Goal: Task Accomplishment & Management: Manage account settings

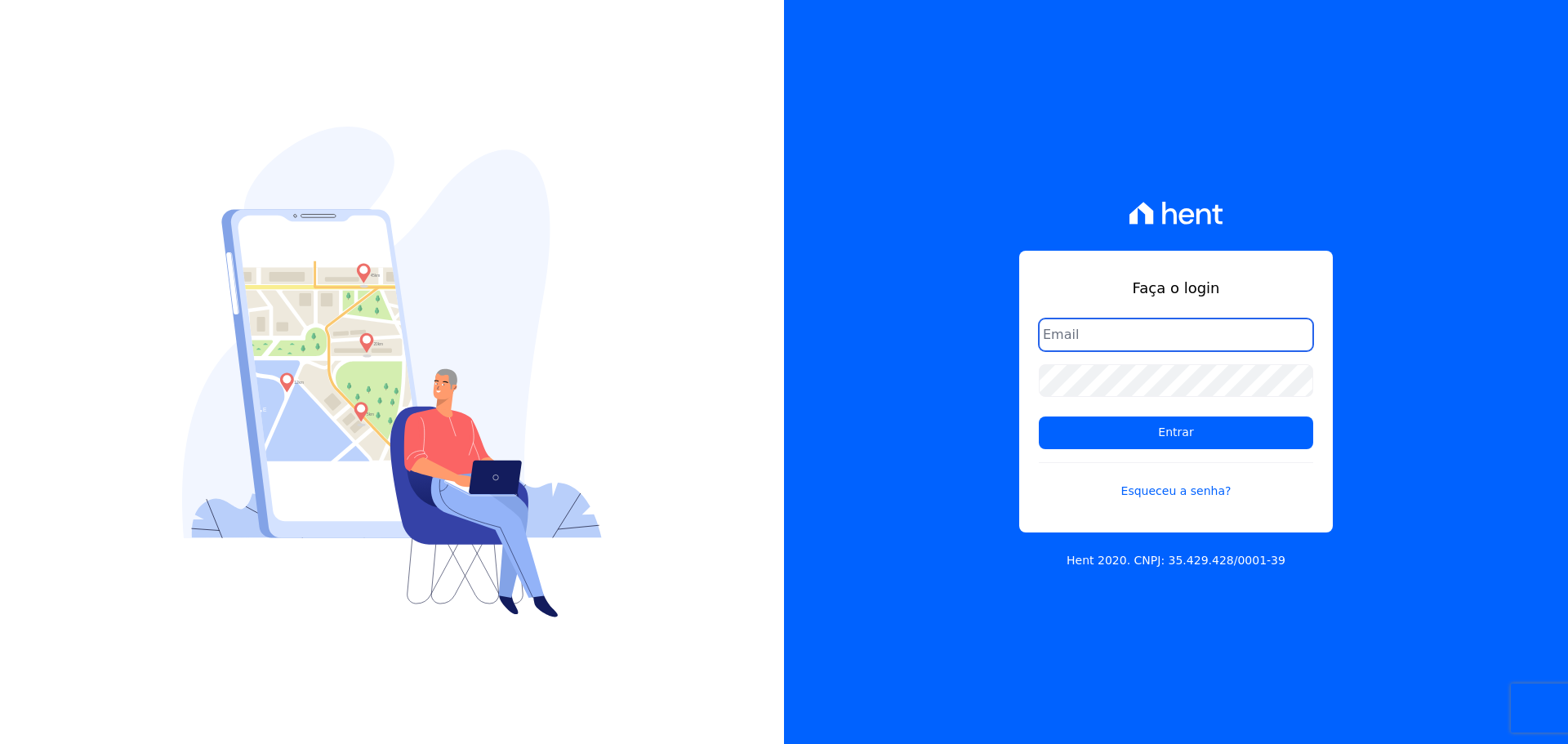
type input "raquel.almeida@cavazani.com.br"
click at [1175, 413] on form "raquel.almeida@cavazani.com.br Entrar Esqueceu a senha?" at bounding box center [1176, 418] width 275 height 201
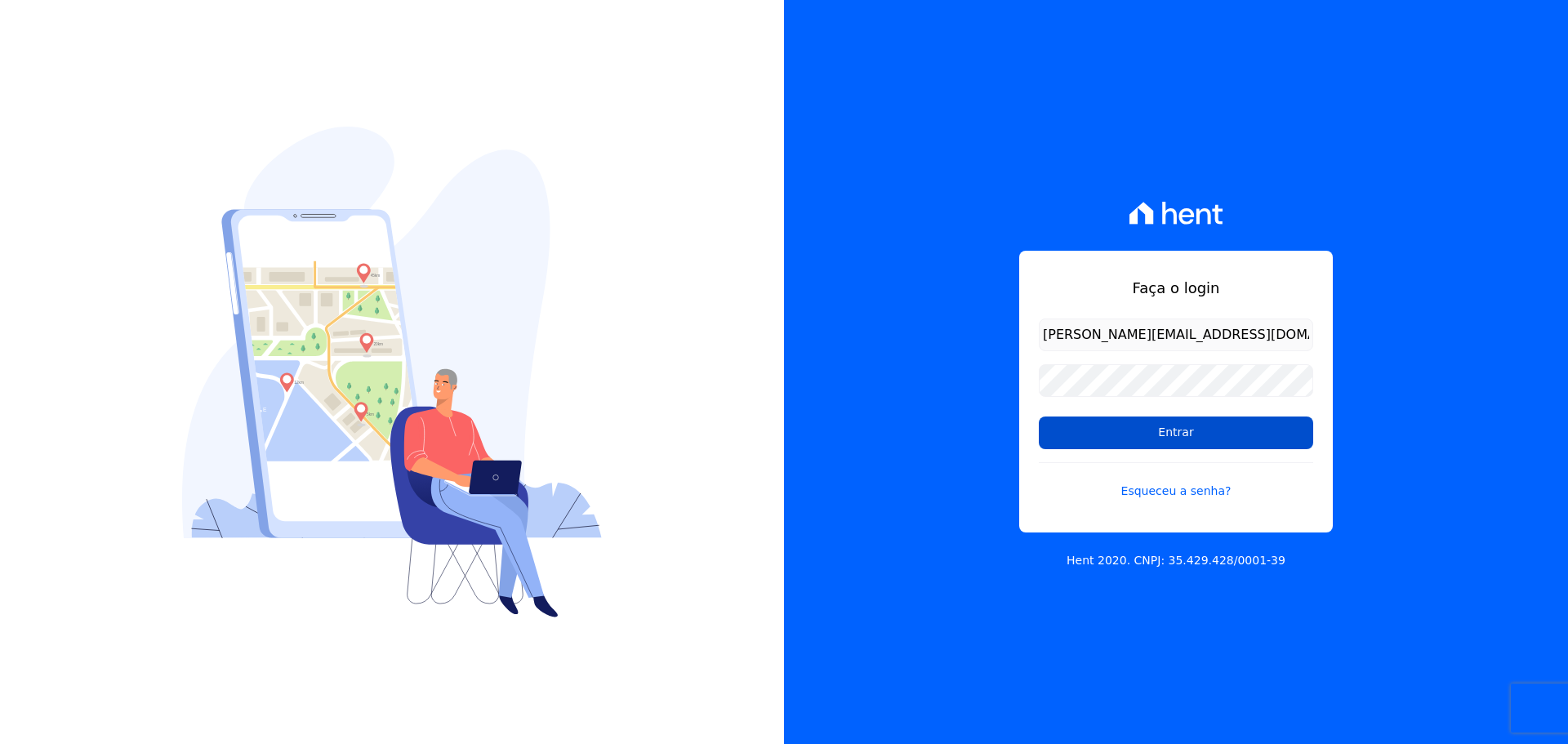
click at [1169, 436] on input "Entrar" at bounding box center [1176, 433] width 275 height 32
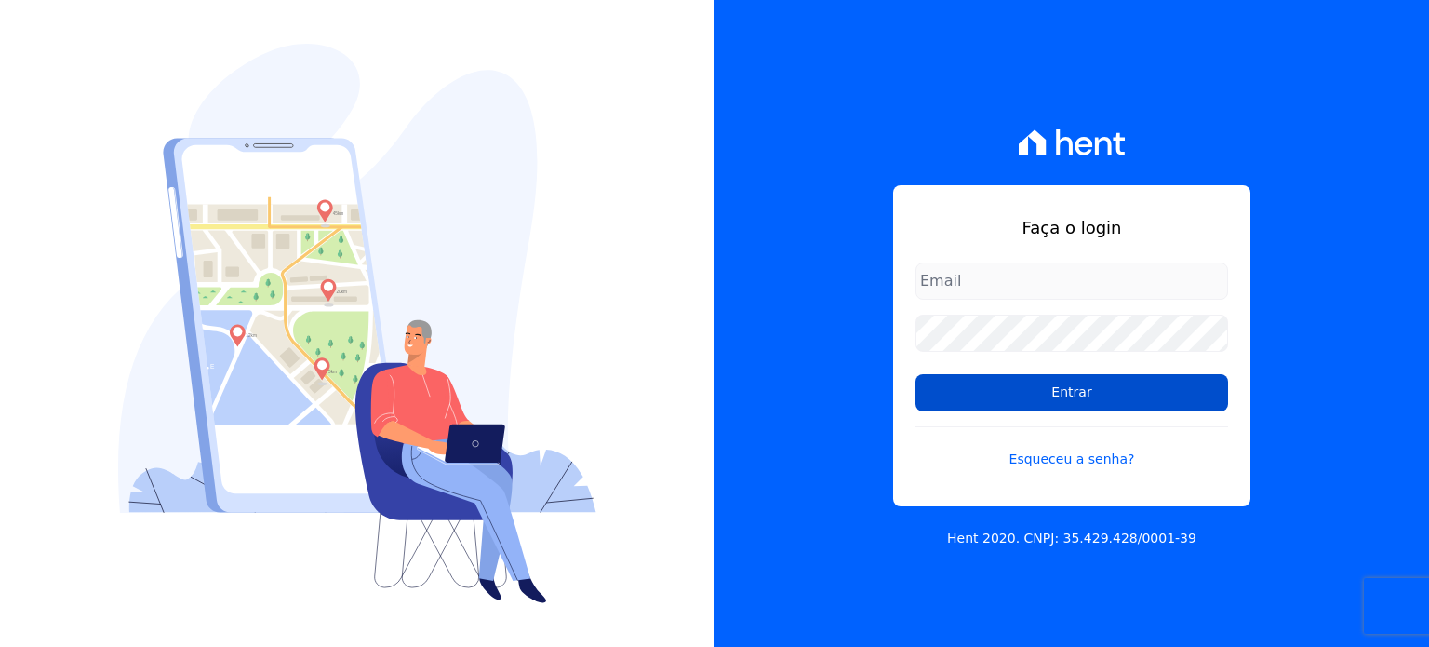
type input "[PERSON_NAME][EMAIL_ADDRESS][PERSON_NAME][DOMAIN_NAME]"
click at [1050, 401] on input "Entrar" at bounding box center [1072, 392] width 313 height 37
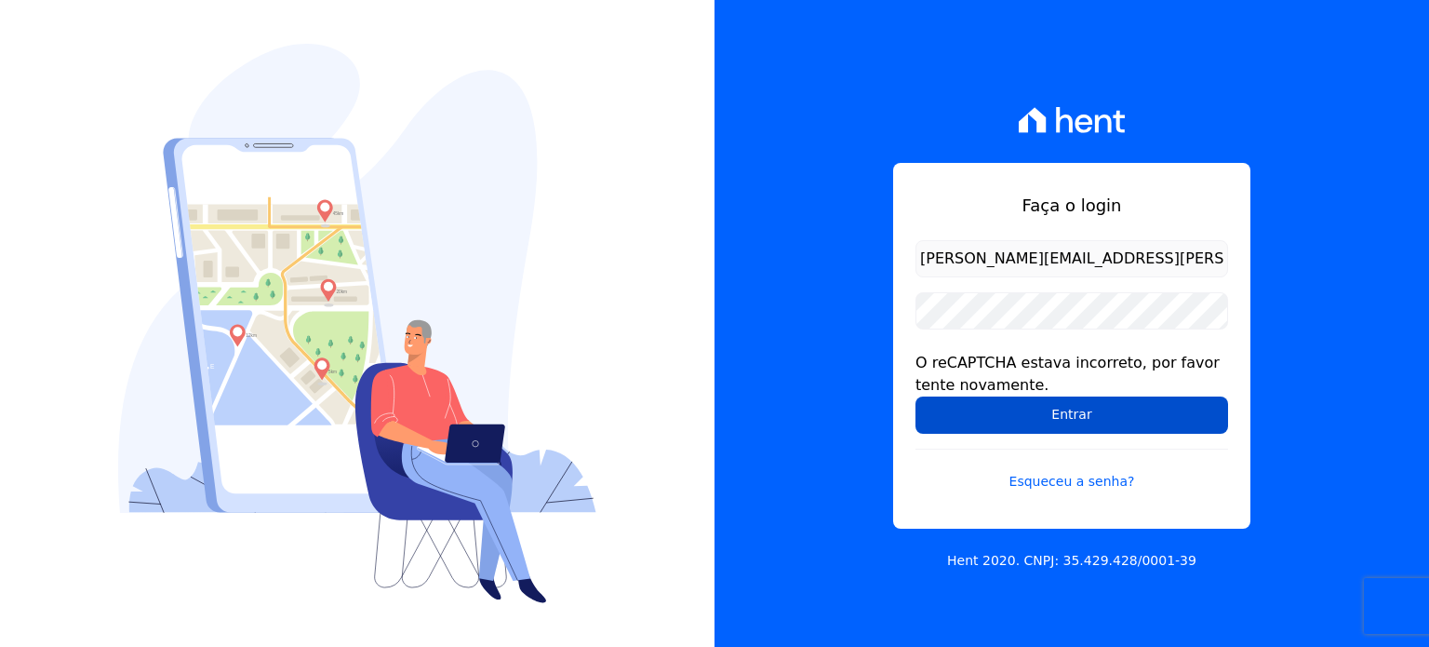
click at [989, 405] on input "Entrar" at bounding box center [1072, 414] width 313 height 37
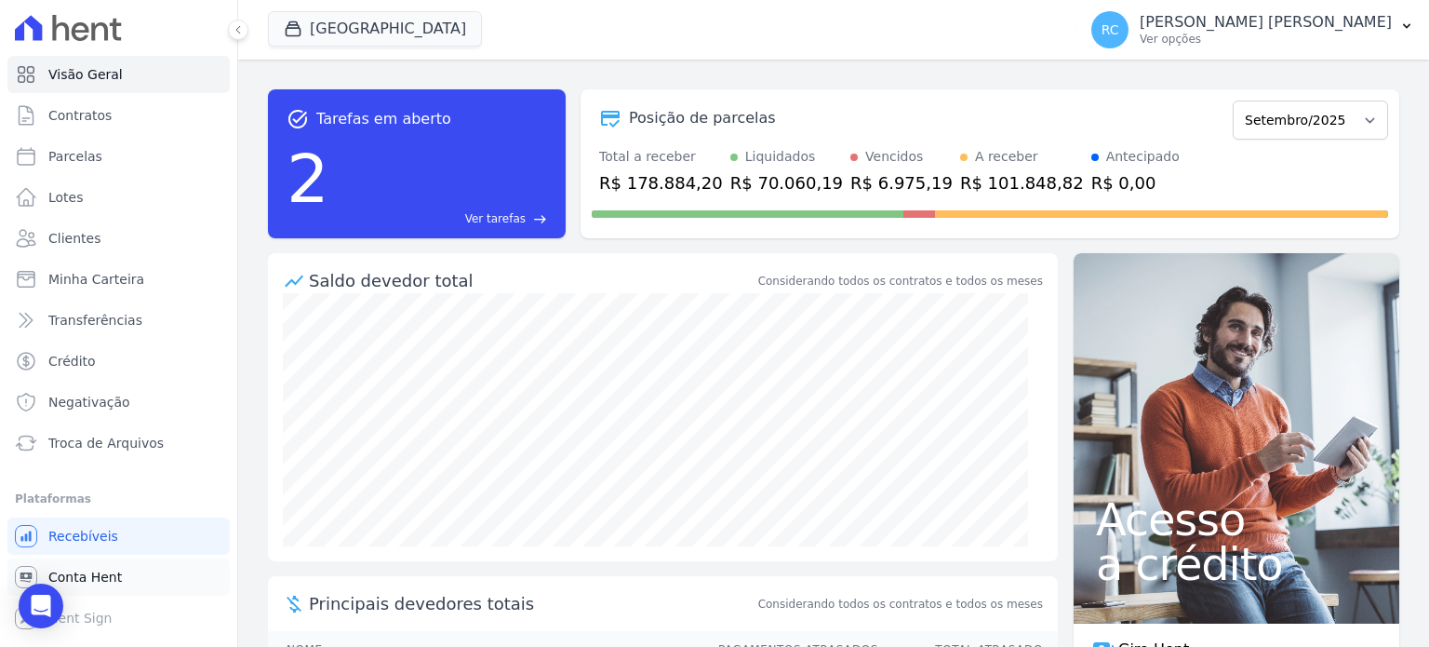
click at [127, 569] on link "Conta Hent" at bounding box center [118, 576] width 222 height 37
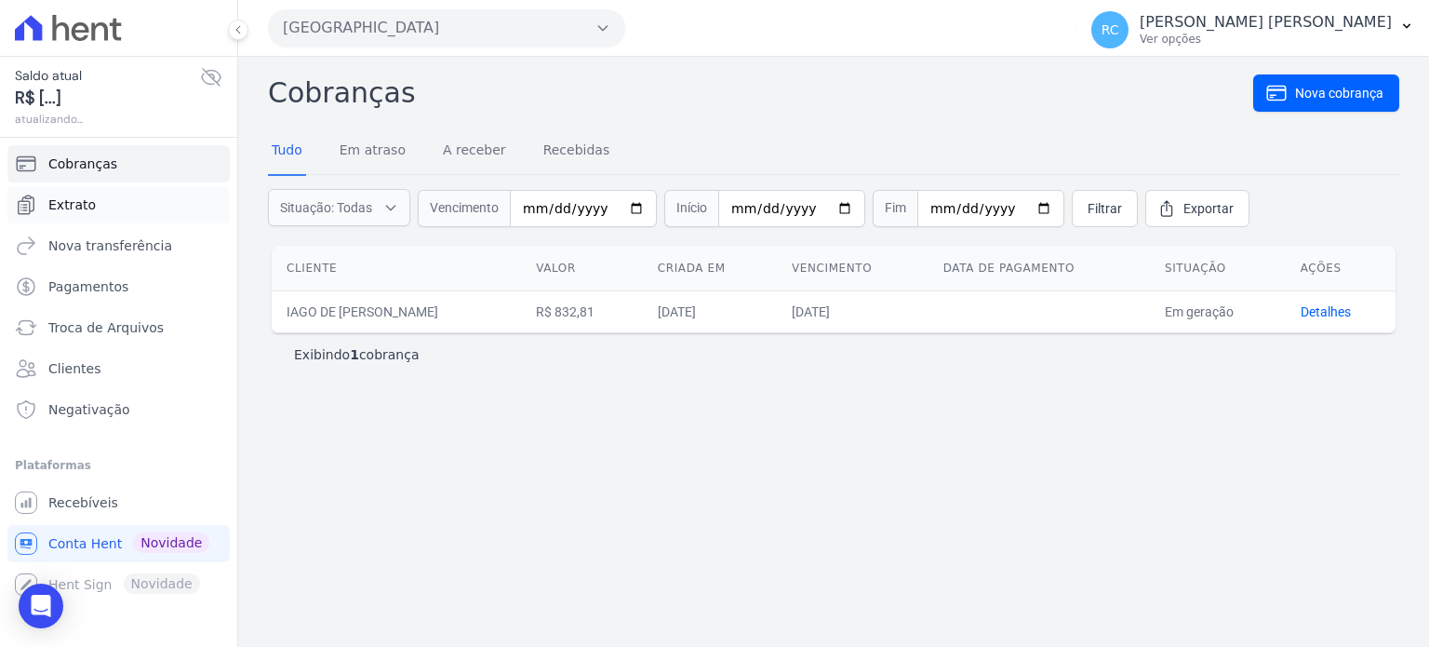
click at [170, 189] on link "Extrato" at bounding box center [118, 204] width 222 height 37
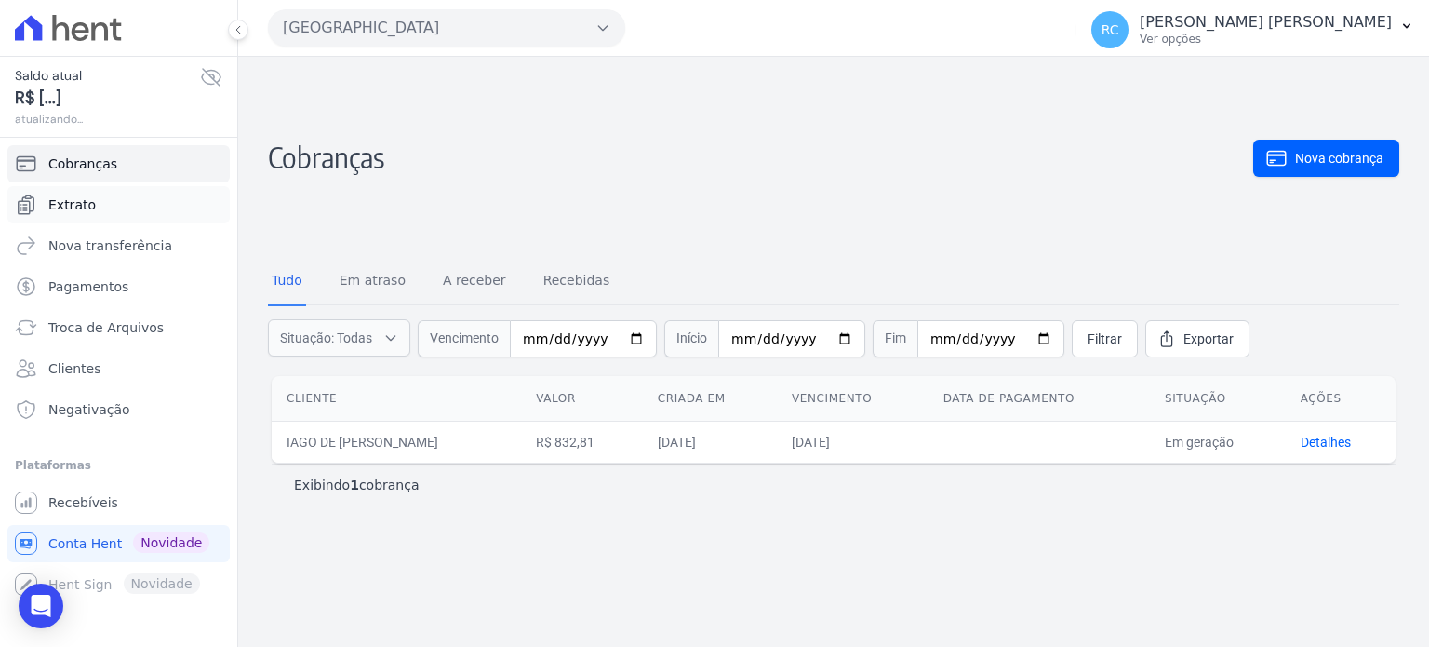
click at [120, 205] on link "Extrato" at bounding box center [118, 204] width 222 height 37
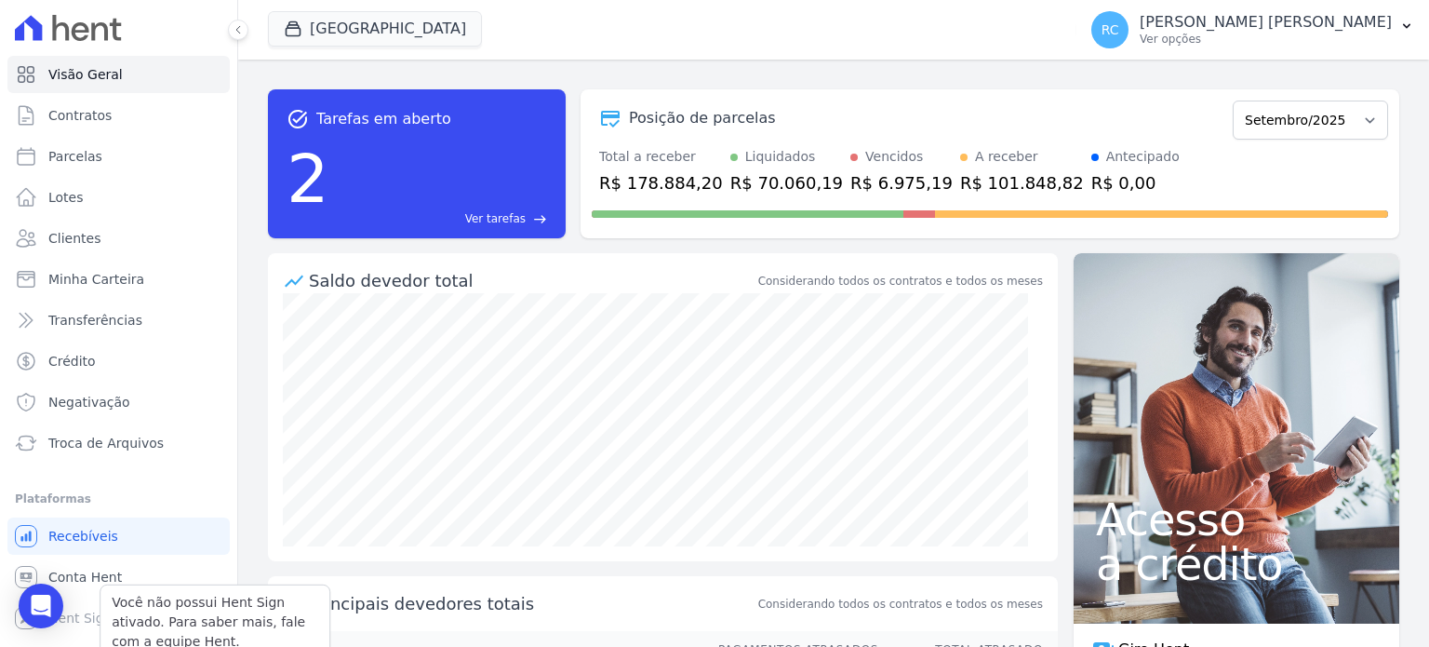
click at [124, 584] on div "Você não possui Hent Sign ativado. Para saber mais, fale com a equipe Hent." at bounding box center [215, 621] width 231 height 75
click at [127, 579] on link "Conta Hent" at bounding box center [118, 576] width 222 height 37
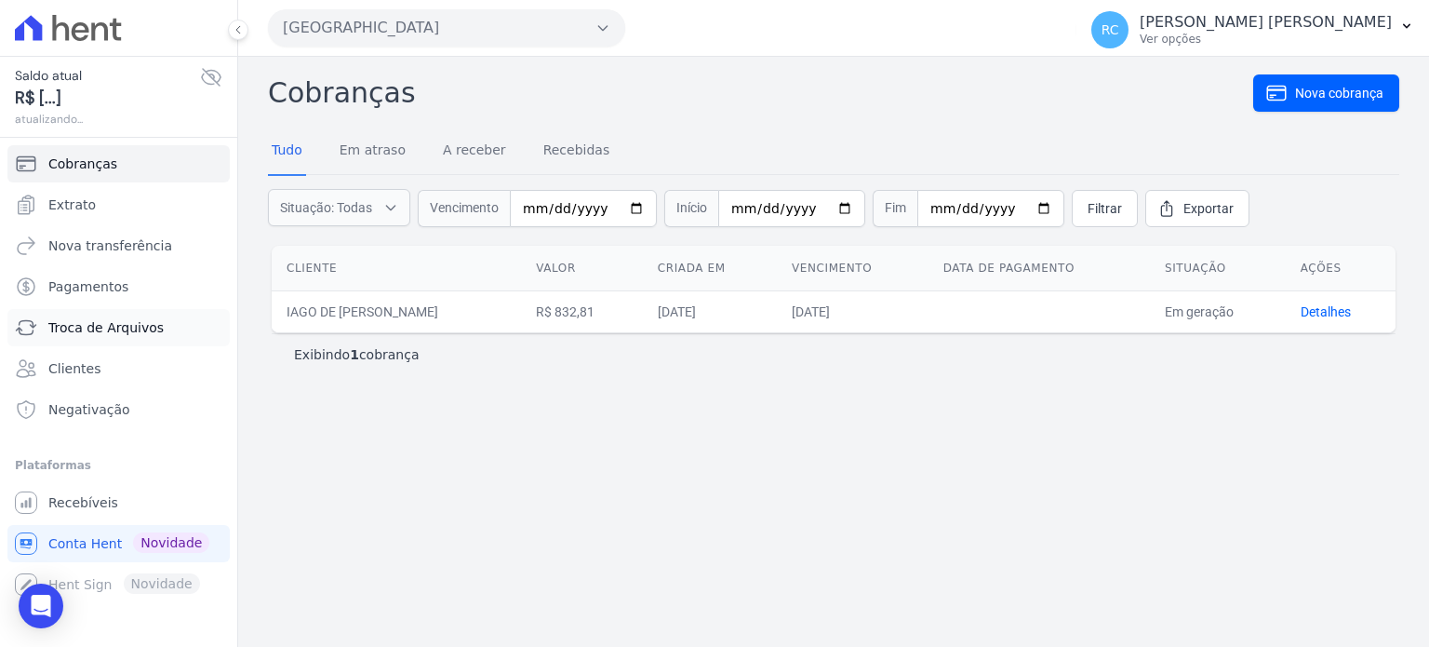
click at [112, 336] on link "Troca de Arquivos" at bounding box center [118, 327] width 222 height 37
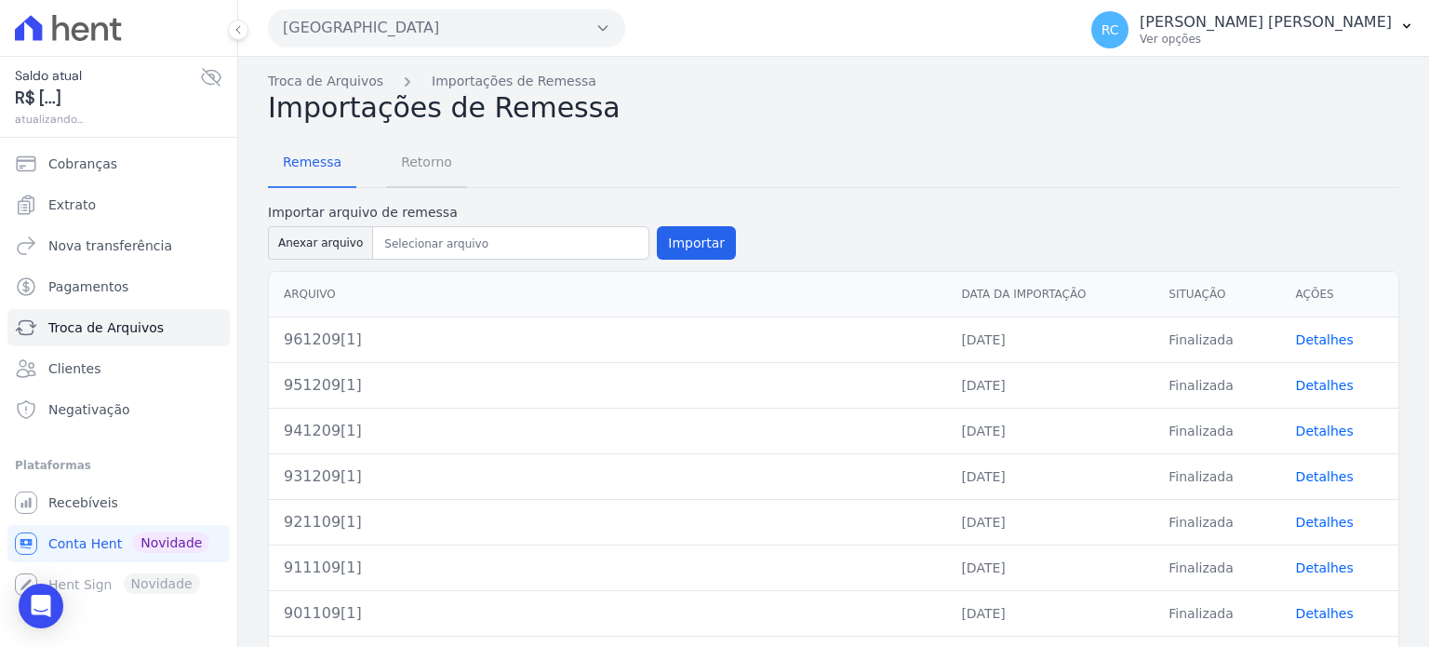
click at [413, 148] on span "Retorno" at bounding box center [427, 161] width 74 height 37
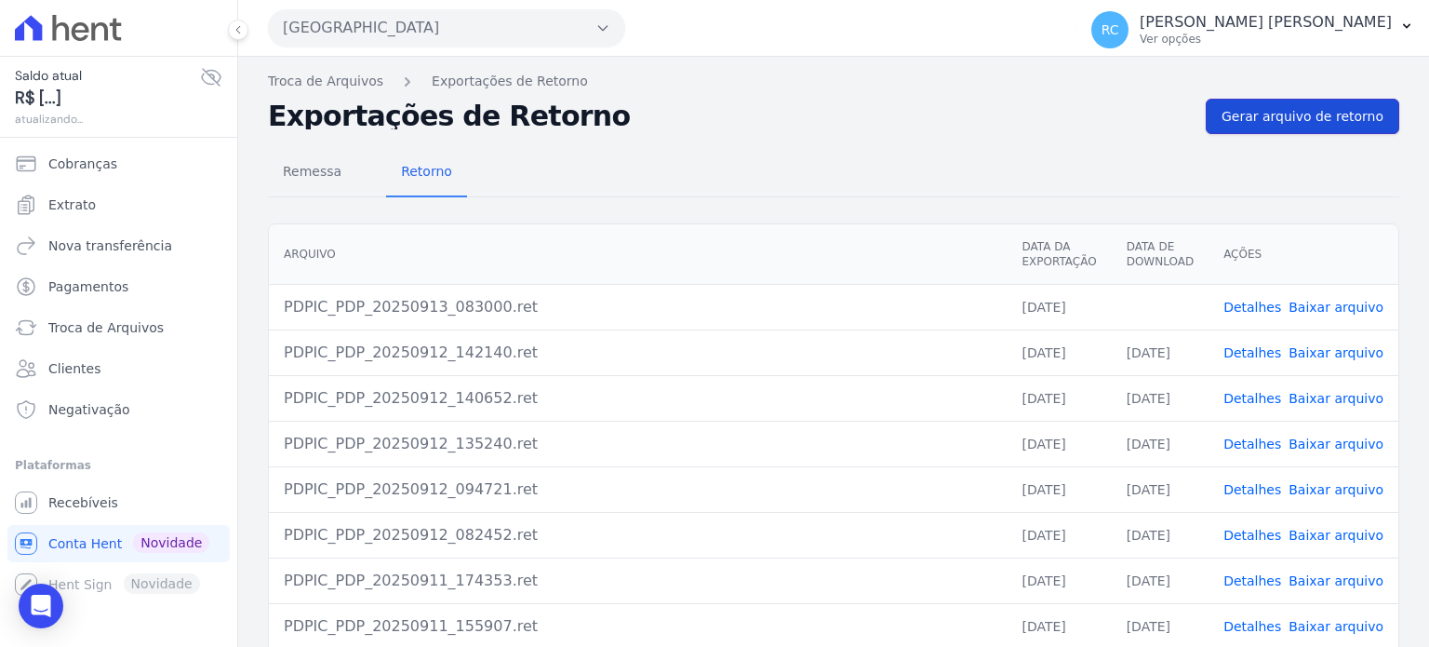
click at [1316, 131] on link "Gerar arquivo de retorno" at bounding box center [1303, 116] width 194 height 35
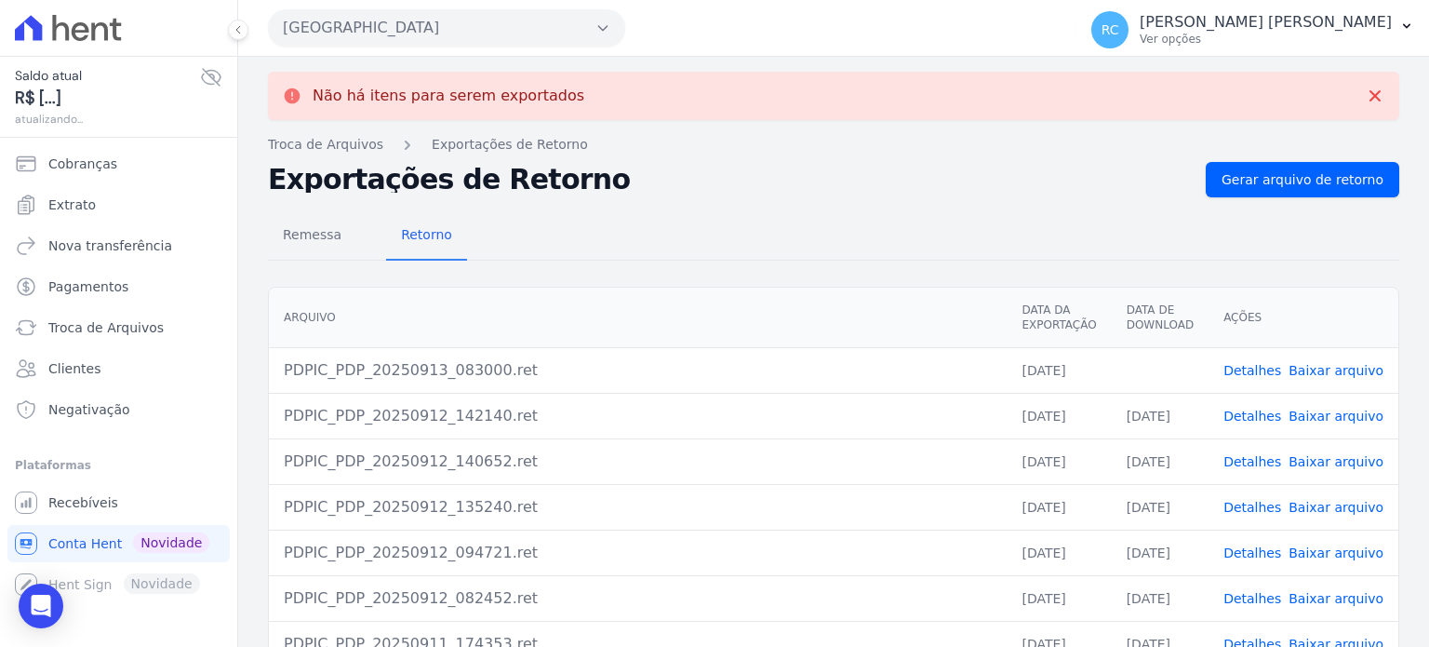
click at [1364, 369] on link "Baixar arquivo" at bounding box center [1336, 370] width 95 height 15
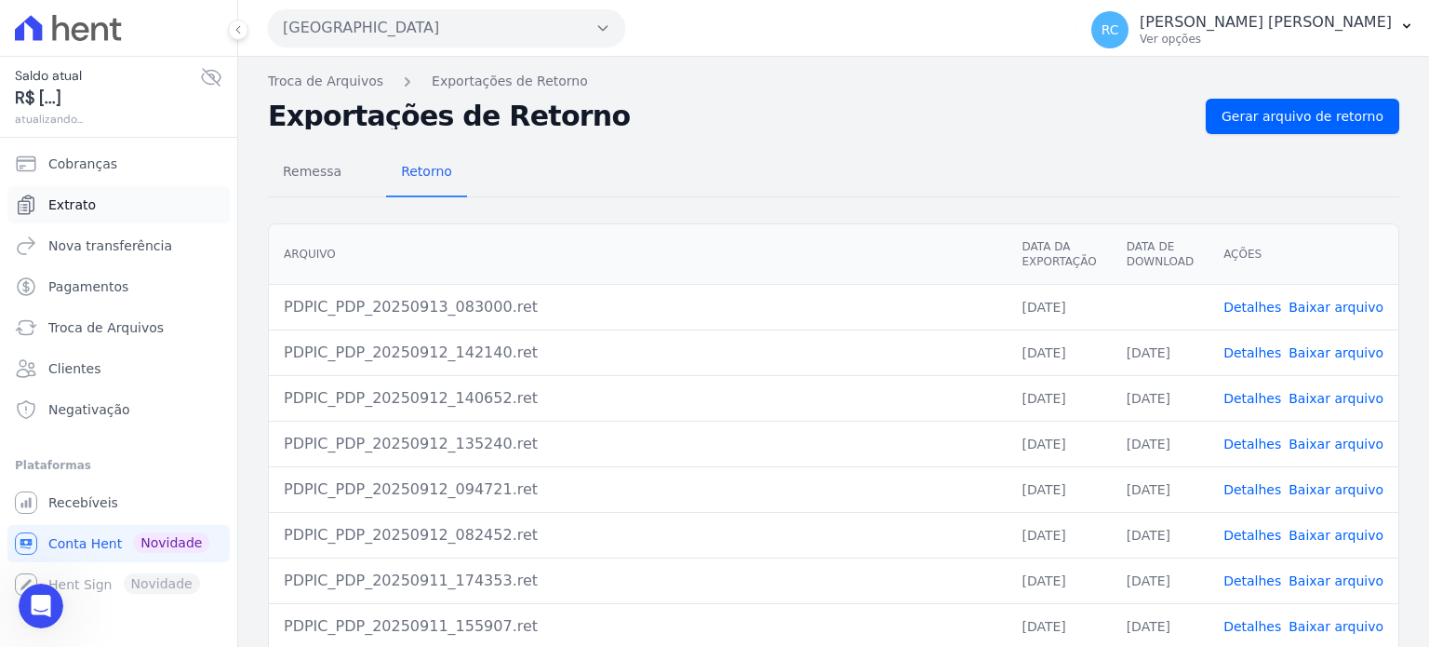
click at [95, 189] on link "Extrato" at bounding box center [118, 204] width 222 height 37
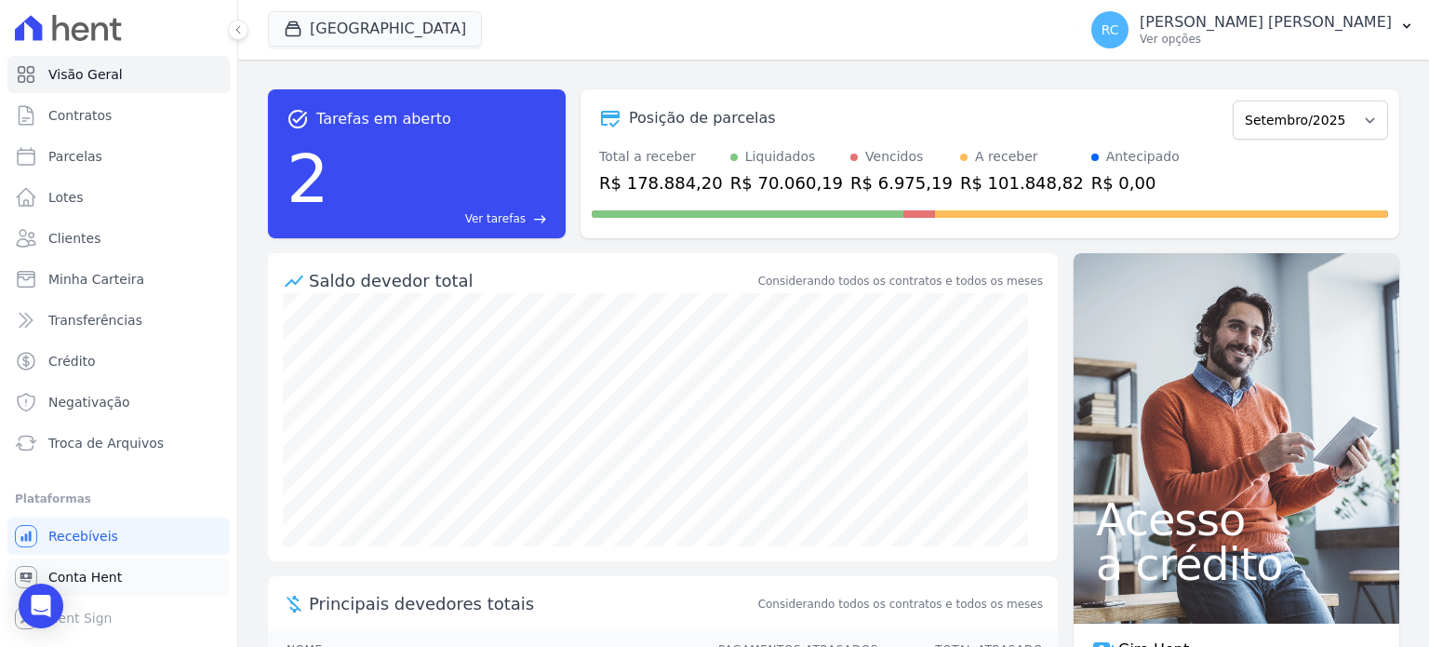
click at [113, 580] on span "Conta Hent" at bounding box center [85, 577] width 74 height 19
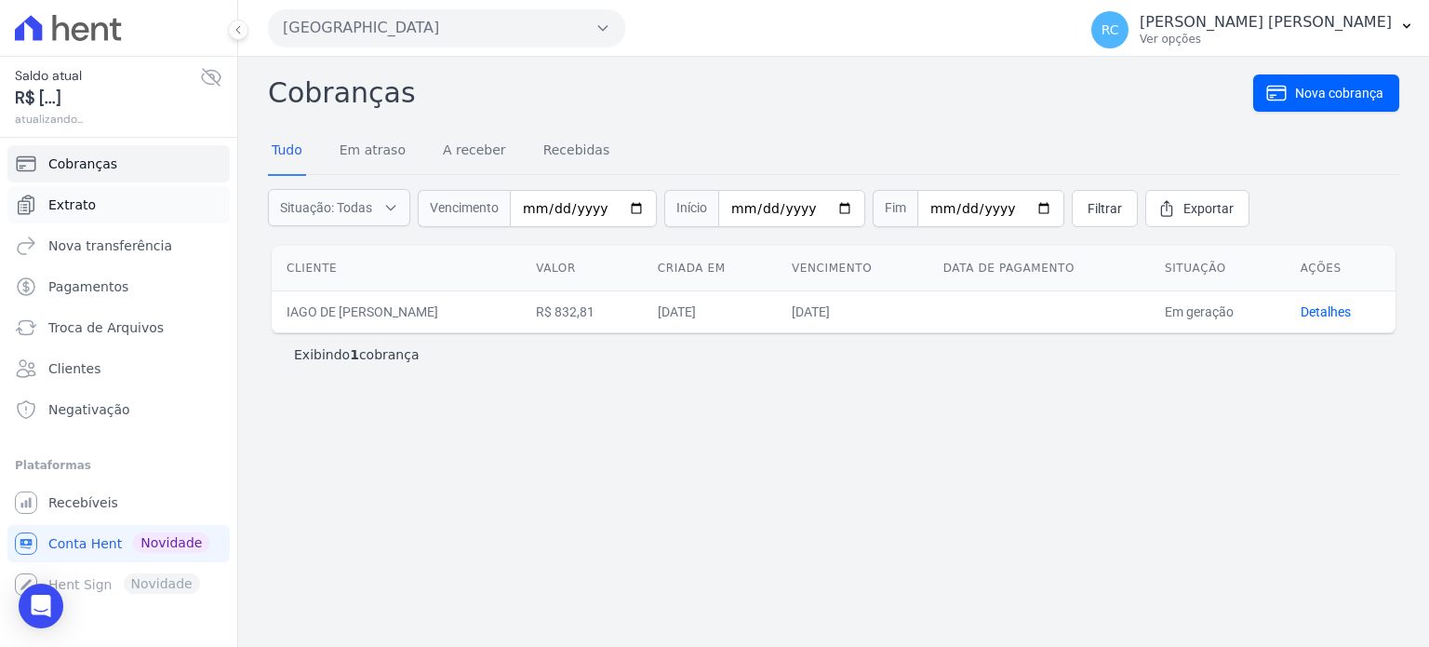
click at [119, 200] on link "Extrato" at bounding box center [118, 204] width 222 height 37
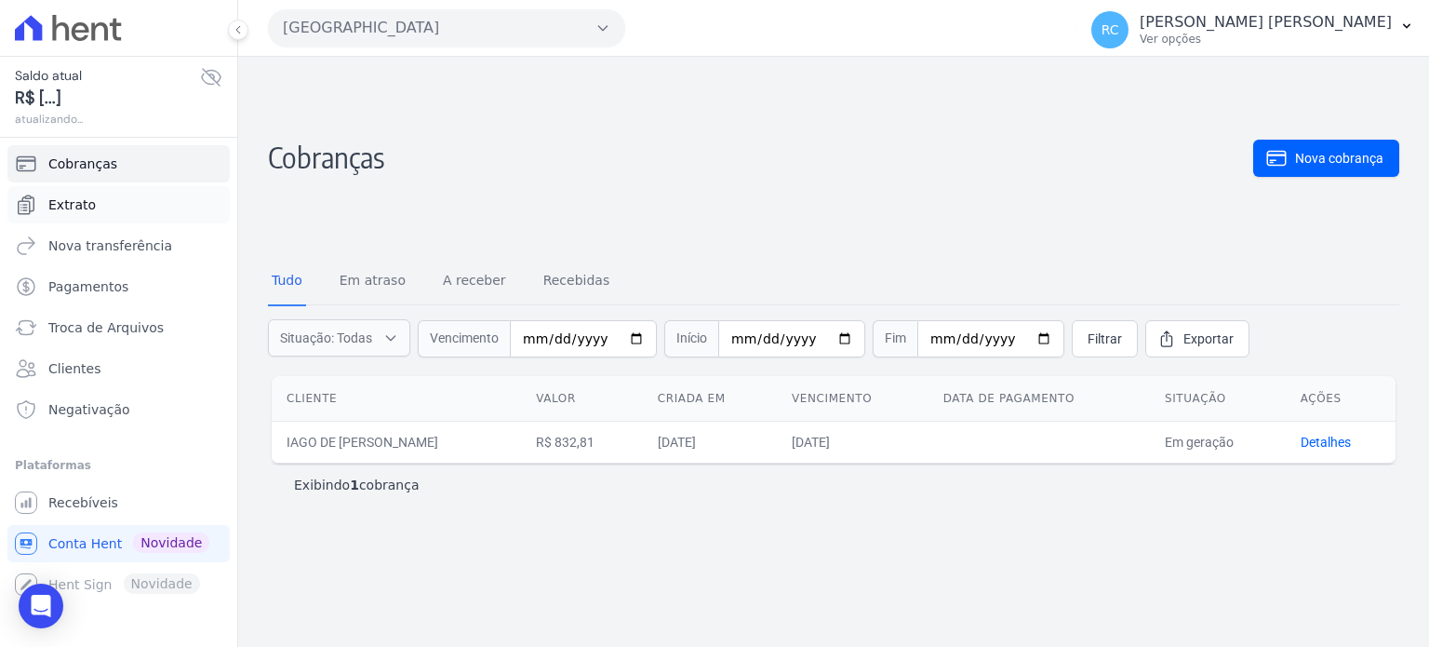
click at [101, 197] on link "Extrato" at bounding box center [118, 204] width 222 height 37
click at [127, 207] on link "Extrato" at bounding box center [118, 204] width 222 height 37
click at [127, 492] on link "Recebíveis" at bounding box center [118, 502] width 222 height 37
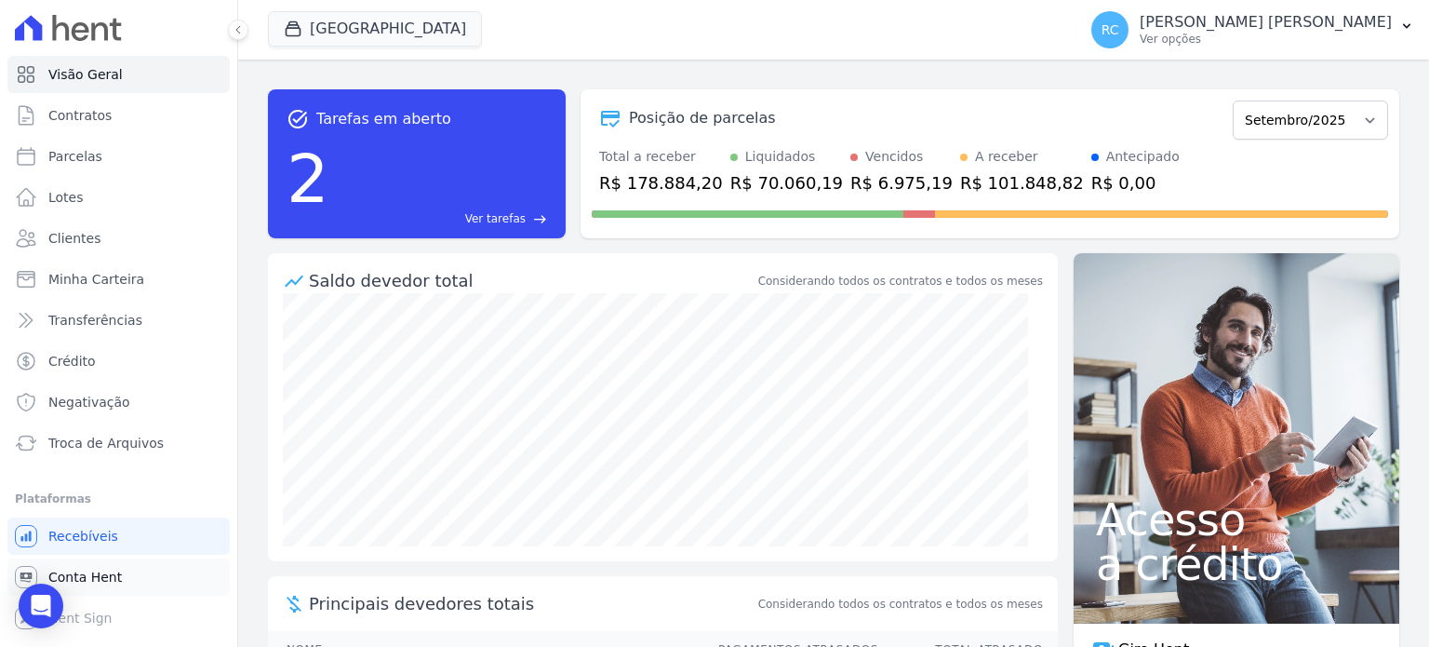
click at [105, 578] on span "Conta Hent" at bounding box center [85, 577] width 74 height 19
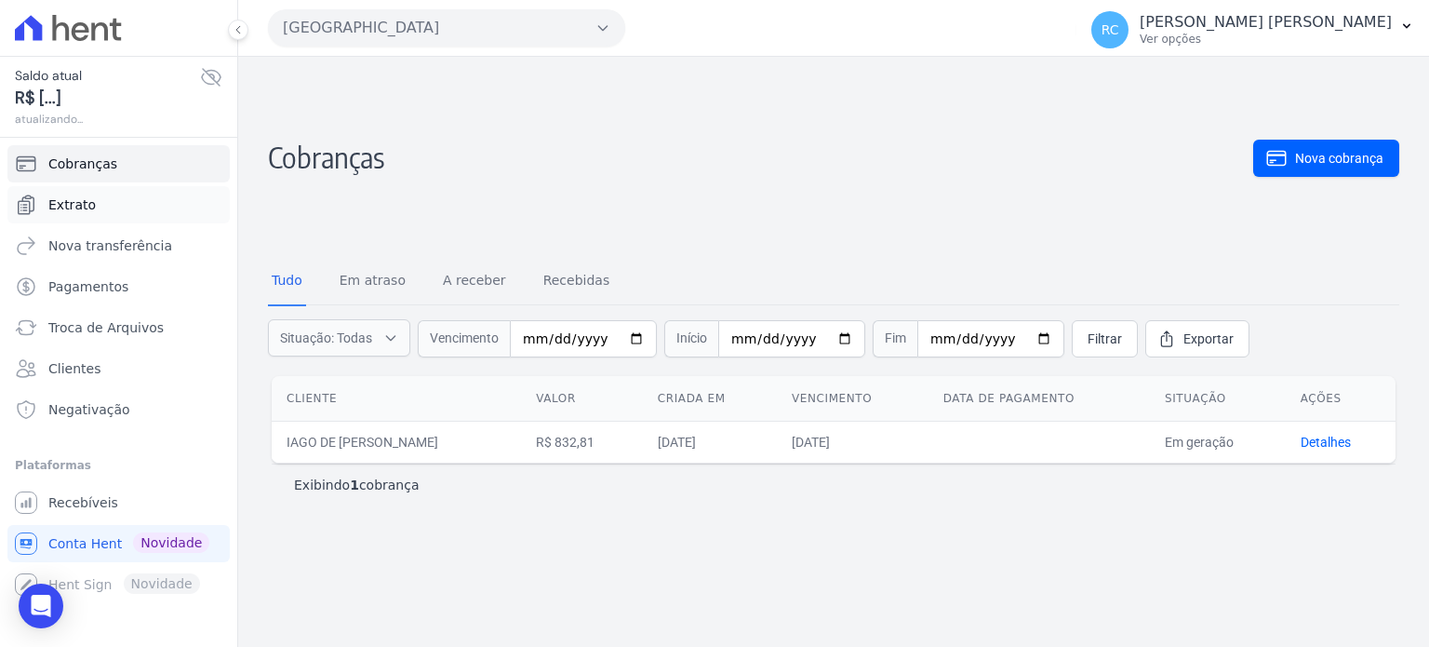
click at [107, 207] on link "Extrato" at bounding box center [118, 204] width 222 height 37
click at [108, 205] on link "Extrato" at bounding box center [118, 204] width 222 height 37
click at [109, 319] on span "Troca de Arquivos" at bounding box center [105, 327] width 115 height 19
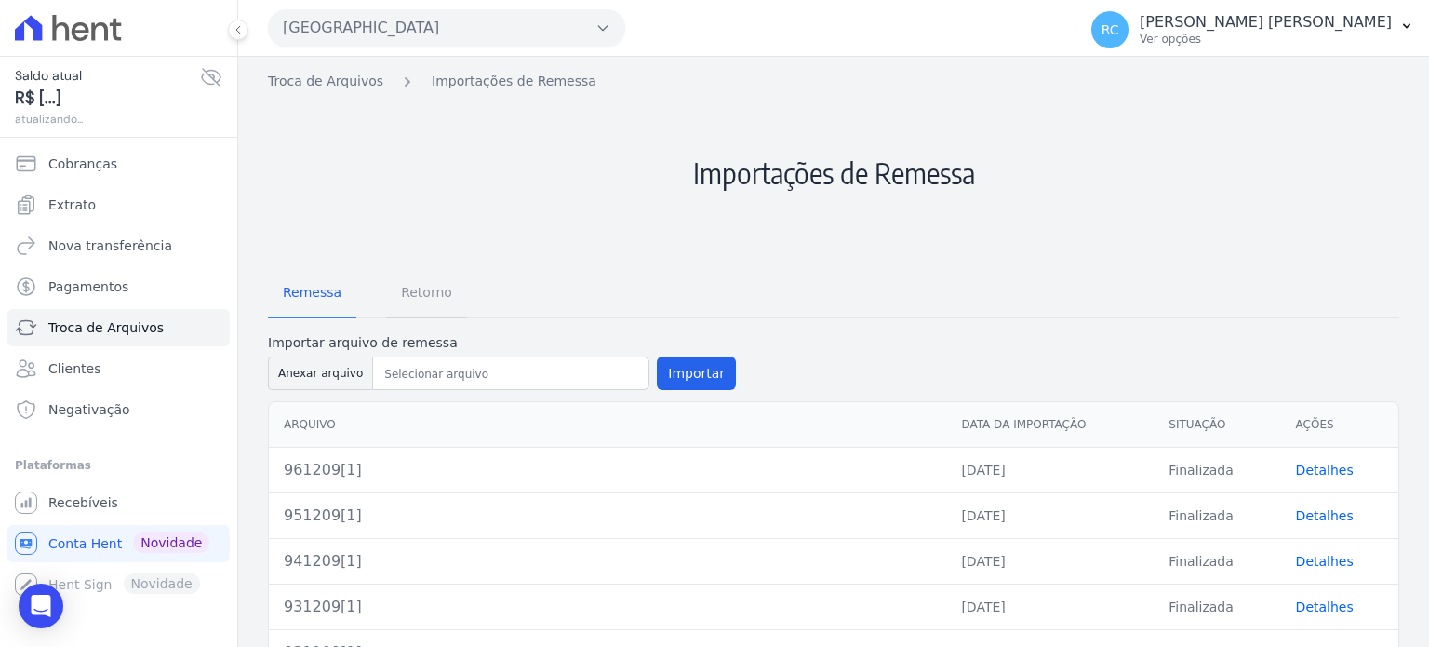
click at [424, 282] on span "Retorno" at bounding box center [427, 292] width 74 height 37
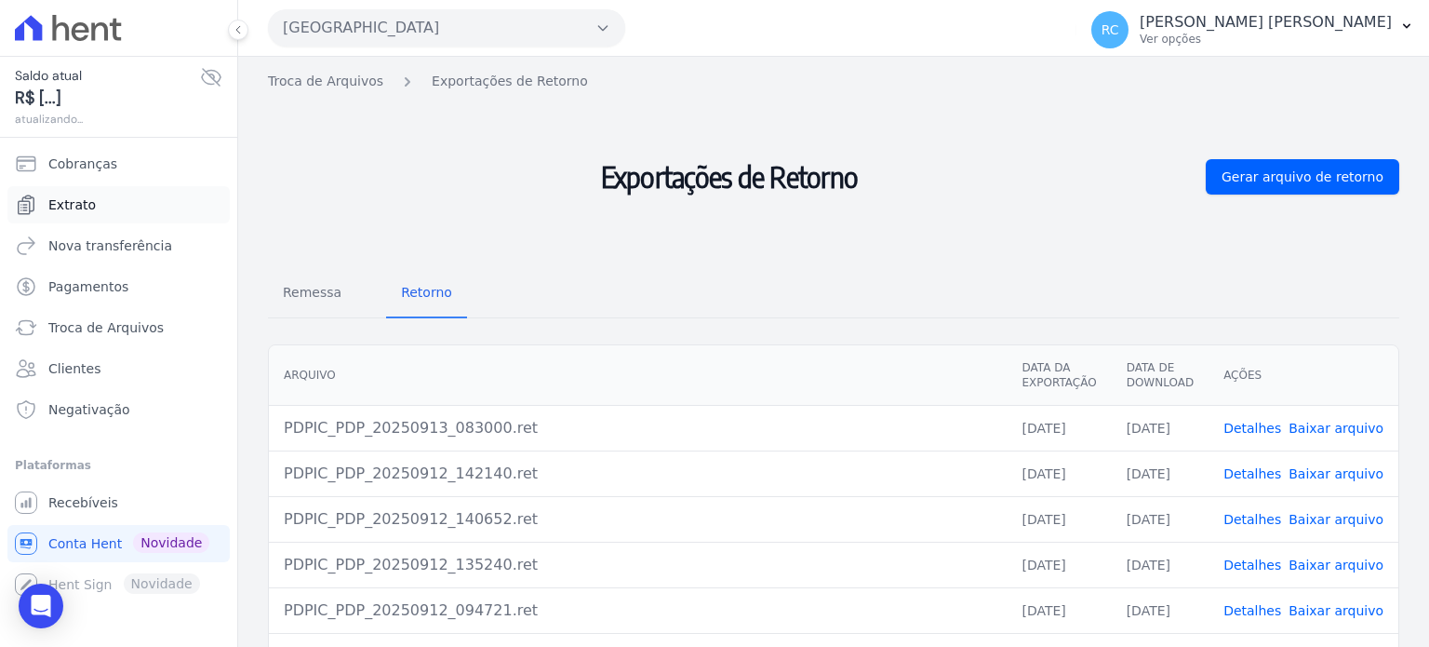
click at [118, 196] on link "Extrato" at bounding box center [118, 204] width 222 height 37
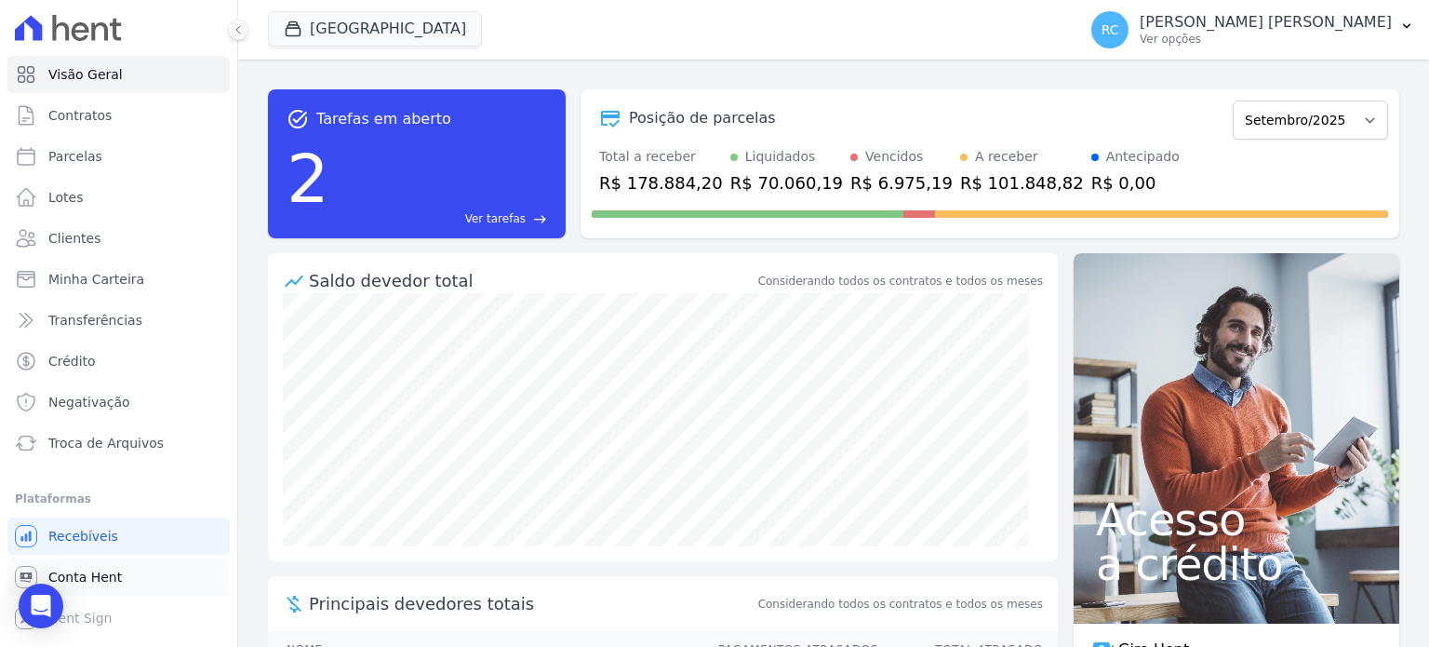
click at [111, 576] on span "Conta Hent" at bounding box center [85, 577] width 74 height 19
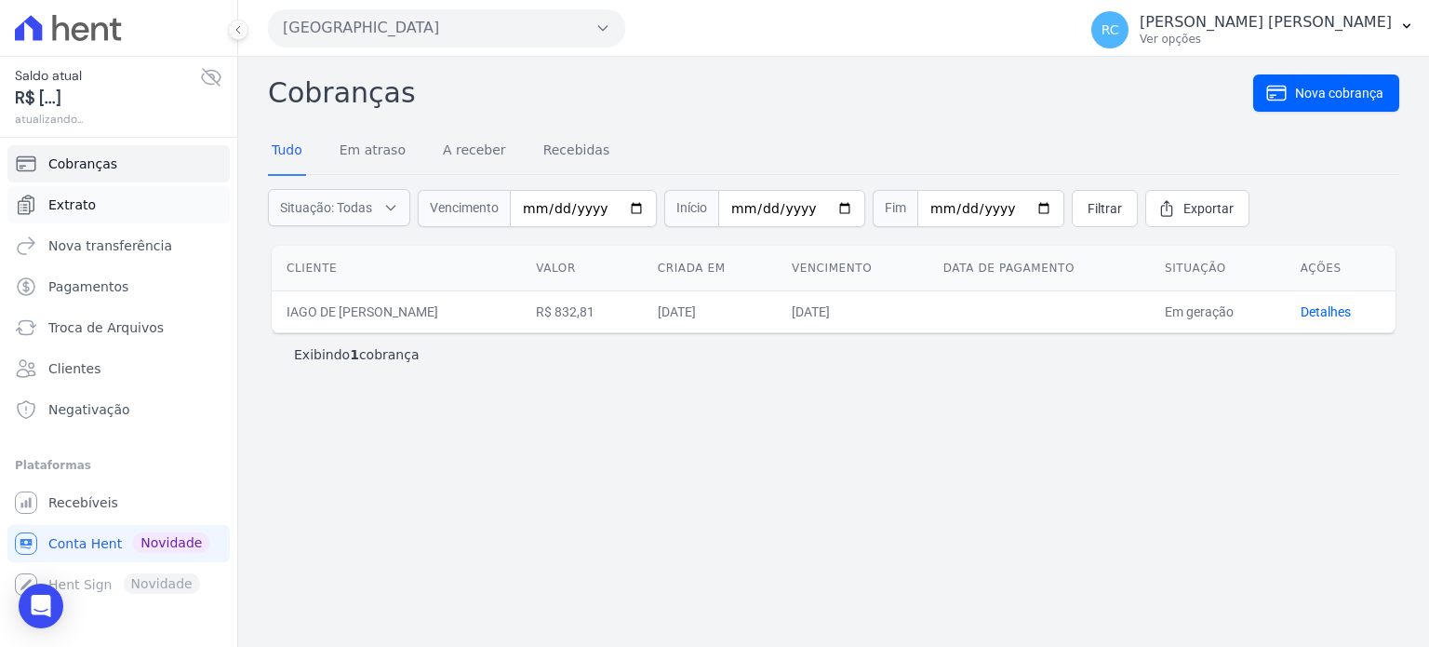
click at [89, 210] on span "Extrato" at bounding box center [71, 204] width 47 height 19
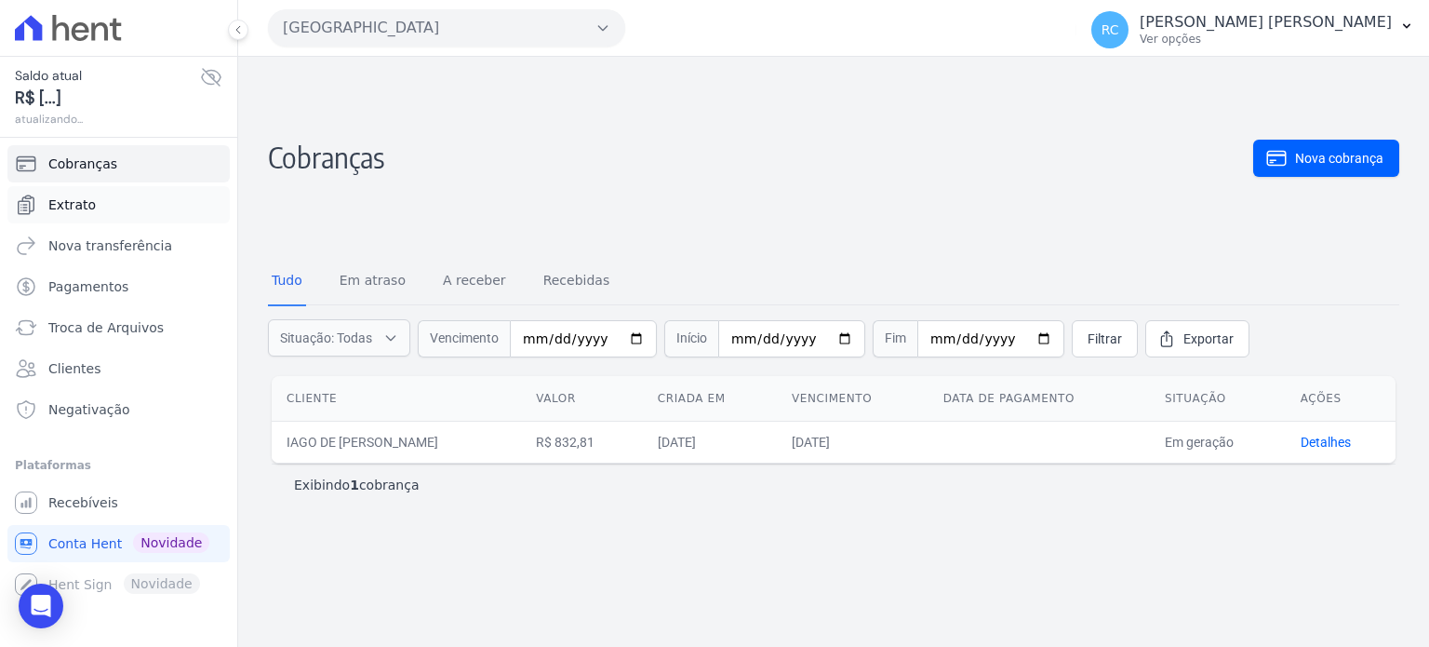
click at [63, 196] on span "Extrato" at bounding box center [71, 204] width 47 height 19
click at [95, 197] on link "Extrato" at bounding box center [118, 204] width 222 height 37
click at [104, 198] on link "Extrato" at bounding box center [118, 204] width 222 height 37
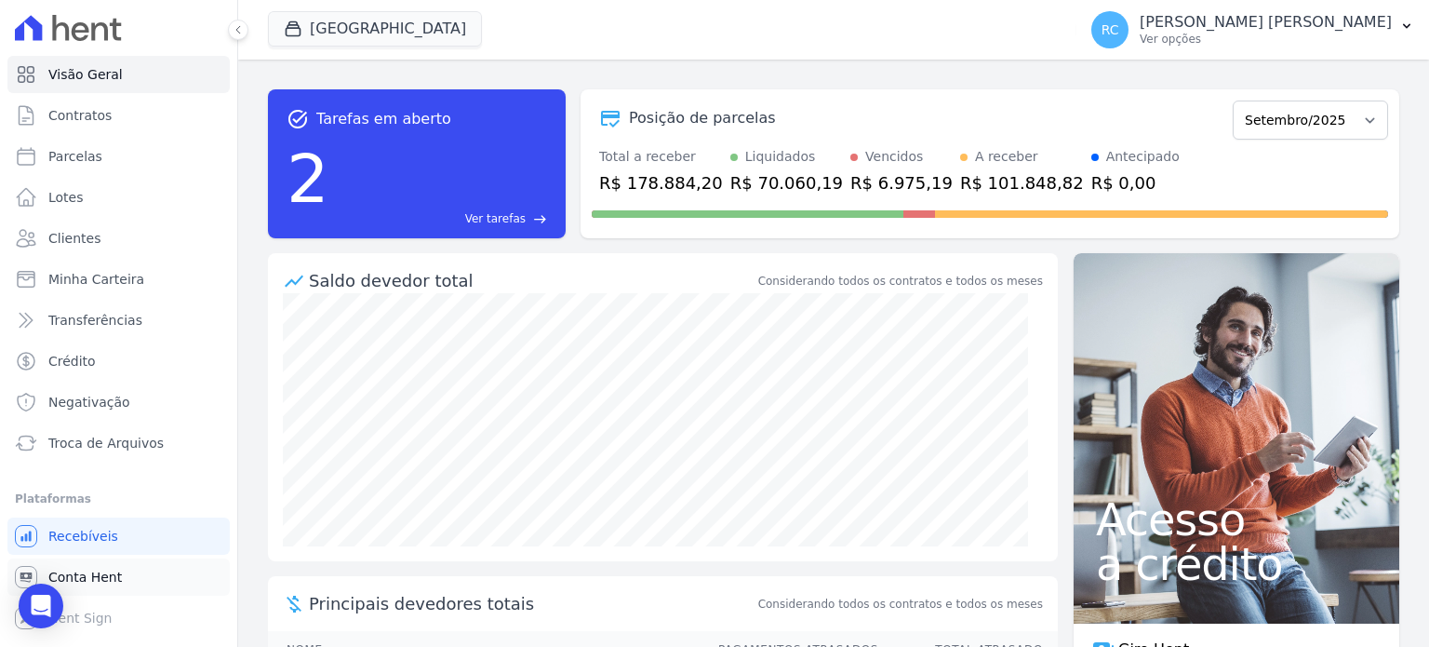
click at [115, 574] on link "Conta Hent" at bounding box center [118, 576] width 222 height 37
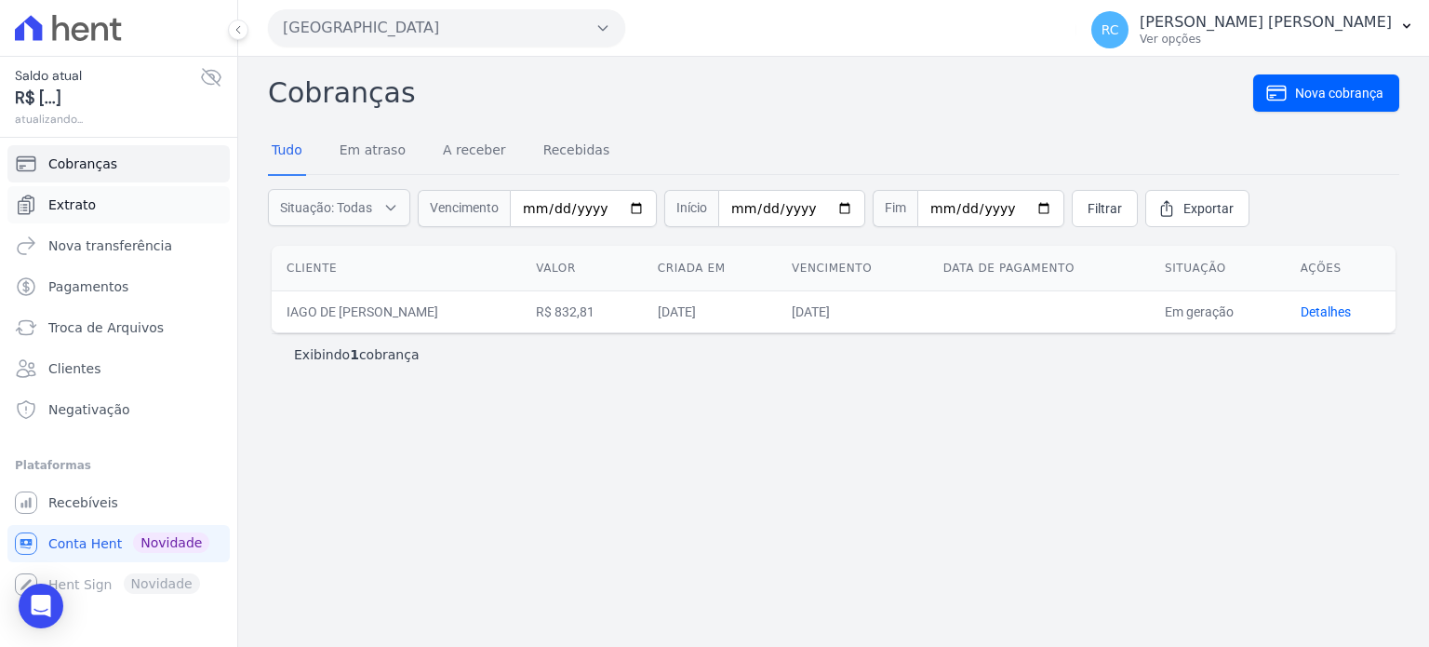
click at [100, 206] on link "Extrato" at bounding box center [118, 204] width 222 height 37
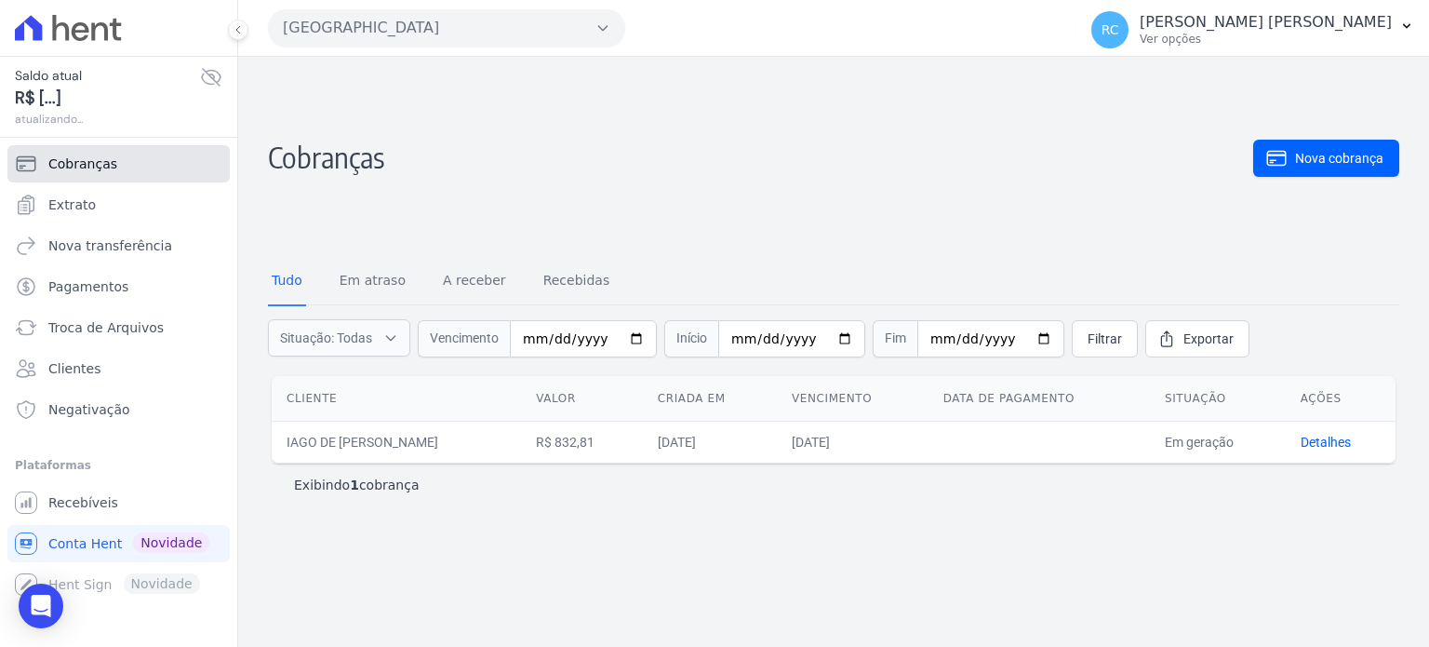
click at [89, 180] on link "Cobranças" at bounding box center [118, 163] width 222 height 37
click at [84, 207] on span "Extrato" at bounding box center [71, 204] width 47 height 19
click at [79, 207] on span "Extrato" at bounding box center [71, 204] width 47 height 19
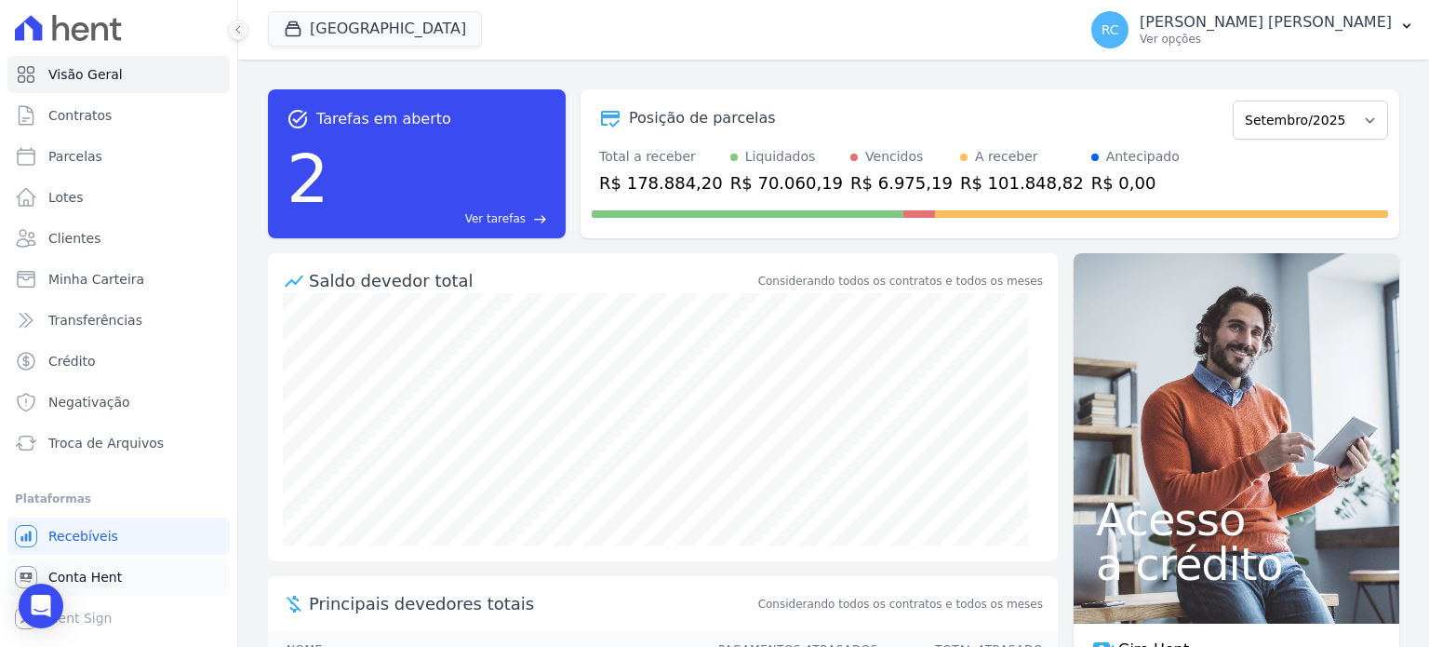
click at [87, 584] on span "Conta Hent" at bounding box center [85, 577] width 74 height 19
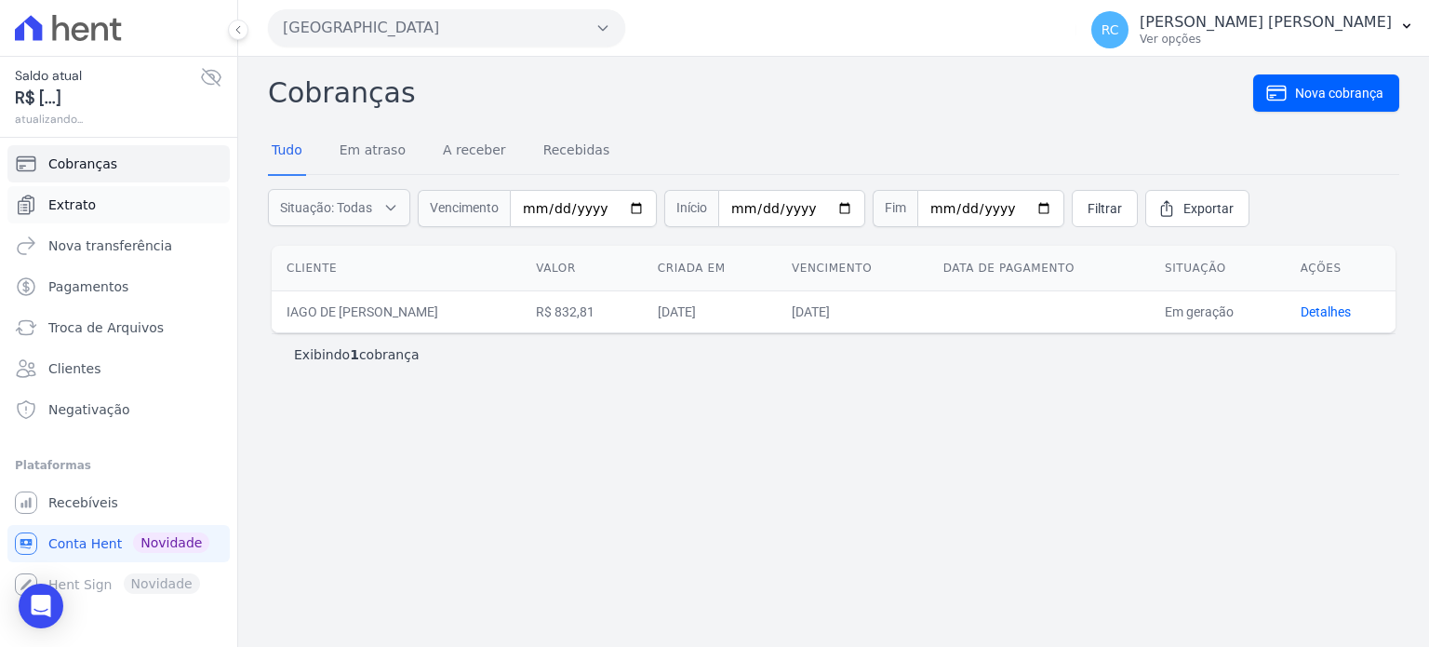
click at [90, 200] on link "Extrato" at bounding box center [118, 204] width 222 height 37
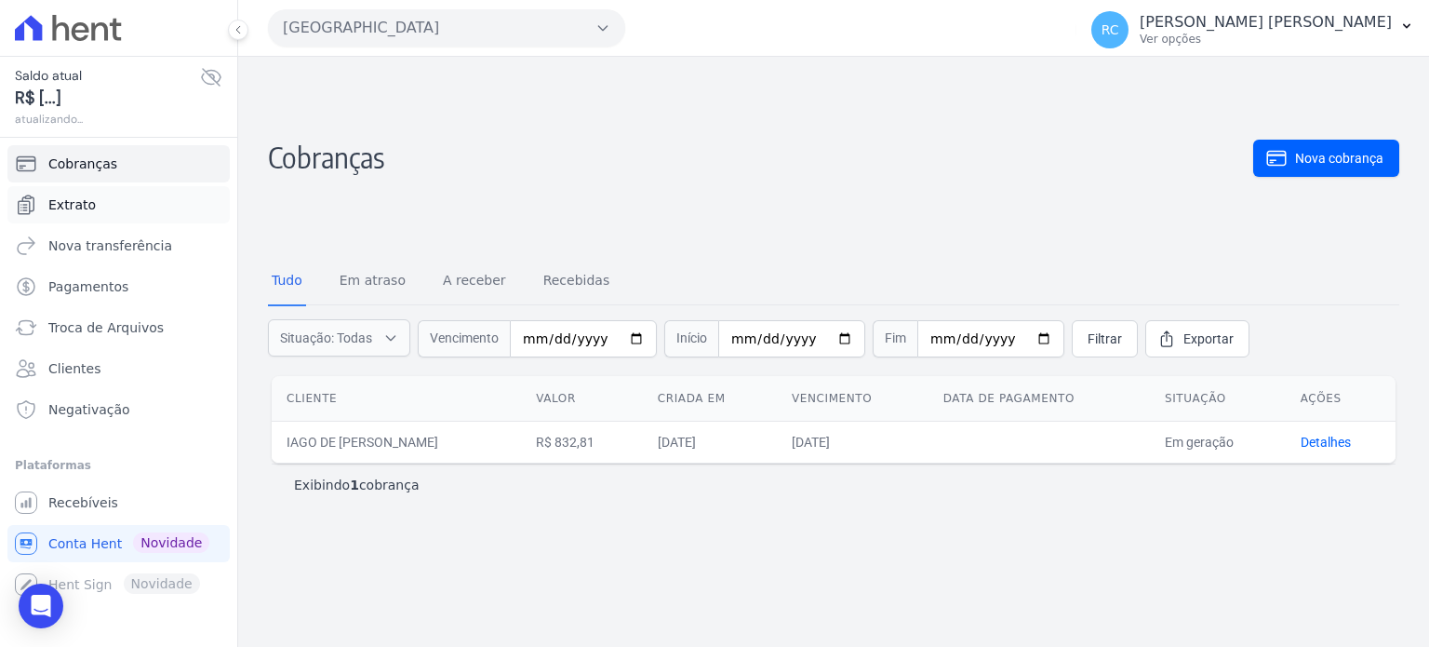
click at [82, 200] on span "Extrato" at bounding box center [71, 204] width 47 height 19
click at [89, 207] on span "Extrato" at bounding box center [71, 204] width 47 height 19
click at [110, 206] on link "Extrato" at bounding box center [118, 204] width 222 height 37
click at [75, 206] on span "Extrato" at bounding box center [71, 204] width 47 height 19
click at [528, 32] on button "[GEOGRAPHIC_DATA]" at bounding box center [446, 27] width 357 height 37
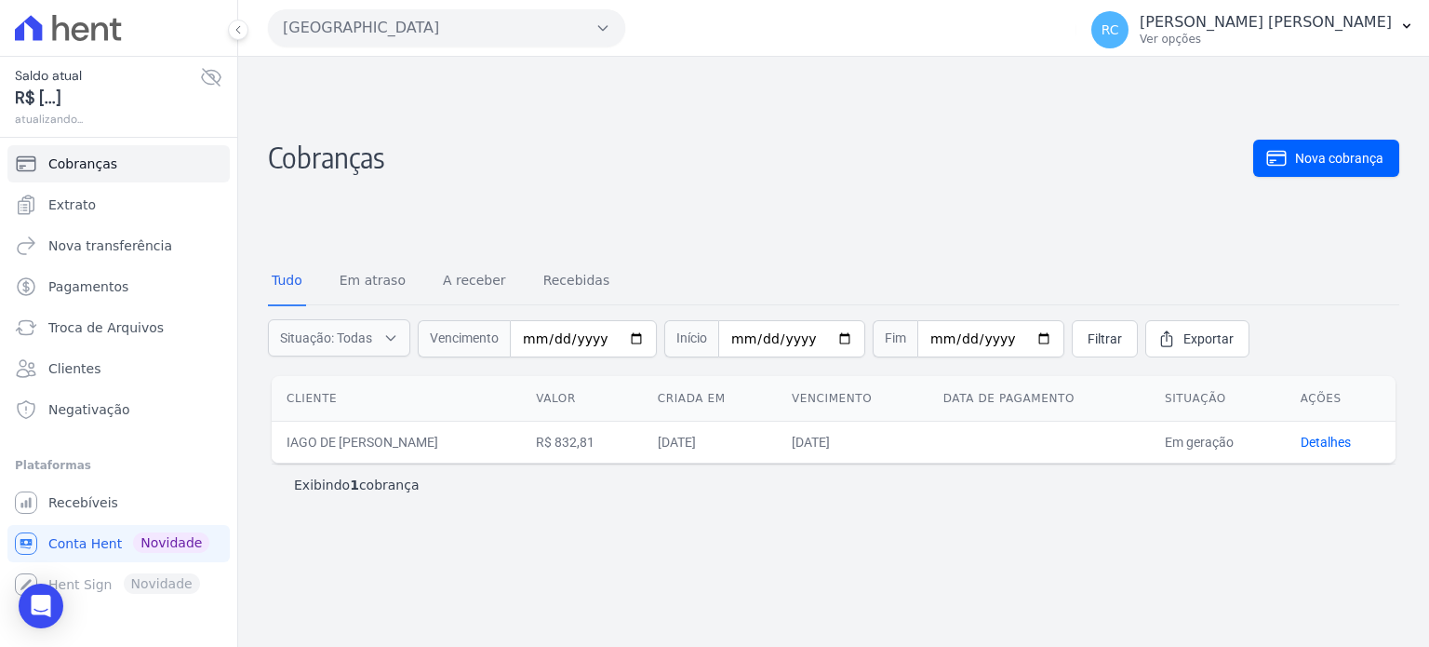
drag, startPoint x: 435, startPoint y: 29, endPoint x: 421, endPoint y: 72, distance: 45.3
click at [435, 30] on button "[GEOGRAPHIC_DATA]" at bounding box center [446, 27] width 357 height 37
click at [563, 43] on button "[GEOGRAPHIC_DATA]" at bounding box center [446, 27] width 357 height 37
click at [591, 25] on button "[GEOGRAPHIC_DATA]" at bounding box center [446, 27] width 357 height 37
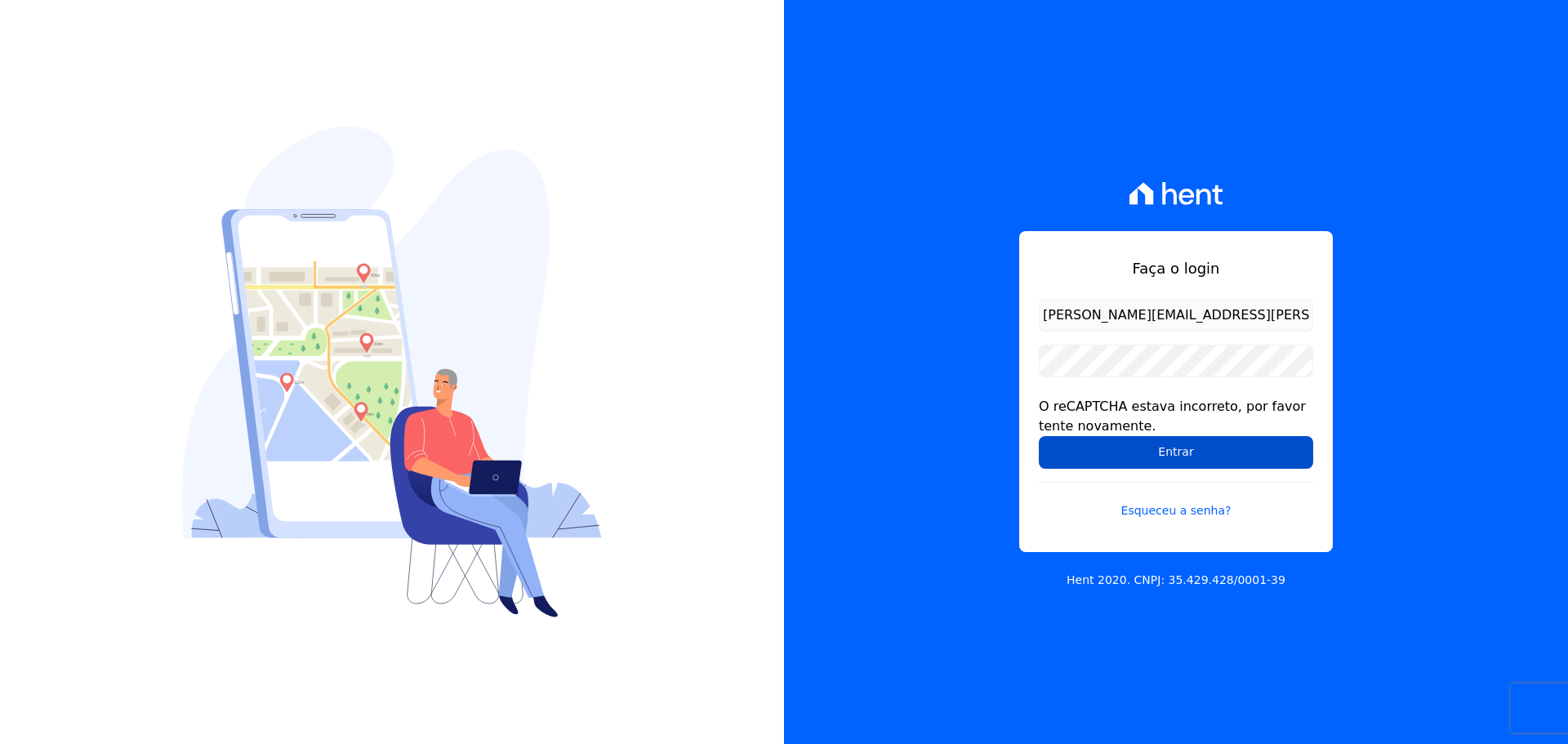
click at [1093, 443] on input "Entrar" at bounding box center [1176, 452] width 275 height 32
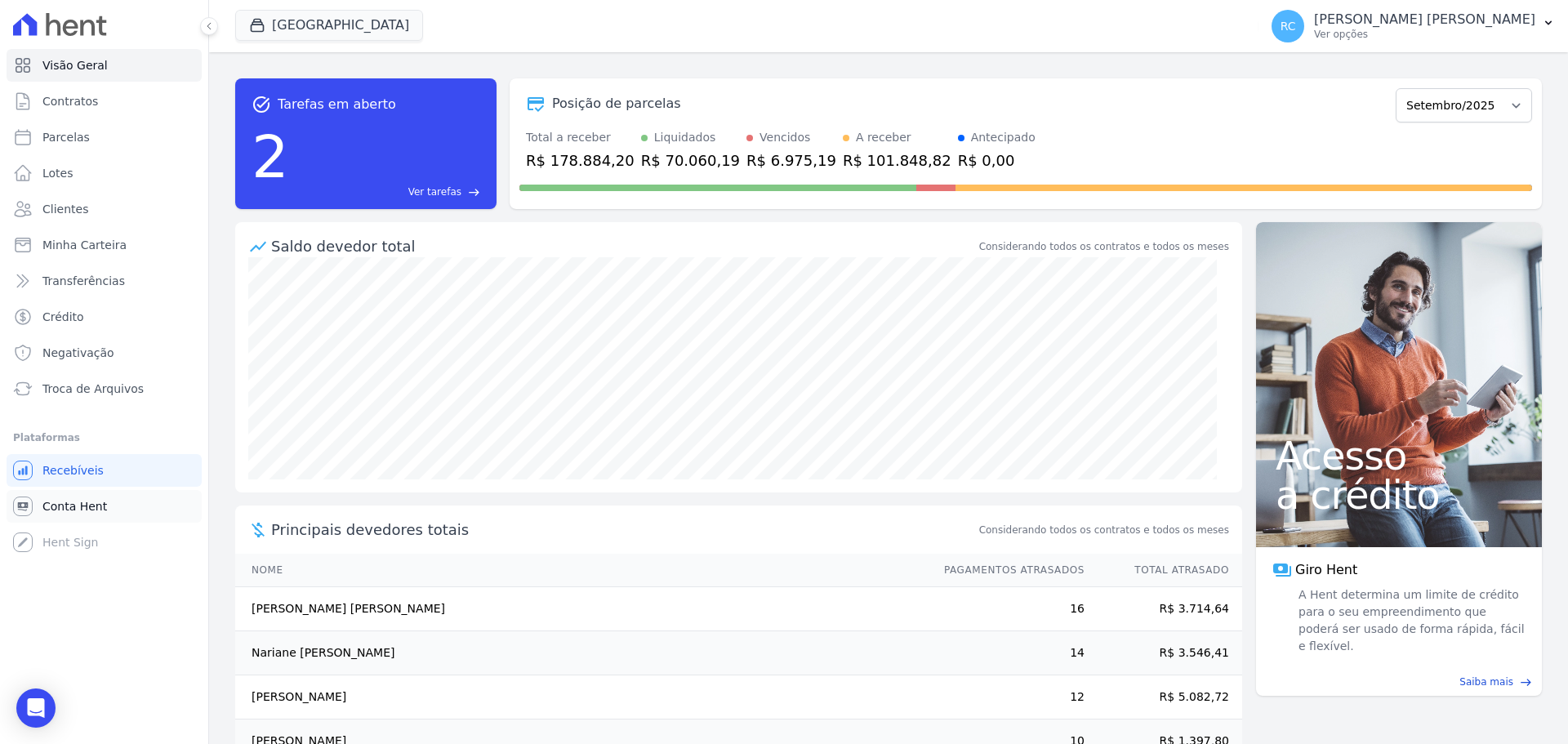
click at [69, 516] on link "Conta Hent" at bounding box center [104, 505] width 195 height 32
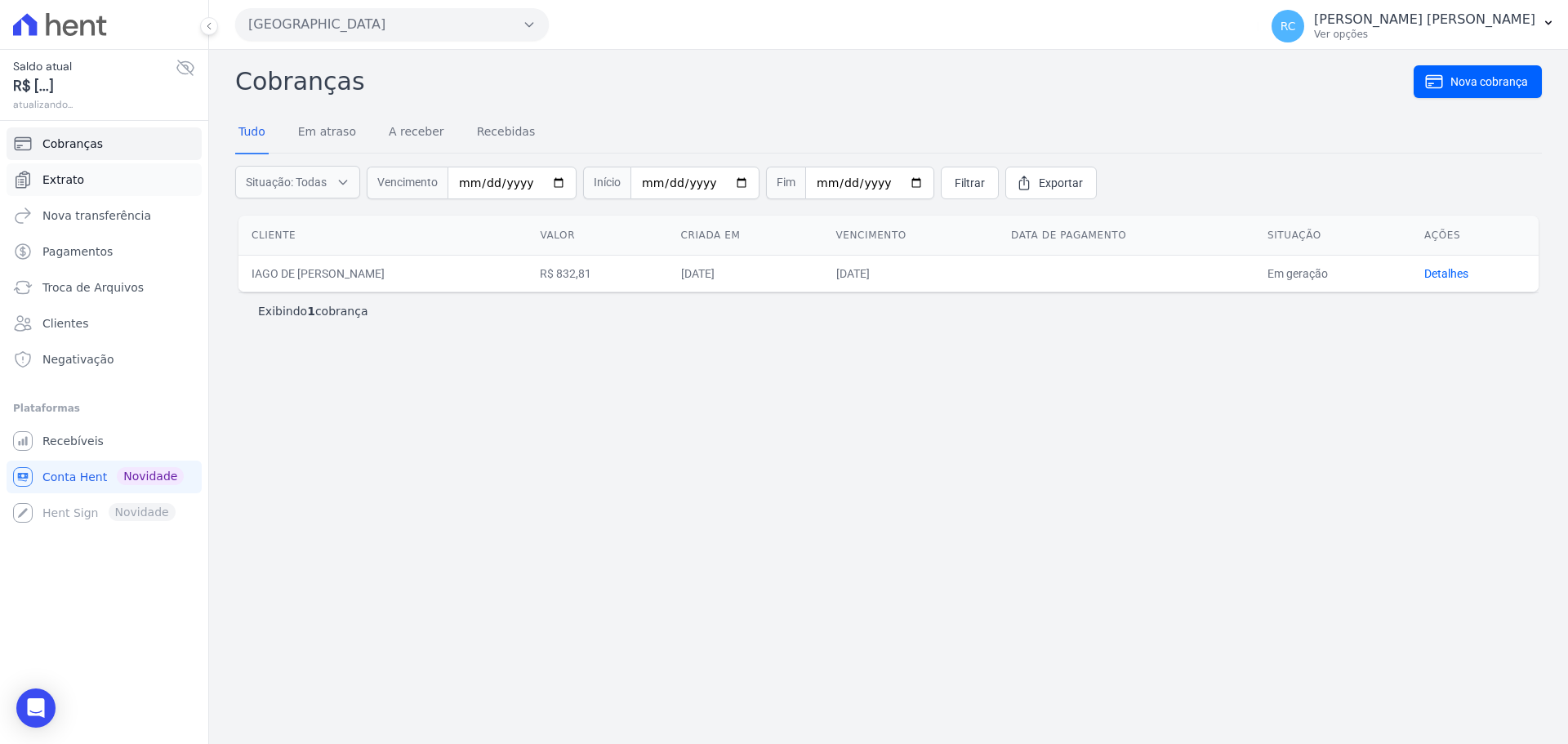
click at [95, 183] on link "Extrato" at bounding box center [104, 179] width 195 height 32
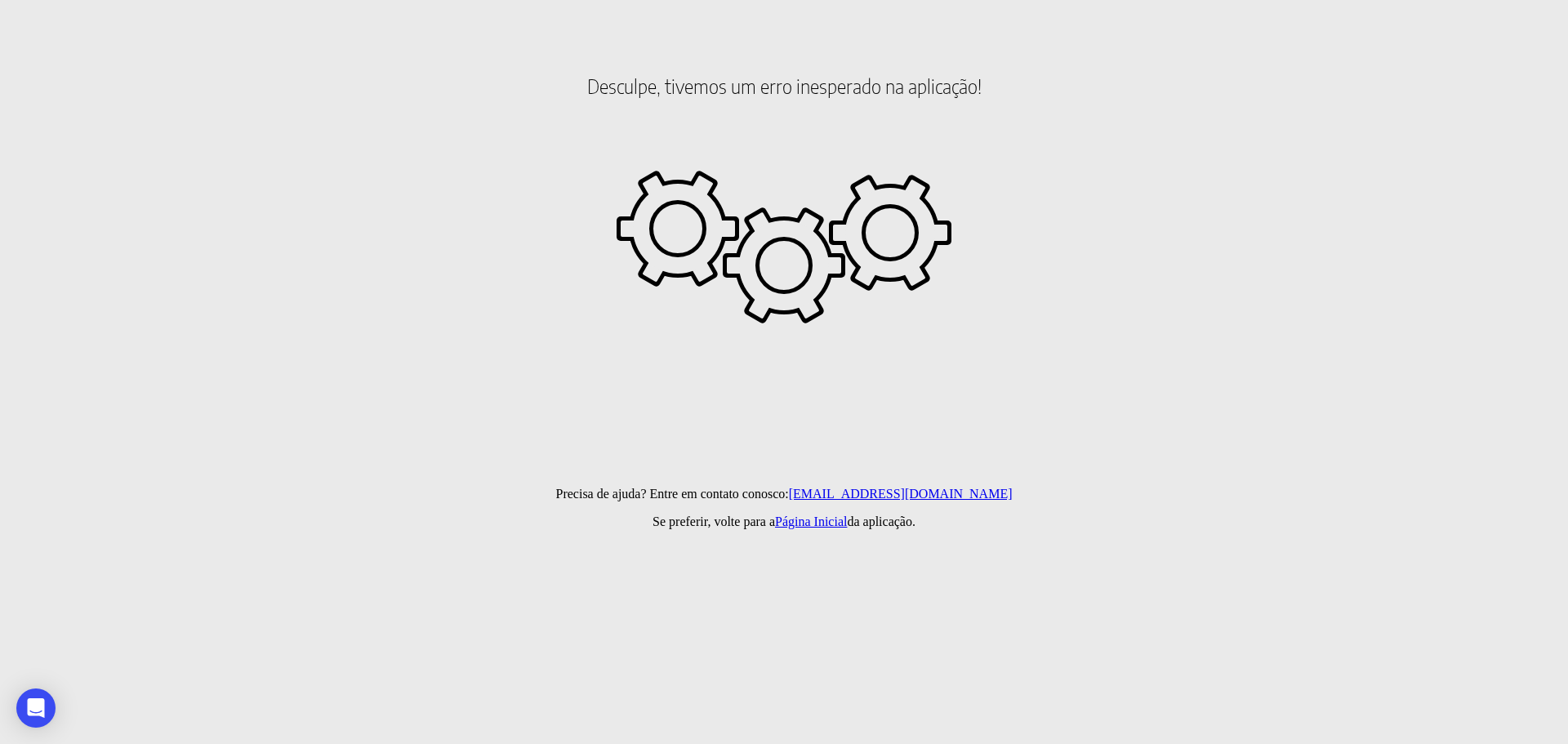
click at [817, 518] on link "Página Inicial" at bounding box center [811, 521] width 72 height 14
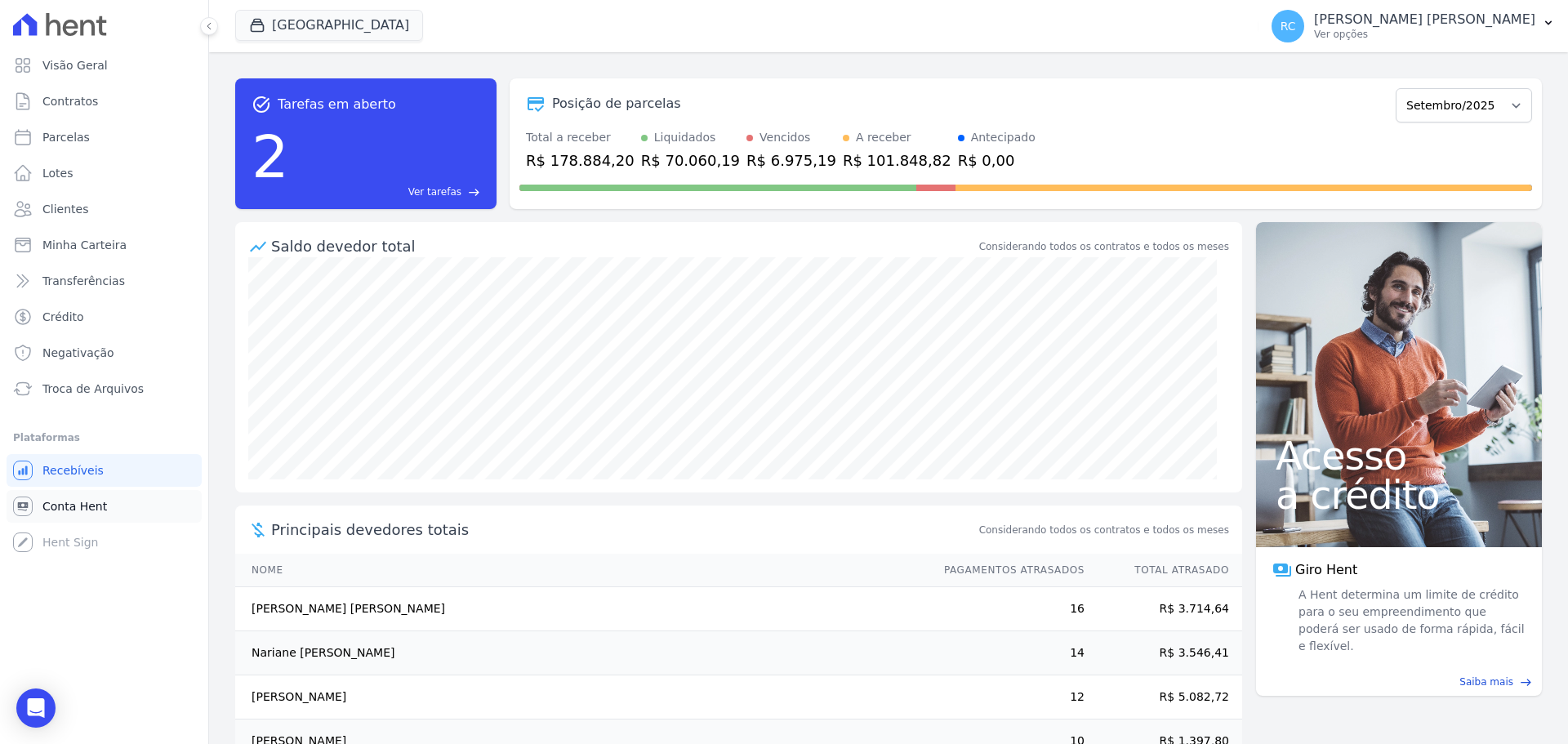
click at [83, 493] on link "Conta Hent" at bounding box center [104, 505] width 195 height 32
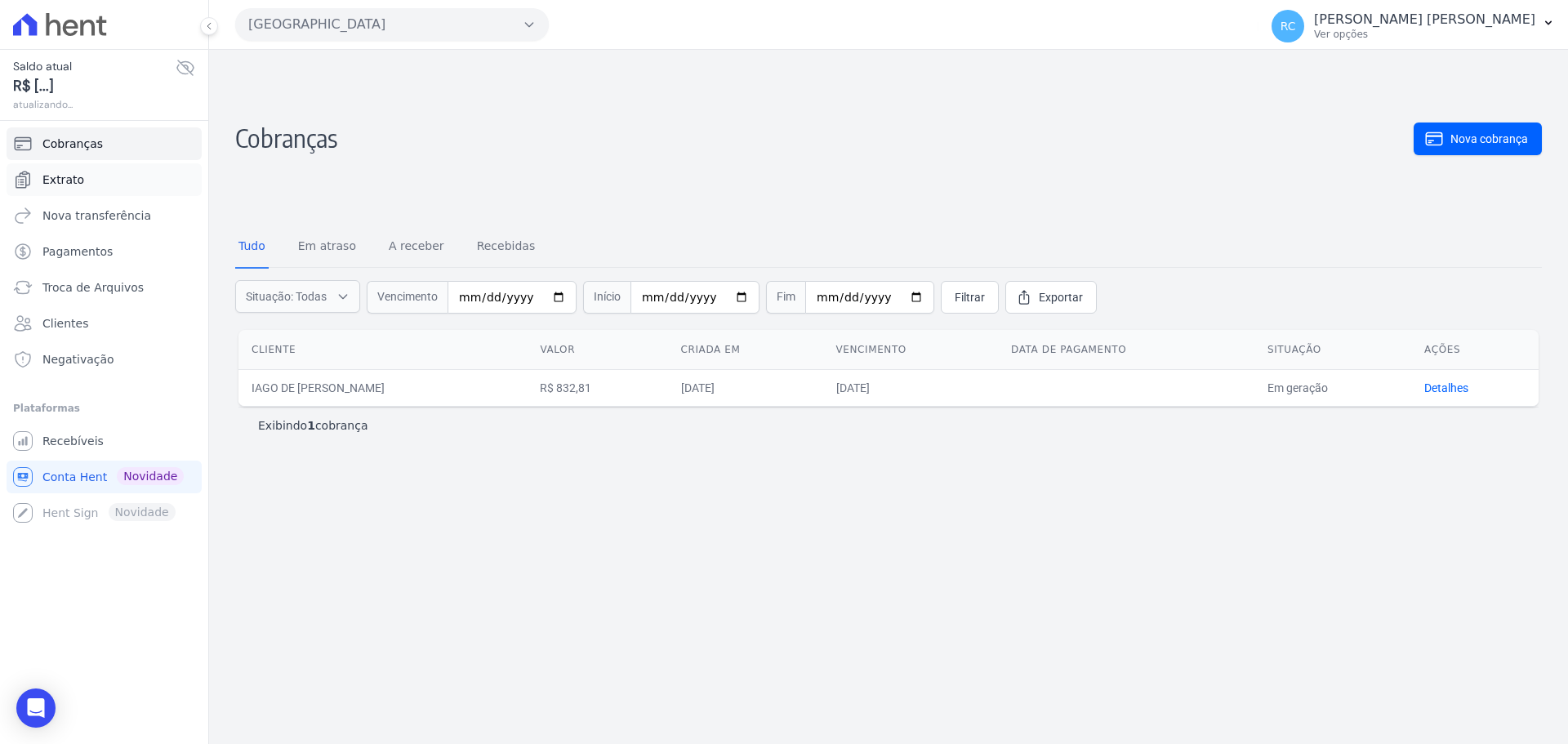
click at [61, 175] on span "Extrato" at bounding box center [62, 179] width 41 height 17
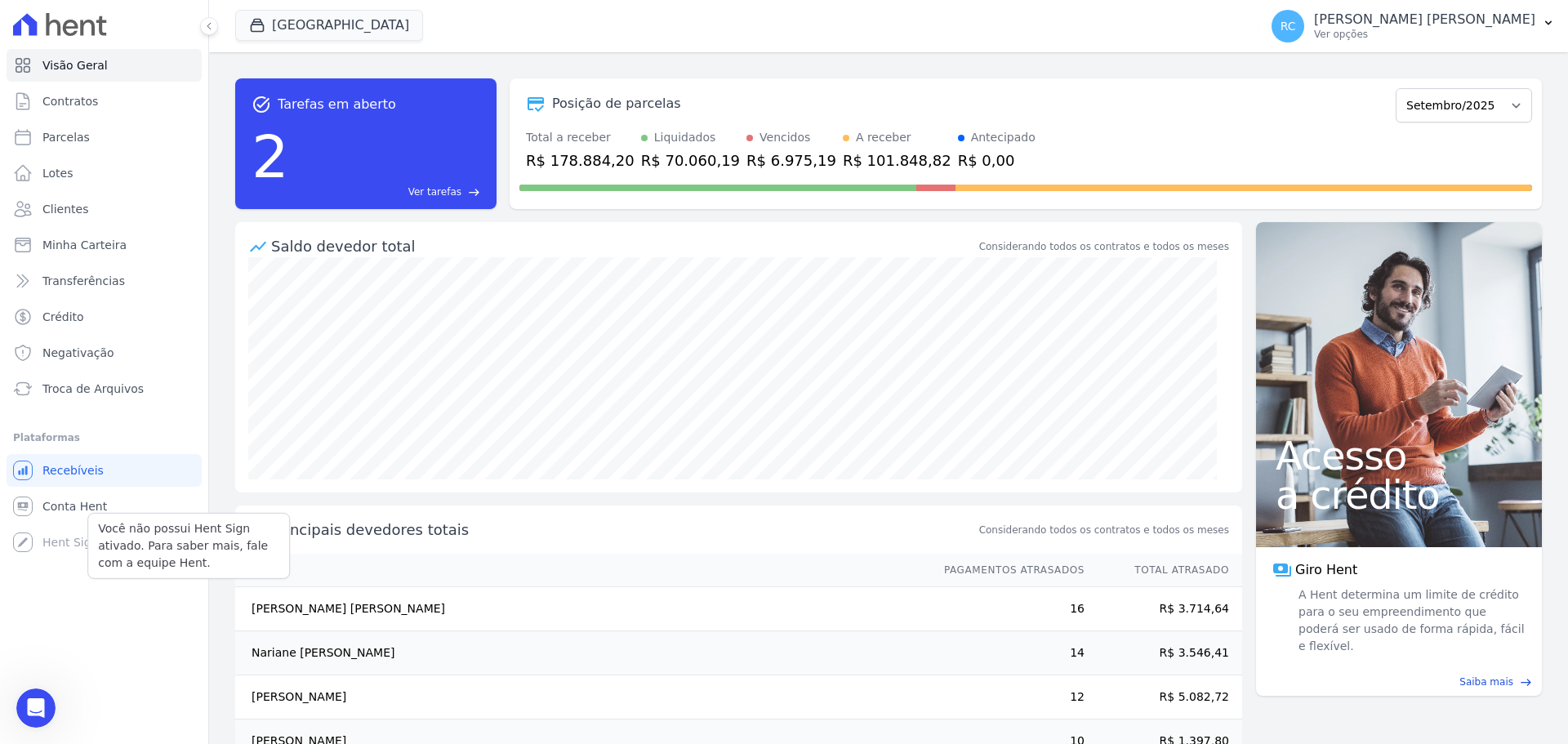
click at [41, 532] on div "Você não possui Hent Sign ativado. Para saber mais, fale com a equipe Hent. Hen…" at bounding box center [104, 541] width 195 height 32
click at [57, 509] on span "Conta Hent" at bounding box center [75, 506] width 65 height 17
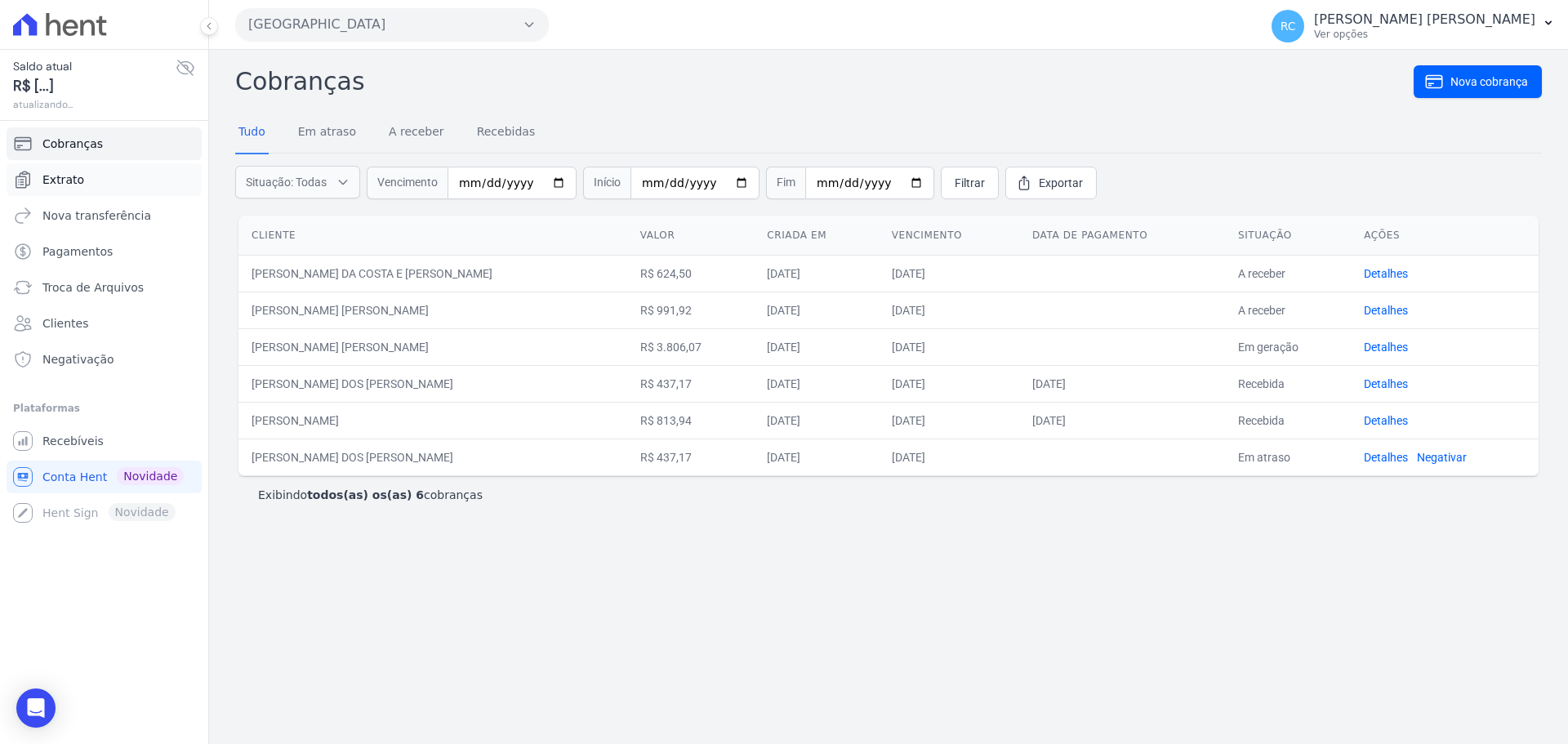
click at [68, 183] on span "Extrato" at bounding box center [62, 179] width 41 height 17
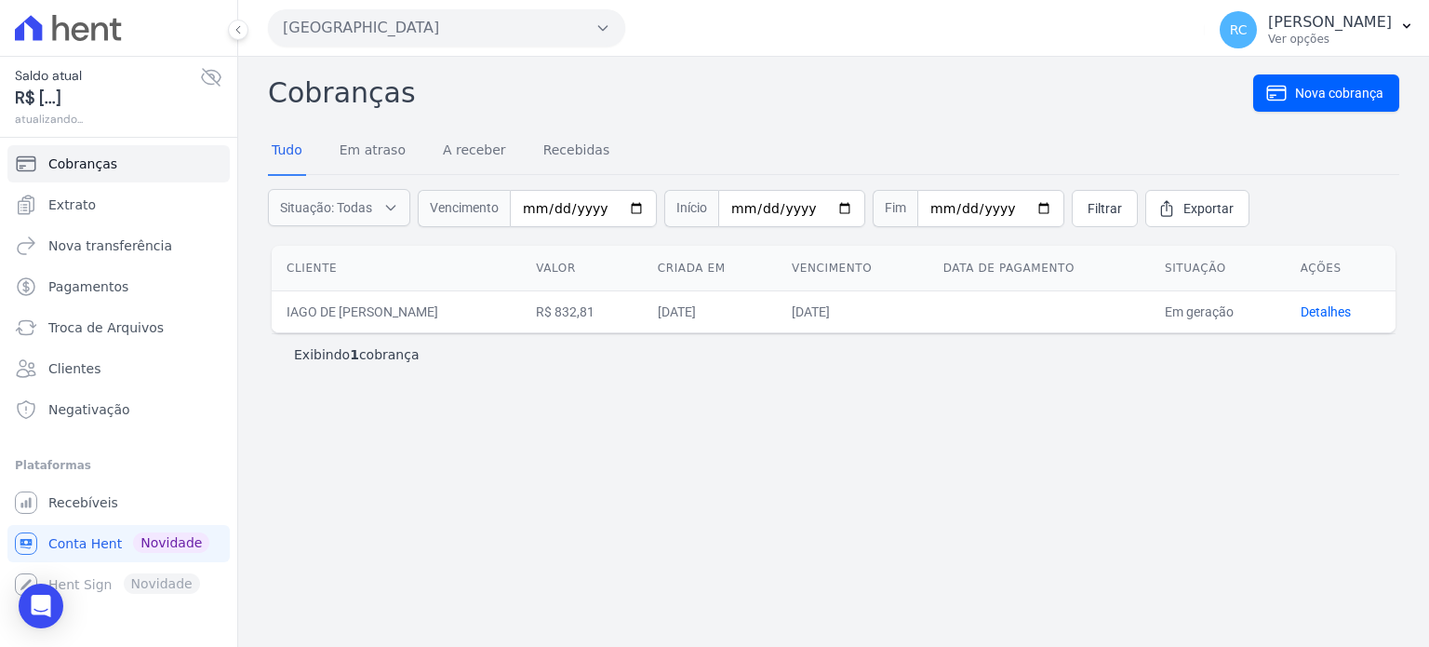
click at [444, 16] on button "[GEOGRAPHIC_DATA]" at bounding box center [446, 27] width 357 height 37
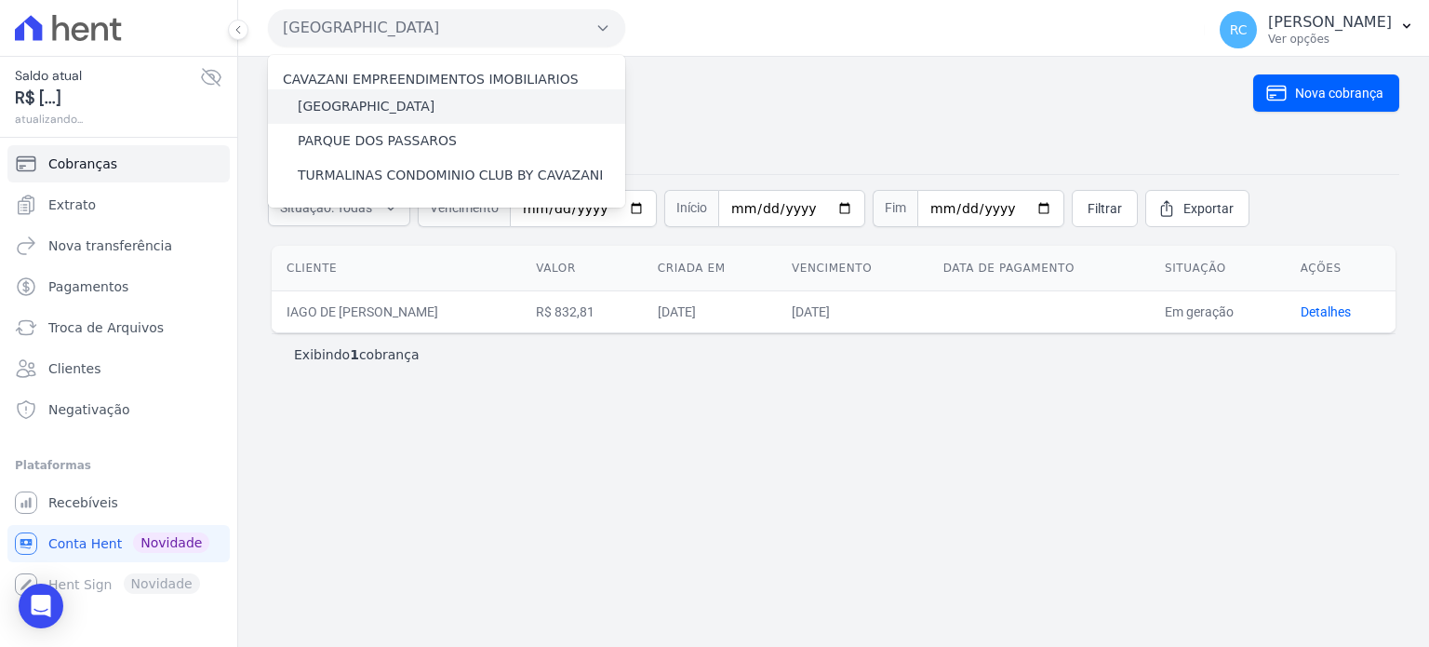
click at [416, 105] on label "[GEOGRAPHIC_DATA]" at bounding box center [366, 107] width 137 height 20
click at [0, 0] on input "[GEOGRAPHIC_DATA]" at bounding box center [0, 0] width 0 height 0
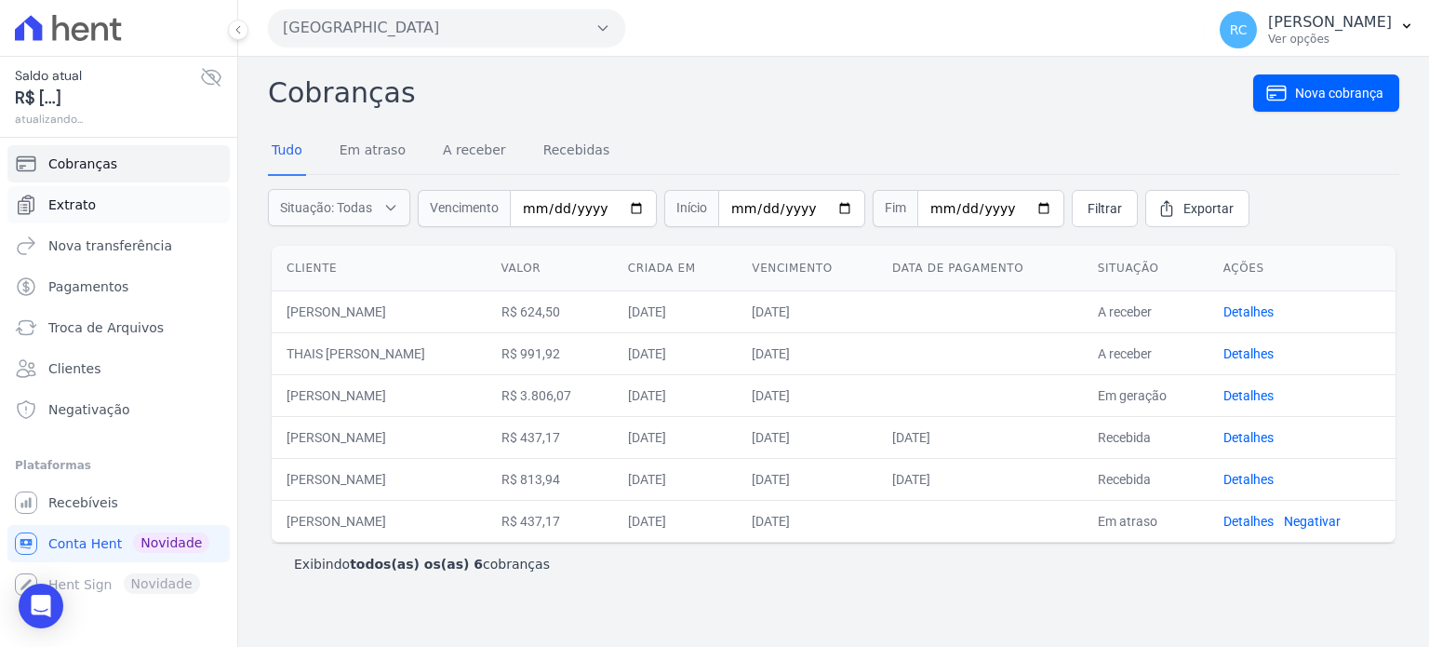
click at [100, 196] on link "Extrato" at bounding box center [118, 204] width 222 height 37
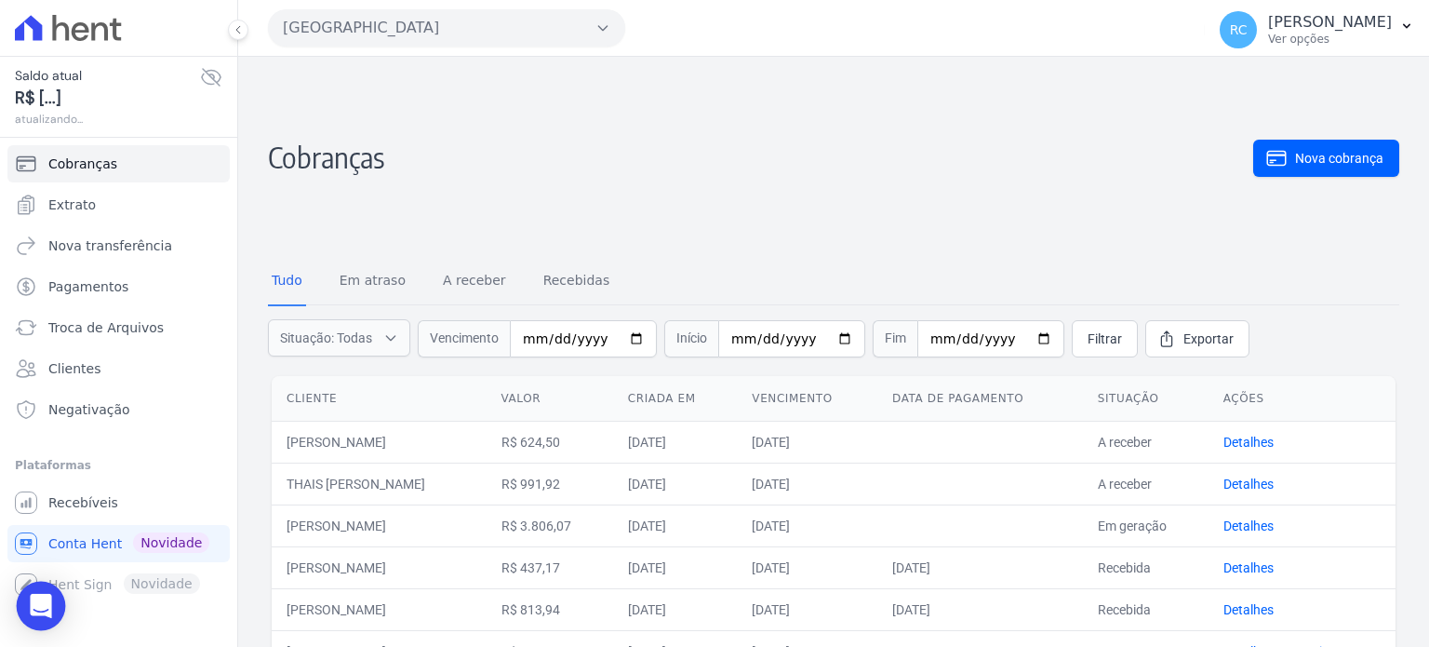
click at [31, 613] on icon "Open Intercom Messenger" at bounding box center [41, 606] width 24 height 24
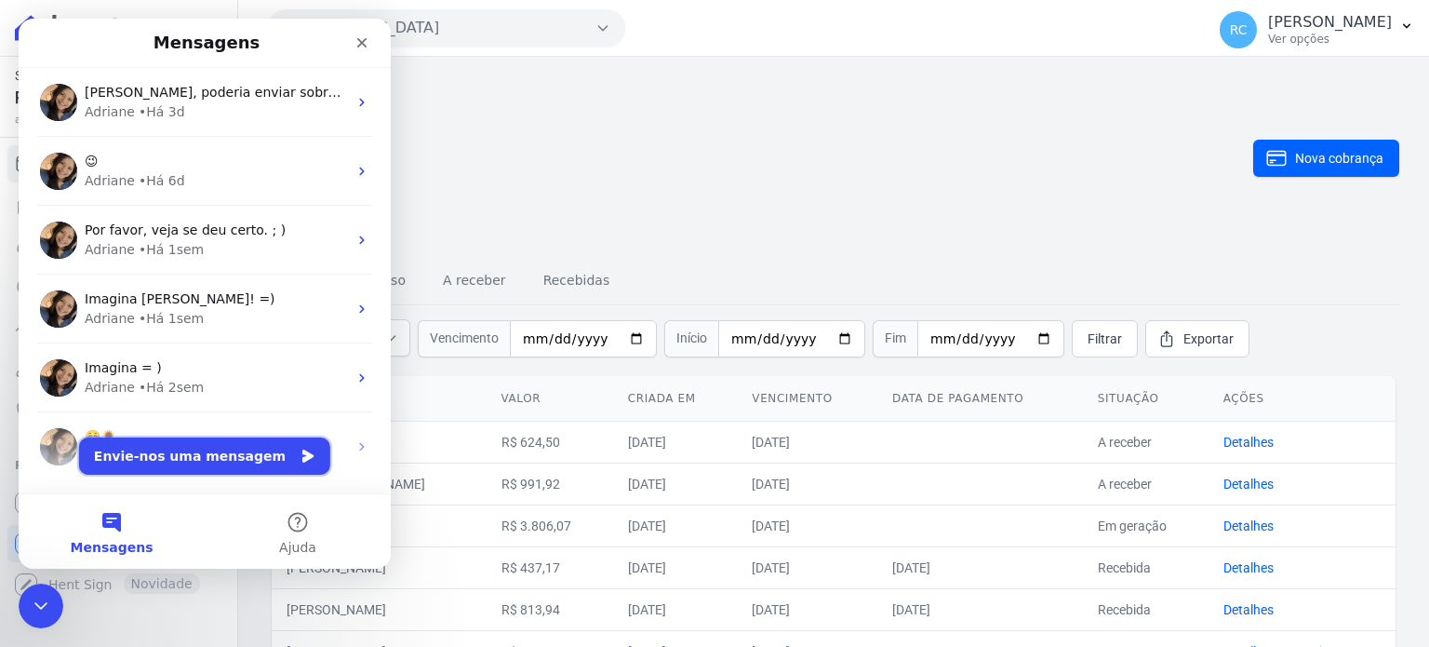
click at [190, 463] on button "Envie-nos uma mensagem" at bounding box center [204, 455] width 251 height 37
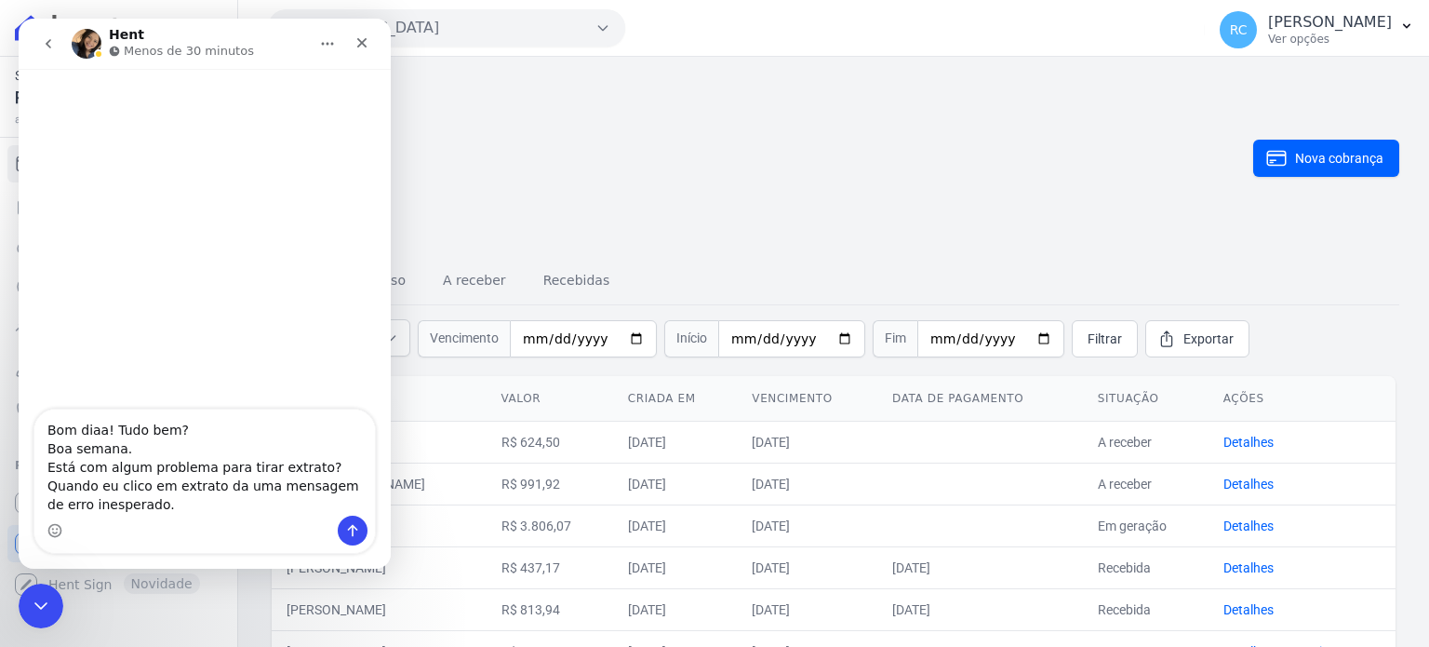
type textarea "Bom diaa! Tudo bem? Boa semana. Está com algum problema para tirar extrato? Qua…"
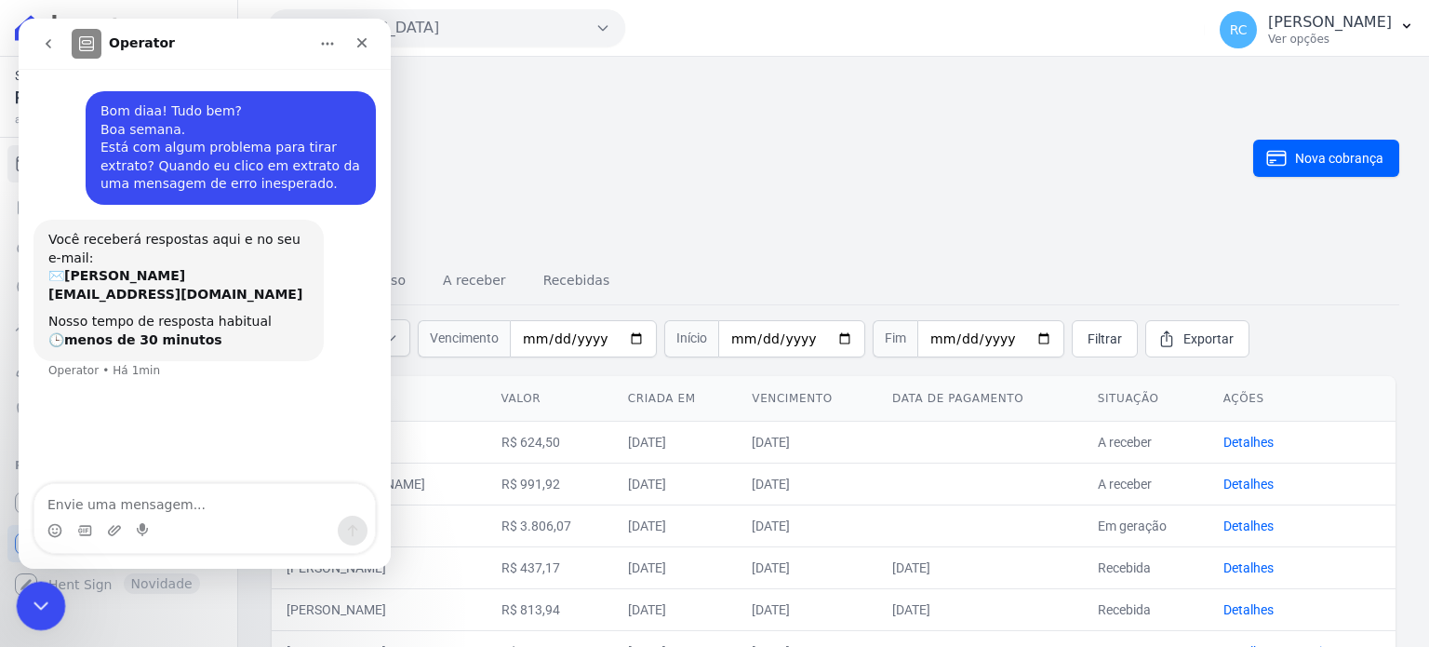
click at [33, 611] on icon "Fechar mensagem da Intercom" at bounding box center [38, 603] width 22 height 22
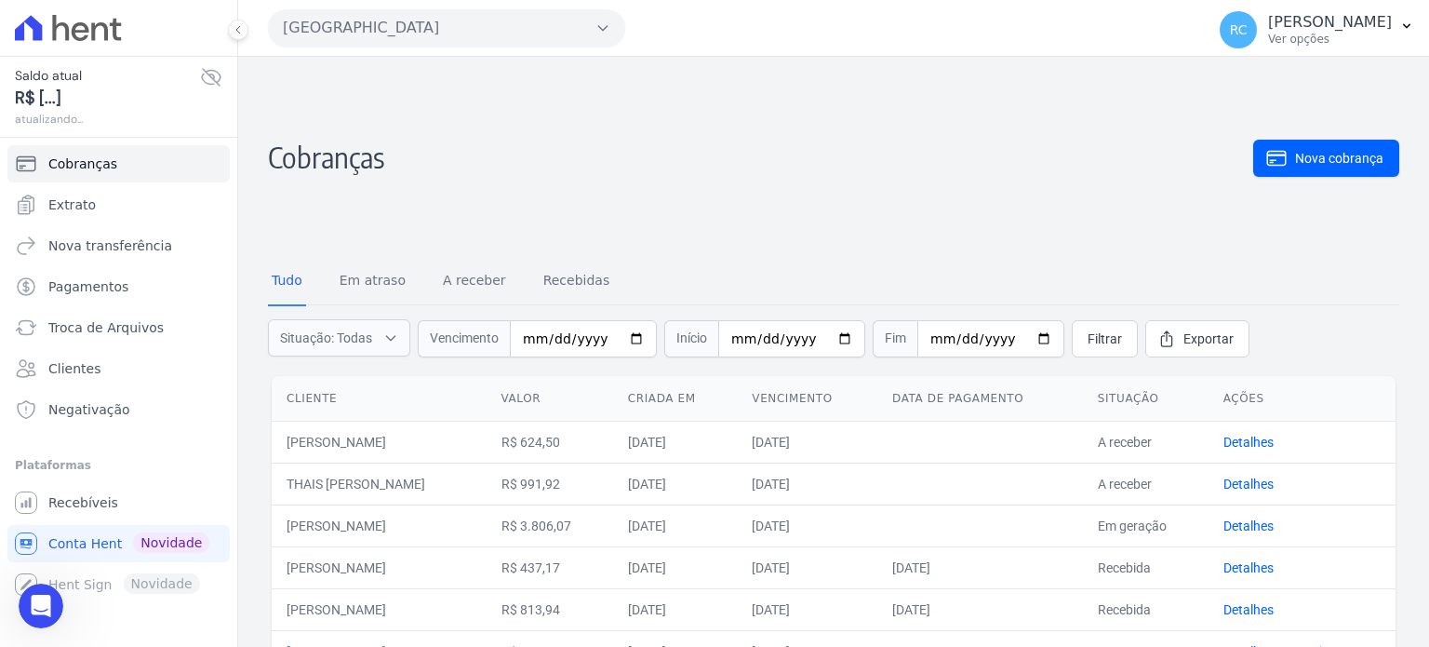
click at [115, 223] on ul "Cobranças Extrato Nova transferência Pagamentos Troca de Arquivos Clientes Nega…" at bounding box center [118, 286] width 222 height 283
drag, startPoint x: 126, startPoint y: 182, endPoint x: 105, endPoint y: 209, distance: 33.9
click at [126, 183] on ul "Cobranças Extrato Nova transferência Pagamentos Troca de Arquivos Clientes Nega…" at bounding box center [118, 286] width 222 height 283
click at [105, 209] on link "Extrato" at bounding box center [118, 204] width 222 height 37
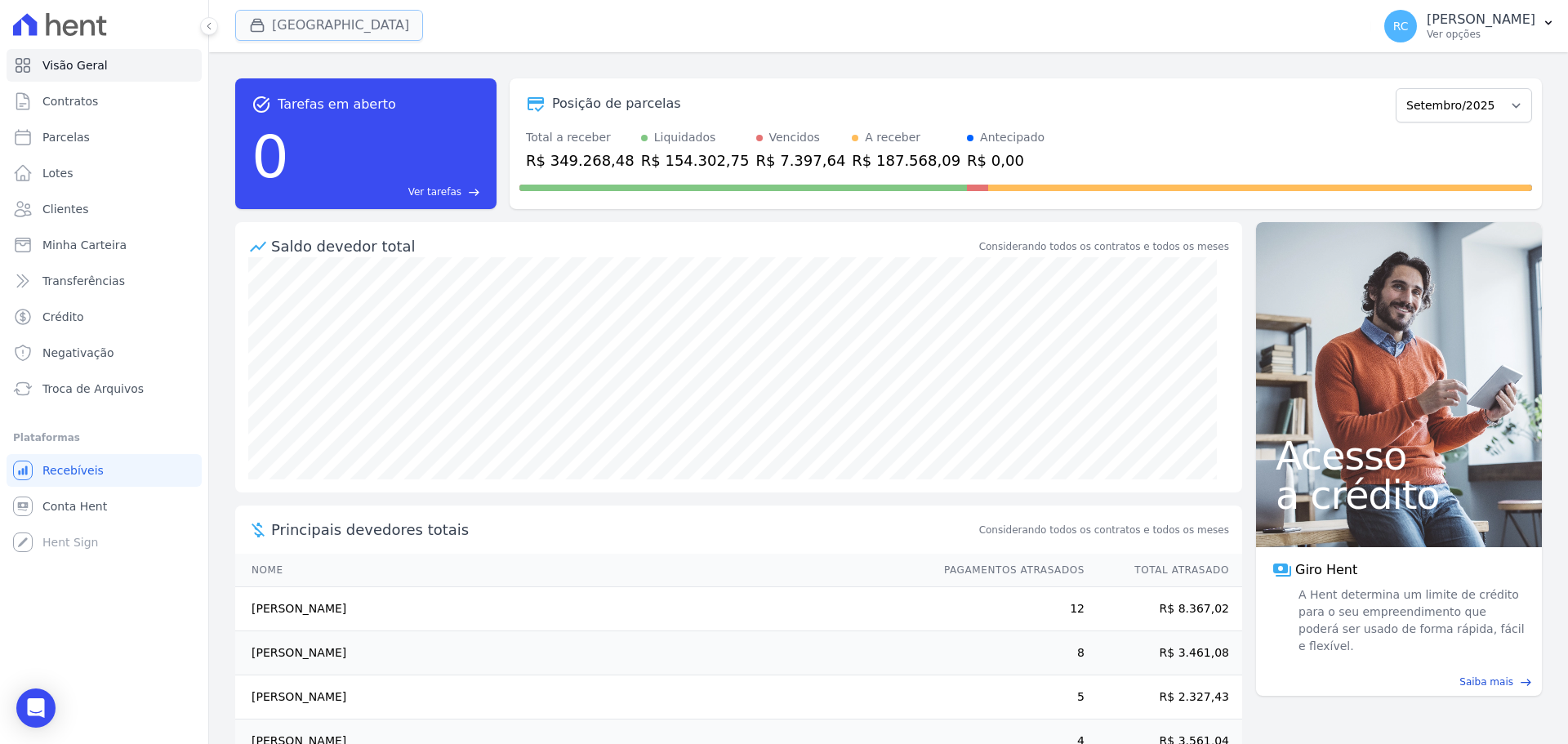
click at [288, 16] on button "[GEOGRAPHIC_DATA]" at bounding box center [329, 25] width 188 height 31
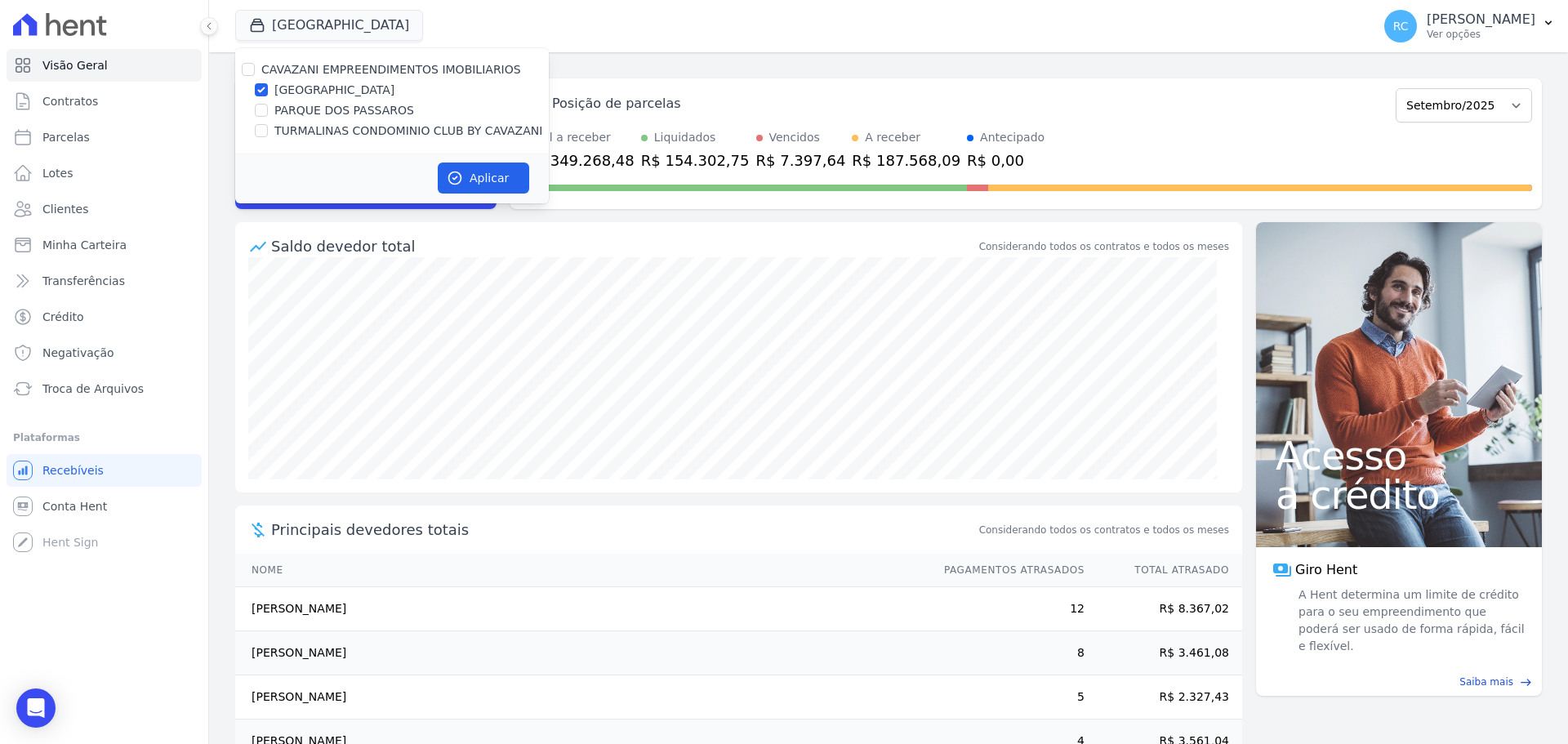
drag, startPoint x: 248, startPoint y: 57, endPoint x: 245, endPoint y: 68, distance: 11.4
click at [248, 63] on div "CAVAZANI EMPREENDIMENTOS IMOBILIARIOS [GEOGRAPHIC_DATA] [GEOGRAPHIC_DATA] TURMA…" at bounding box center [392, 100] width 313 height 104
click at [245, 69] on input "CAVAZANI EMPREENDIMENTOS IMOBILIARIOS" at bounding box center [248, 69] width 13 height 13
checkbox input "true"
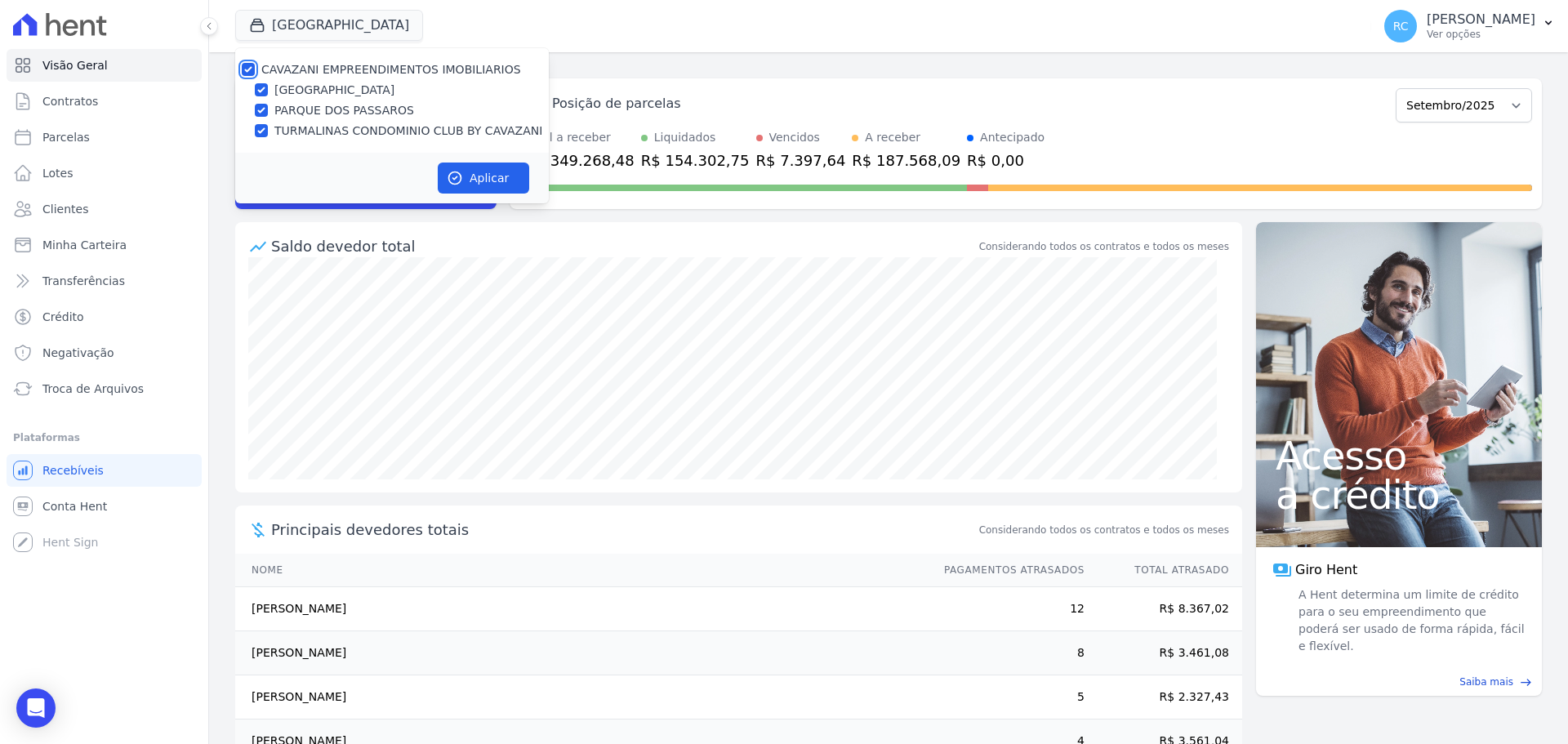
checkbox input "true"
click at [514, 165] on button "Aplicar" at bounding box center [484, 177] width 91 height 31
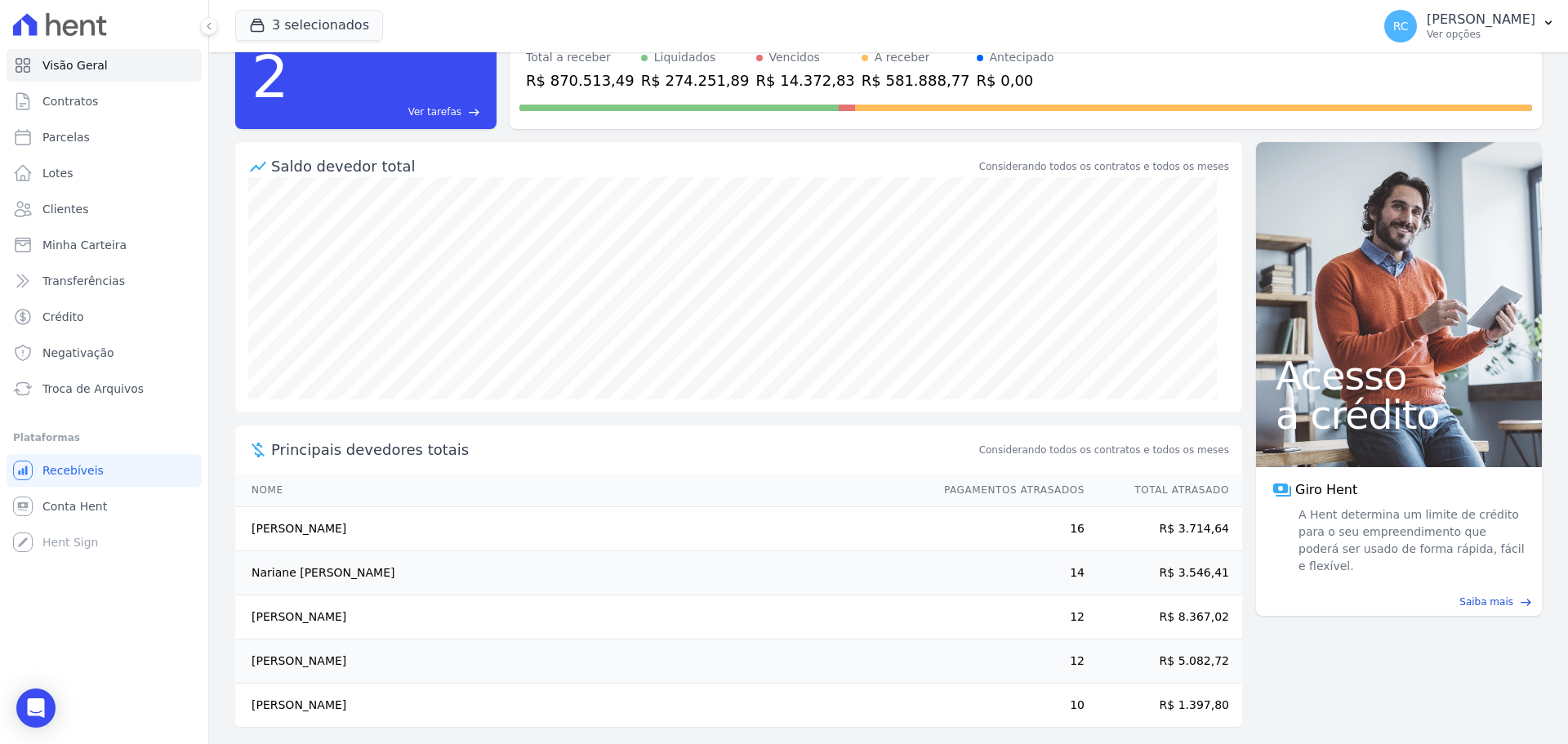
scroll to position [89, 0]
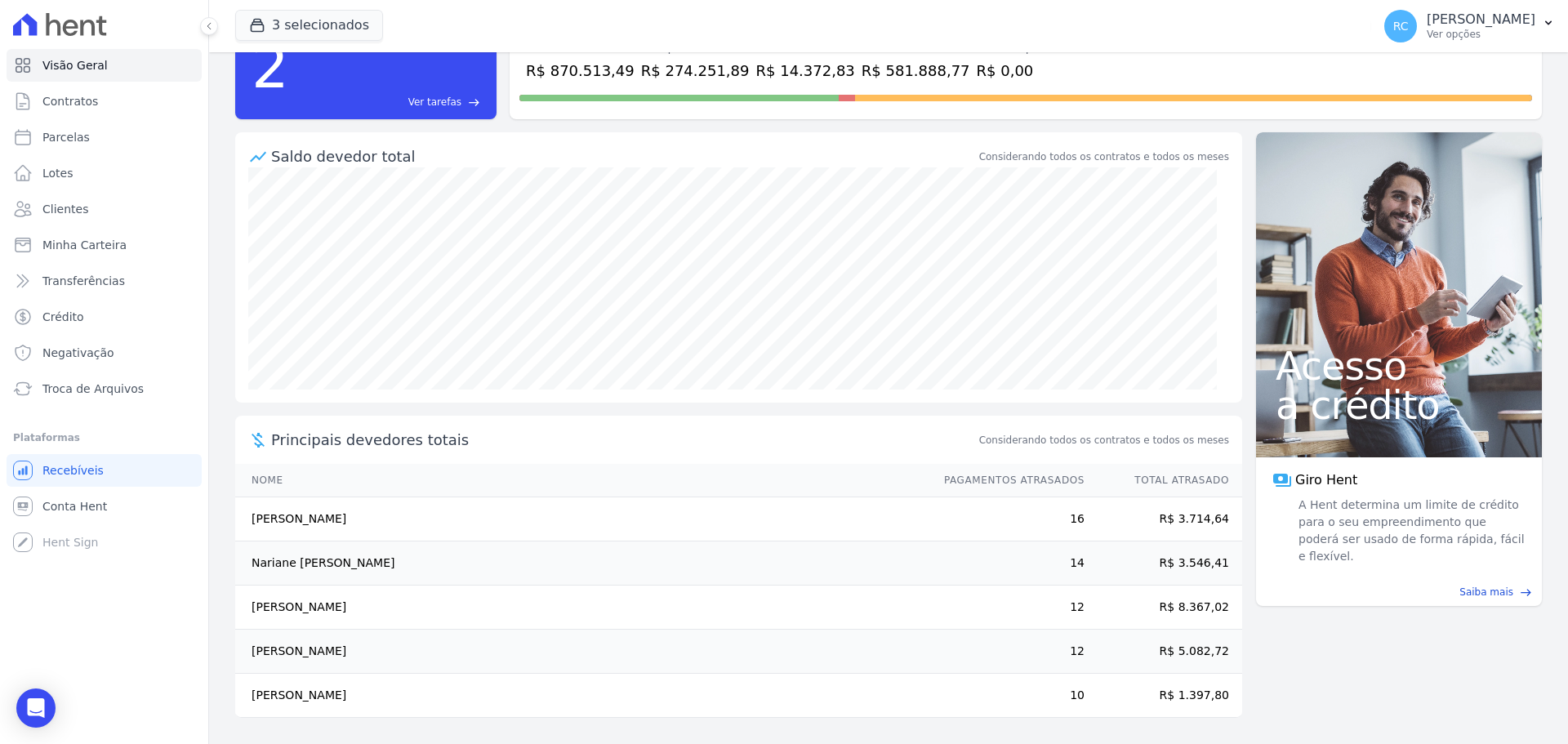
click at [324, 519] on td "[PERSON_NAME]" at bounding box center [582, 519] width 694 height 44
click at [325, 519] on td "[PERSON_NAME]" at bounding box center [582, 519] width 694 height 44
copy tr "[PERSON_NAME]"
click at [118, 88] on link "Contratos" at bounding box center [104, 101] width 195 height 32
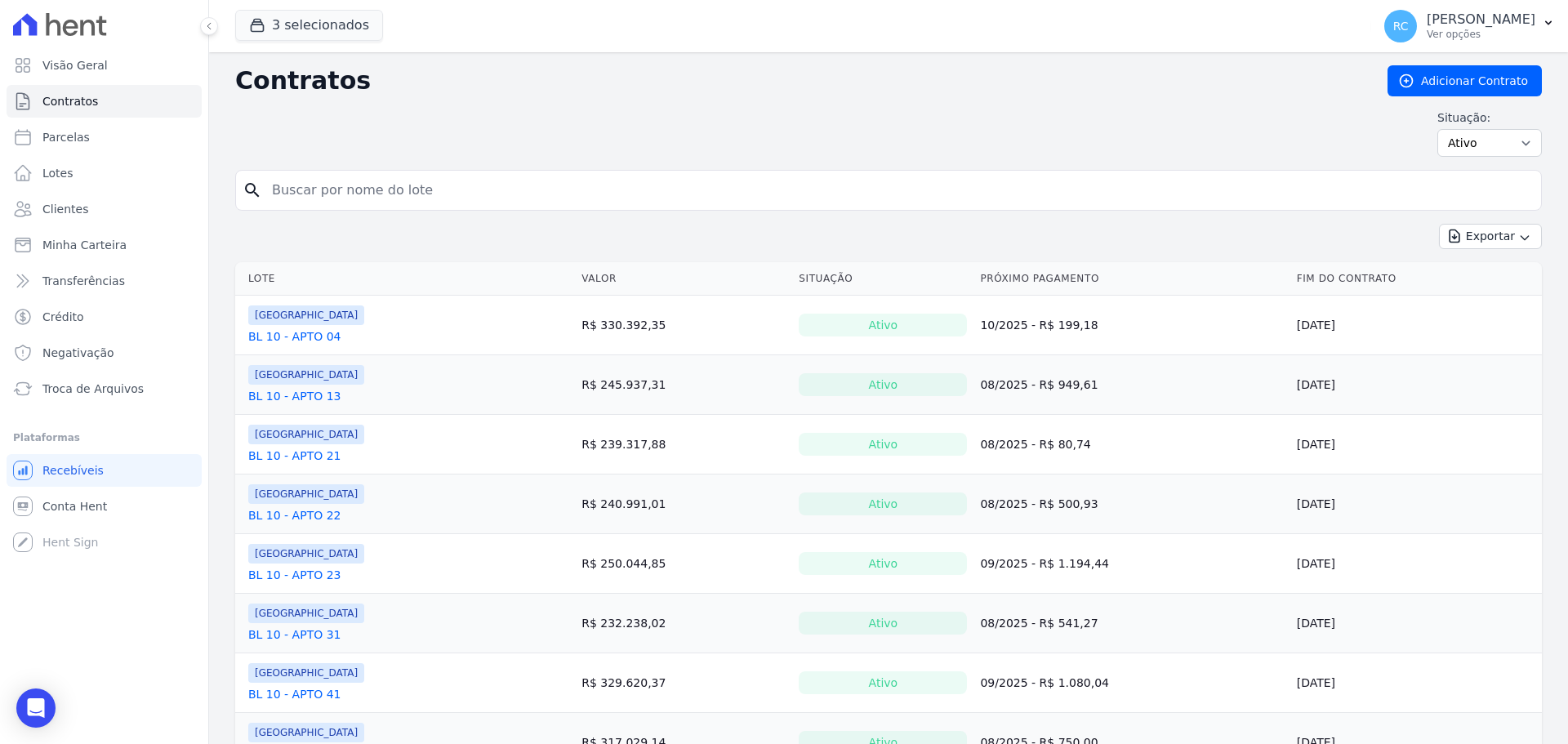
click at [334, 194] on input "search" at bounding box center [899, 190] width 1273 height 32
paste input "[PERSON_NAME]"
type input "[PERSON_NAME]"
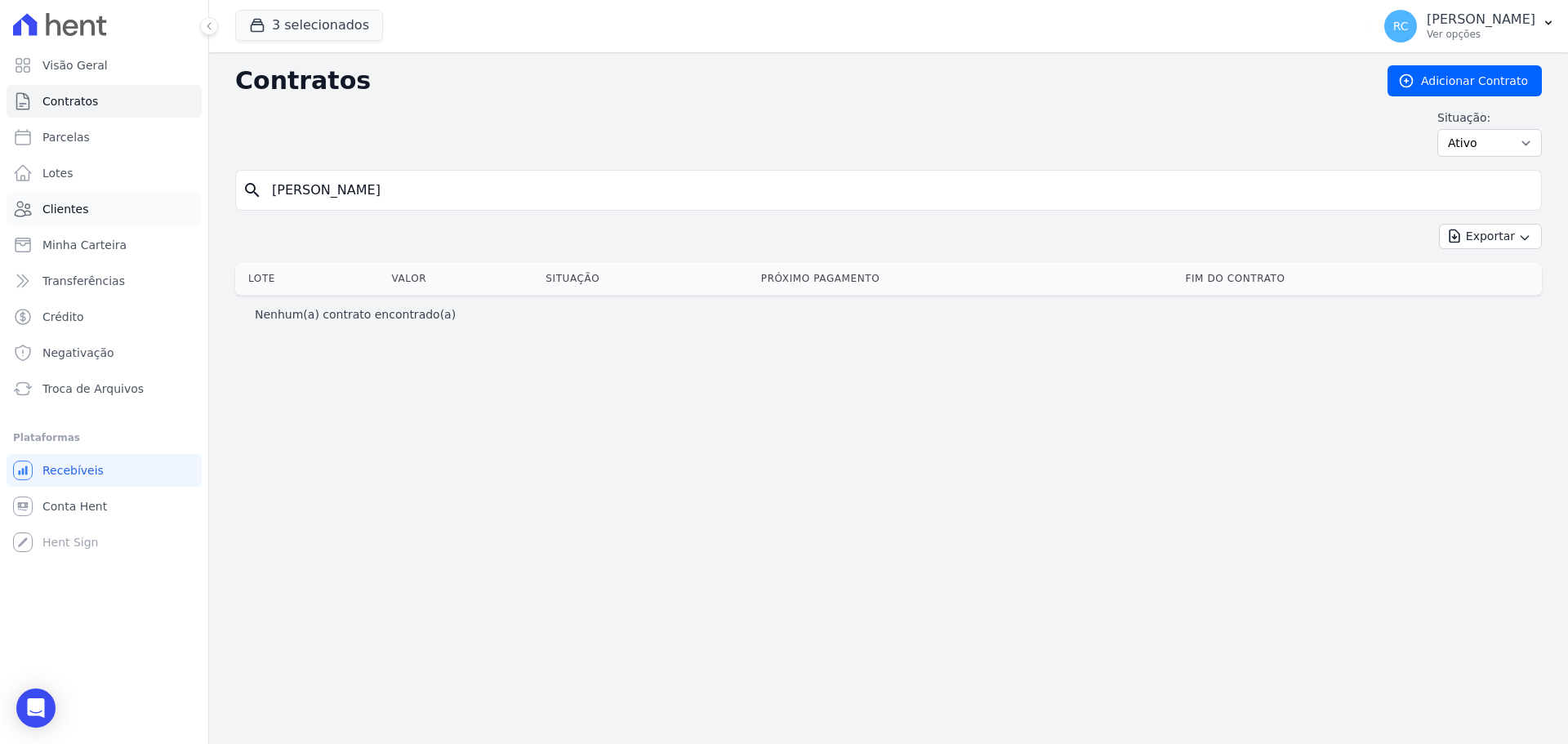
click at [64, 210] on span "Clientes" at bounding box center [65, 209] width 46 height 17
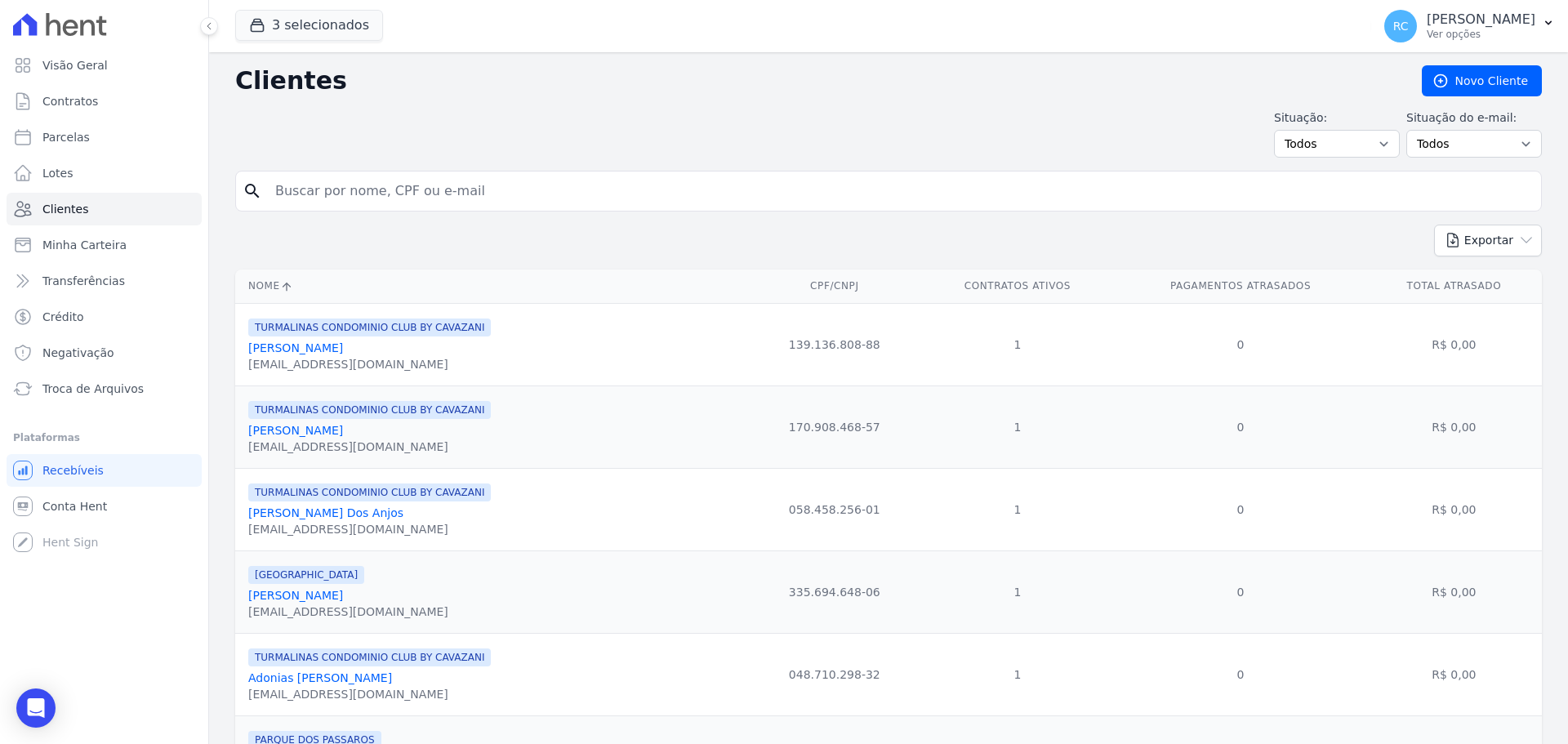
click at [435, 187] on input "search" at bounding box center [900, 190] width 1270 height 32
paste input "[PERSON_NAME] [PERSON_NAME]"
type input "[PERSON_NAME] [PERSON_NAME]"
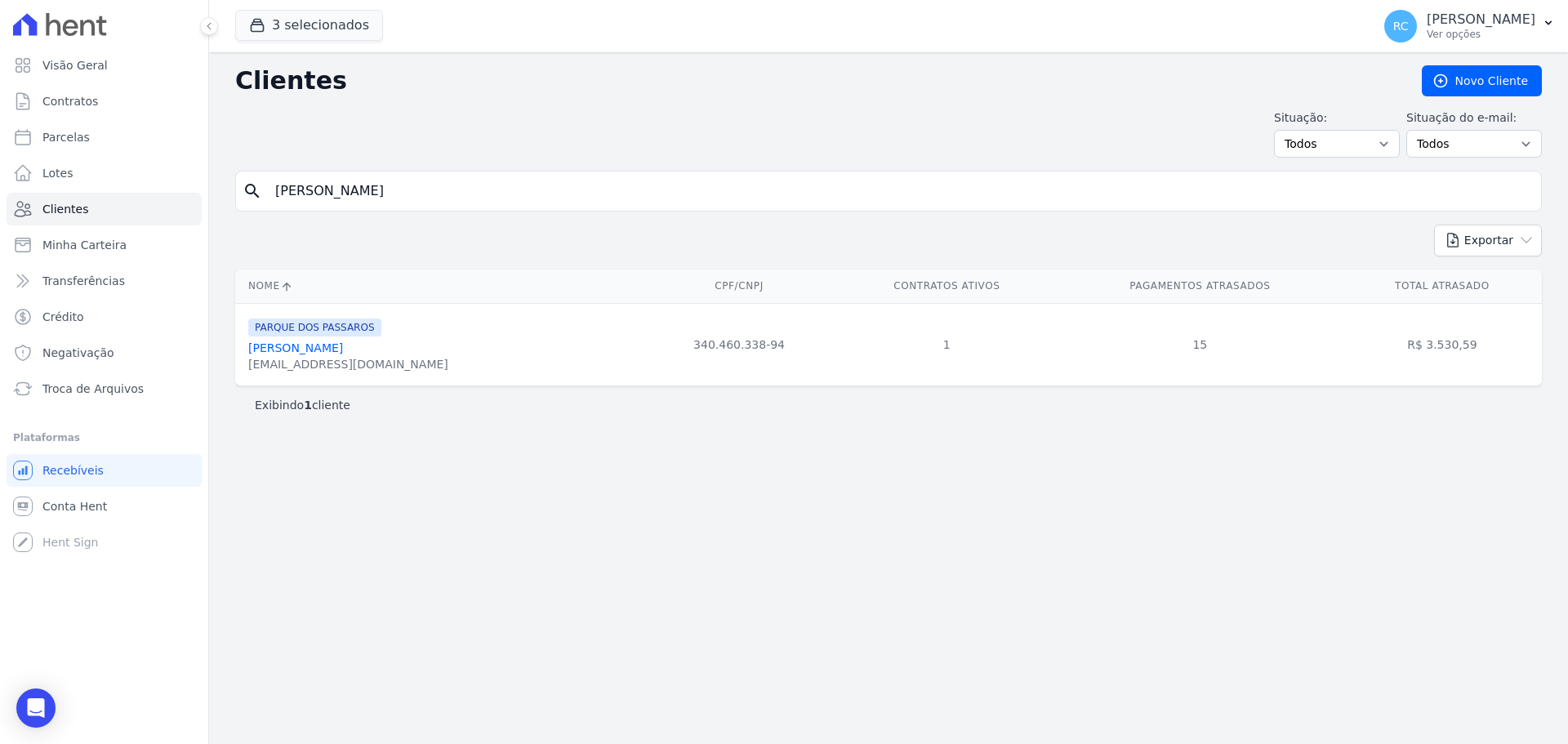
click at [343, 347] on link "[PERSON_NAME] [PERSON_NAME]" at bounding box center [296, 347] width 95 height 13
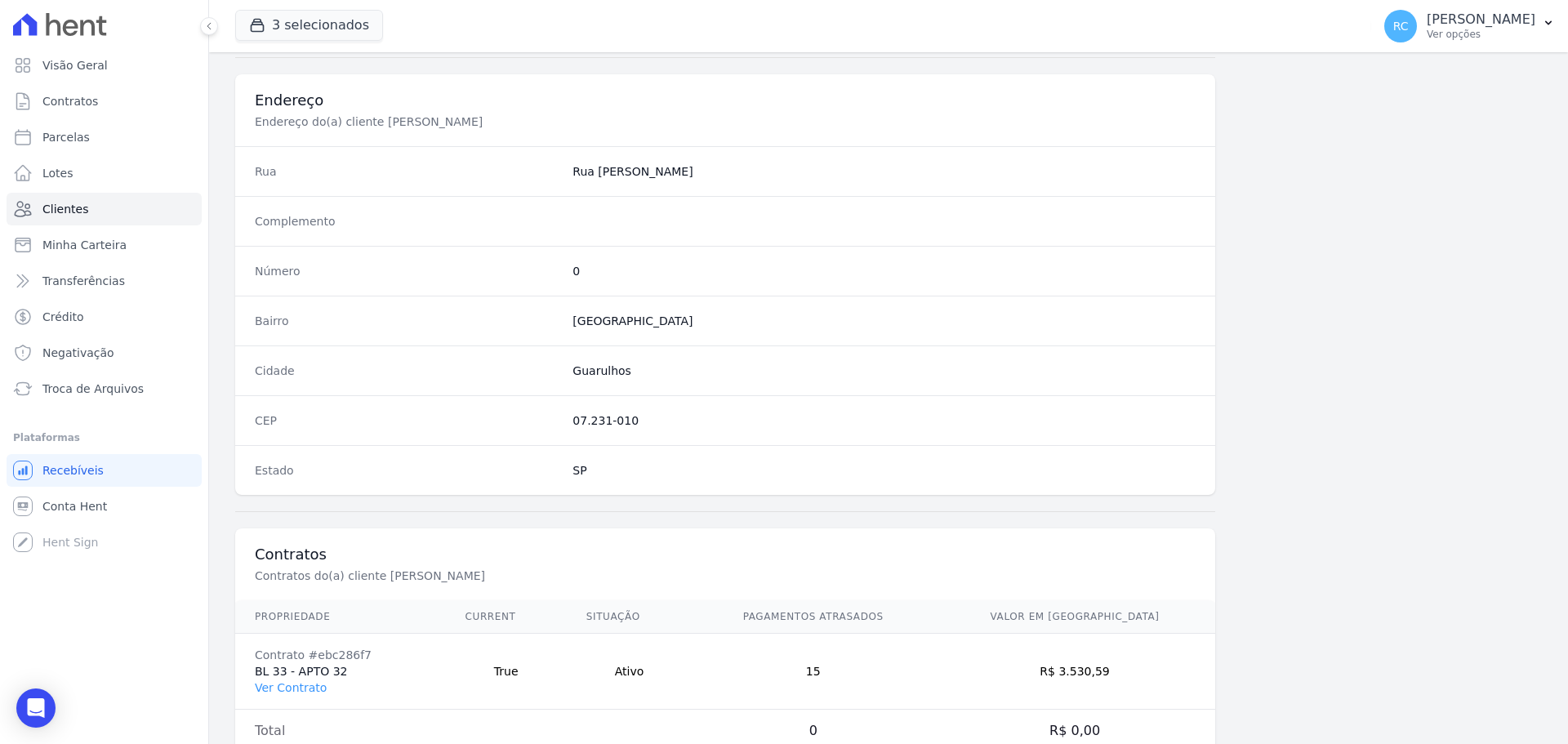
scroll to position [783, 0]
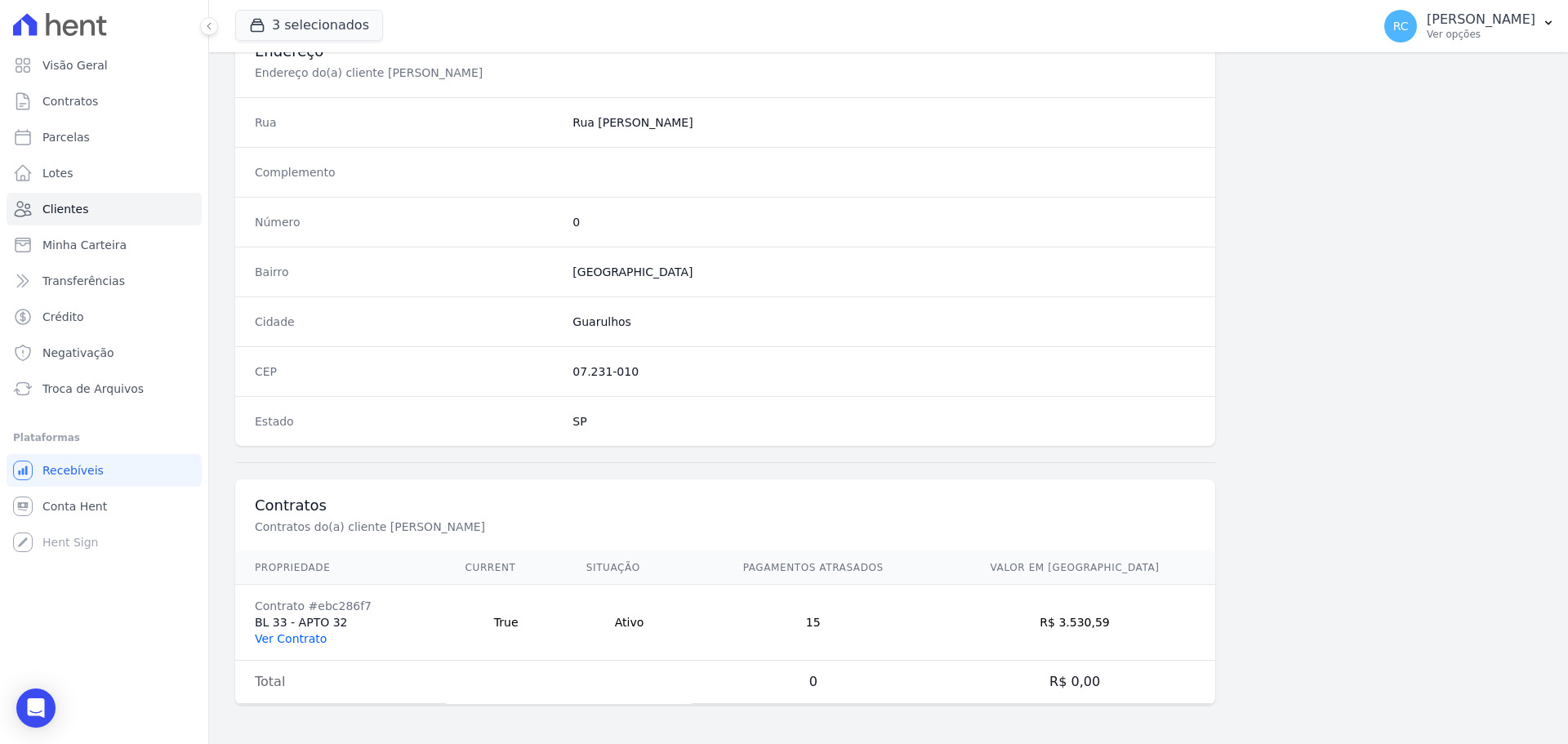
click at [308, 642] on link "Ver Contrato" at bounding box center [291, 638] width 72 height 13
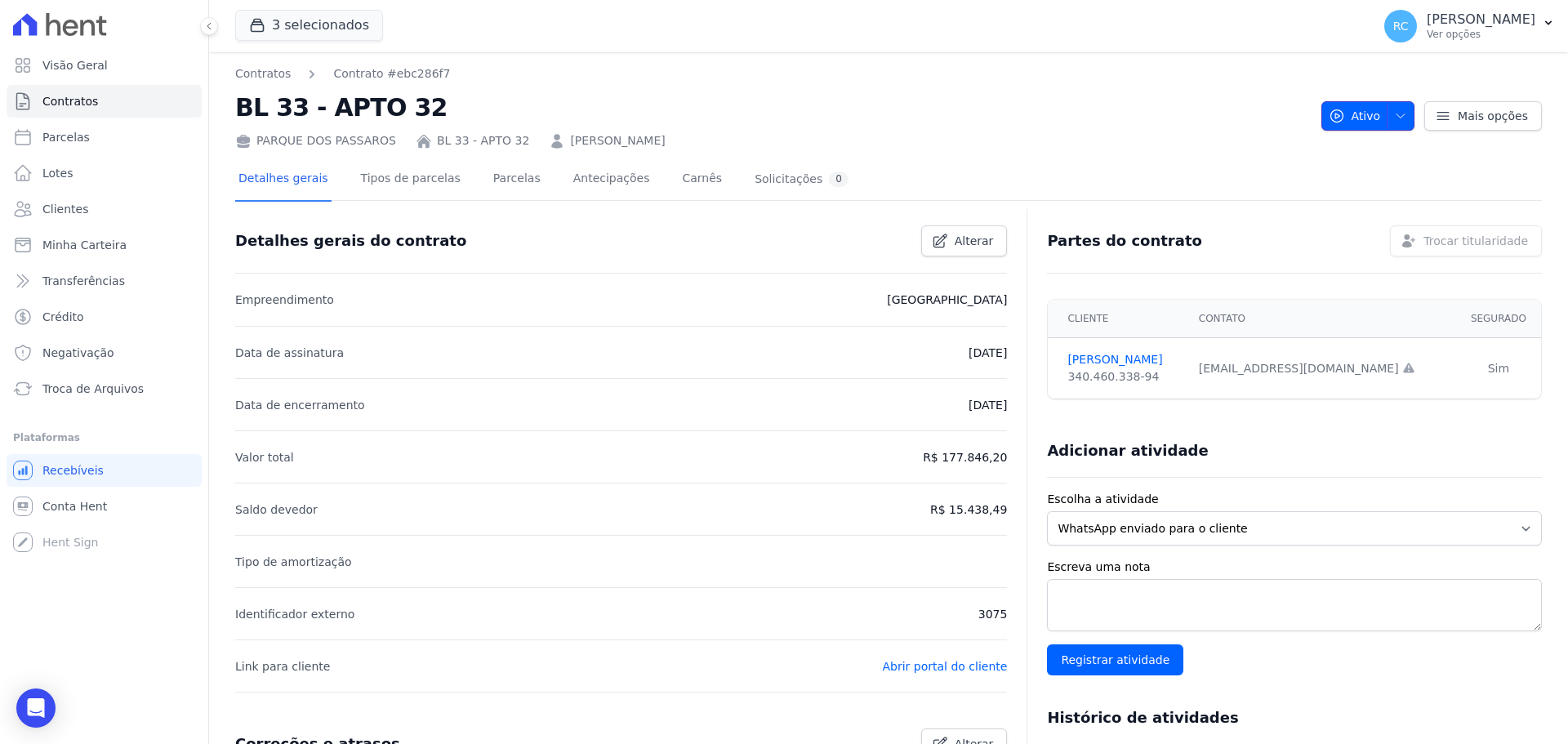
click at [1396, 115] on icon "button" at bounding box center [1400, 116] width 13 height 13
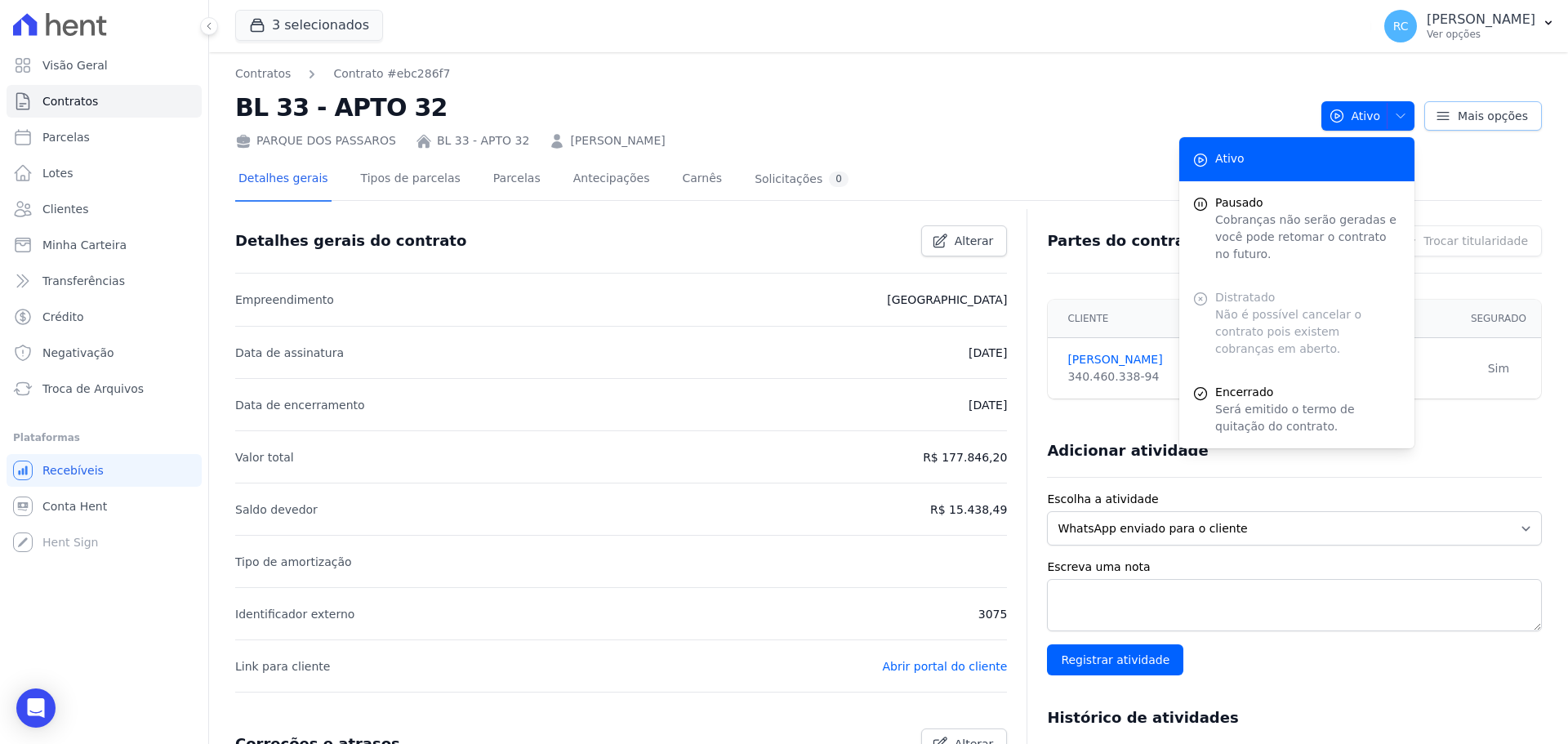
click at [1478, 101] on link "Mais opções" at bounding box center [1484, 115] width 118 height 29
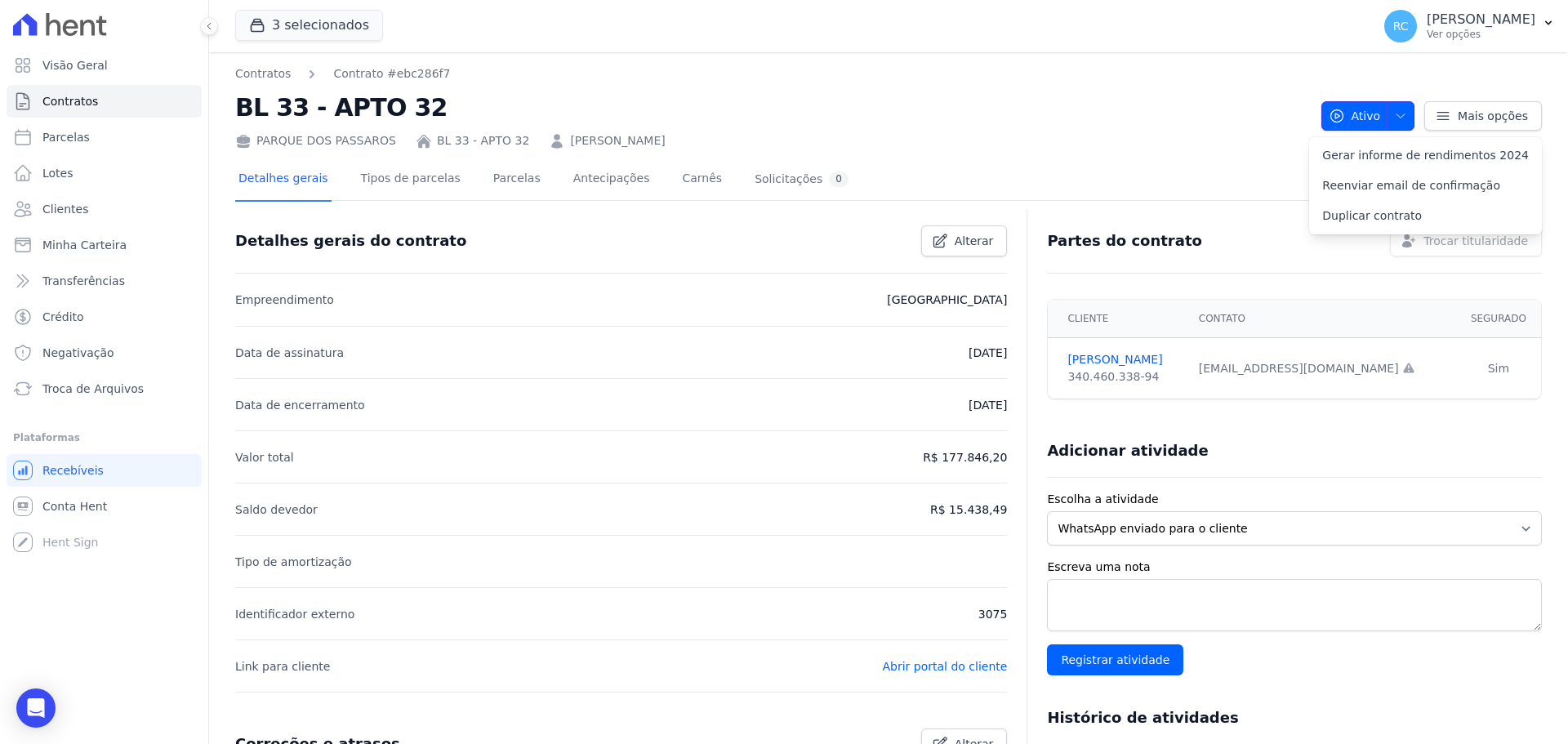
click at [1395, 112] on icon "button" at bounding box center [1400, 116] width 13 height 13
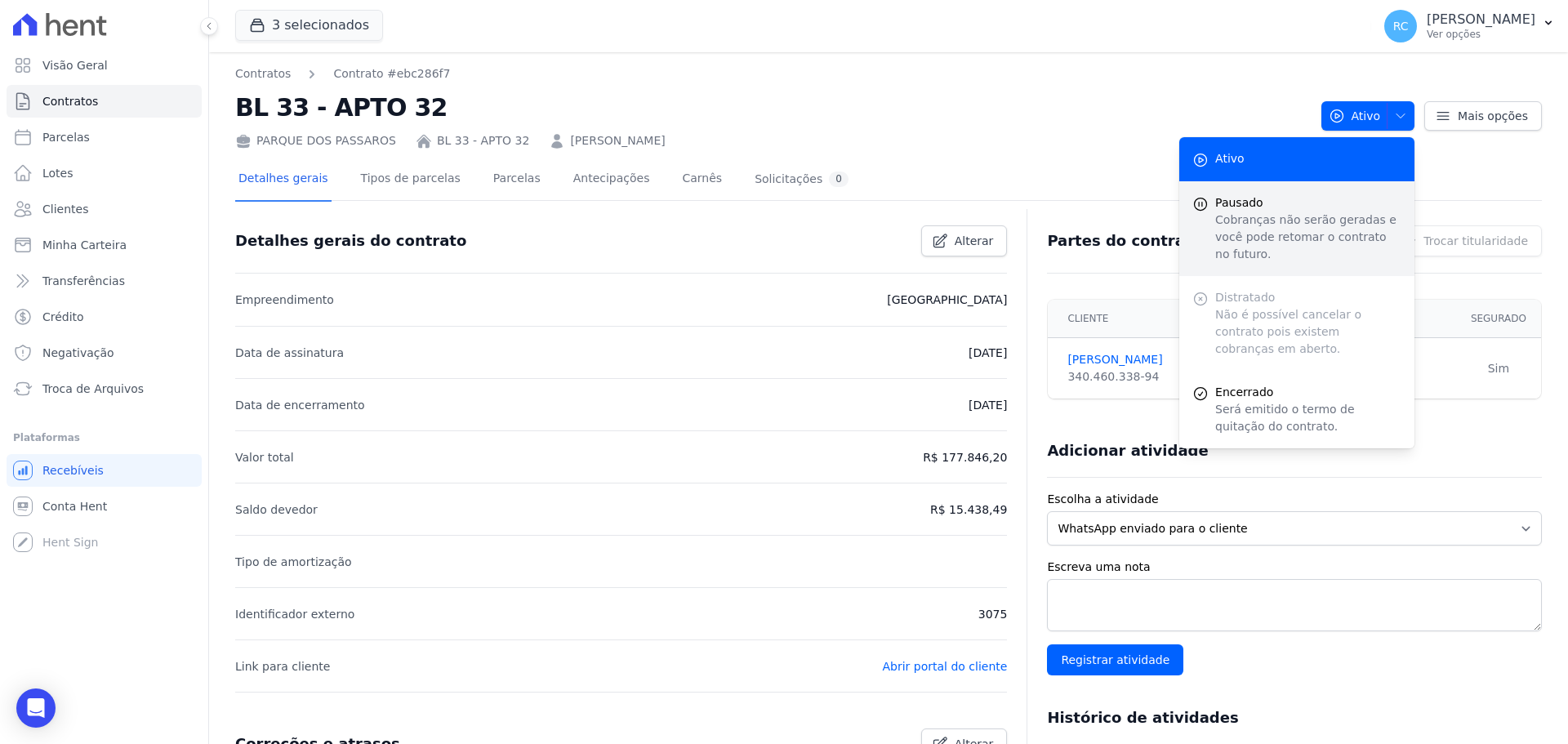
click at [1270, 219] on p "Cobranças não serão geradas e você pode retomar o contrato no futuro." at bounding box center [1309, 237] width 186 height 52
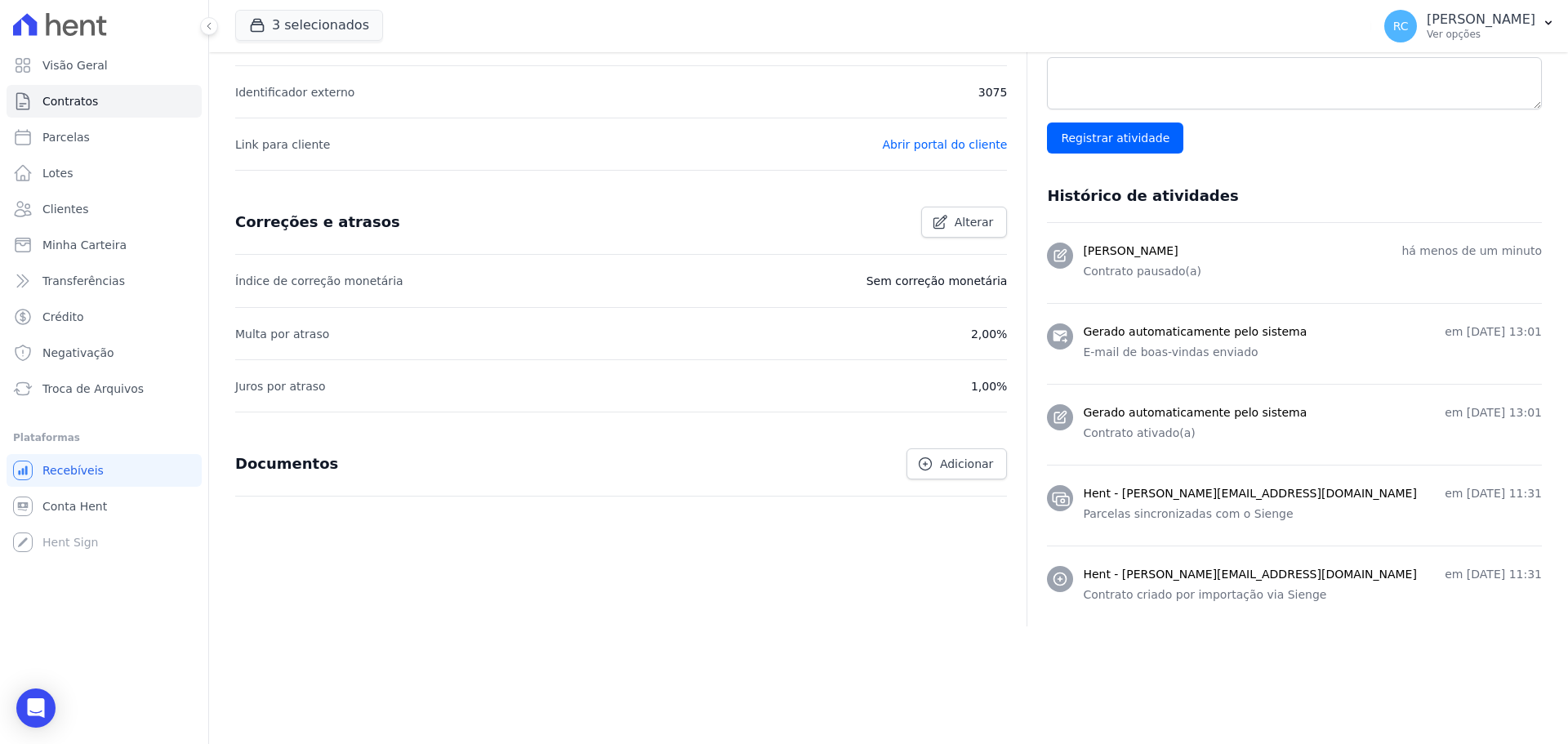
scroll to position [534, 0]
click at [972, 562] on div "Detalhes gerais do contrato Alterar Empreendimento Parque Dos Passaros Data de …" at bounding box center [621, 157] width 772 height 939
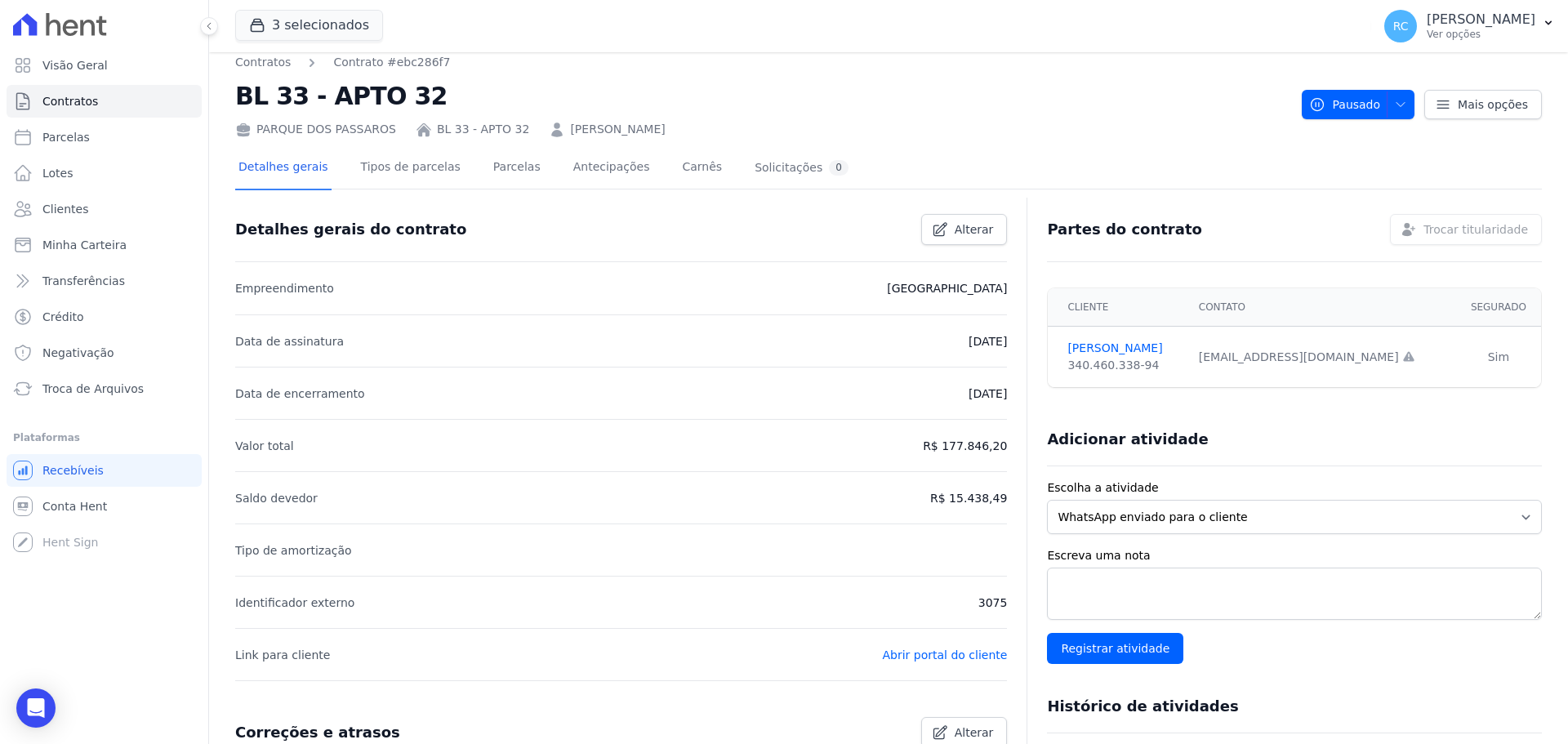
scroll to position [0, 0]
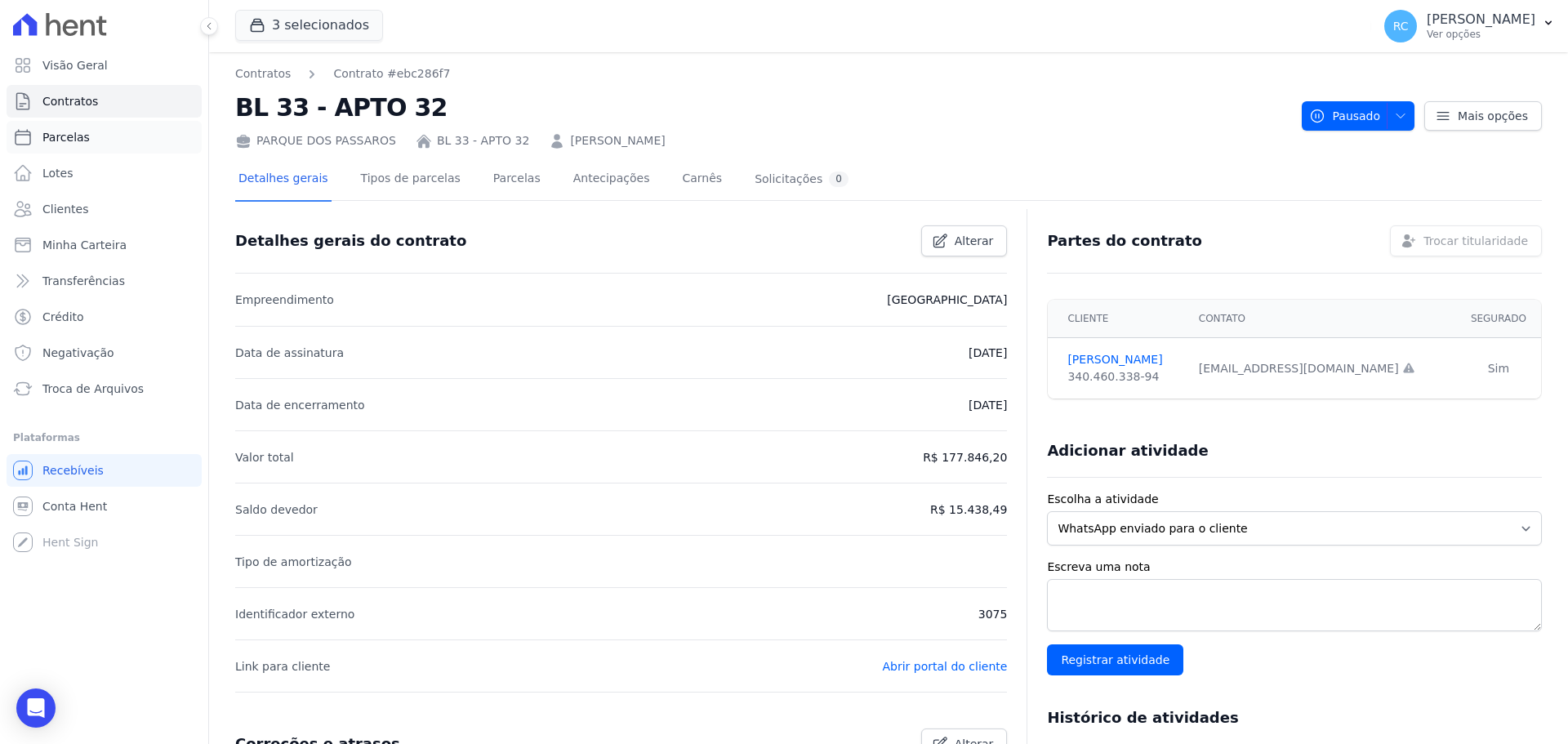
click at [112, 136] on link "Parcelas" at bounding box center [104, 137] width 195 height 32
select select
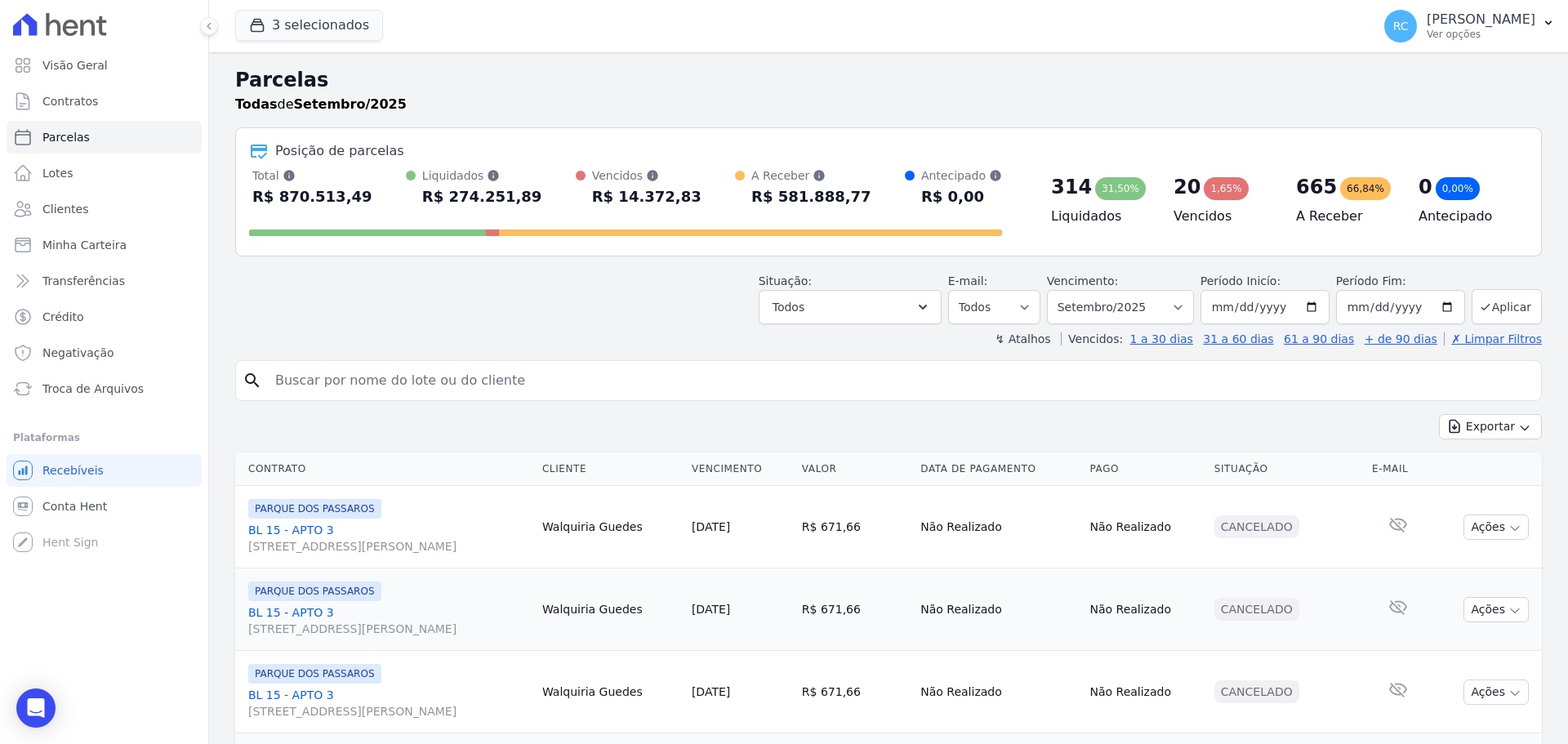
paste input "[PERSON_NAME] [PERSON_NAME]"
drag, startPoint x: 353, startPoint y: 381, endPoint x: 449, endPoint y: 354, distance: 99.7
click at [356, 379] on input "search" at bounding box center [900, 380] width 1270 height 32
type input "[PERSON_NAME] [PERSON_NAME]"
select select
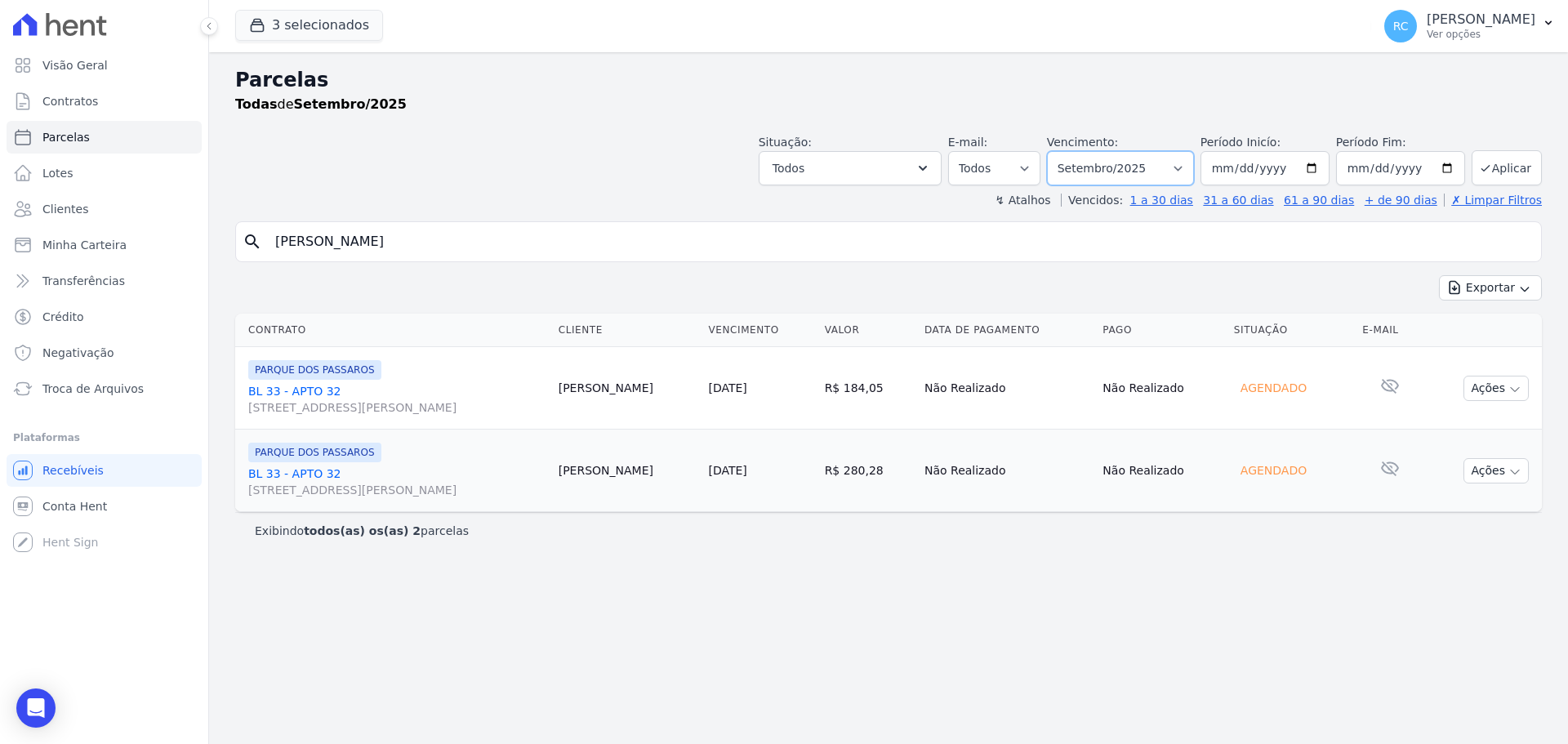
click at [1133, 175] on select "Filtrar por período ──────── Todos os meses Dezembro/2021 Janeiro/2022 Fevereir…" at bounding box center [1120, 168] width 147 height 34
select select "all"
click at [1070, 151] on select "Filtrar por período ──────── Todos os meses Dezembro/2021 Janeiro/2022 Fevereir…" at bounding box center [1120, 168] width 147 height 34
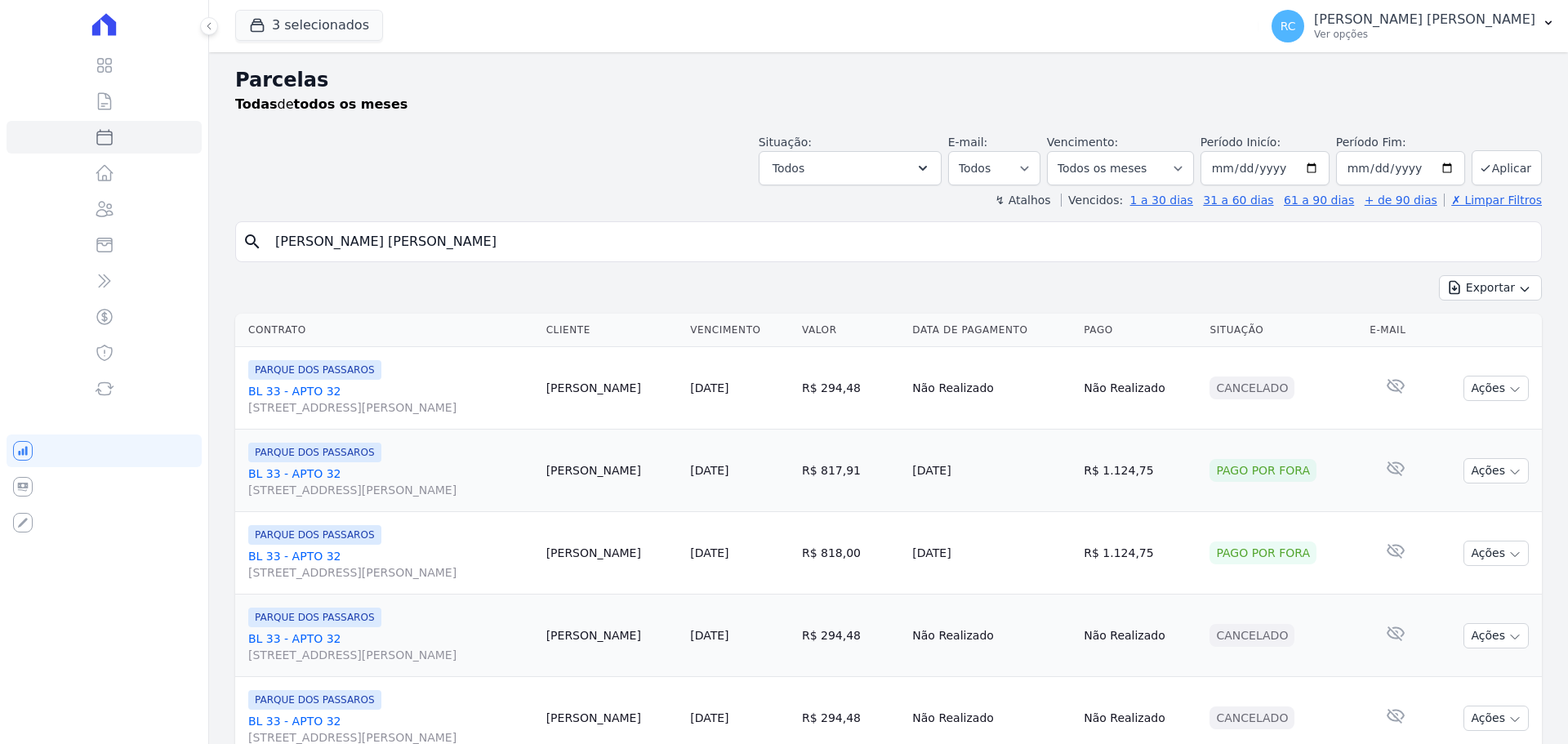
select select
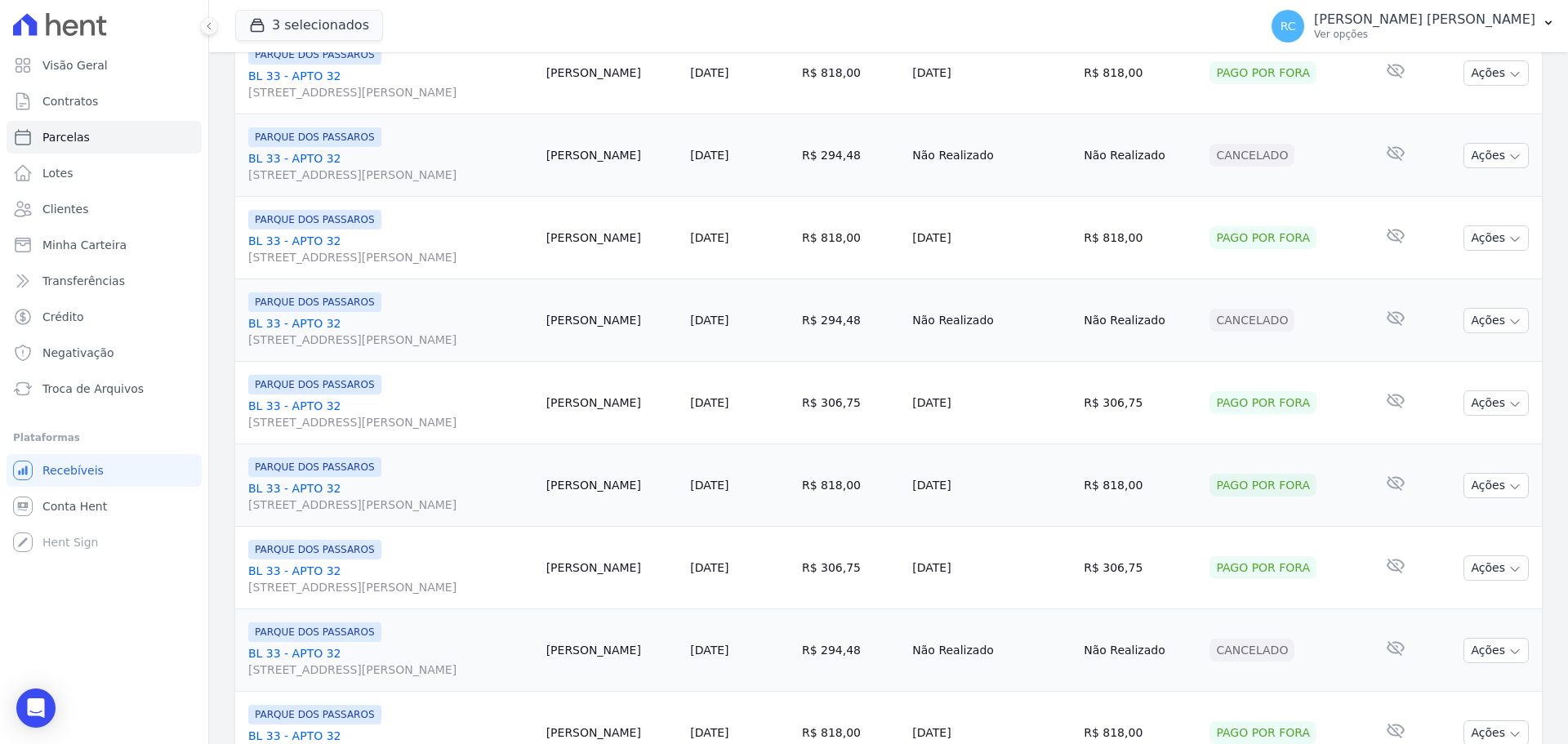
scroll to position [1735, 0]
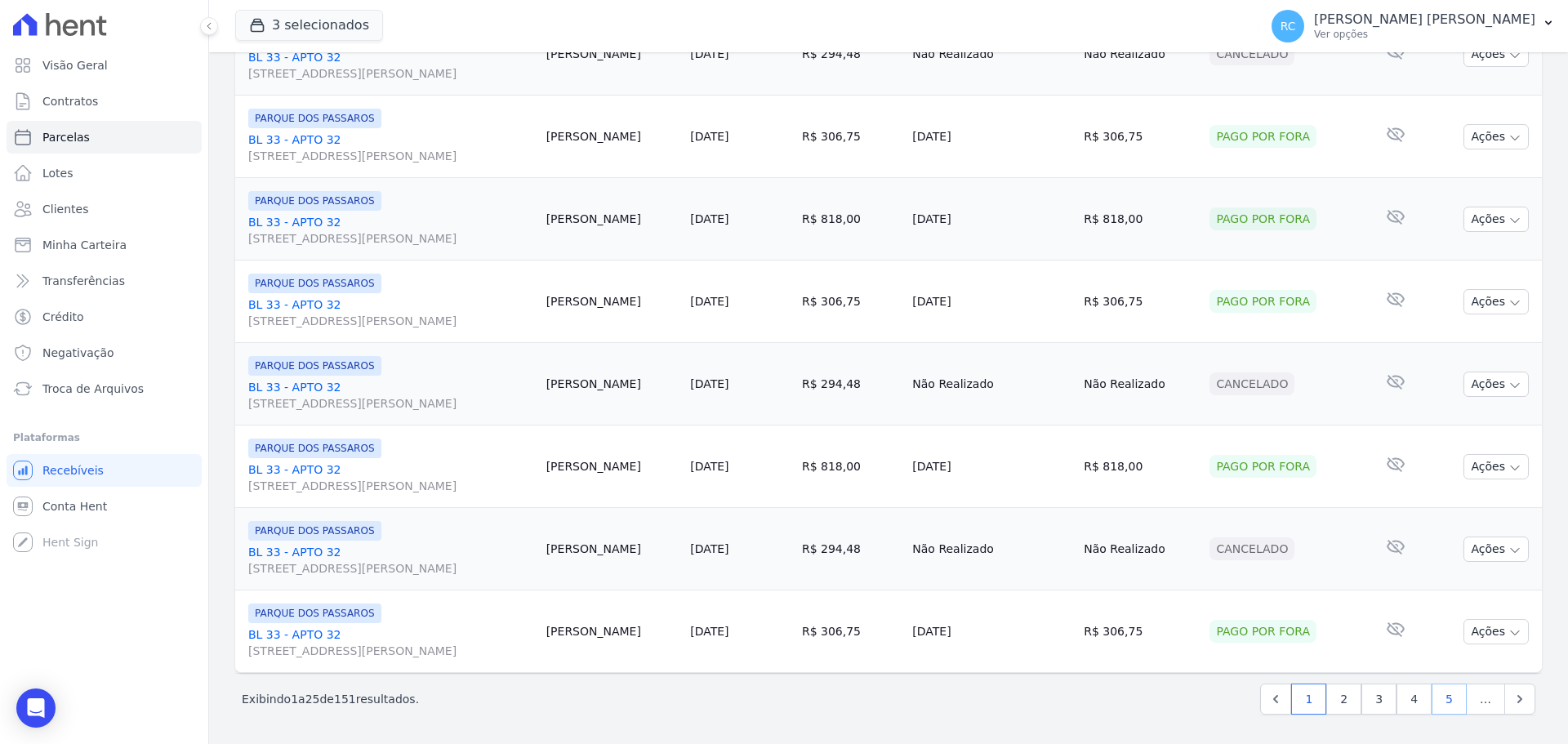
click at [1434, 695] on link "5" at bounding box center [1449, 698] width 35 height 31
select select
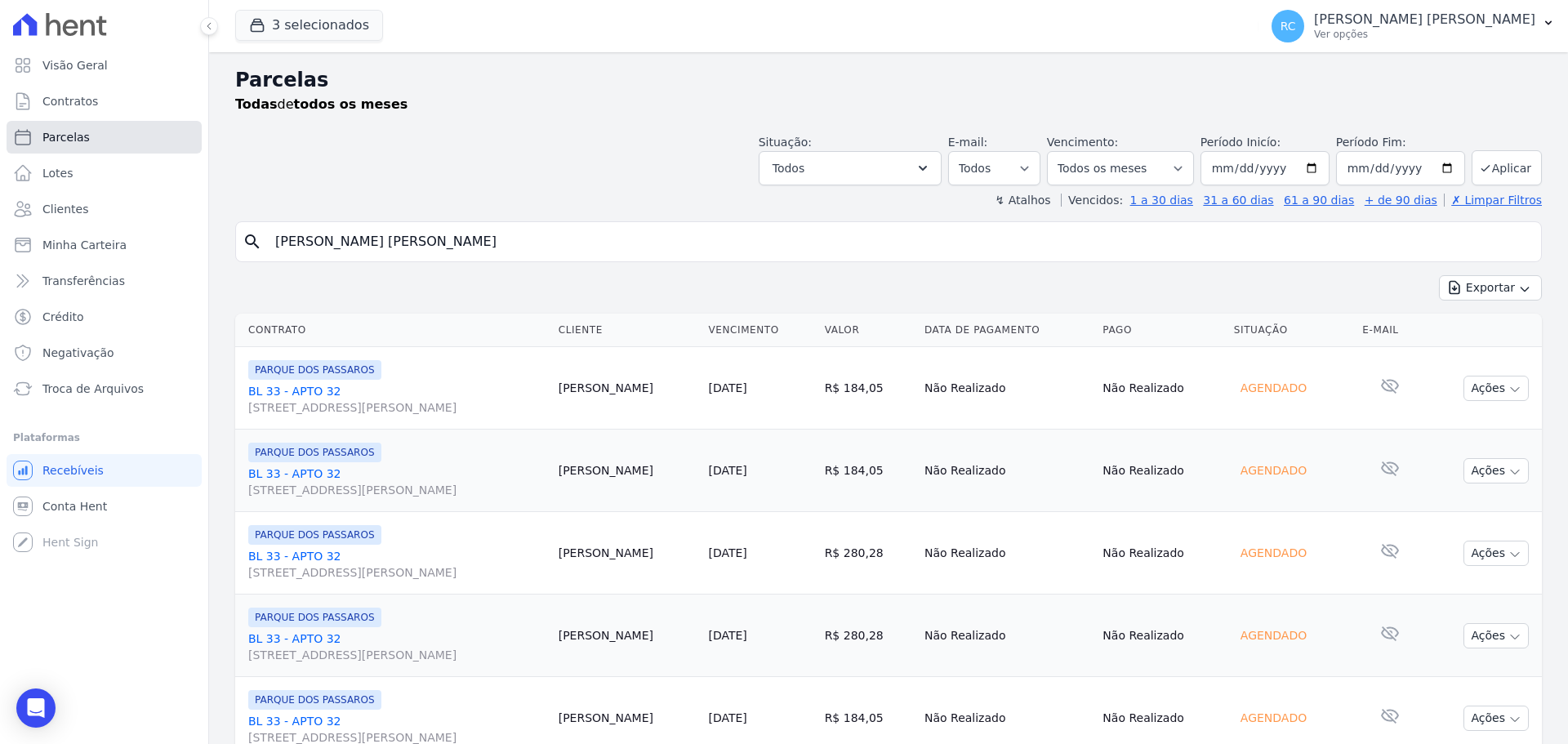
click at [107, 141] on link "Parcelas" at bounding box center [104, 137] width 195 height 32
select select
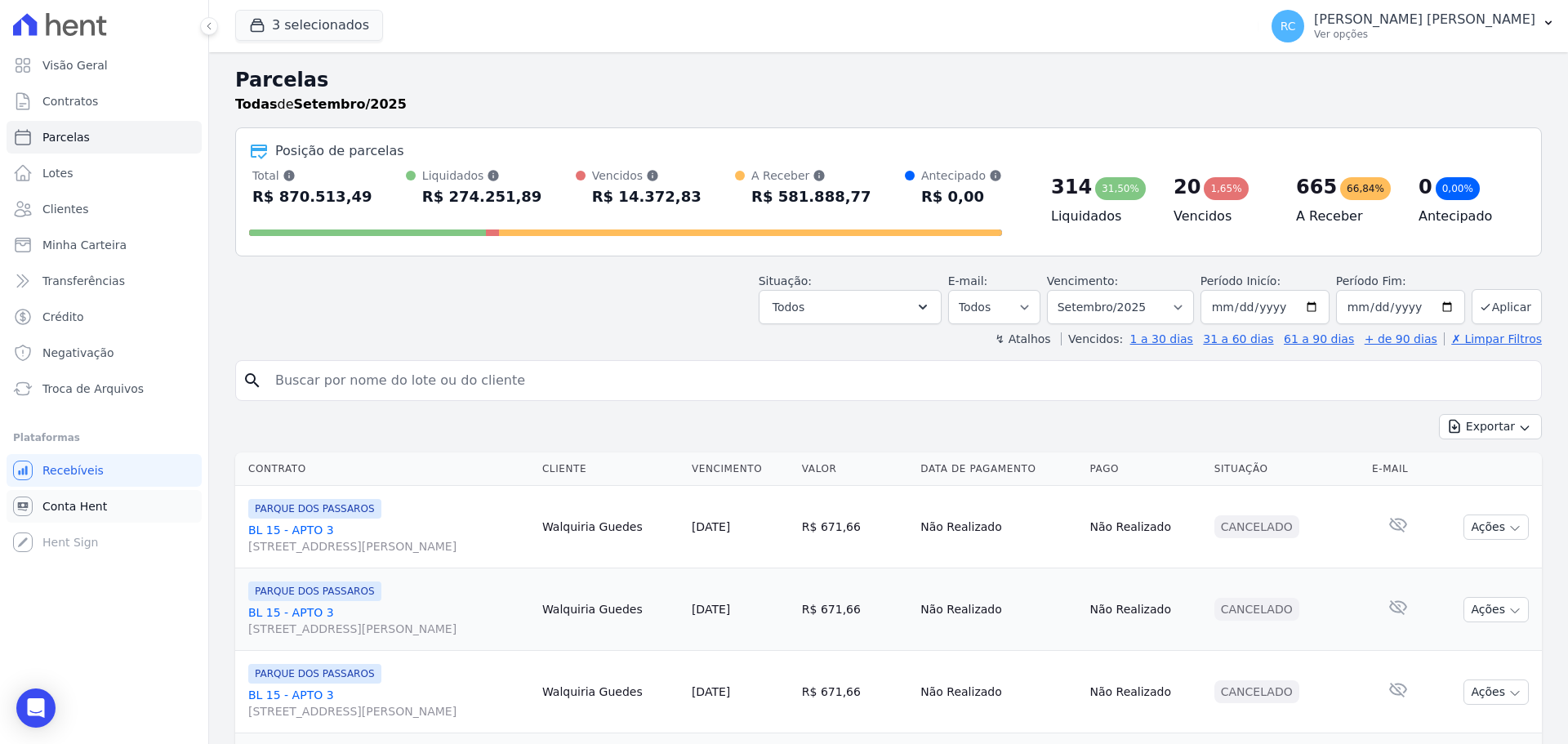
click at [77, 521] on link "Conta Hent" at bounding box center [104, 505] width 195 height 32
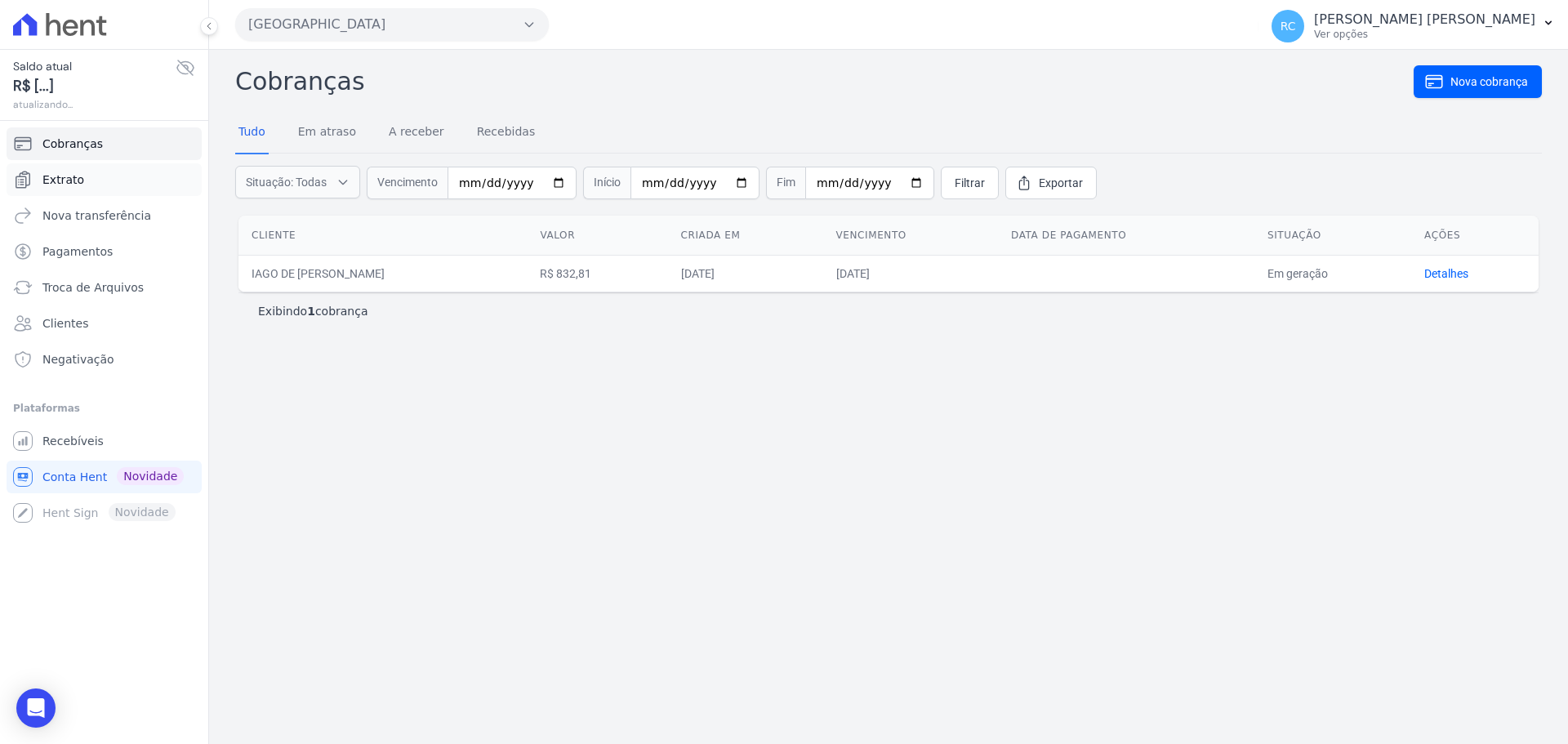
click at [57, 187] on span "Extrato" at bounding box center [62, 179] width 41 height 17
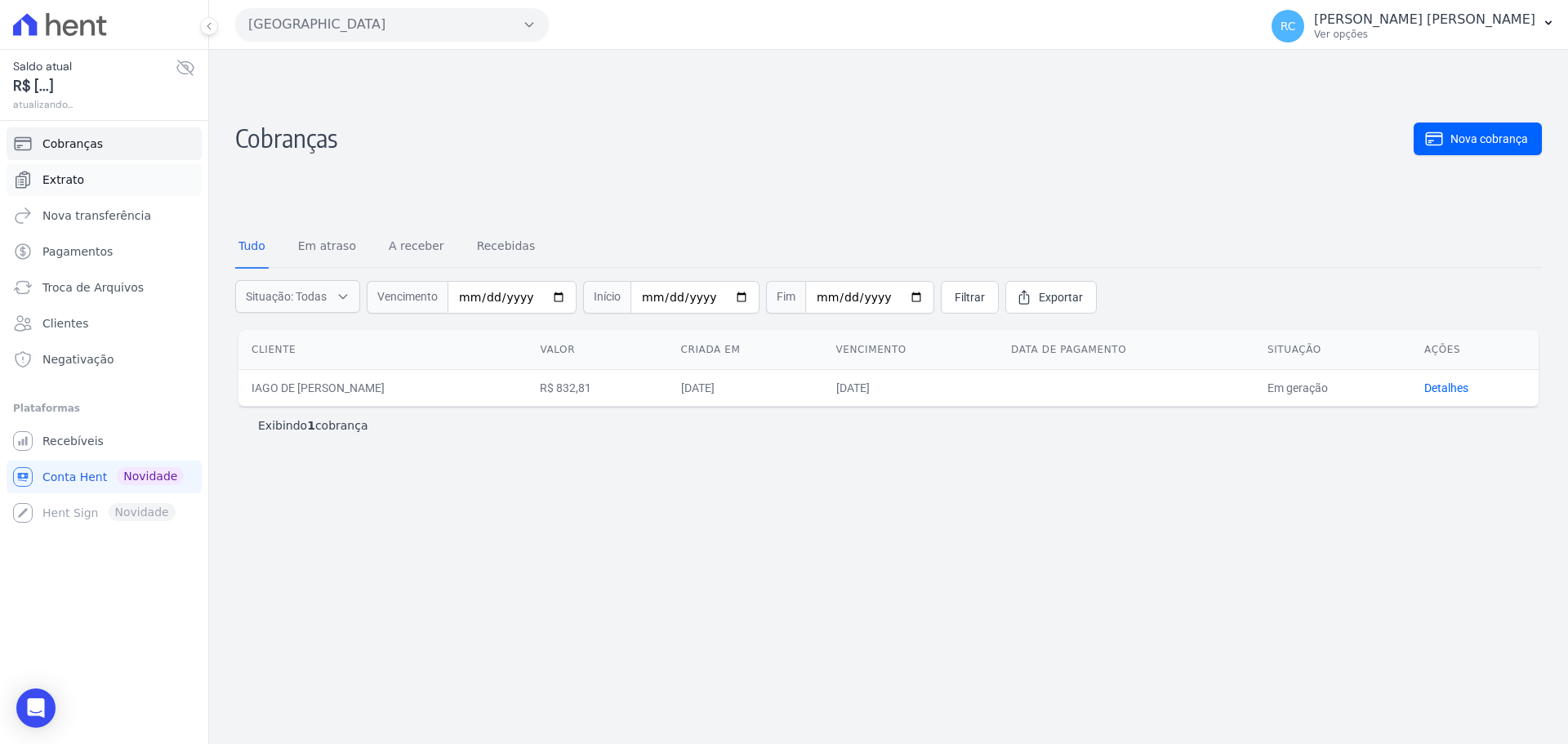
click at [97, 178] on link "Extrato" at bounding box center [104, 179] width 195 height 32
click at [31, 718] on div "Open Intercom Messenger" at bounding box center [36, 708] width 43 height 43
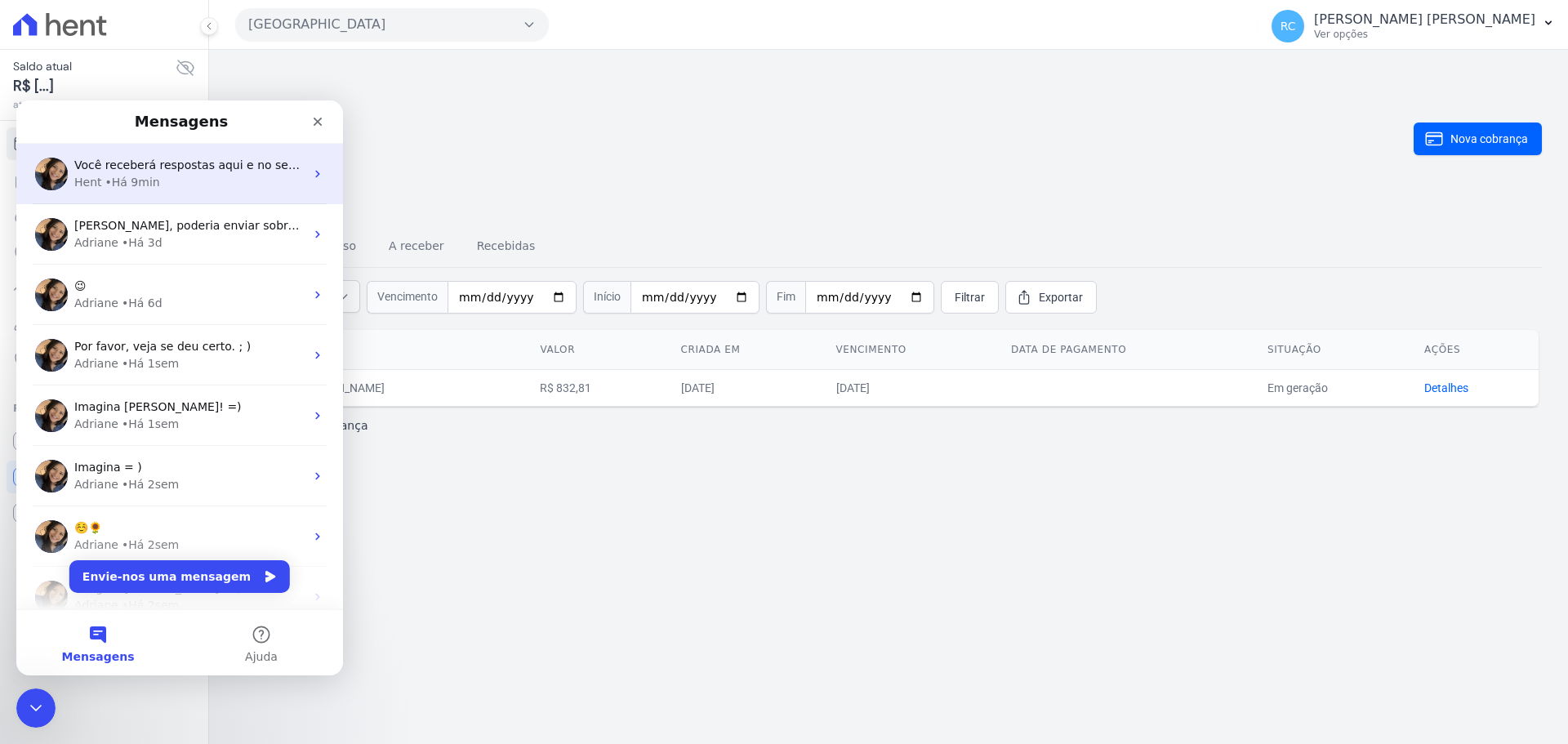
click at [198, 188] on div "Hent • Há 9min" at bounding box center [190, 182] width 230 height 18
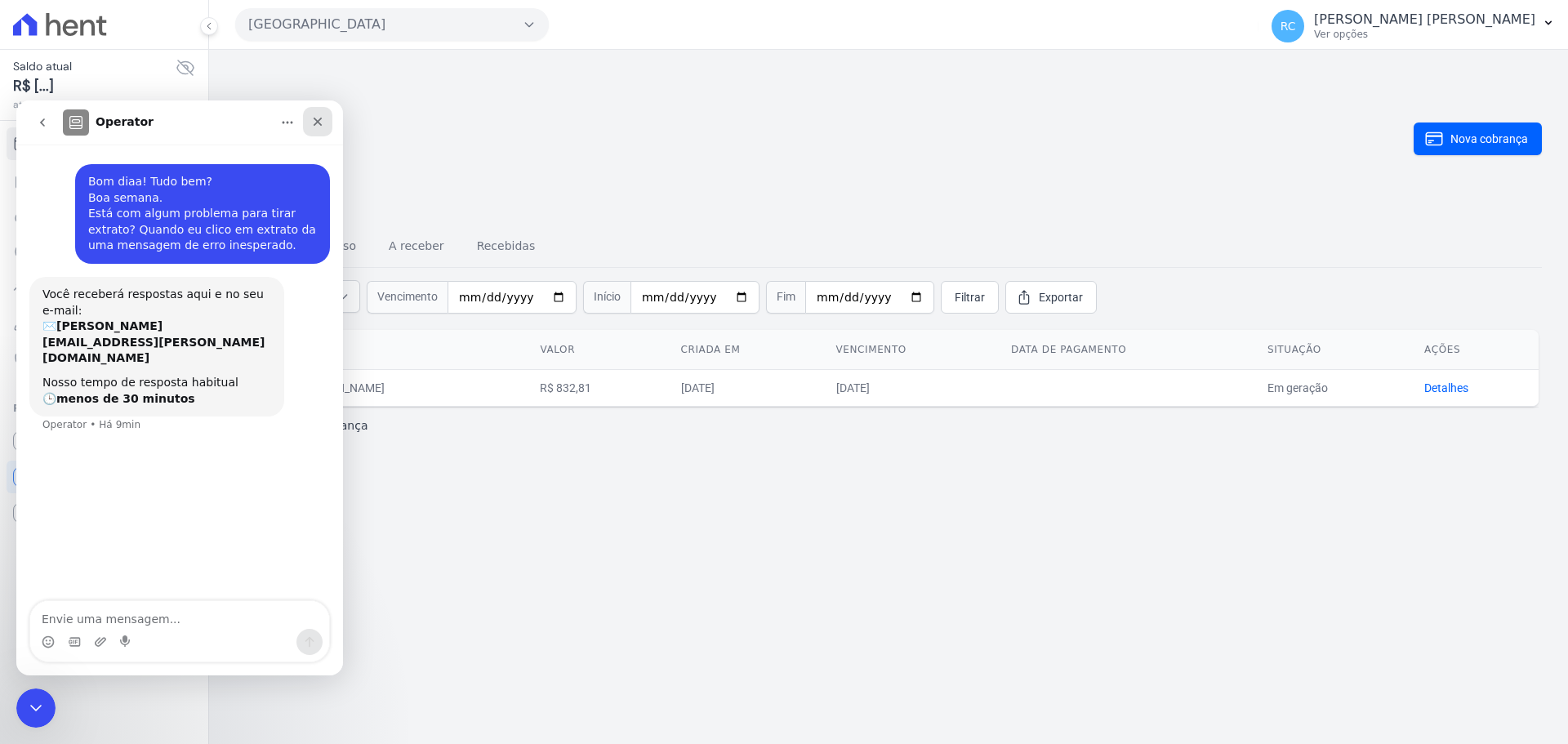
click at [318, 131] on div "Fechar" at bounding box center [317, 121] width 29 height 29
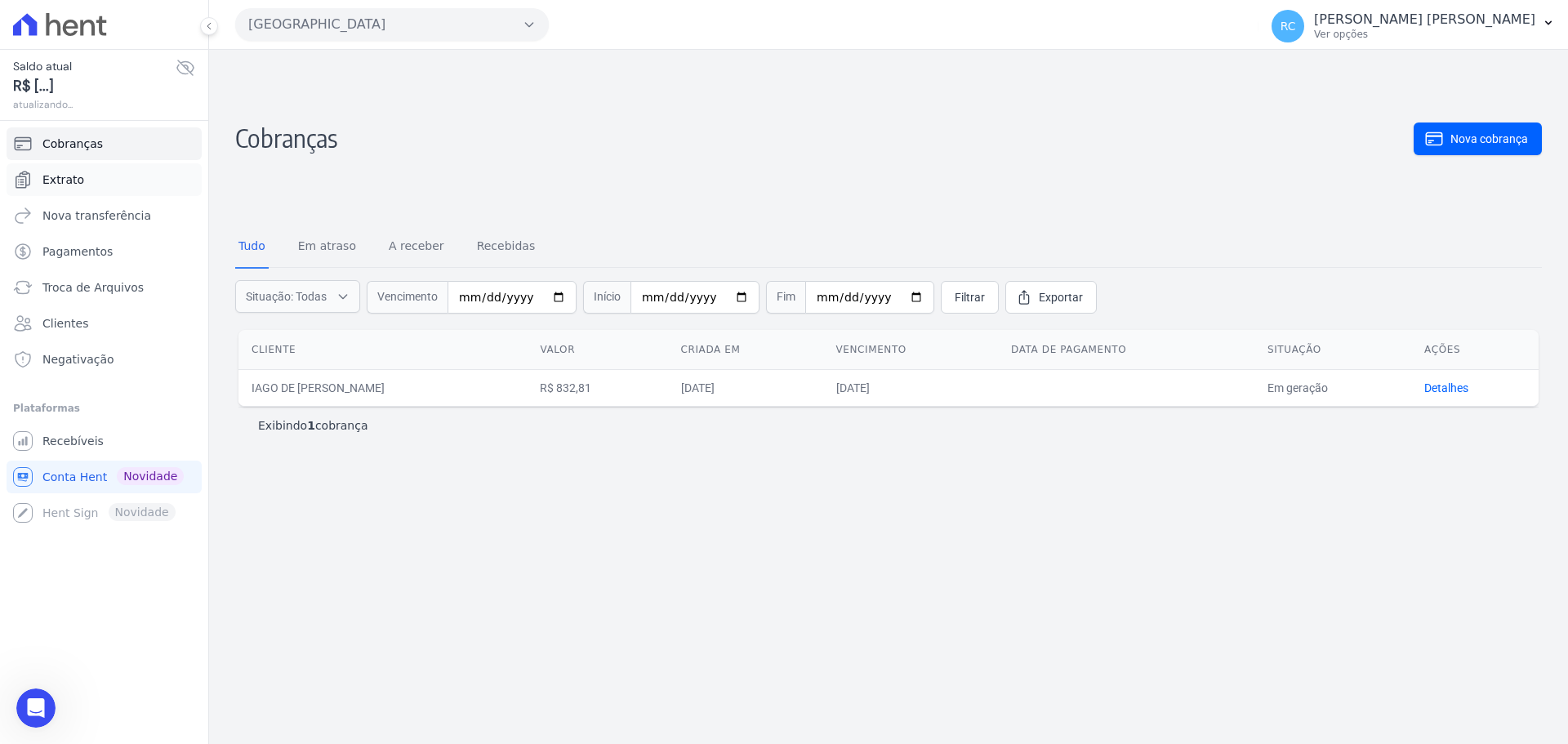
click at [90, 178] on link "Extrato" at bounding box center [104, 179] width 195 height 32
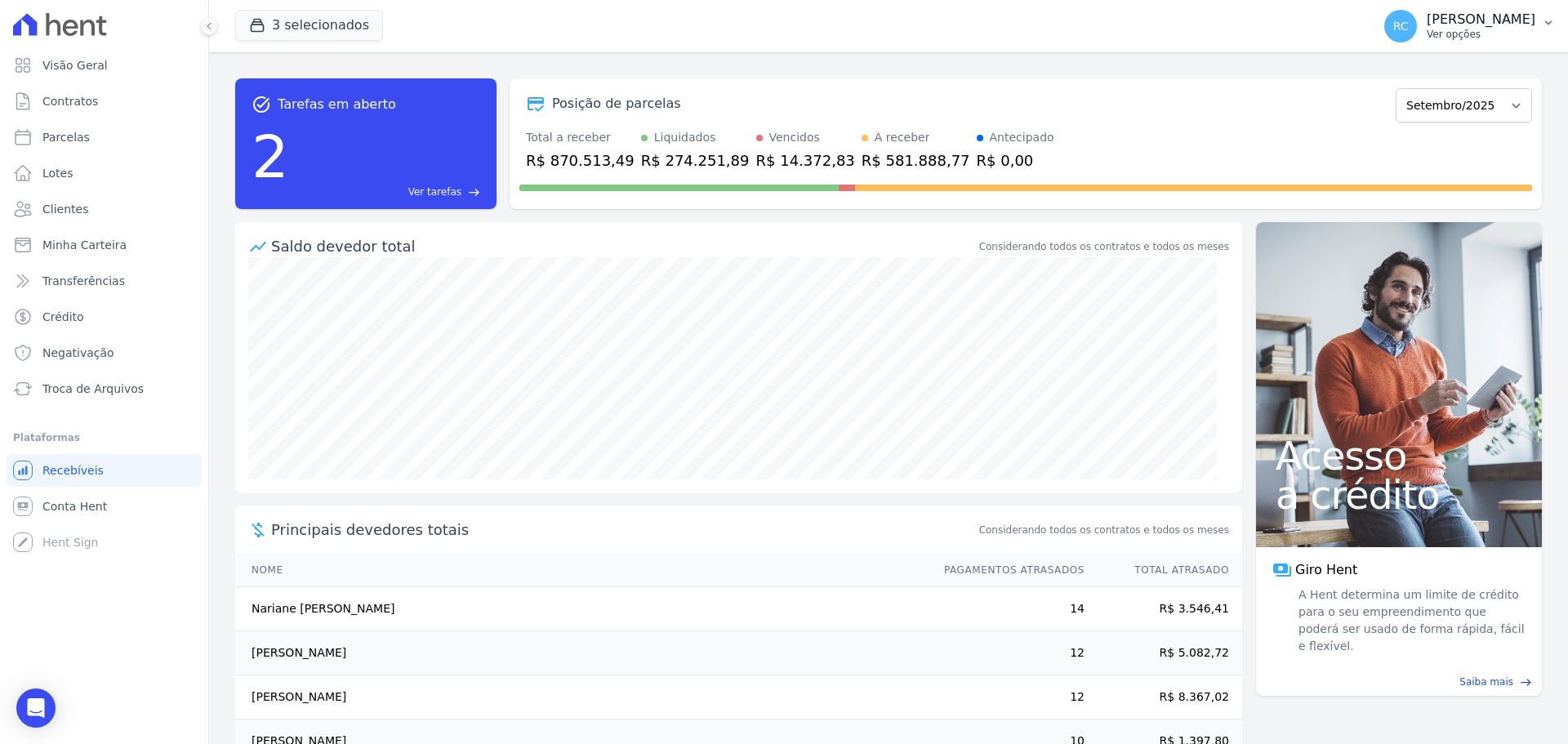
click at [1556, 17] on button "RC [PERSON_NAME] Ver opções" at bounding box center [1470, 26] width 197 height 46
click at [1413, 171] on link "Logout" at bounding box center [1464, 180] width 209 height 29
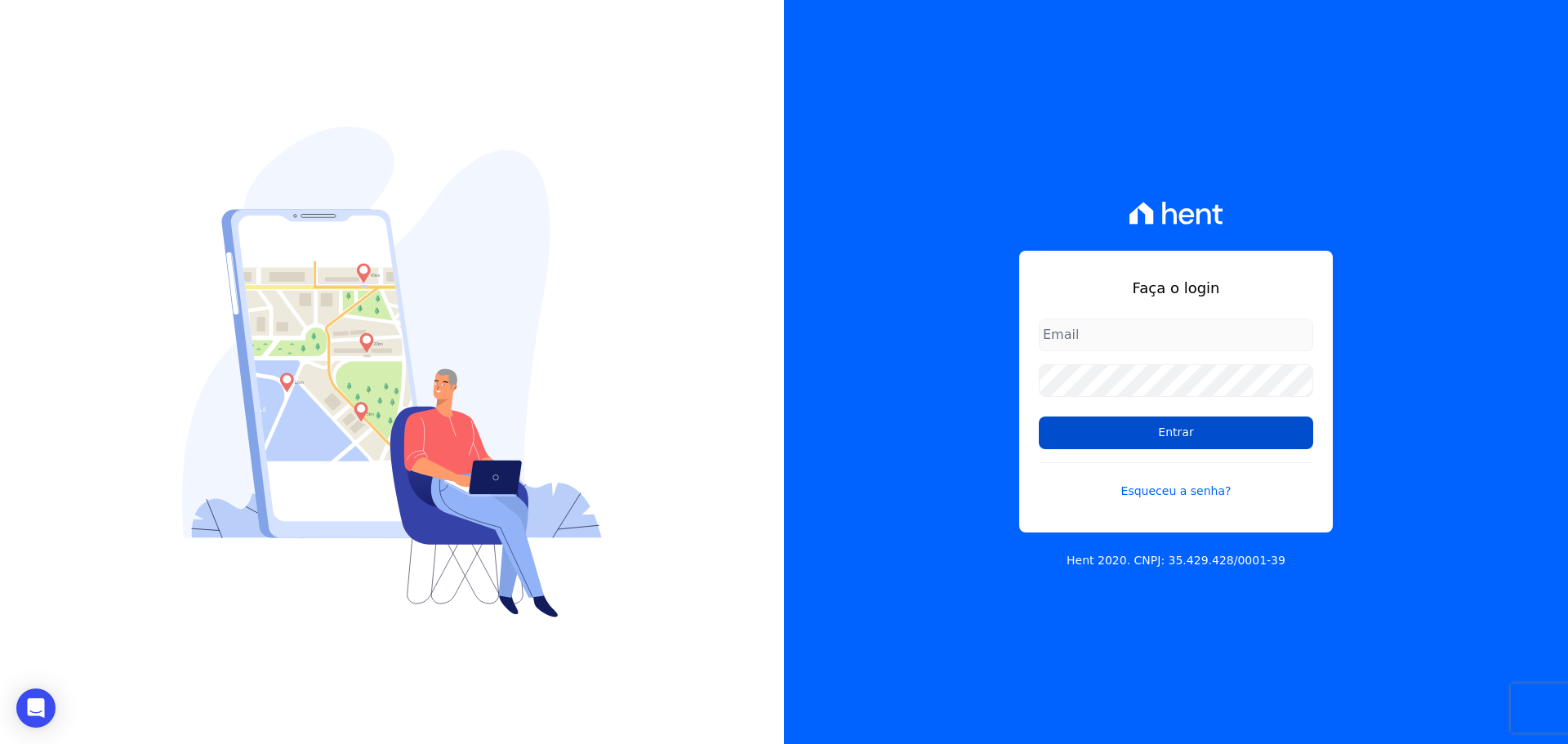
type input "[PERSON_NAME][EMAIL_ADDRESS][DOMAIN_NAME]"
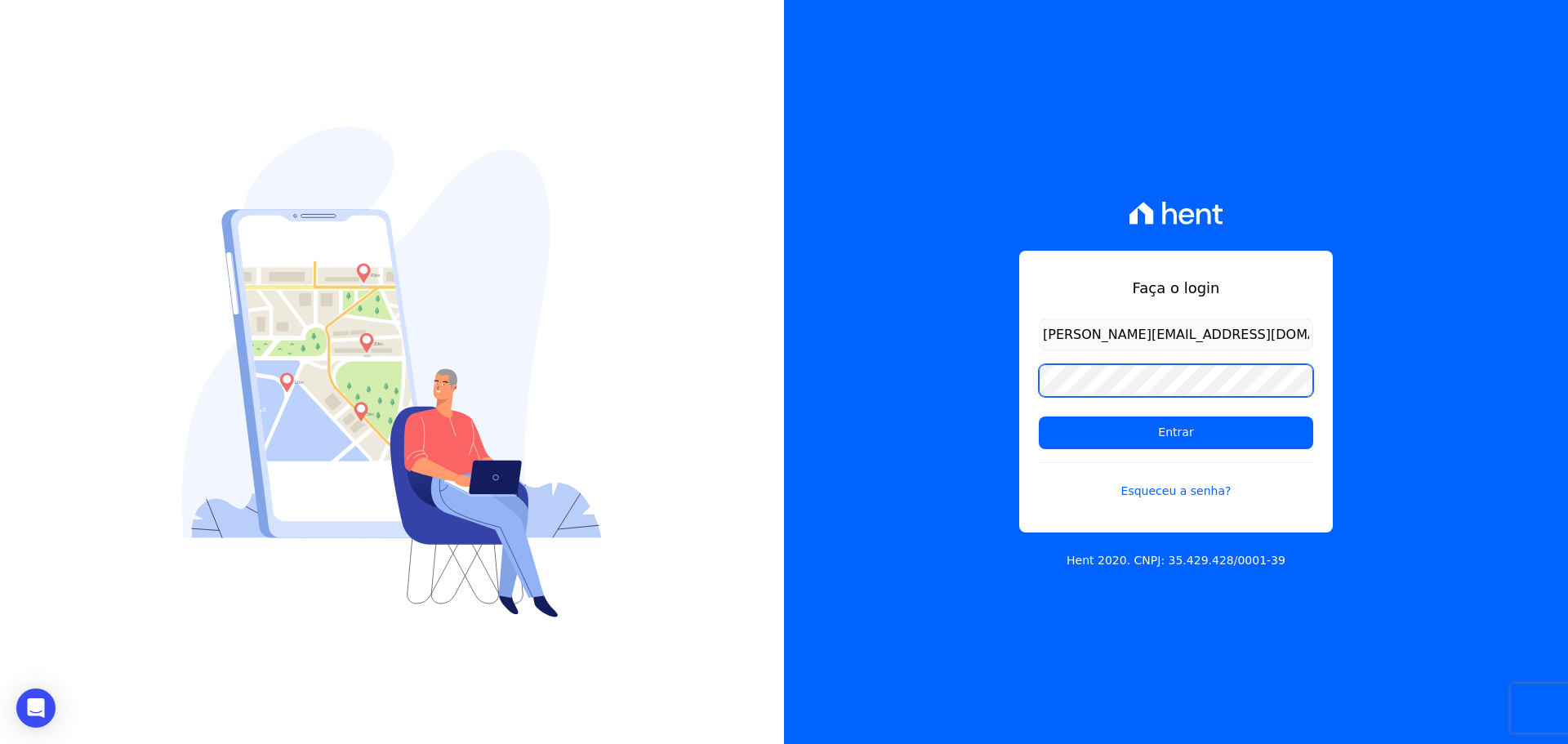
click at [464, 417] on div "Faça o login [PERSON_NAME][EMAIL_ADDRESS][DOMAIN_NAME] Entrar Esqueceu a senha?…" at bounding box center [784, 372] width 1568 height 744
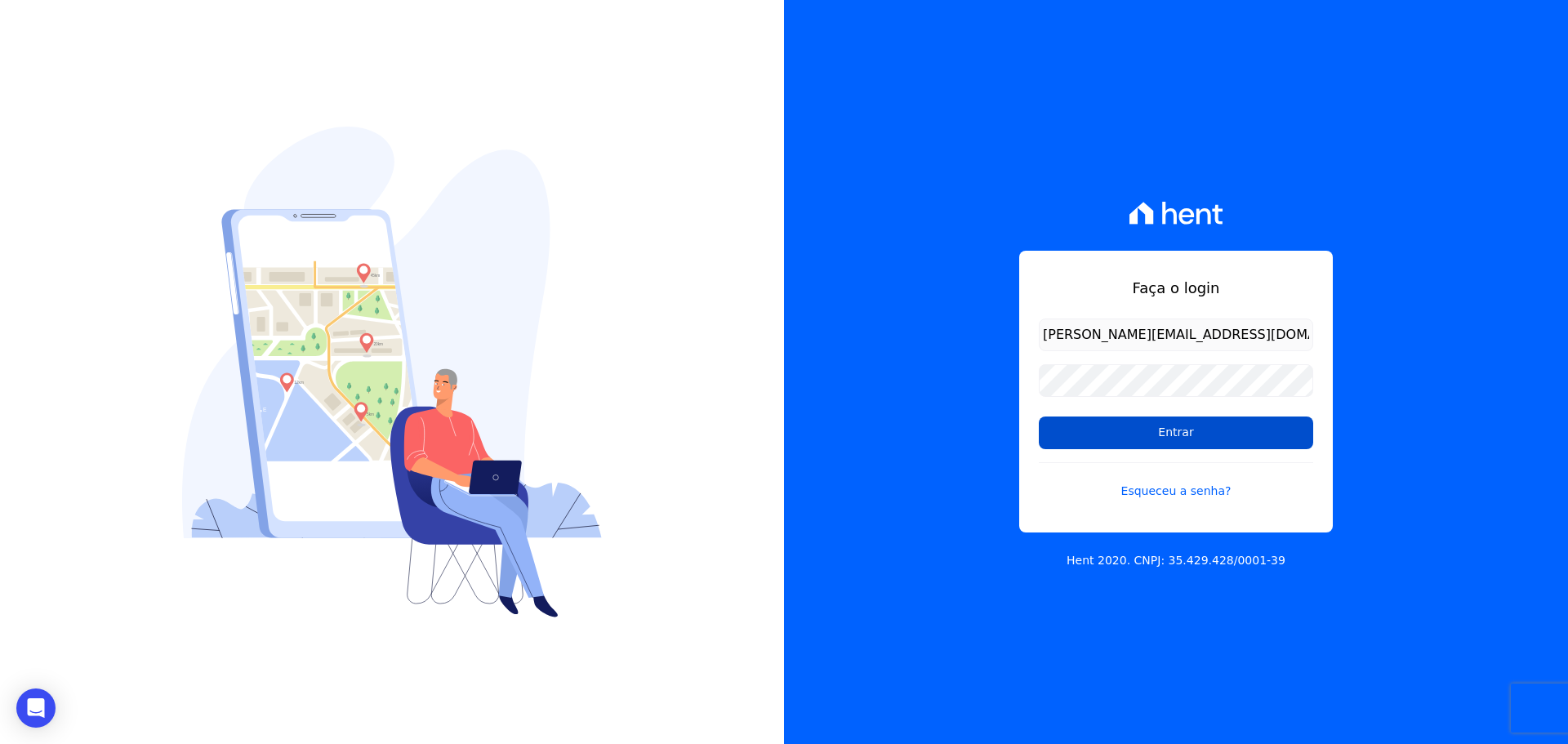
click at [1075, 441] on input "Entrar" at bounding box center [1176, 433] width 275 height 32
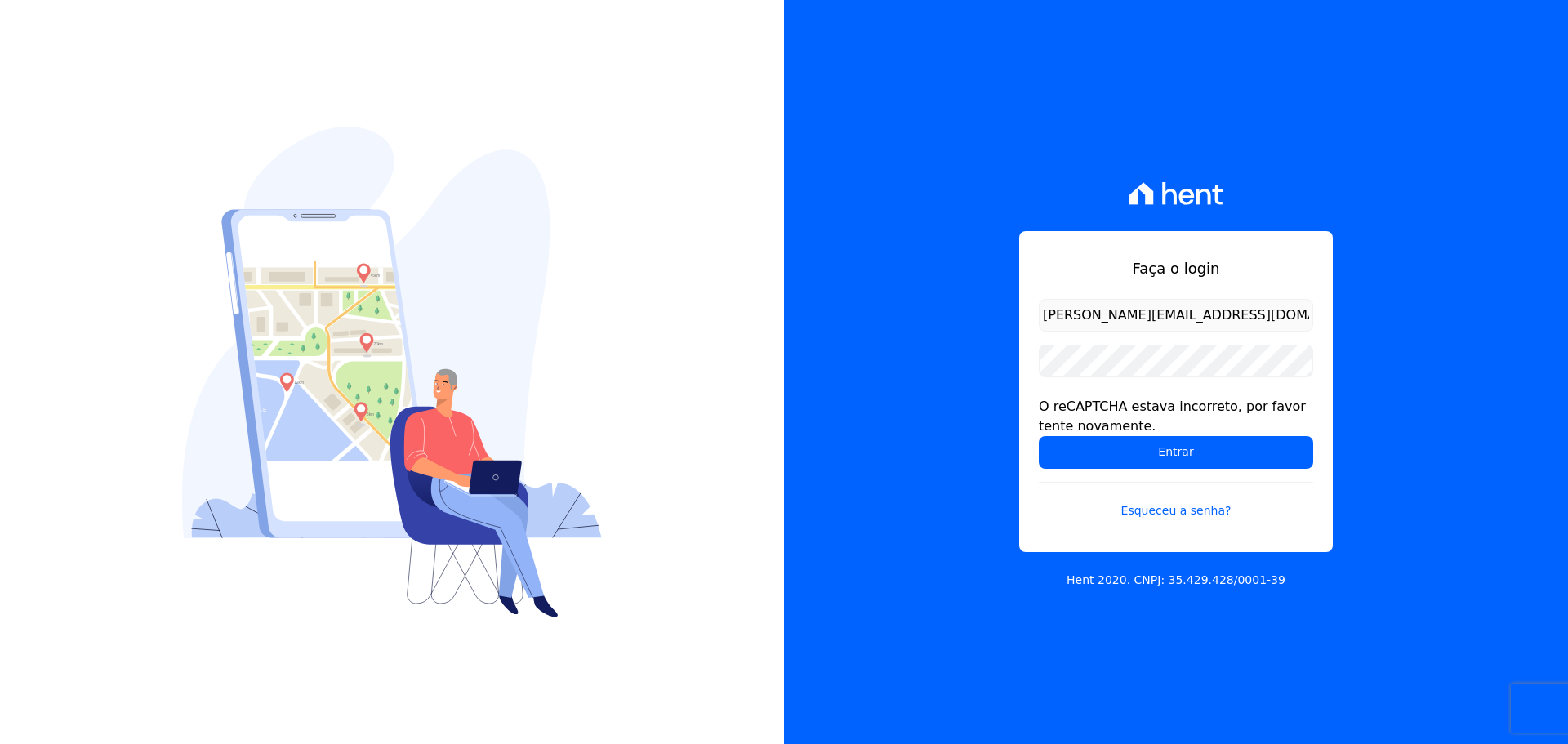
click at [816, 461] on div "Faça o login raquel.almeida@cavazani.com.br O reCAPTCHA estava incorreto, por f…" at bounding box center [1176, 372] width 784 height 744
click at [1164, 379] on form "raquel.almeida@cavazani.com.br O reCAPTCHA estava incorreto, por favor tente no…" at bounding box center [1176, 419] width 275 height 240
click at [809, 382] on div "Faça o login raquel.almeida@cavazani.com.br O reCAPTCHA estava incorreto, por f…" at bounding box center [1176, 372] width 784 height 744
click at [831, 358] on div "Faça o login raquel.almeida@cavazani.com.br O reCAPTCHA estava incorreto, por f…" at bounding box center [1176, 372] width 784 height 744
click at [1070, 454] on input "Entrar" at bounding box center [1176, 452] width 275 height 32
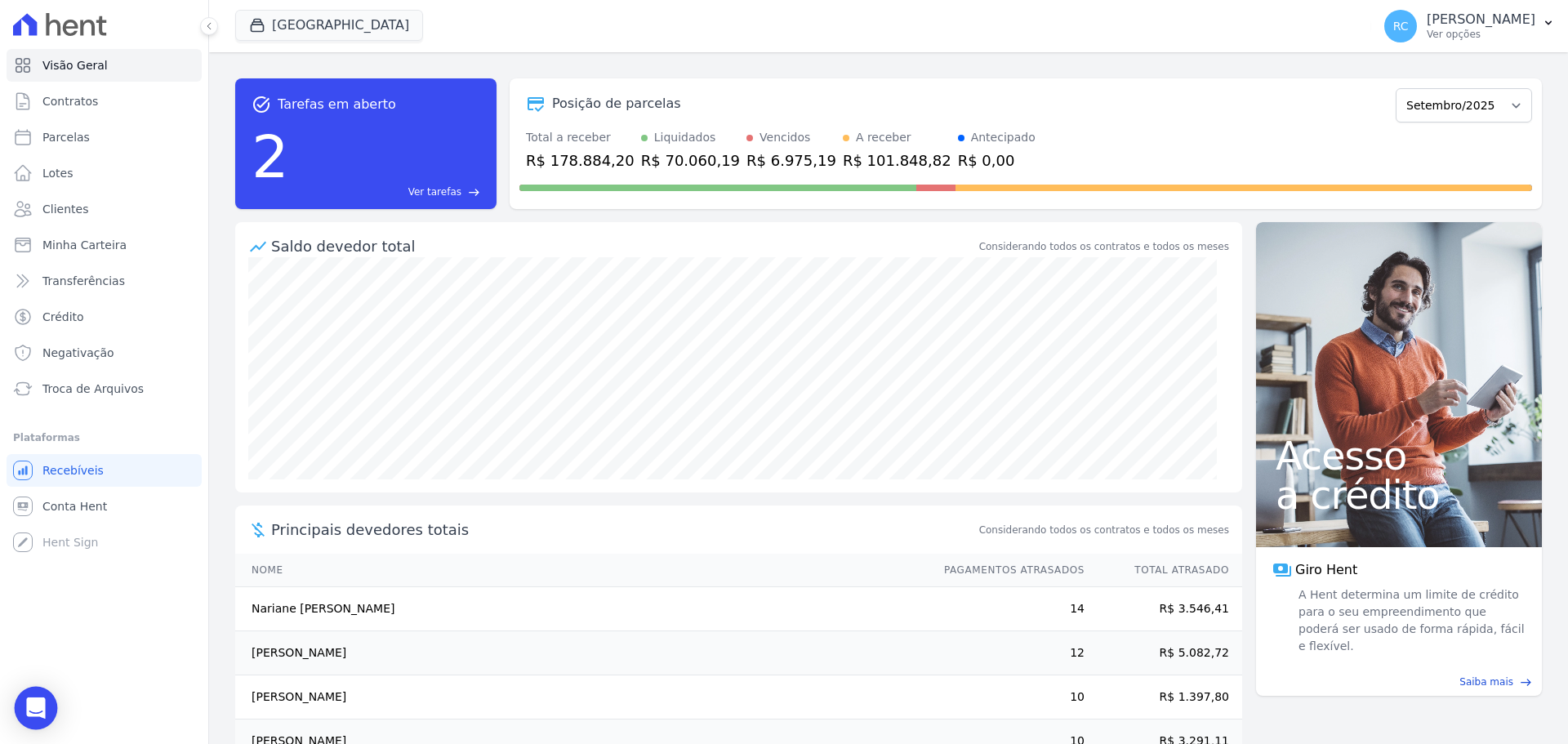
click at [41, 693] on div "Open Intercom Messenger" at bounding box center [36, 708] width 43 height 43
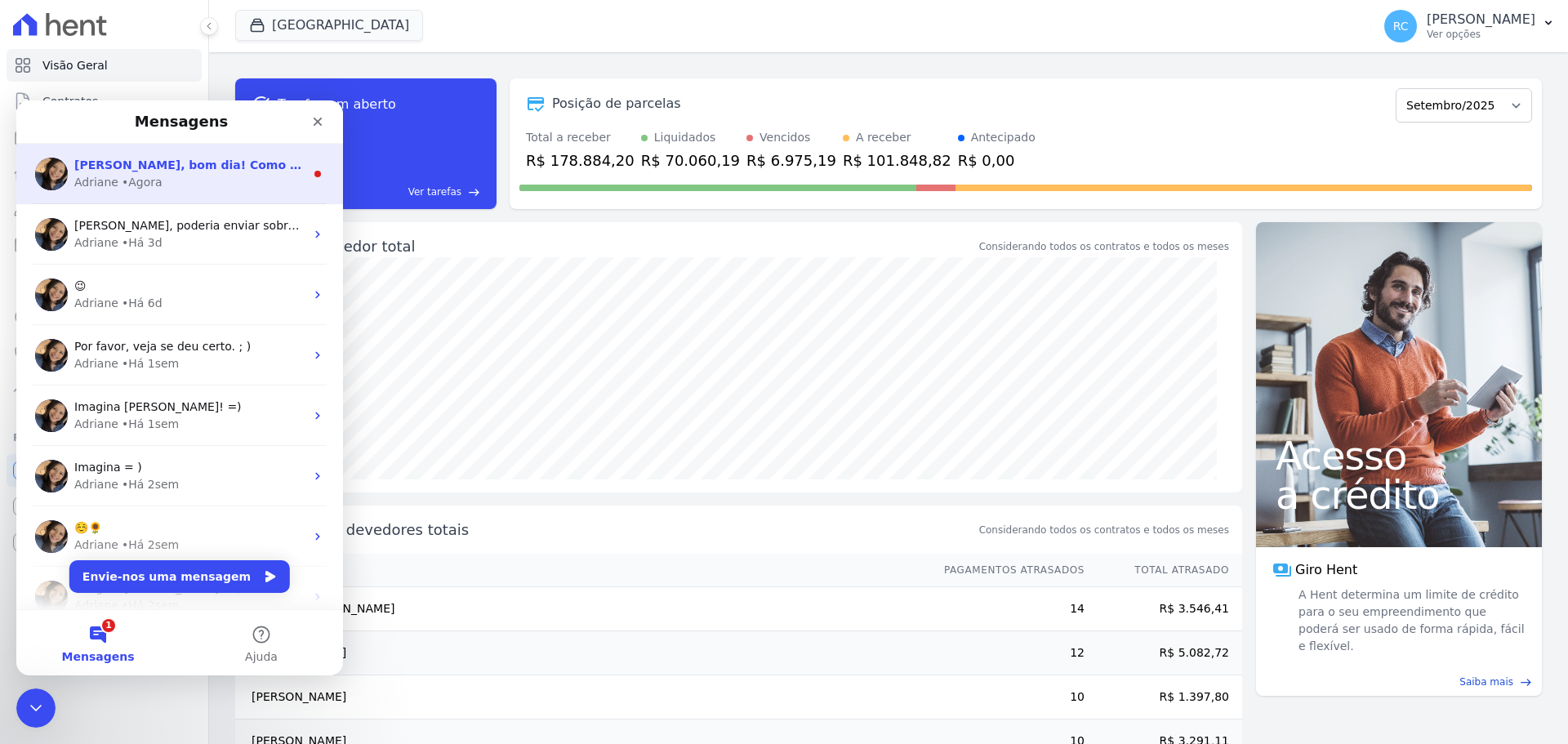
click at [224, 171] on span "[PERSON_NAME], bom dia! Como vai? [PERSON_NAME], qual a tela você esta tentando…" at bounding box center [608, 165] width 1066 height 13
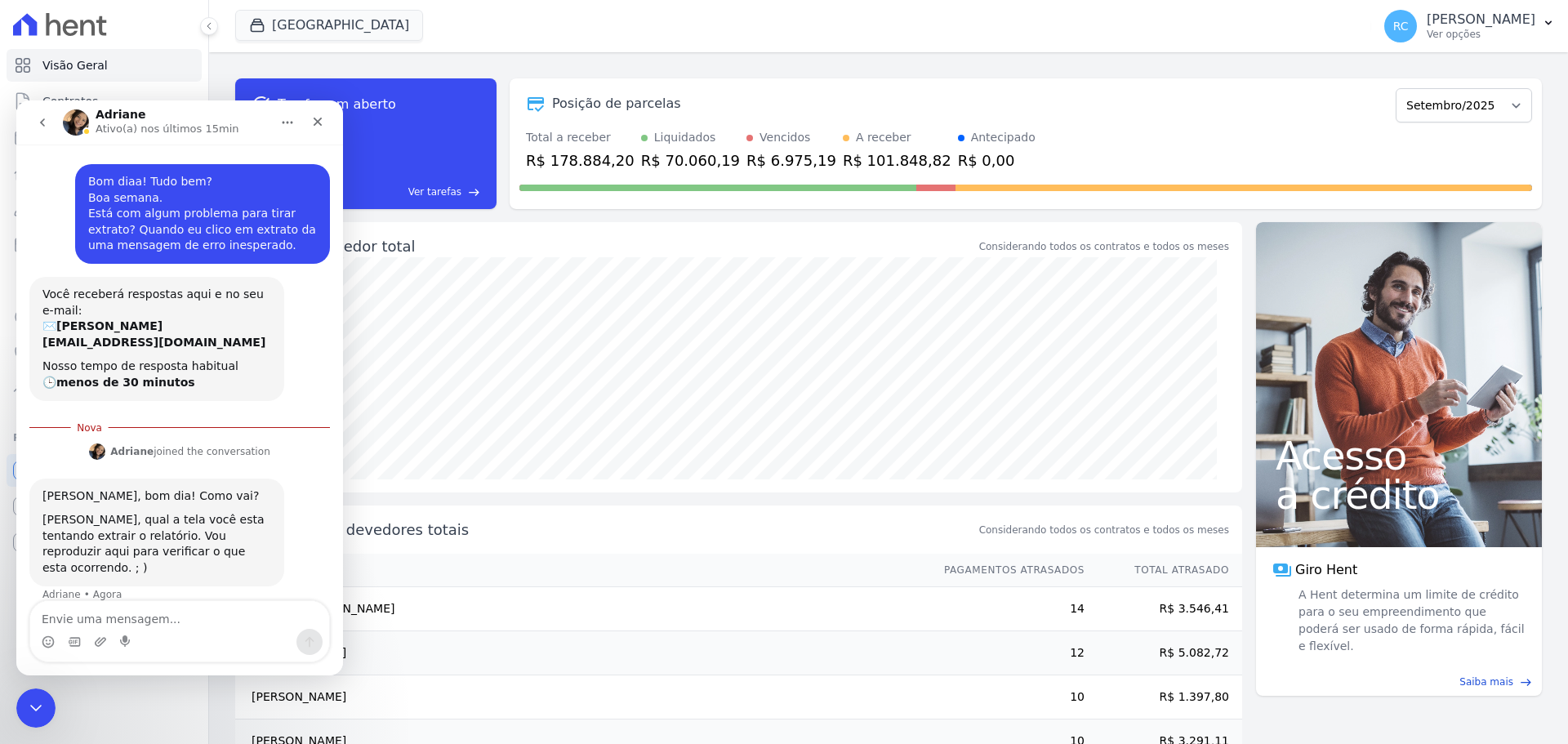
scroll to position [3, 0]
click at [173, 613] on textarea "Envie uma mensagem..." at bounding box center [179, 615] width 299 height 28
click at [12, 712] on div "Visão Geral Contratos [GEOGRAPHIC_DATA] Lotes Clientes Minha Carteira Transferê…" at bounding box center [104, 372] width 208 height 744
click at [14, 710] on html at bounding box center [33, 705] width 40 height 39
click at [23, 719] on div "Fechar mensagem da Intercom" at bounding box center [33, 705] width 40 height 39
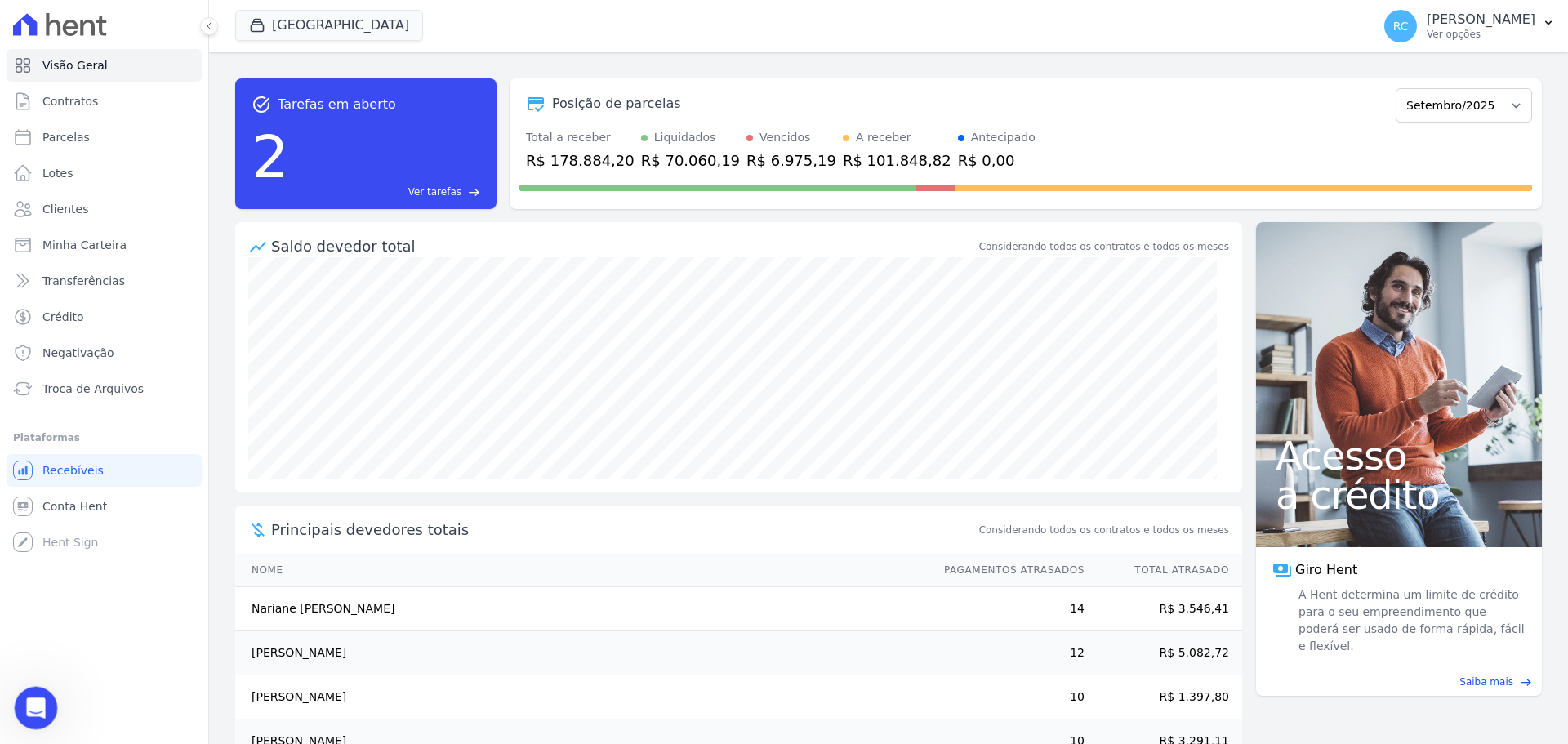
scroll to position [0, 0]
click at [34, 714] on icon "Abrir mensagem da Intercom" at bounding box center [33, 705] width 27 height 27
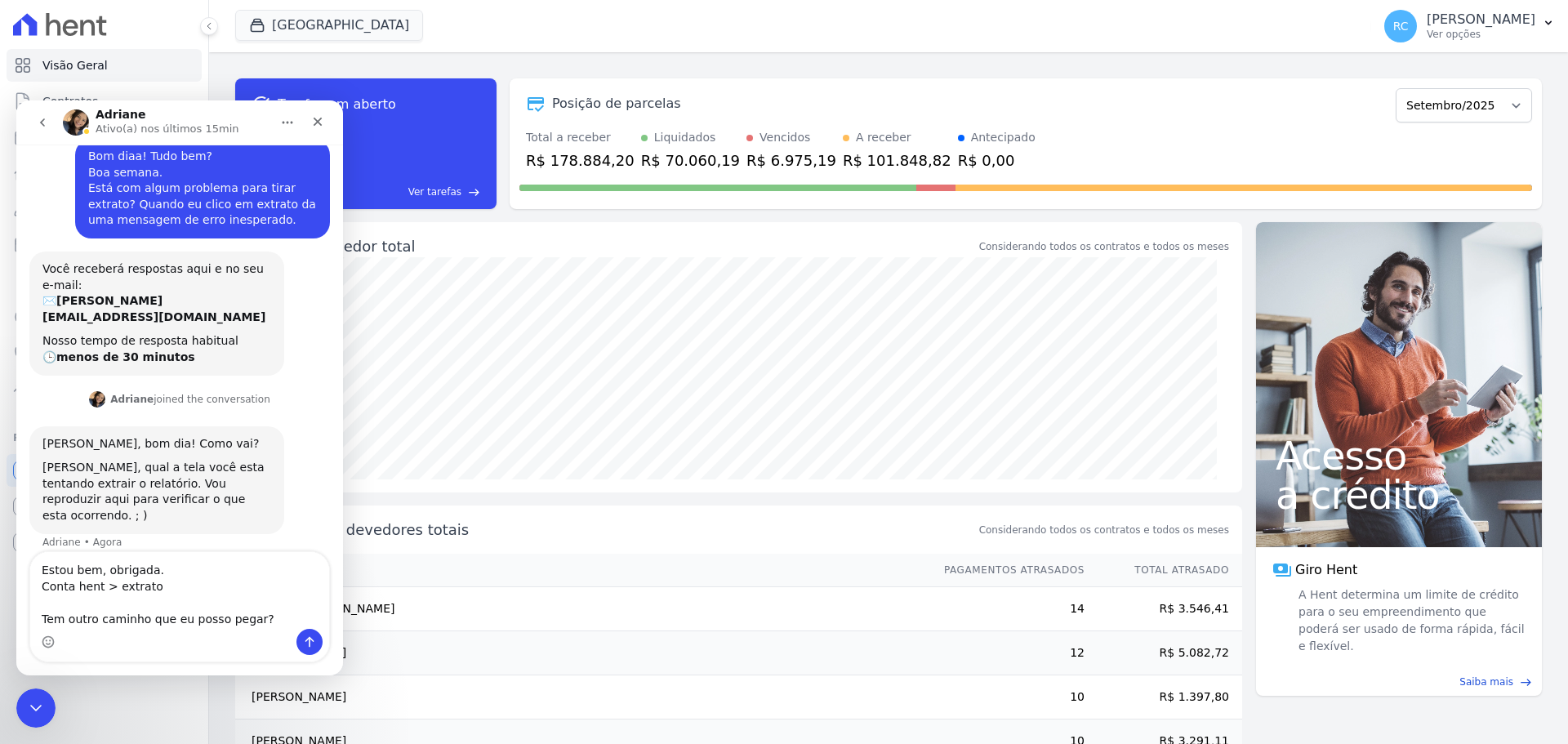
scroll to position [41, 0]
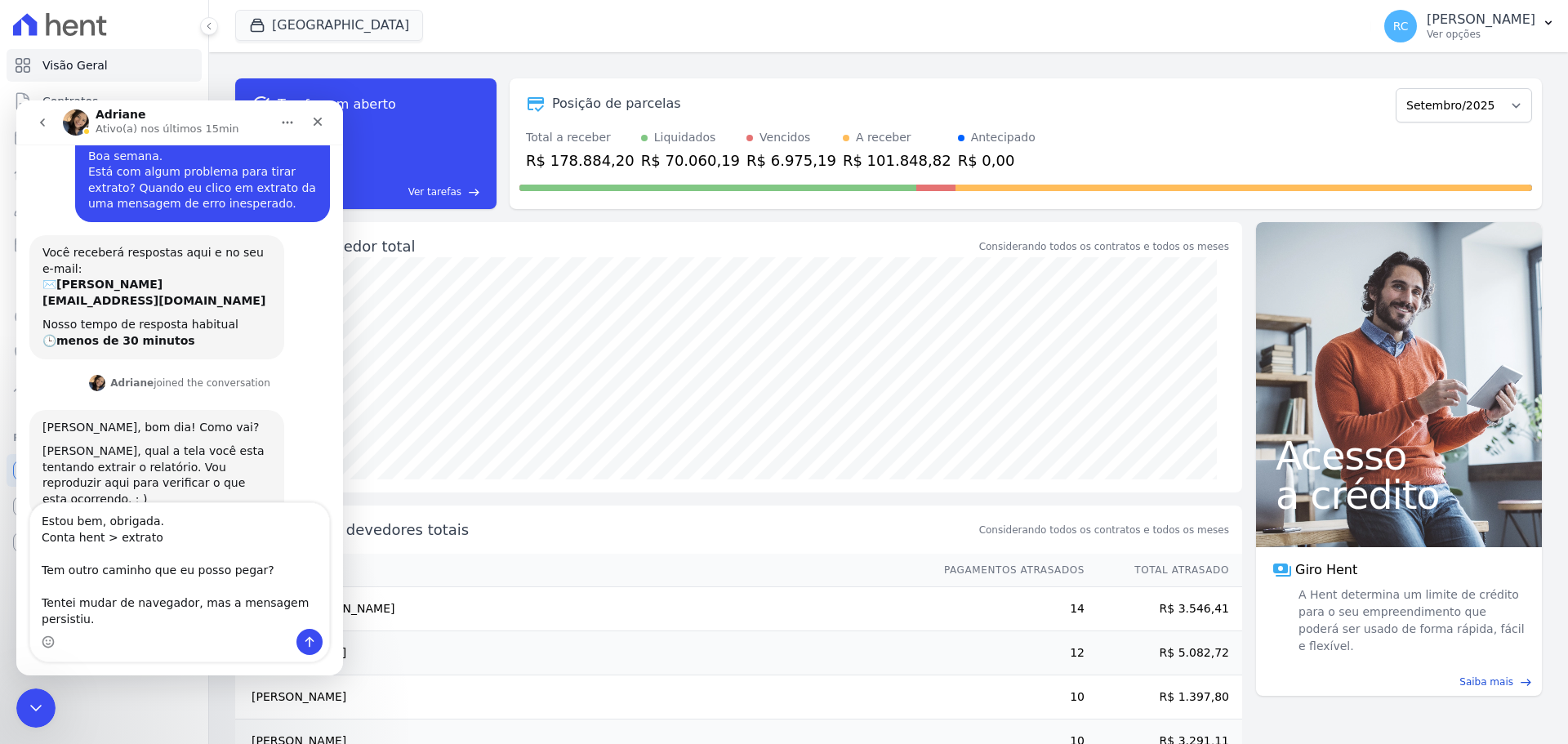
type textarea "Estou bem, obrigada. Conta hent > extrato Tem outro caminho que eu posso pegar?…"
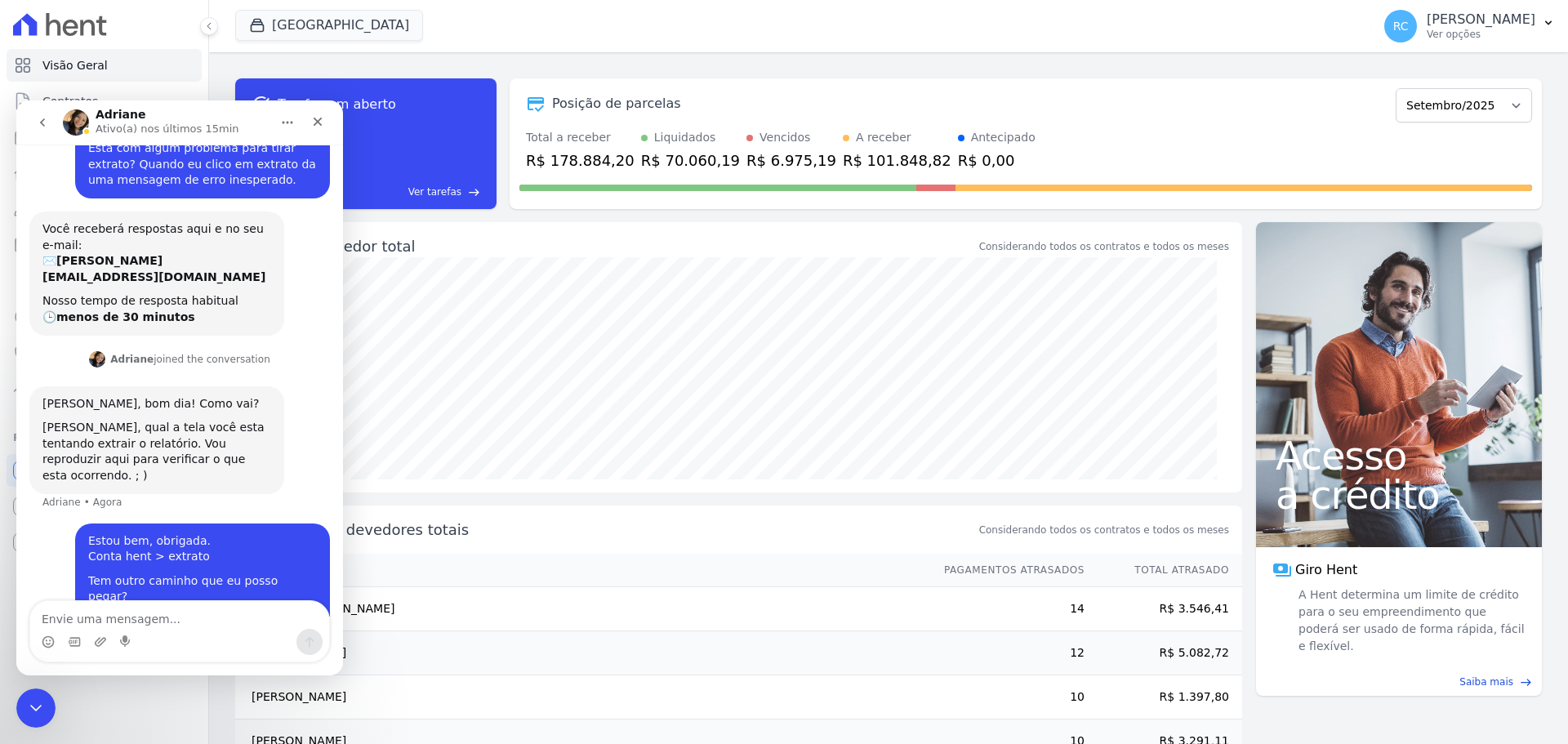
scroll to position [89, 0]
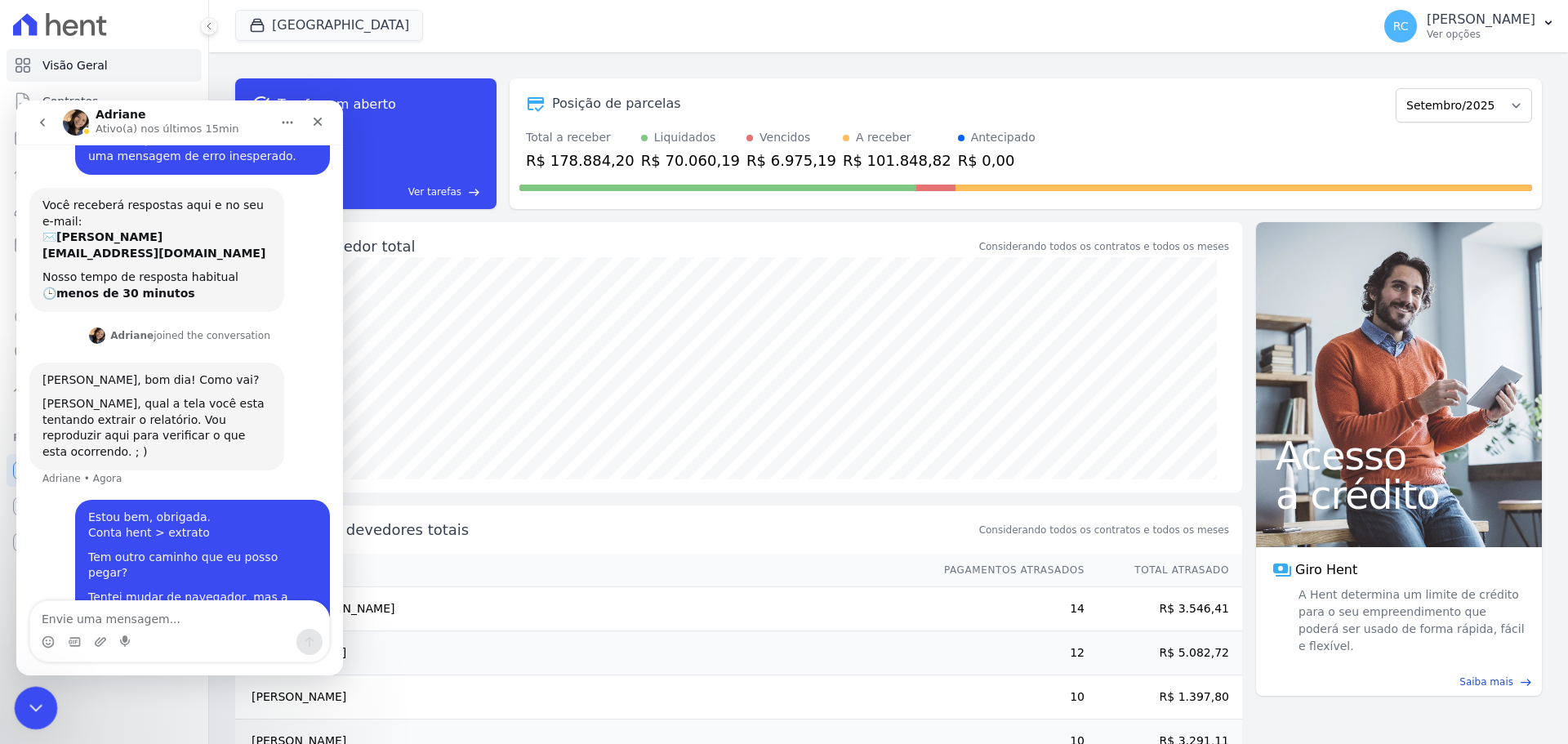
click at [25, 708] on icon "Fechar mensagem da Intercom" at bounding box center [33, 705] width 19 height 19
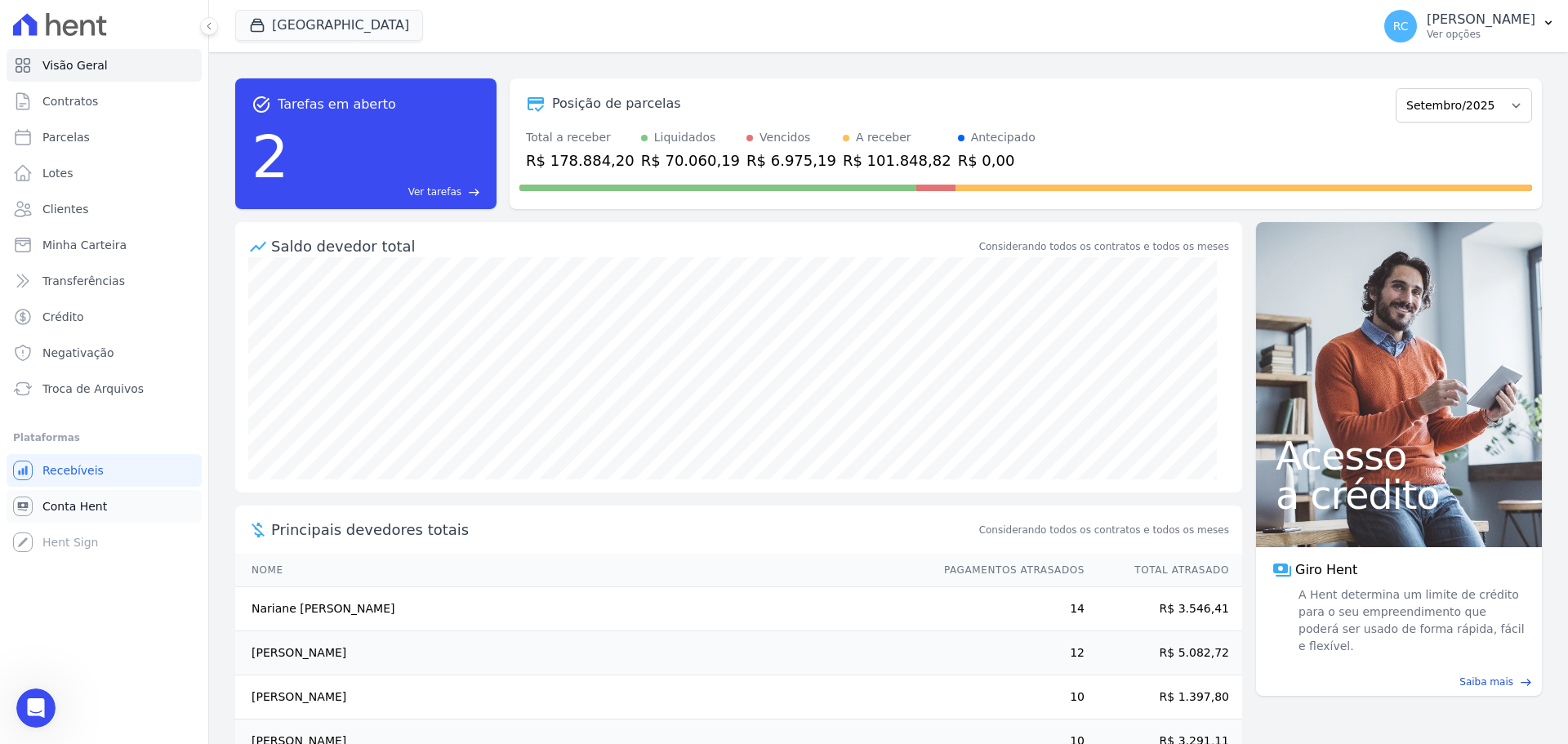
click at [84, 498] on span "Conta Hent" at bounding box center [75, 506] width 65 height 17
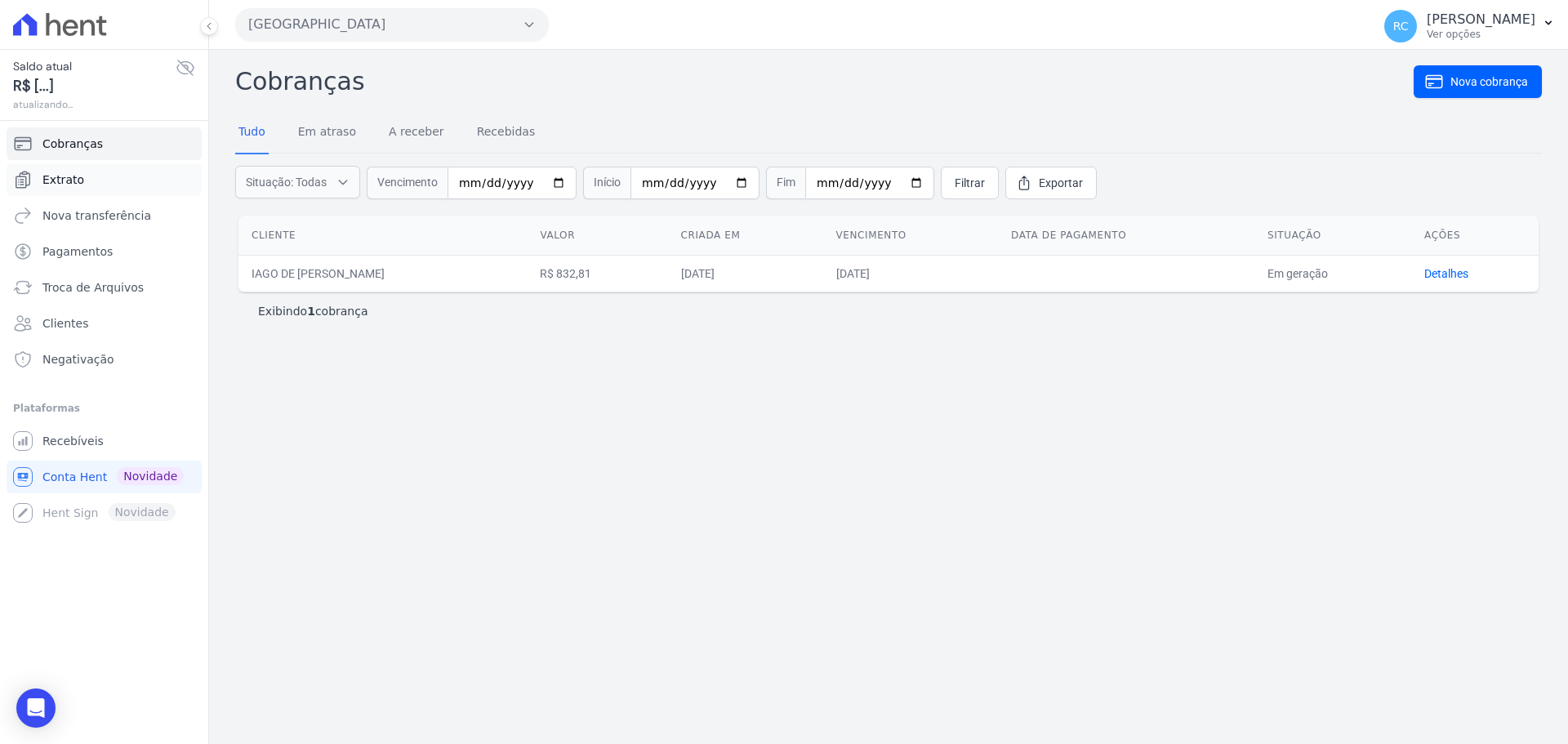
click at [119, 170] on link "Extrato" at bounding box center [104, 179] width 195 height 32
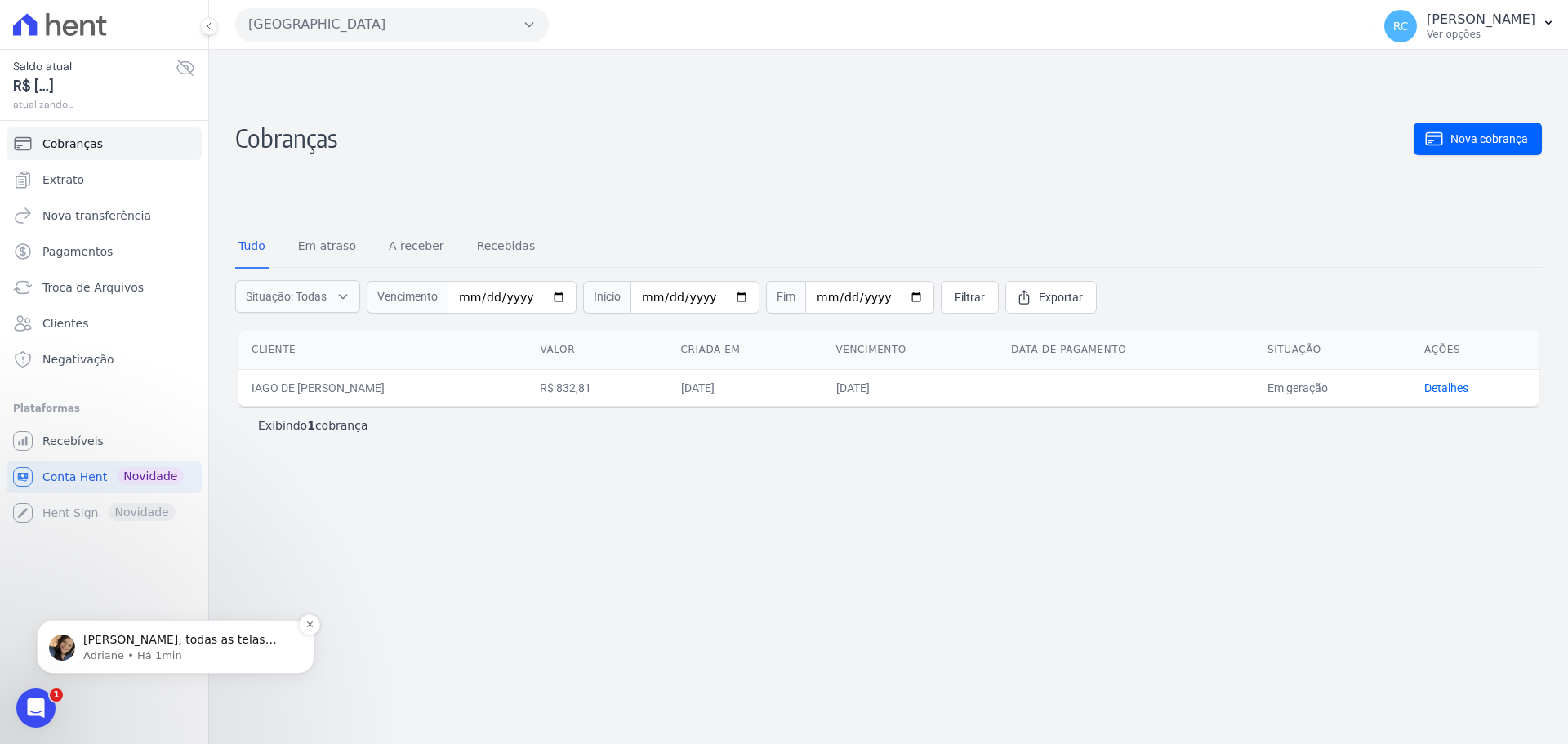
click at [170, 643] on p "[PERSON_NAME], todas as telas estão apresentando tela de engrenagem. Vou aciona…" at bounding box center [189, 640] width 211 height 17
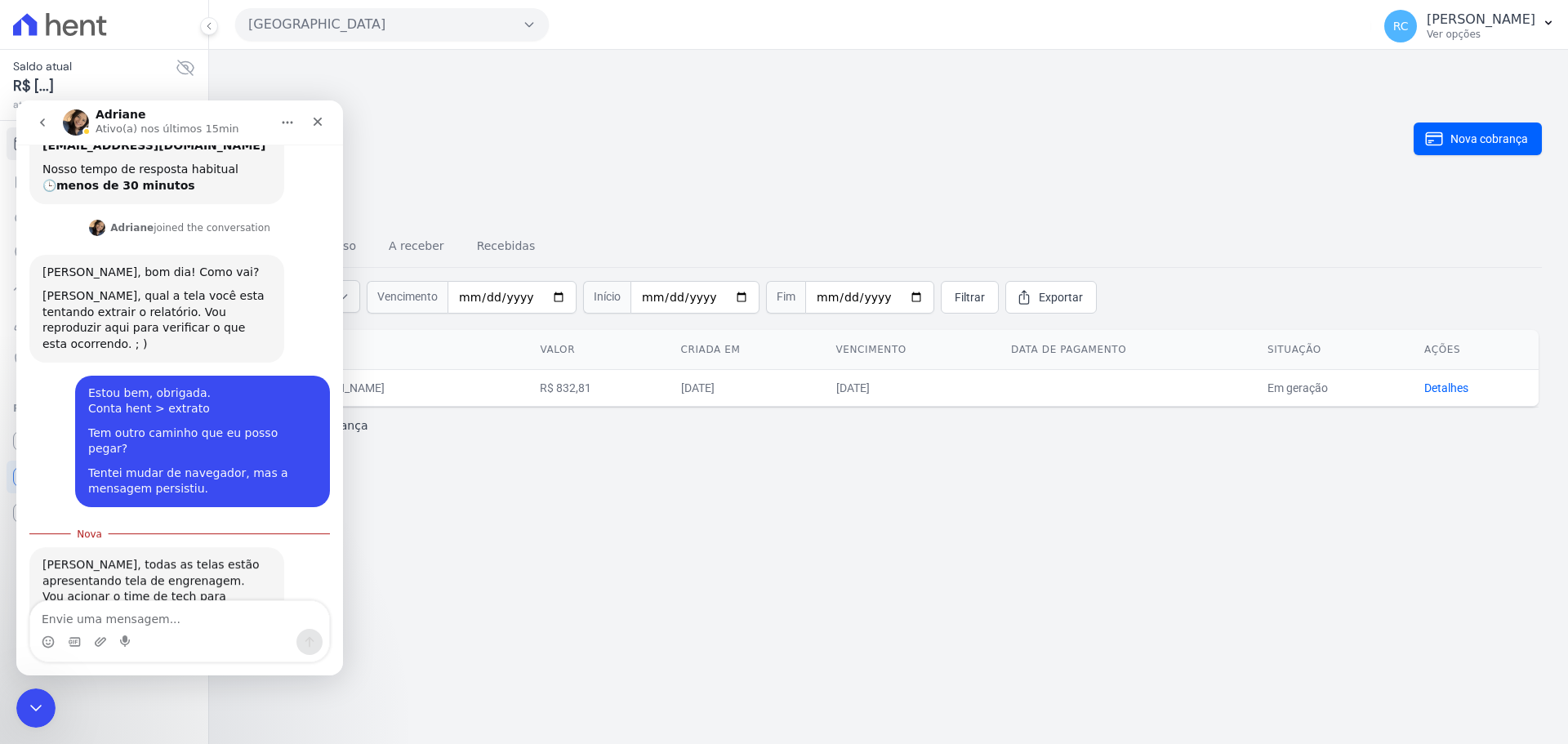
scroll to position [197, 0]
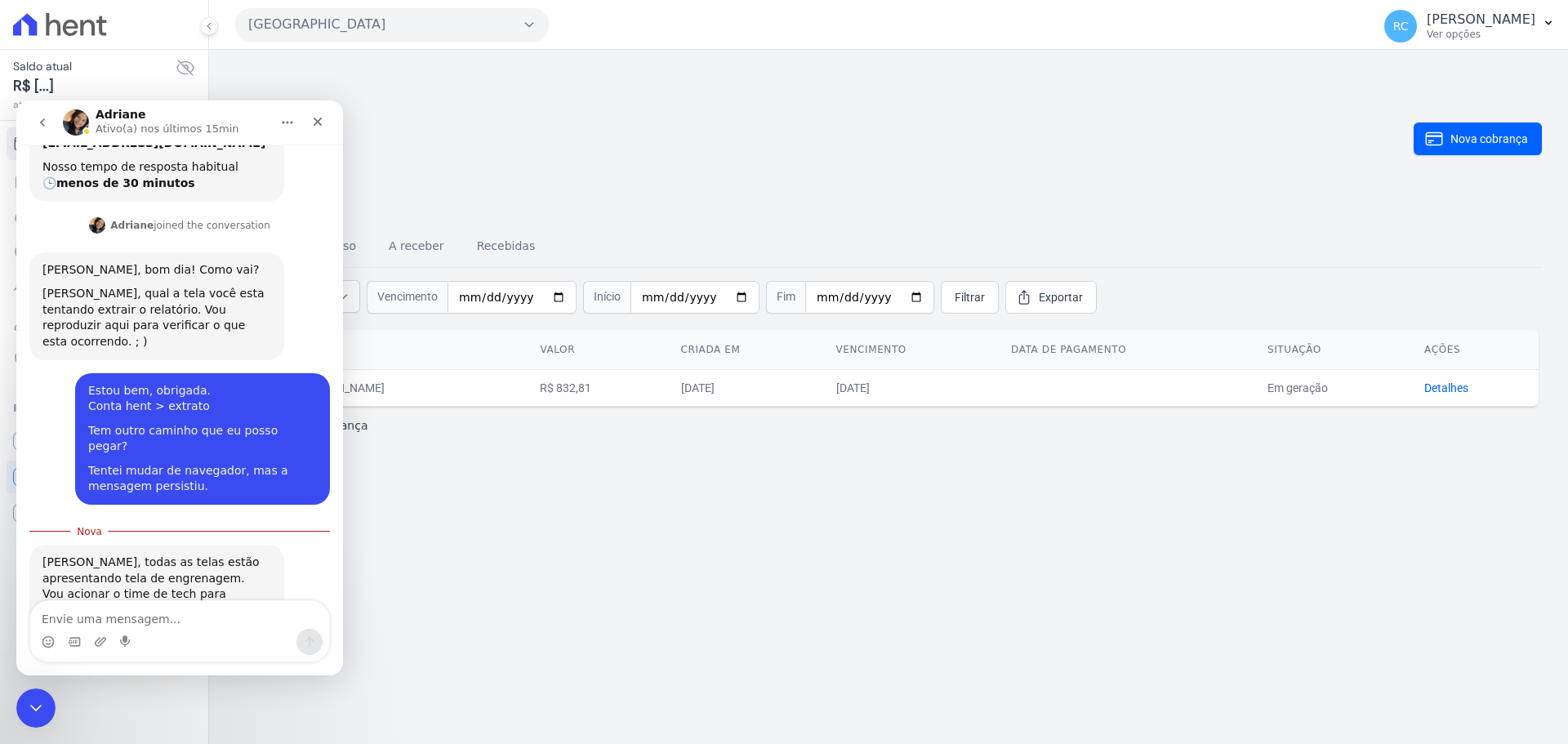
type textarea "T"
type textarea "Ok, fico no aguardo."
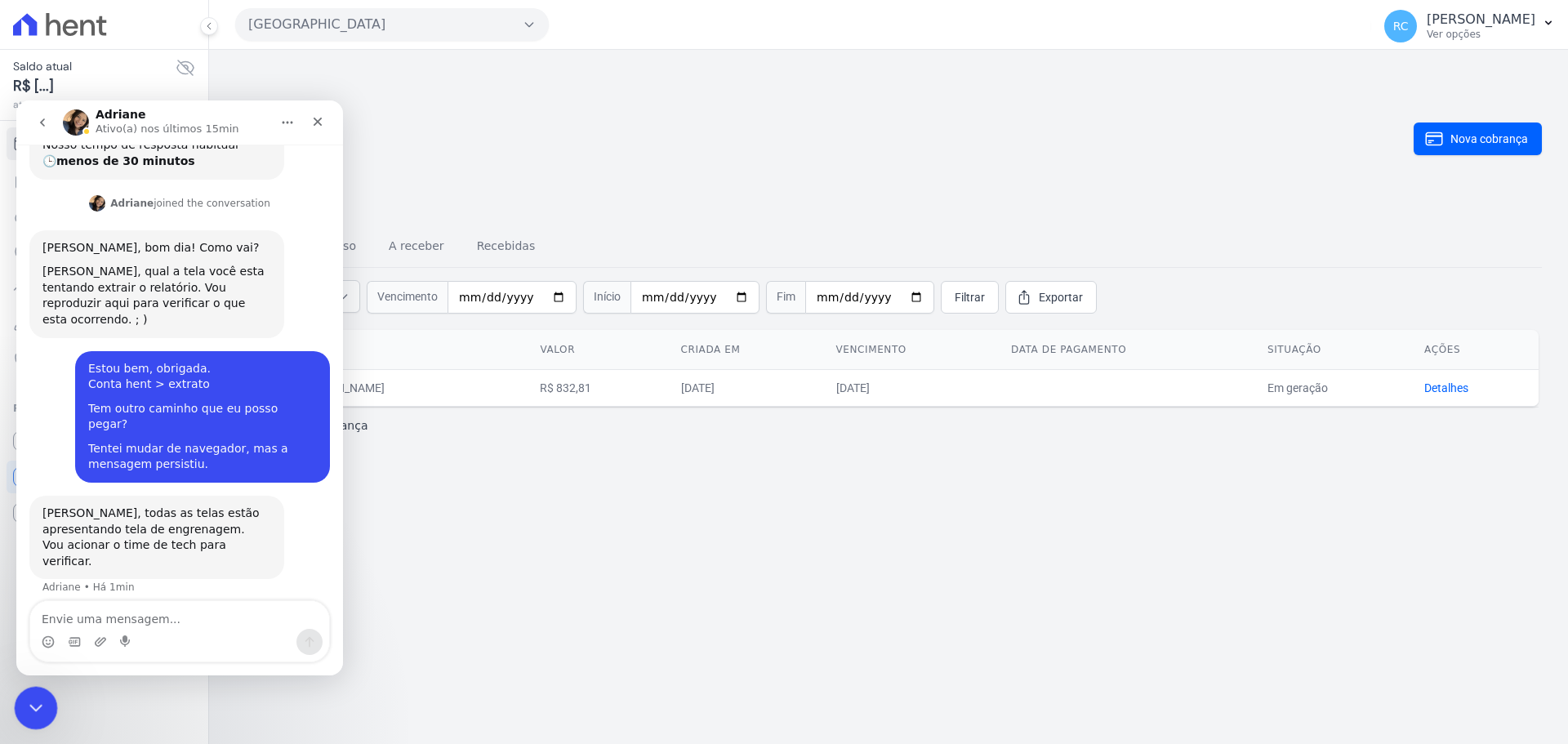
click at [45, 701] on div "Fechar mensagem da Intercom" at bounding box center [33, 705] width 40 height 39
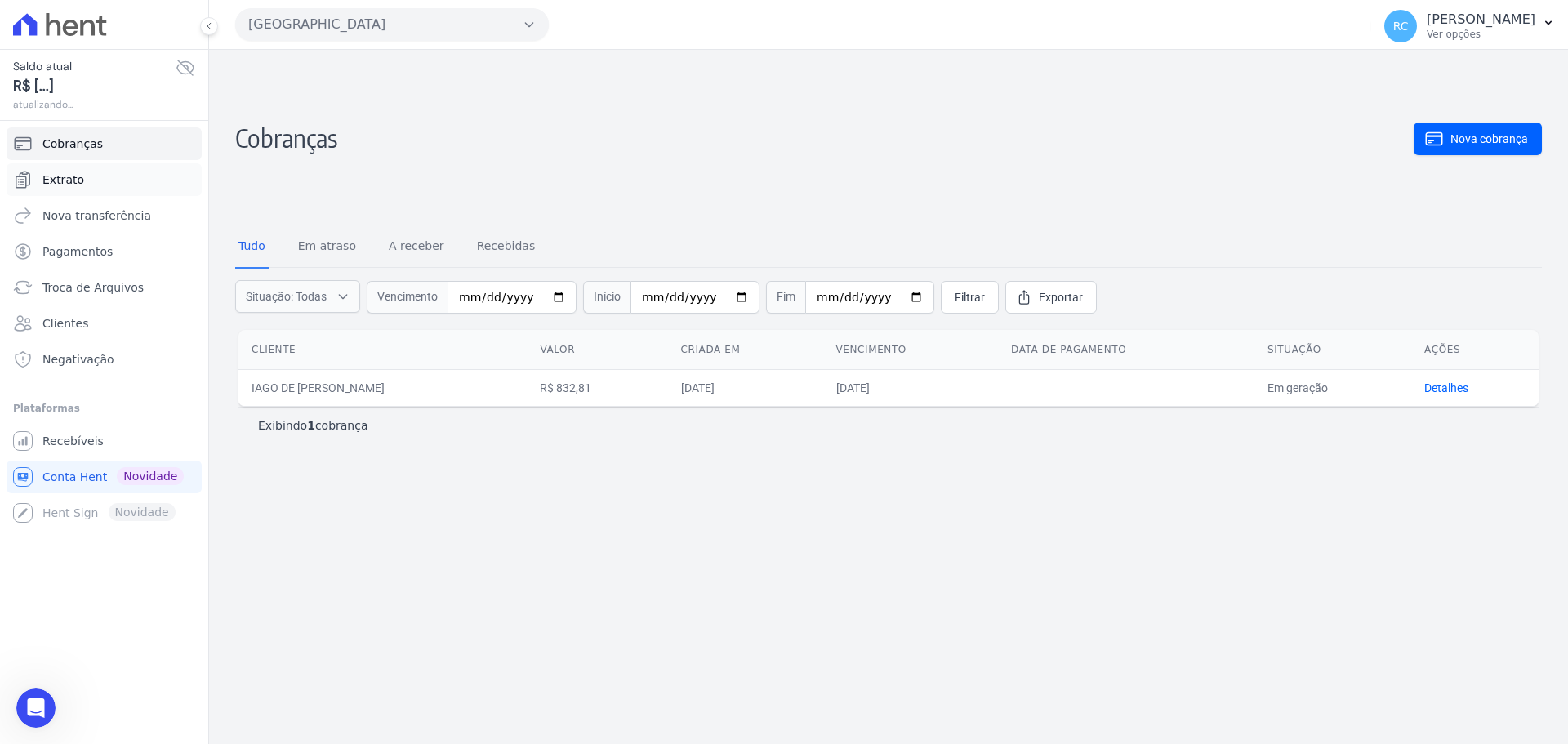
click at [126, 176] on link "Extrato" at bounding box center [104, 179] width 195 height 32
click at [385, 26] on button "[GEOGRAPHIC_DATA]" at bounding box center [392, 24] width 313 height 32
click at [123, 275] on link "Troca de Arquivos" at bounding box center [104, 287] width 195 height 32
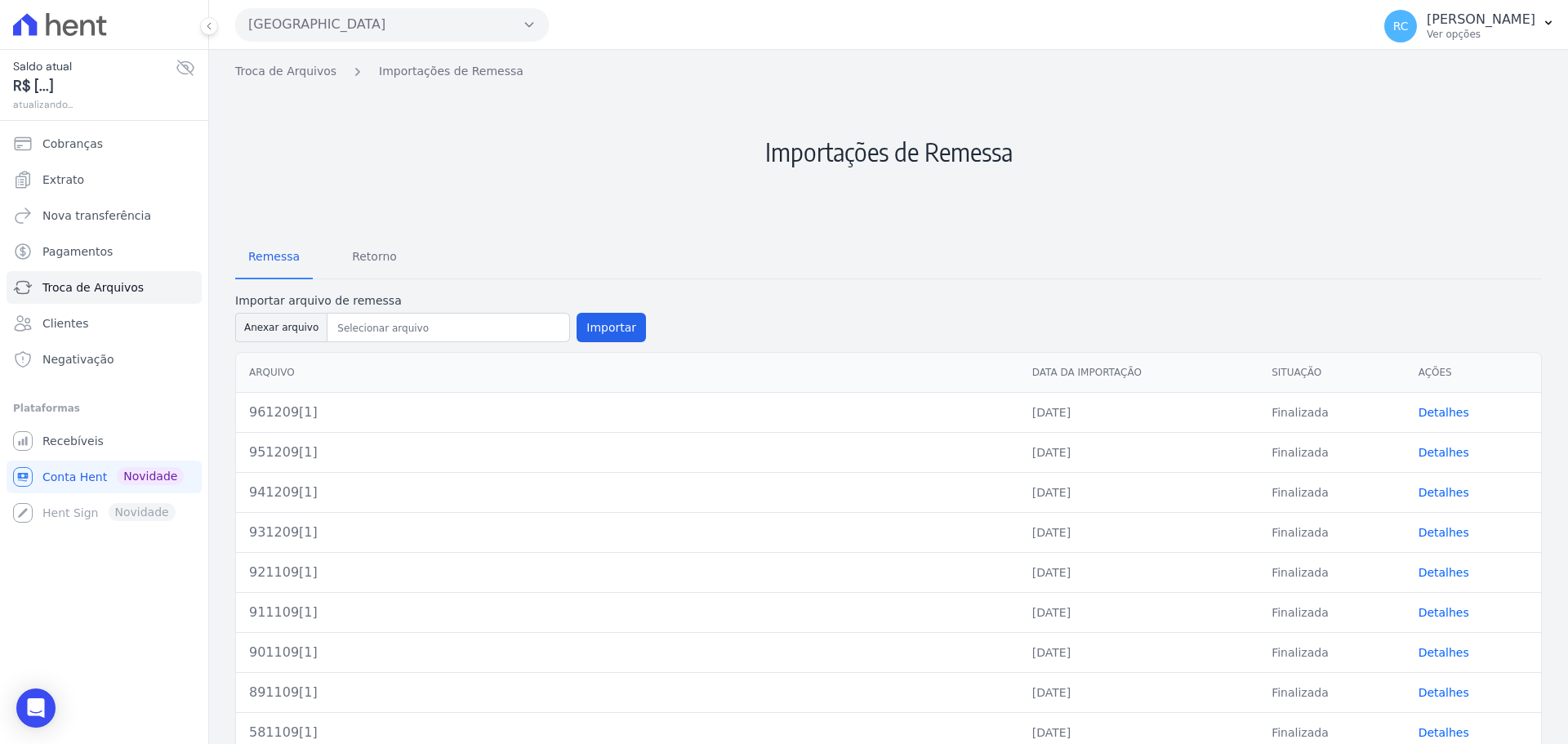
click at [380, 12] on button "[GEOGRAPHIC_DATA]" at bounding box center [392, 24] width 313 height 32
drag, startPoint x: 772, startPoint y: 197, endPoint x: 571, endPoint y: 238, distance: 205.1
click at [766, 199] on h2 "Importações de Remessa" at bounding box center [888, 152] width 1307 height 144
click at [371, 258] on span "Retorno" at bounding box center [375, 256] width 65 height 32
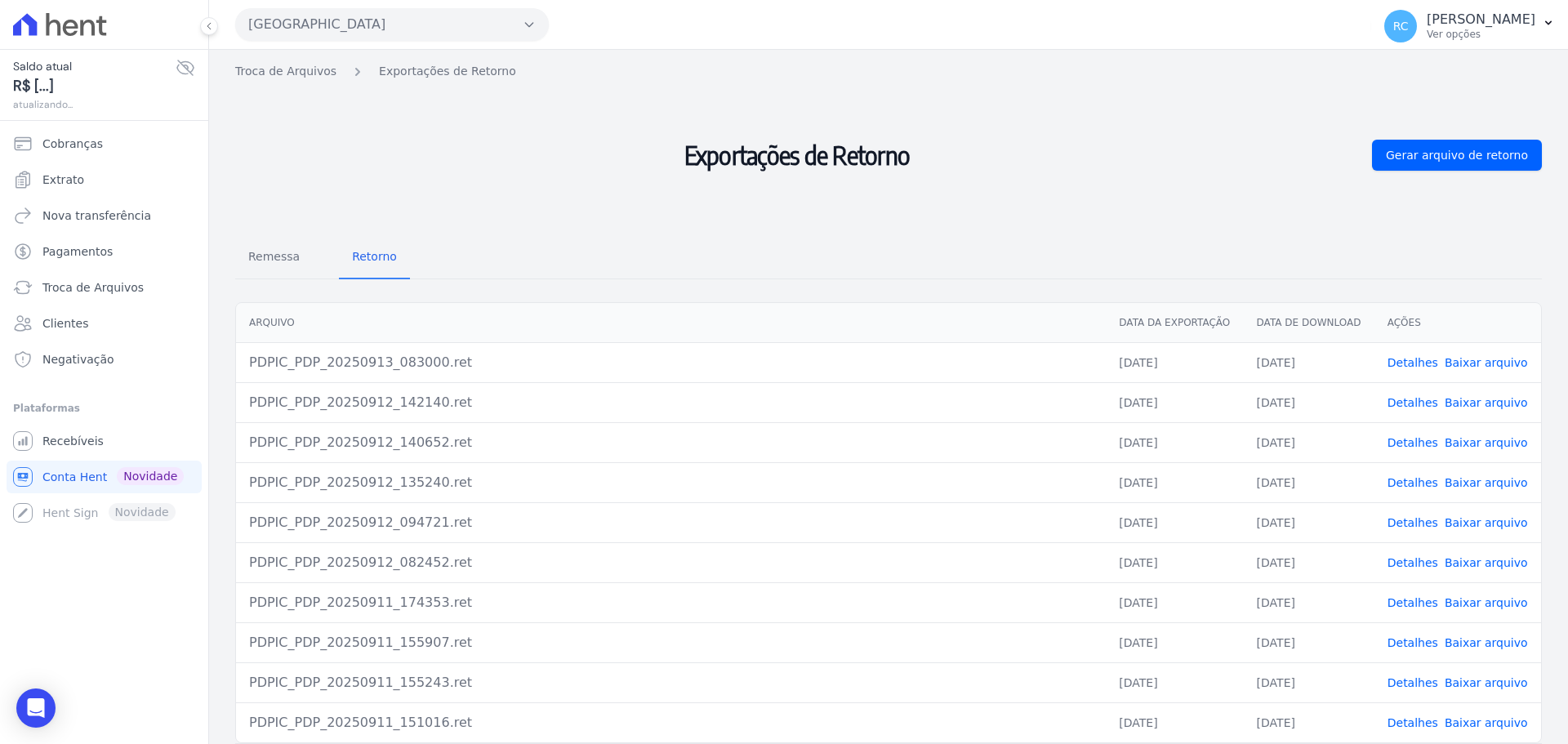
click at [410, 36] on button "[GEOGRAPHIC_DATA]" at bounding box center [392, 24] width 313 height 32
click at [352, 35] on button "[GEOGRAPHIC_DATA]" at bounding box center [392, 24] width 313 height 32
click at [370, 25] on button "[GEOGRAPHIC_DATA]" at bounding box center [392, 24] width 313 height 32
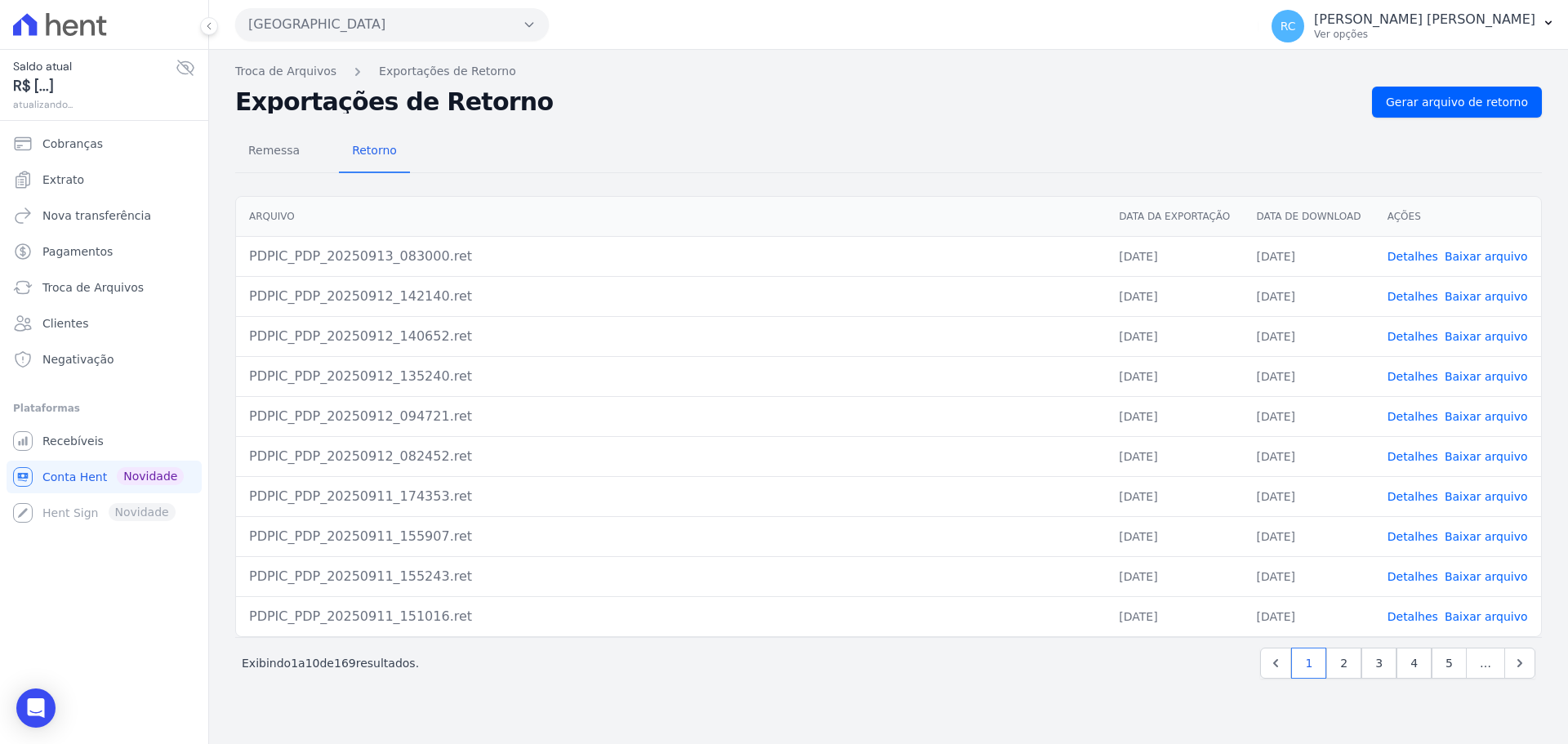
click at [439, 19] on button "[GEOGRAPHIC_DATA]" at bounding box center [392, 24] width 313 height 32
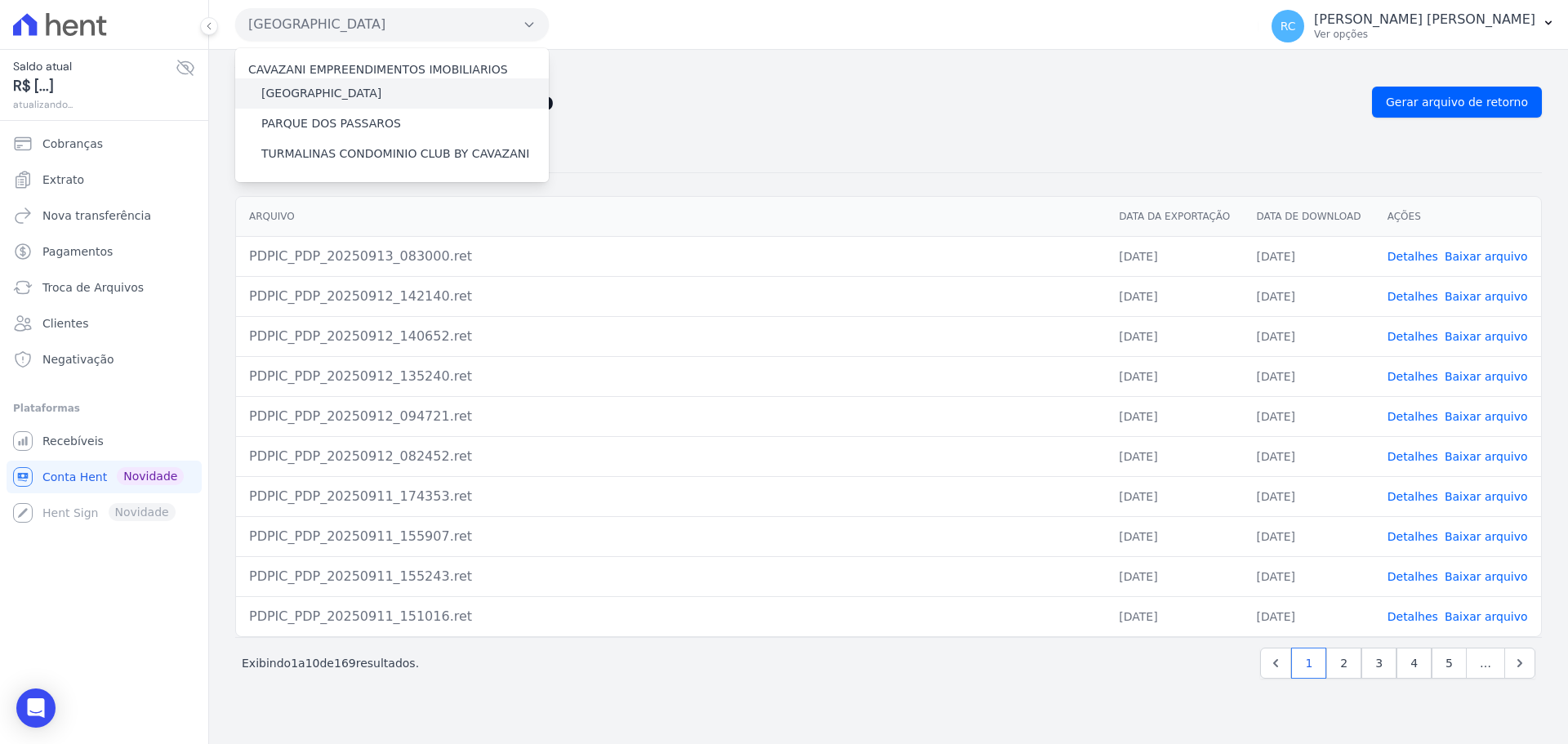
click at [339, 90] on label "[GEOGRAPHIC_DATA]" at bounding box center [321, 94] width 120 height 18
click at [0, 0] on input "[GEOGRAPHIC_DATA]" at bounding box center [0, 0] width 0 height 0
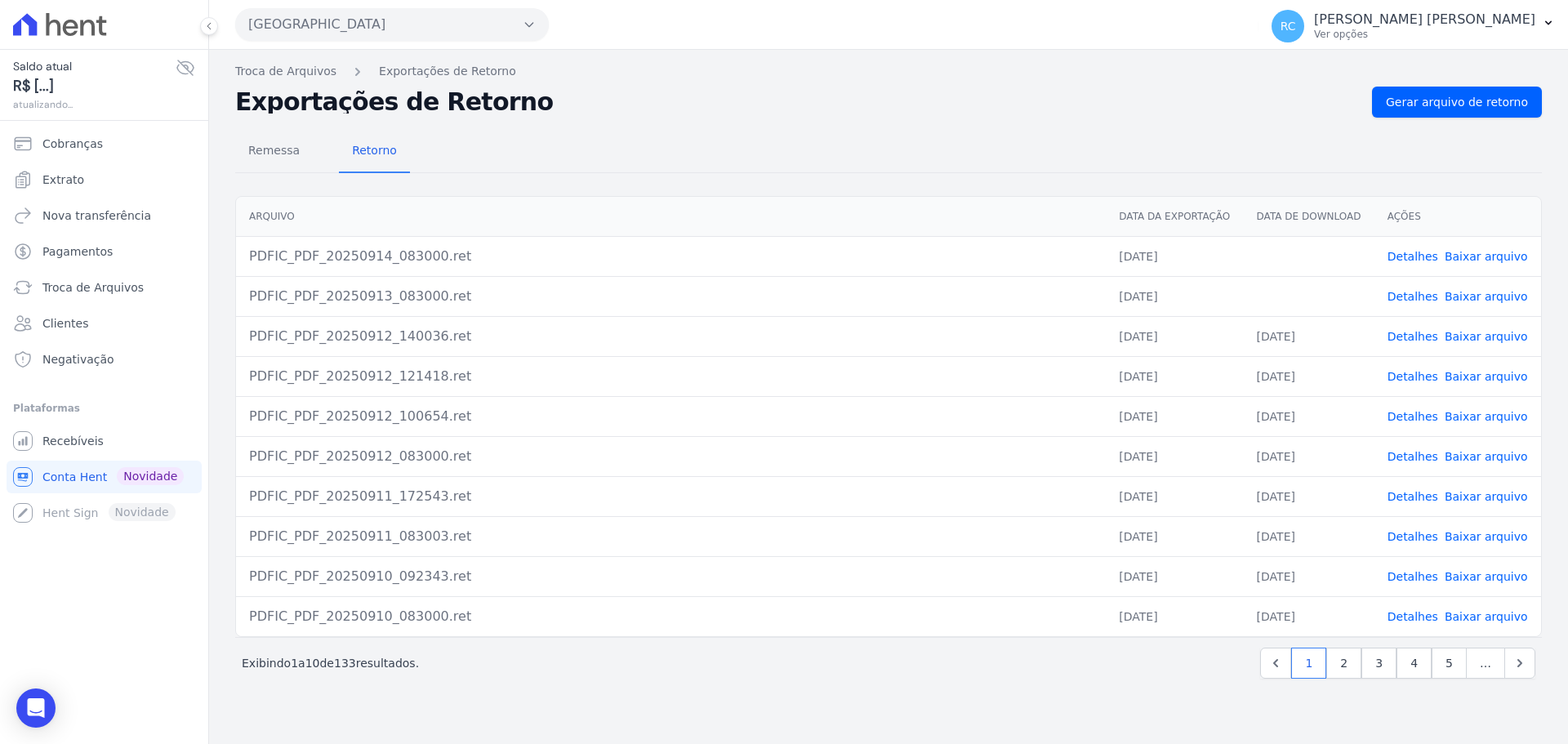
click at [1489, 297] on link "Baixar arquivo" at bounding box center [1486, 296] width 83 height 13
click at [1498, 261] on link "Baixar arquivo" at bounding box center [1486, 256] width 83 height 13
drag, startPoint x: 385, startPoint y: 25, endPoint x: 382, endPoint y: 39, distance: 14.3
click at [383, 28] on button "[GEOGRAPHIC_DATA]" at bounding box center [392, 24] width 313 height 32
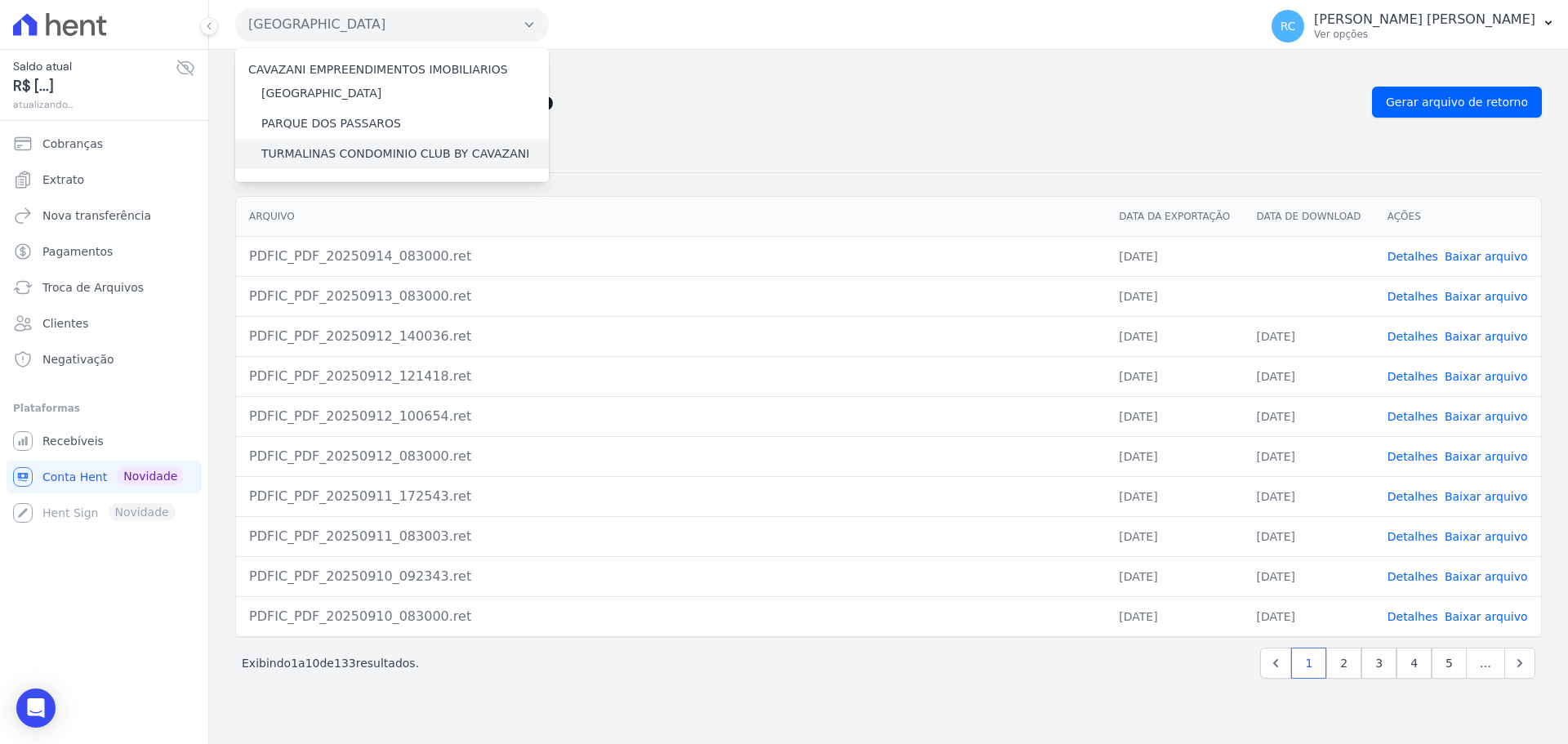
click at [309, 153] on label "TURMALINAS CONDOMINIO CLUB BY CAVAZANI" at bounding box center [395, 154] width 268 height 18
click at [0, 0] on input "TURMALINAS CONDOMINIO CLUB BY CAVAZANI" at bounding box center [0, 0] width 0 height 0
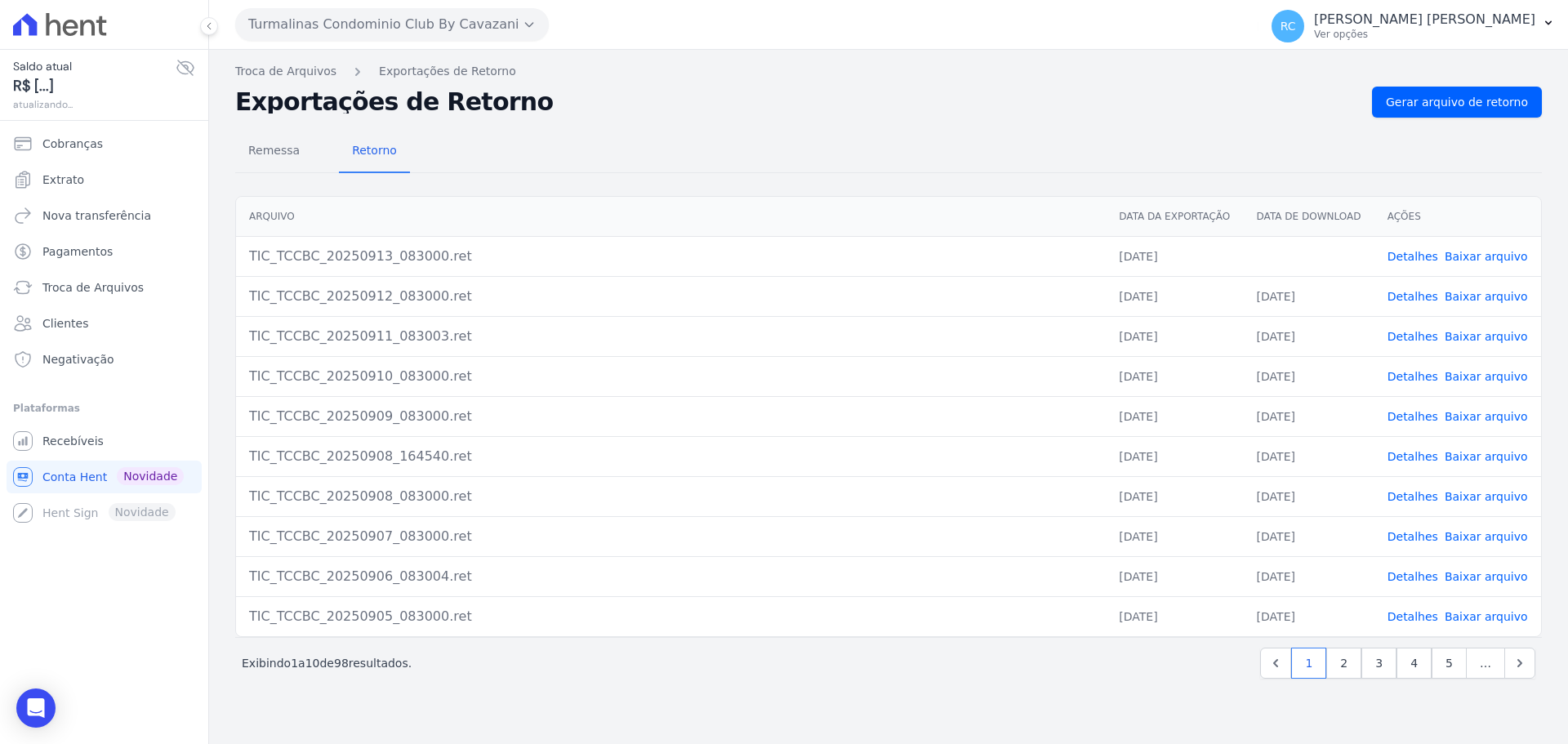
click at [1467, 259] on link "Baixar arquivo" at bounding box center [1486, 256] width 83 height 13
click at [73, 174] on span "Extrato" at bounding box center [62, 179] width 41 height 17
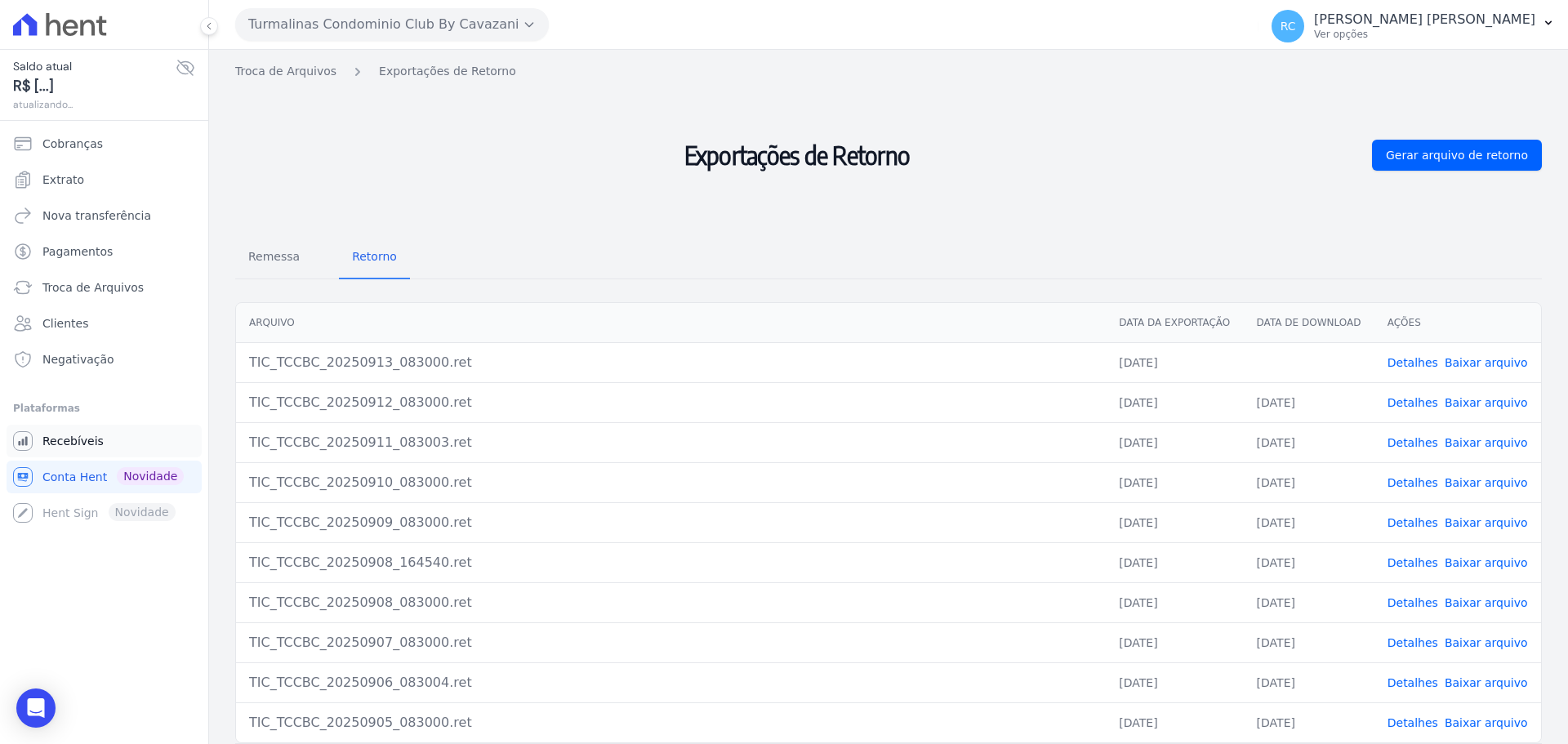
click at [89, 445] on span "Recebíveis" at bounding box center [73, 440] width 61 height 17
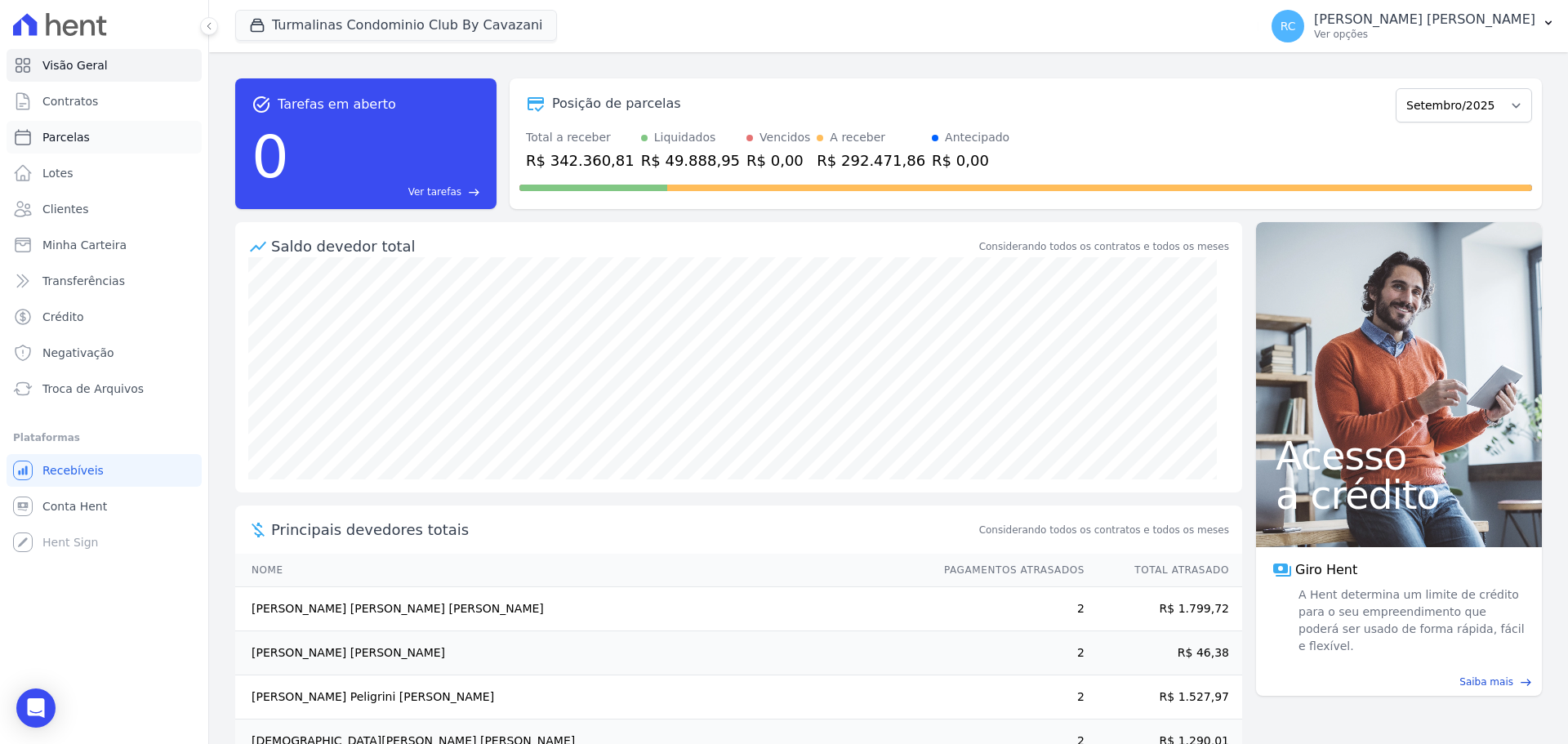
click at [115, 144] on link "Parcelas" at bounding box center [104, 137] width 195 height 32
select select
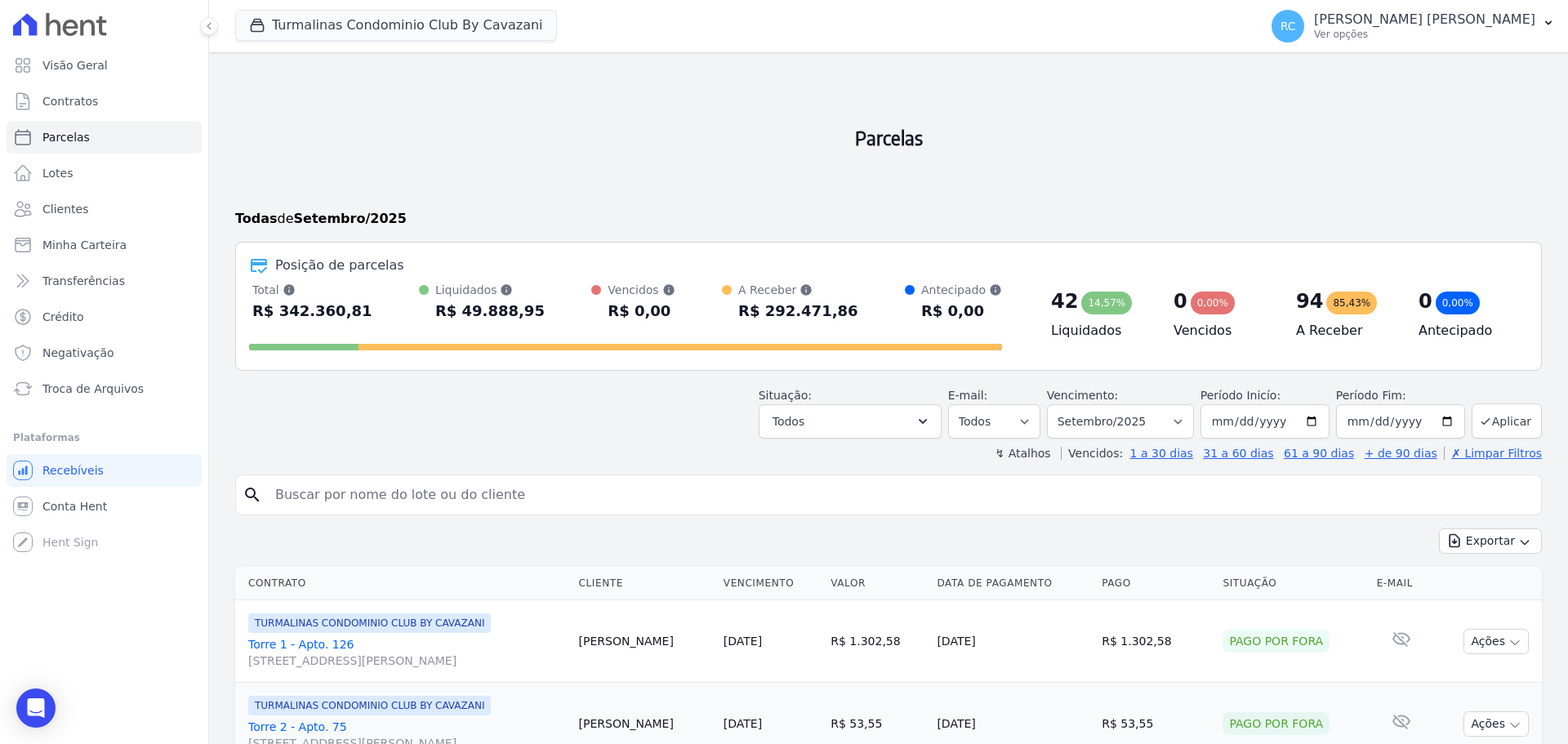
drag, startPoint x: 543, startPoint y: 505, endPoint x: 549, endPoint y: 497, distance: 10.0
click at [543, 505] on input "search" at bounding box center [900, 494] width 1270 height 32
paste input "[PERSON_NAME] [PERSON_NAME]"
type input "[PERSON_NAME]"
select select
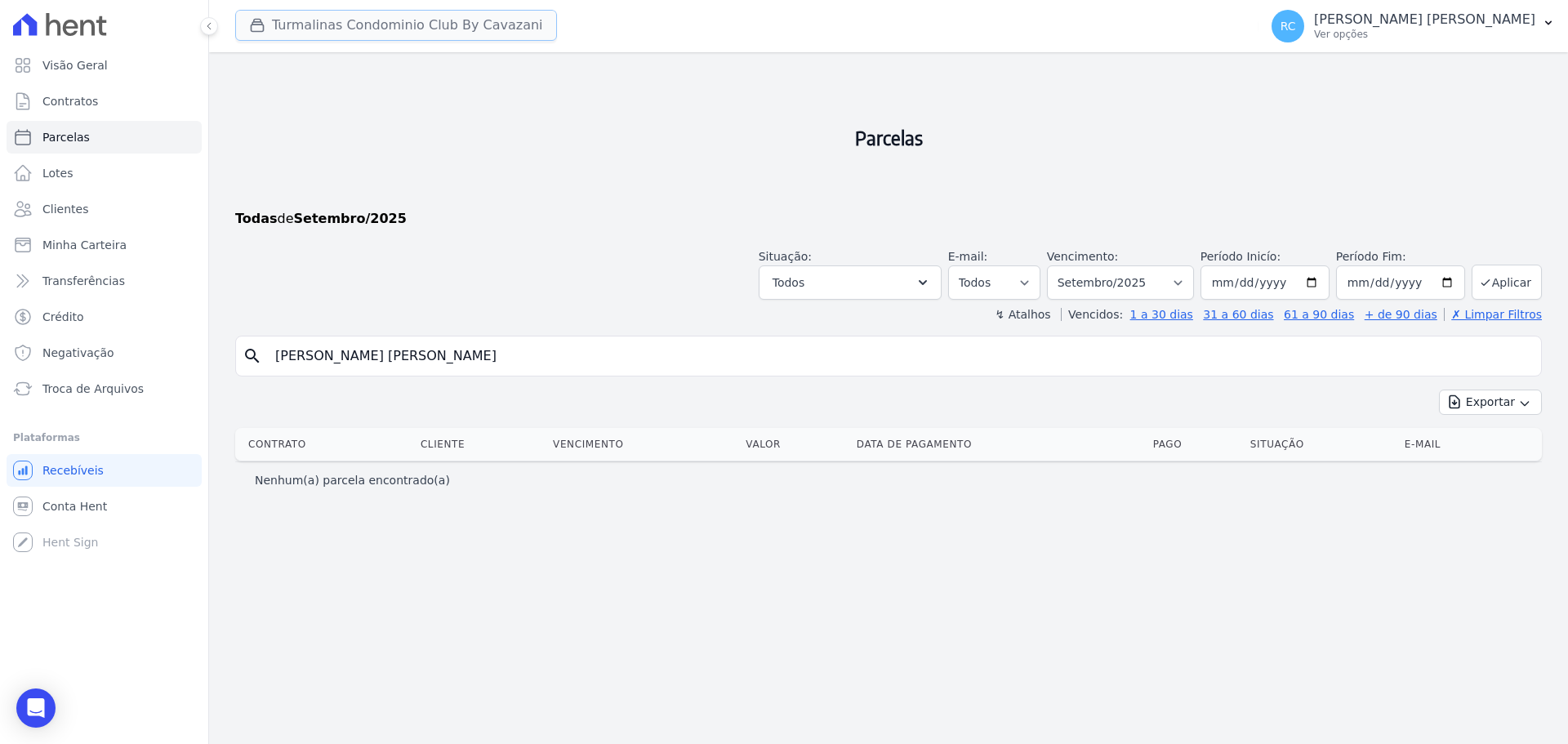
click at [311, 30] on button "Turmalinas Condominio Club By Cavazani" at bounding box center [396, 25] width 322 height 31
click at [371, 21] on button "Turmalinas Condominio Club By Cavazani" at bounding box center [396, 25] width 322 height 31
drag, startPoint x: 334, startPoint y: 35, endPoint x: 259, endPoint y: 71, distance: 83.2
click at [333, 39] on button "Turmalinas Condominio Club By Cavazani" at bounding box center [396, 25] width 322 height 31
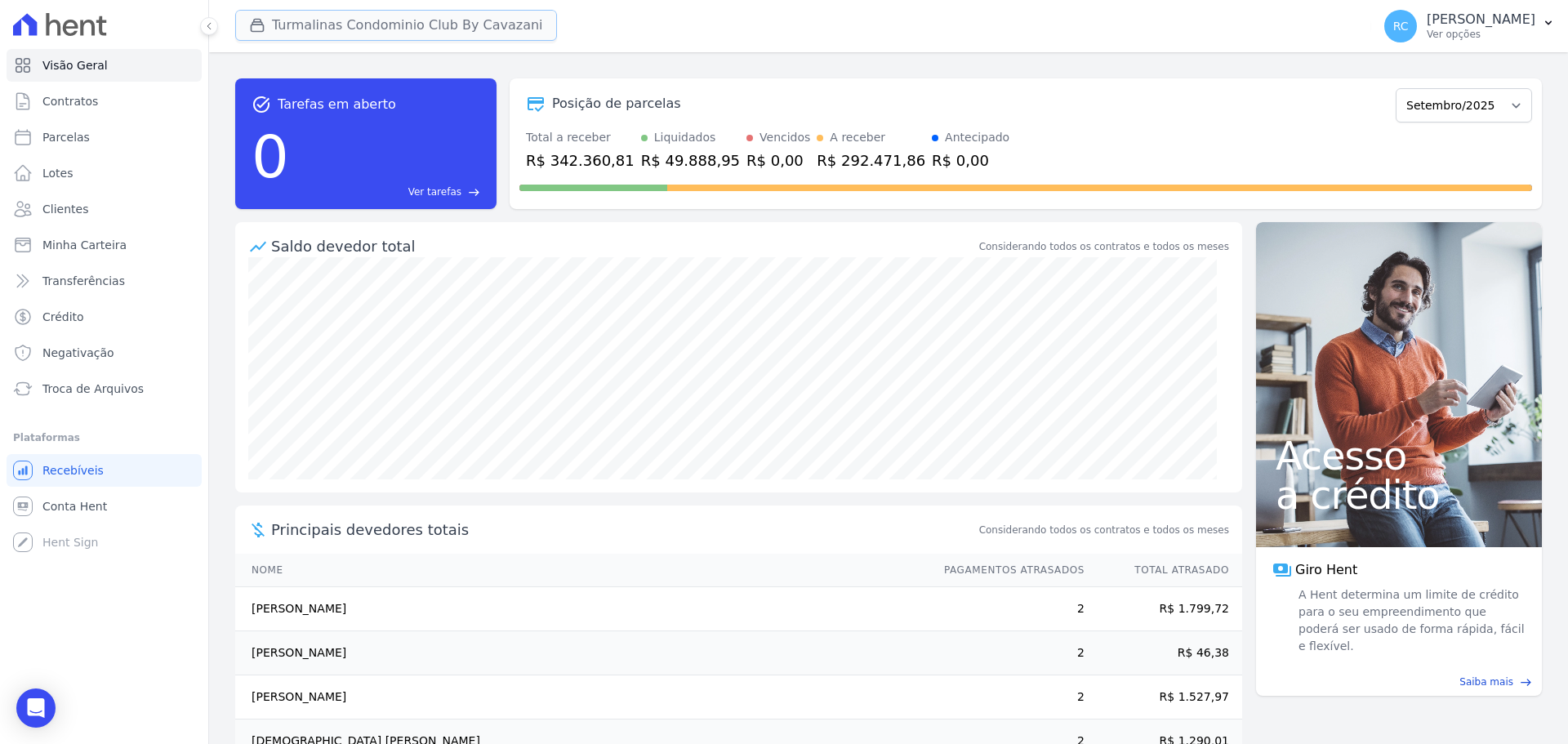
click at [329, 13] on button "Turmalinas Condominio Club By Cavazani" at bounding box center [396, 25] width 322 height 31
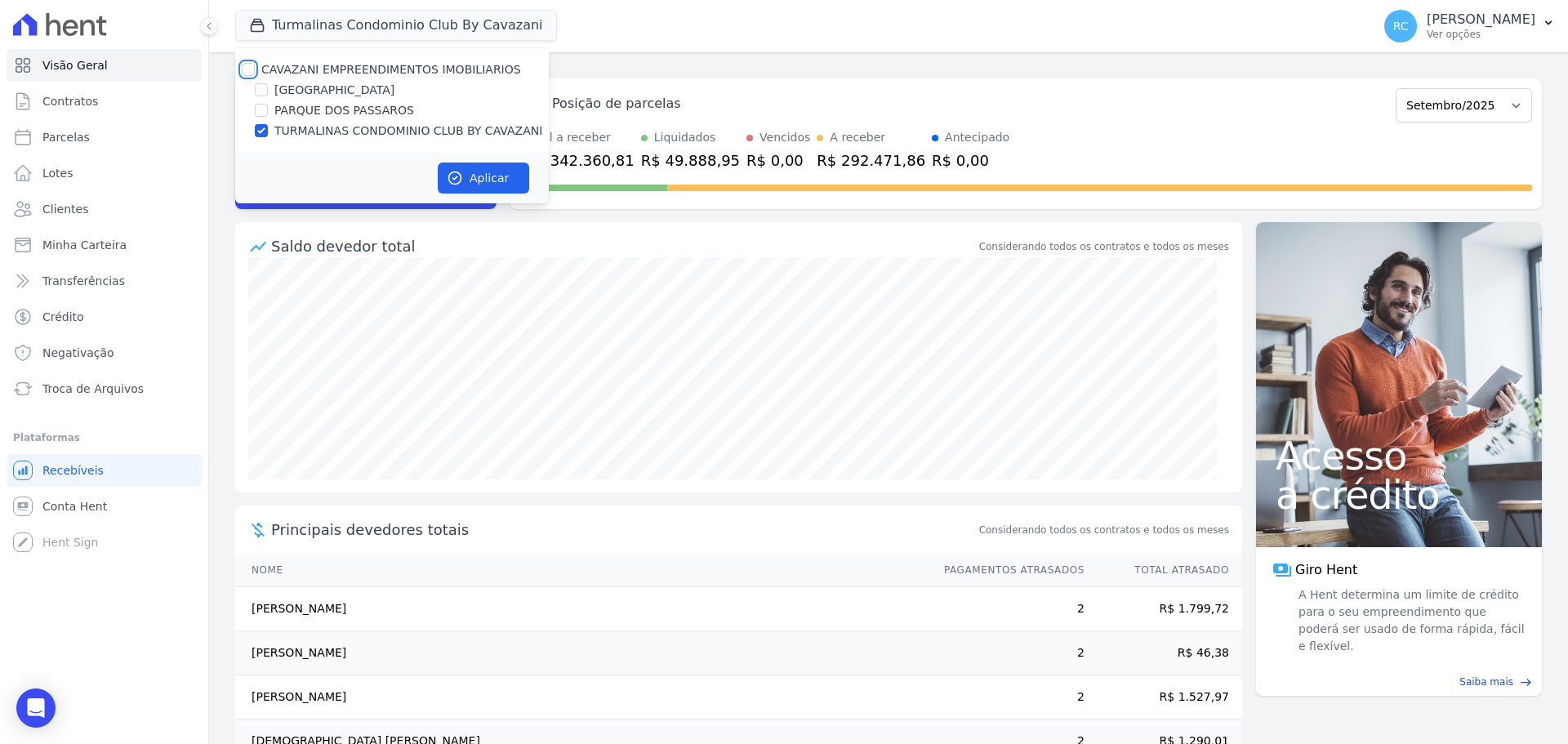
click at [251, 64] on input "CAVAZANI EMPREENDIMENTOS IMOBILIARIOS" at bounding box center [248, 69] width 13 height 13
checkbox input "true"
click at [500, 159] on div "Aplicar" at bounding box center [392, 178] width 313 height 51
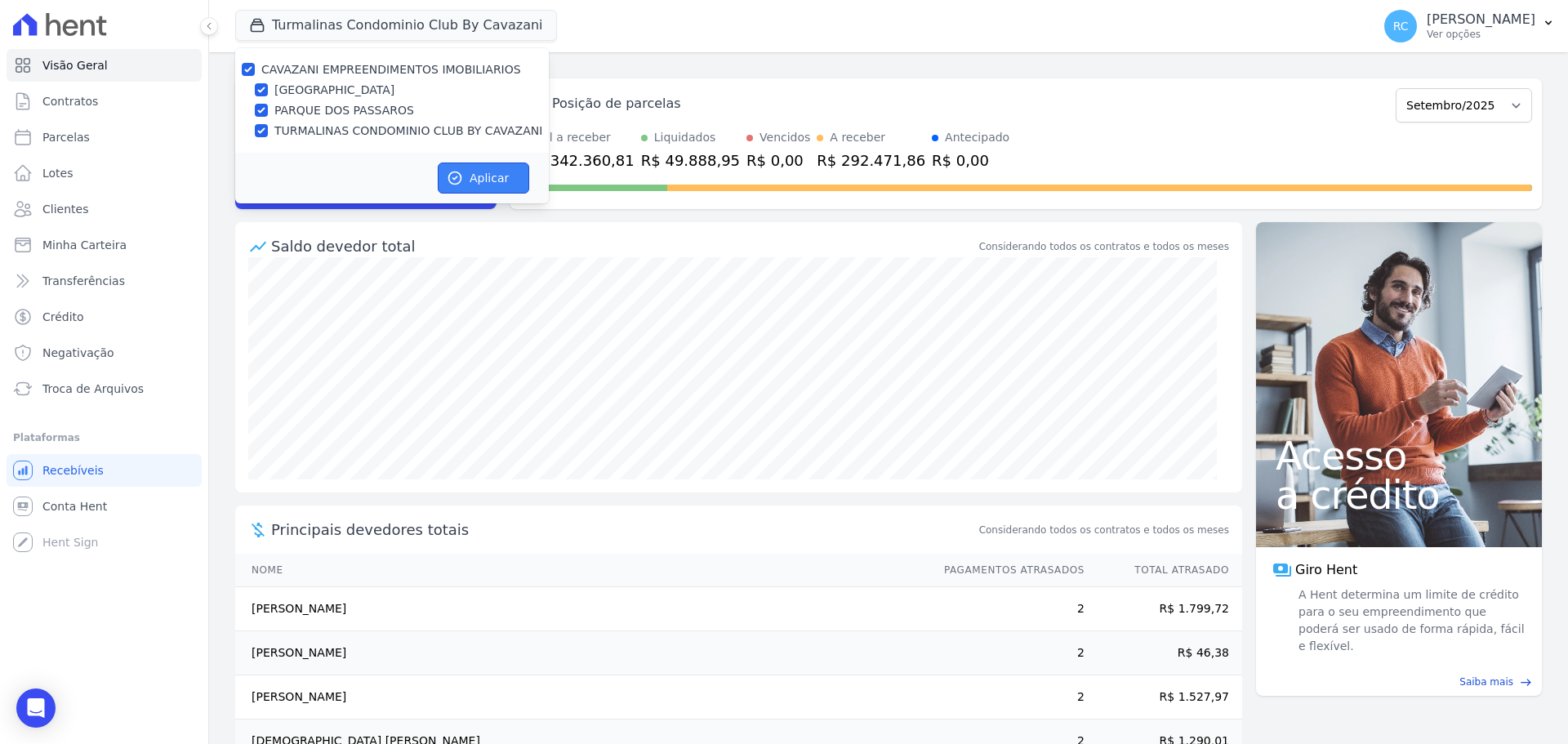
click at [487, 170] on button "Aplicar" at bounding box center [484, 177] width 91 height 31
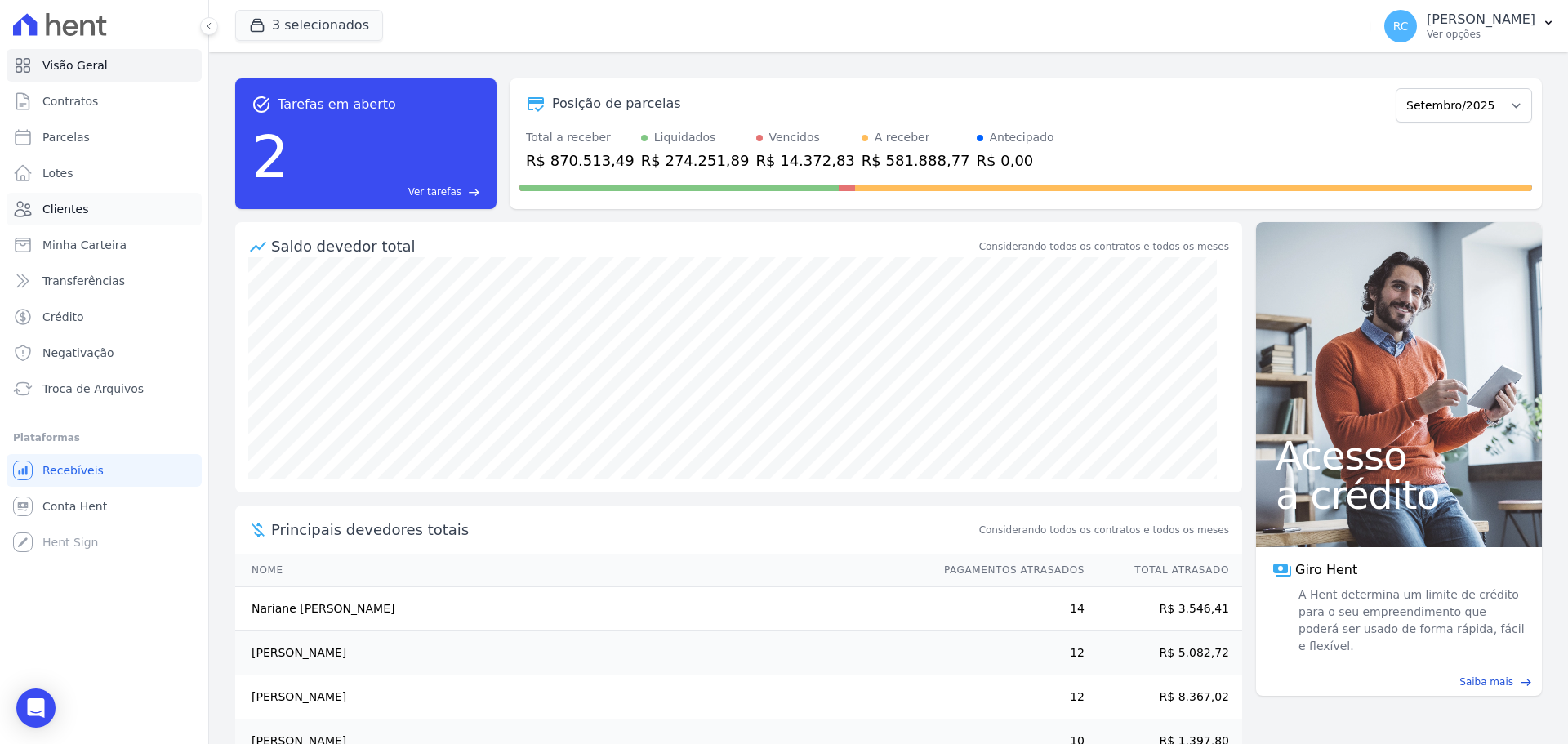
click at [68, 220] on link "Clientes" at bounding box center [104, 209] width 195 height 32
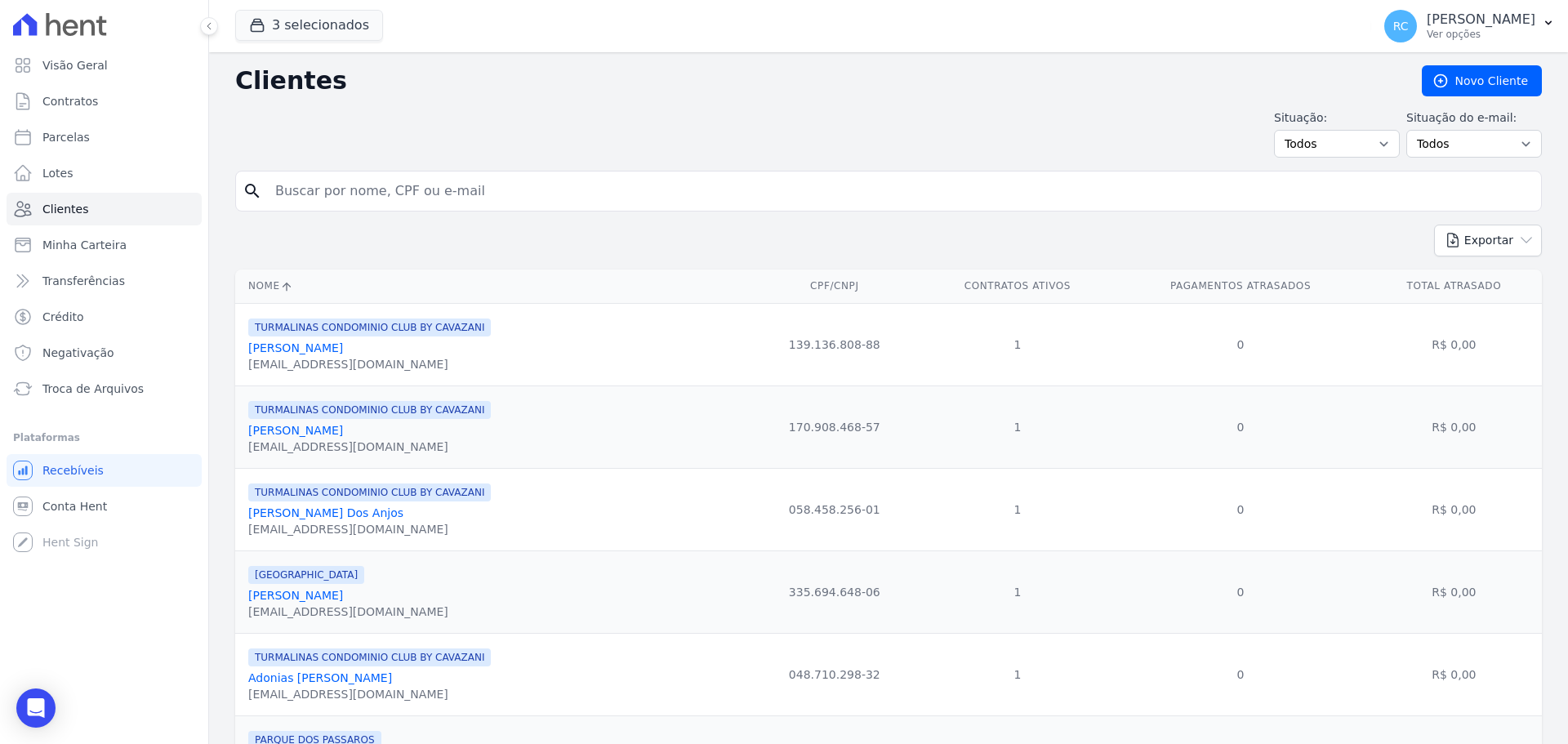
click at [405, 173] on div "search" at bounding box center [888, 190] width 1307 height 41
click at [413, 180] on input "search" at bounding box center [900, 190] width 1270 height 32
paste input "[PERSON_NAME]"
type input "[PERSON_NAME]"
click at [680, 115] on div "Situação: Todos Adimplentes Inadimplentes Situação do e-mail: Todos Confirmado …" at bounding box center [888, 133] width 1307 height 48
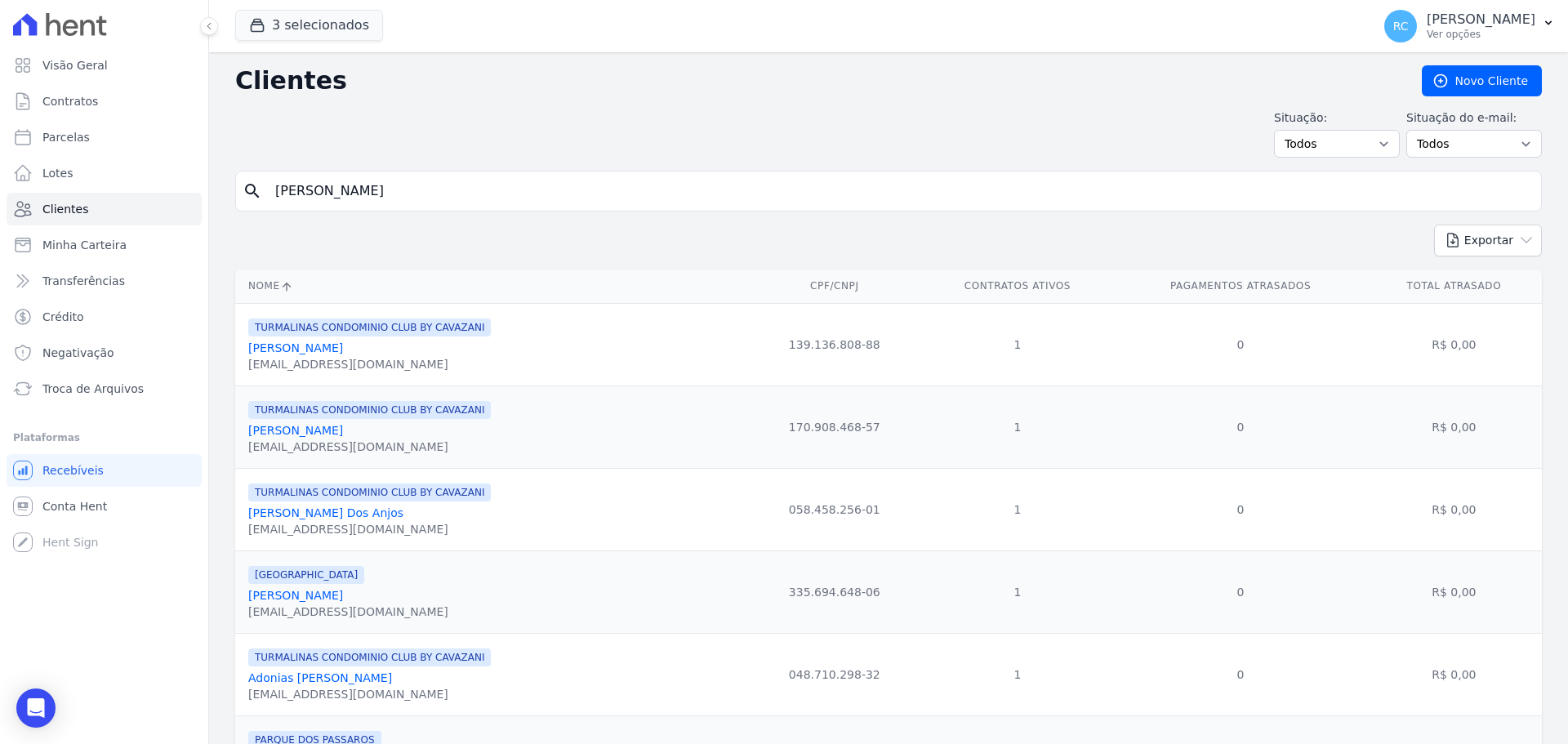
drag, startPoint x: 496, startPoint y: 206, endPoint x: 500, endPoint y: 198, distance: 8.9
click at [498, 204] on input "[PERSON_NAME]" at bounding box center [900, 190] width 1270 height 32
click at [500, 197] on input "[PERSON_NAME]" at bounding box center [900, 190] width 1270 height 32
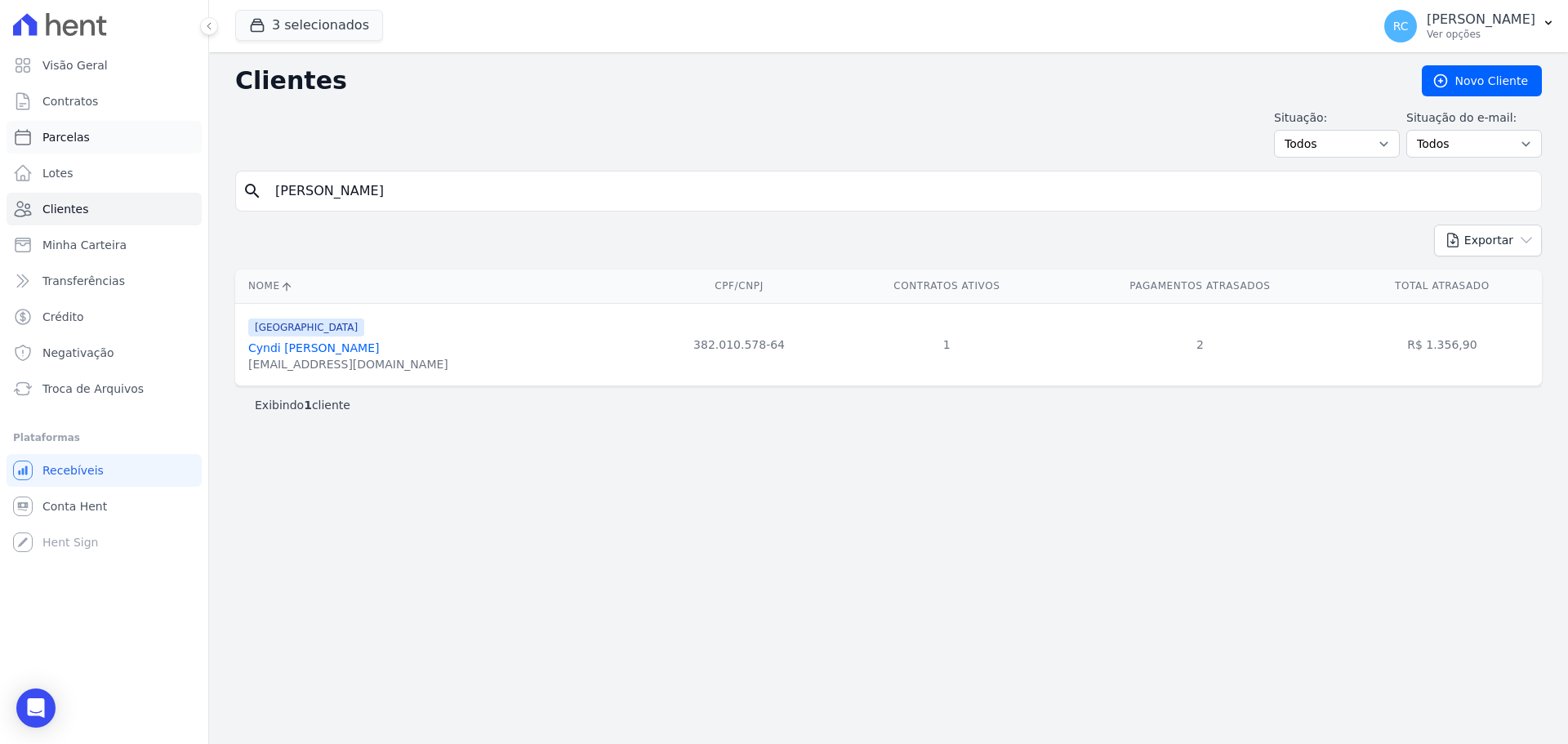
click at [102, 132] on link "Parcelas" at bounding box center [104, 137] width 195 height 32
select select
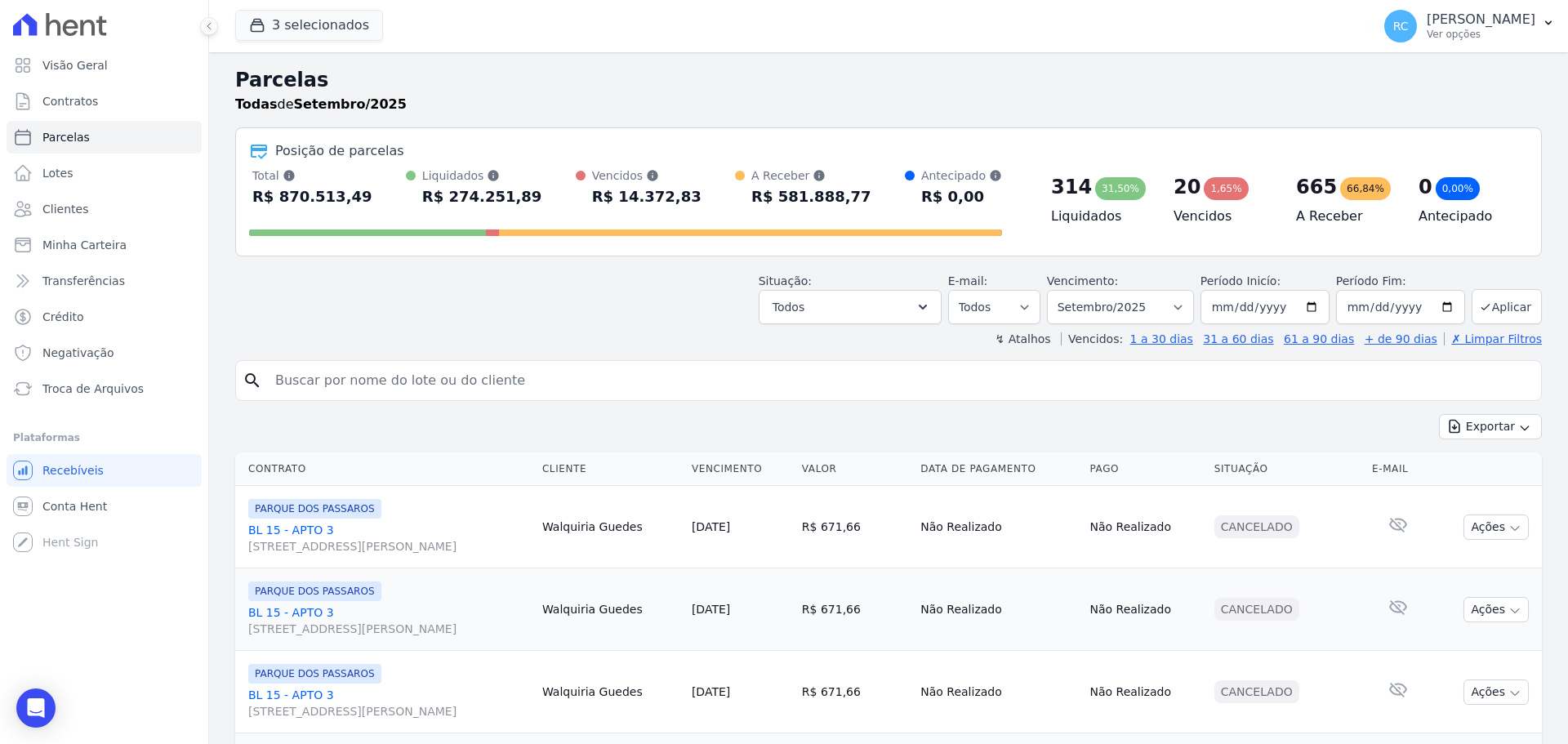
drag, startPoint x: 327, startPoint y: 402, endPoint x: 365, endPoint y: 358, distance: 58.1
click at [347, 383] on input "search" at bounding box center [900, 380] width 1270 height 32
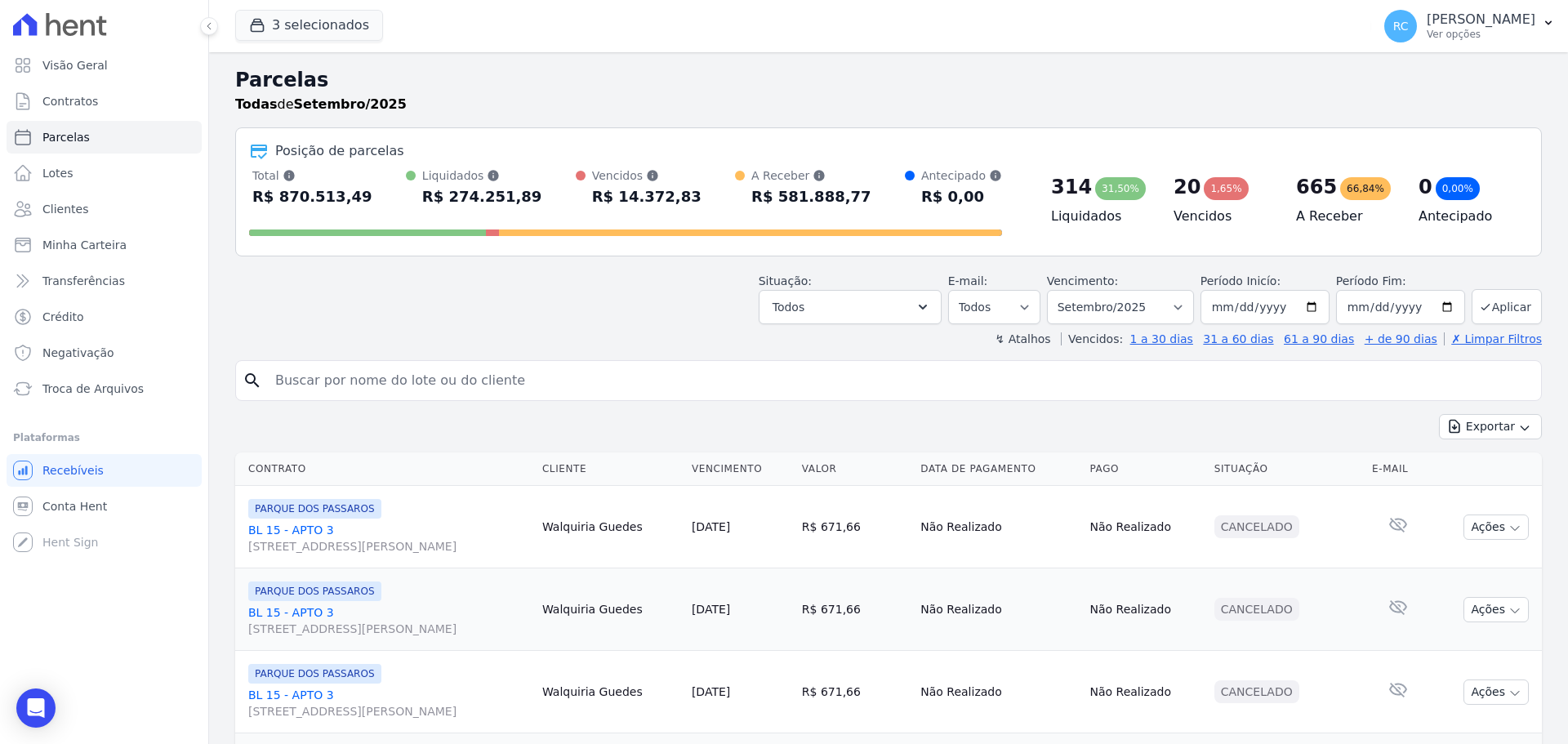
click at [437, 390] on input "search" at bounding box center [900, 380] width 1270 height 32
paste input "CYNDI SUSAN TOMAZ DA SILVA"
type input "CYNDI SUSAN TOMAZ DA SILVA"
select select
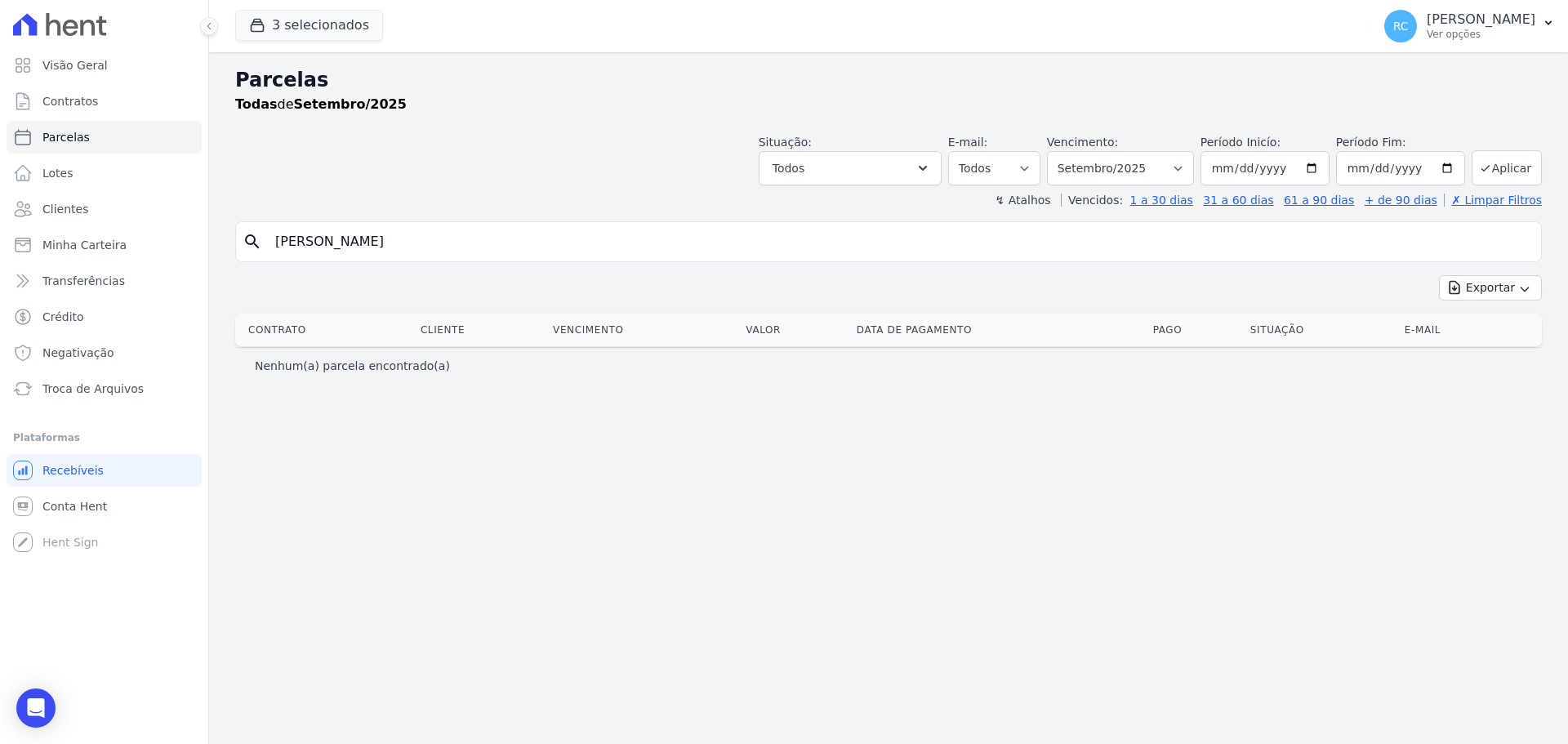
drag, startPoint x: 393, startPoint y: 241, endPoint x: 875, endPoint y: 224, distance: 482.3
click at [874, 225] on input "CYNDI SUSAN TOMAZ DA SILVA" at bounding box center [900, 241] width 1270 height 32
type input "[PERSON_NAME] [PERSON_NAME]"
select select
click at [1135, 166] on select "Filtrar por período ──────── Todos os meses Dezembro/2021 Janeiro/2022 Fevereir…" at bounding box center [1120, 168] width 147 height 34
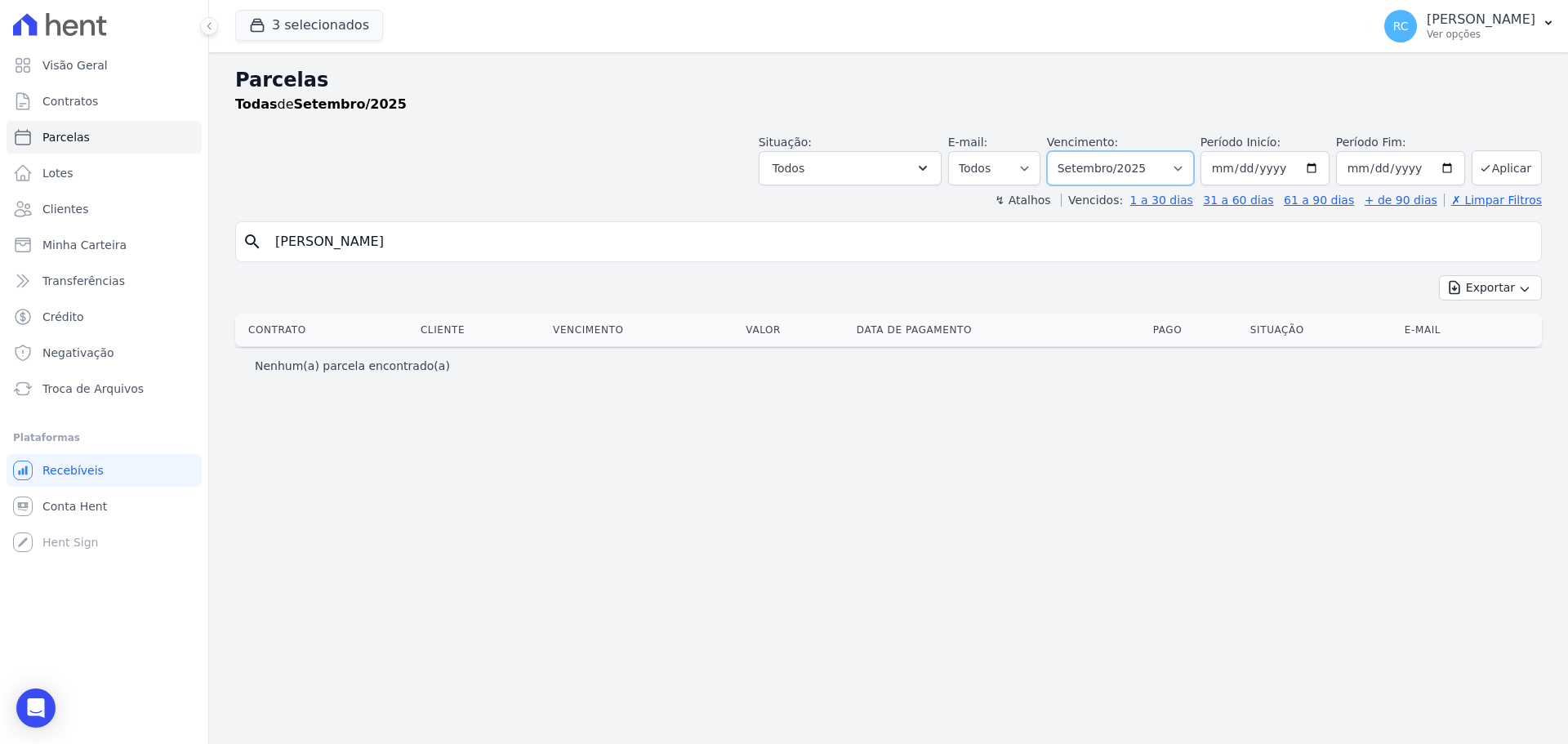
select select "all"
click at [1070, 151] on select "Filtrar por período ──────── Todos os meses Dezembro/2021 Janeiro/2022 Fevereir…" at bounding box center [1120, 168] width 147 height 34
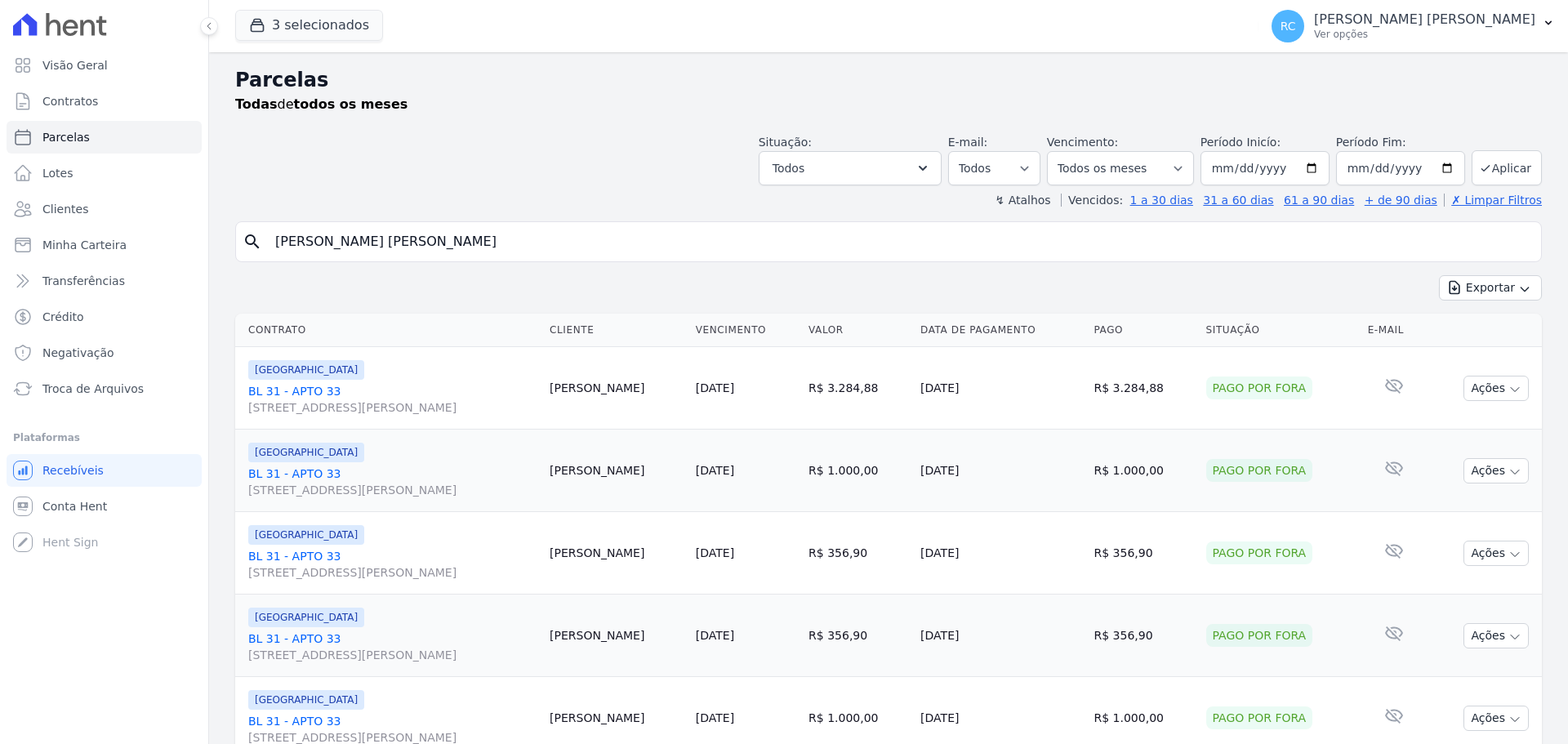
select select
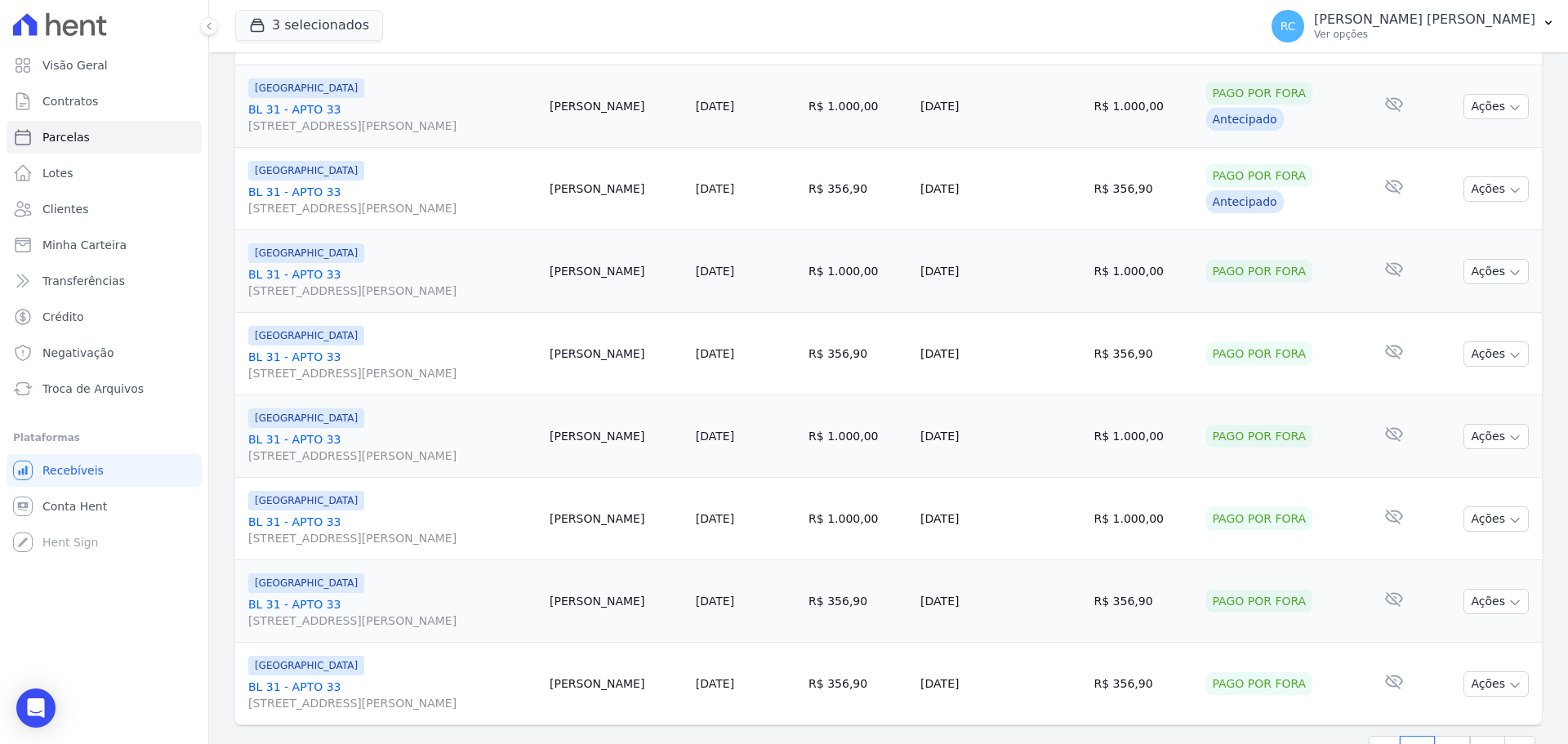
scroll to position [1735, 0]
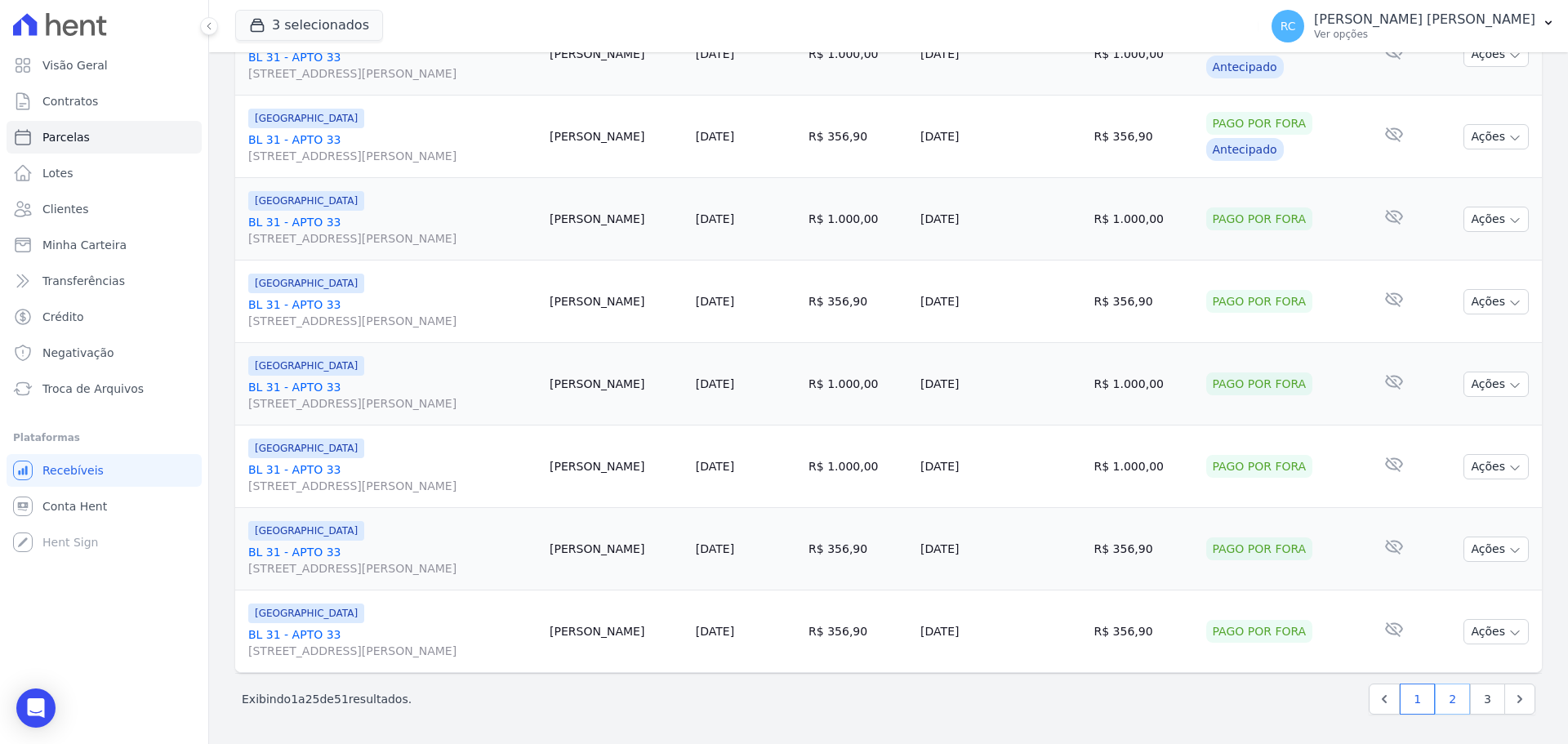
click at [1439, 700] on link "2" at bounding box center [1453, 698] width 35 height 31
select select
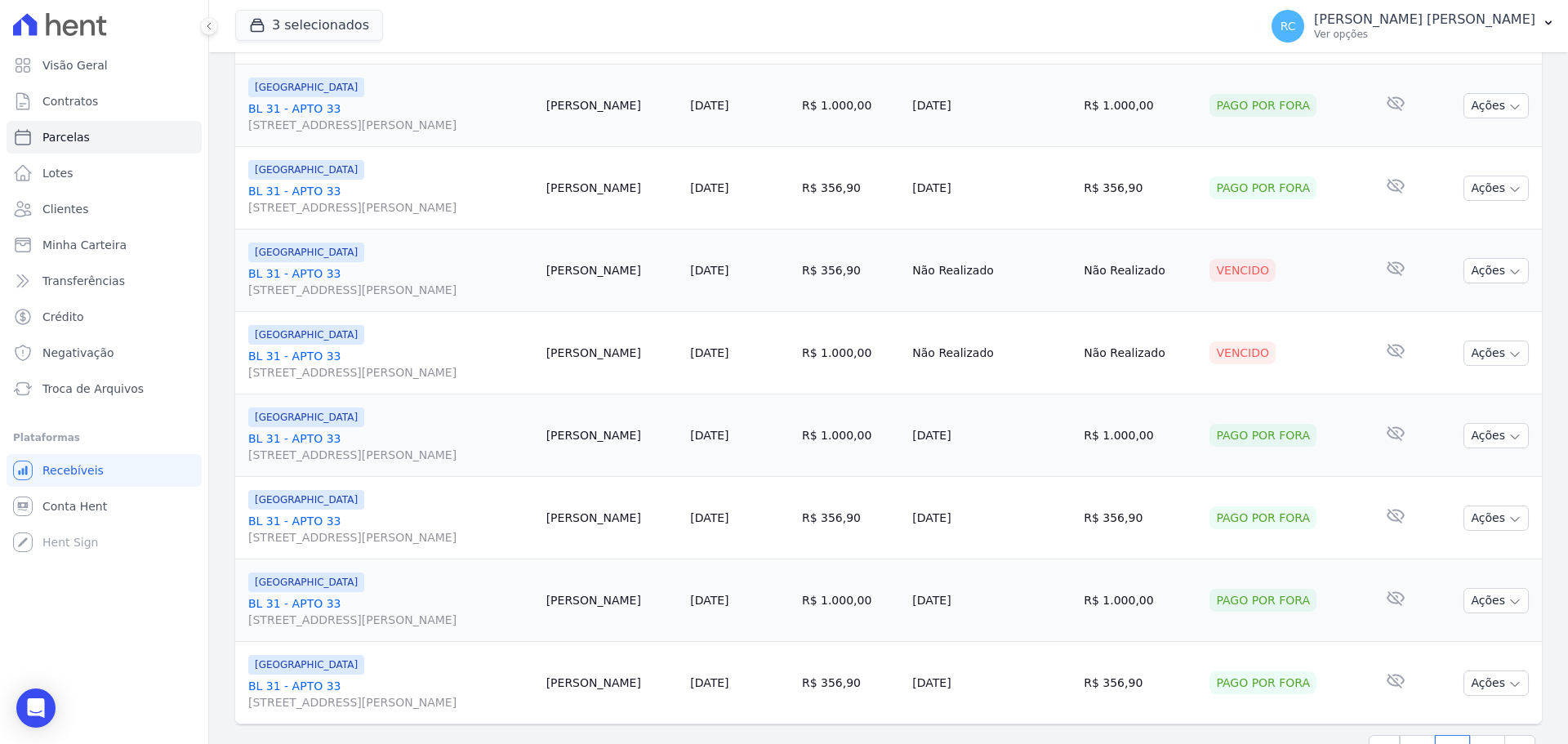
scroll to position [1735, 0]
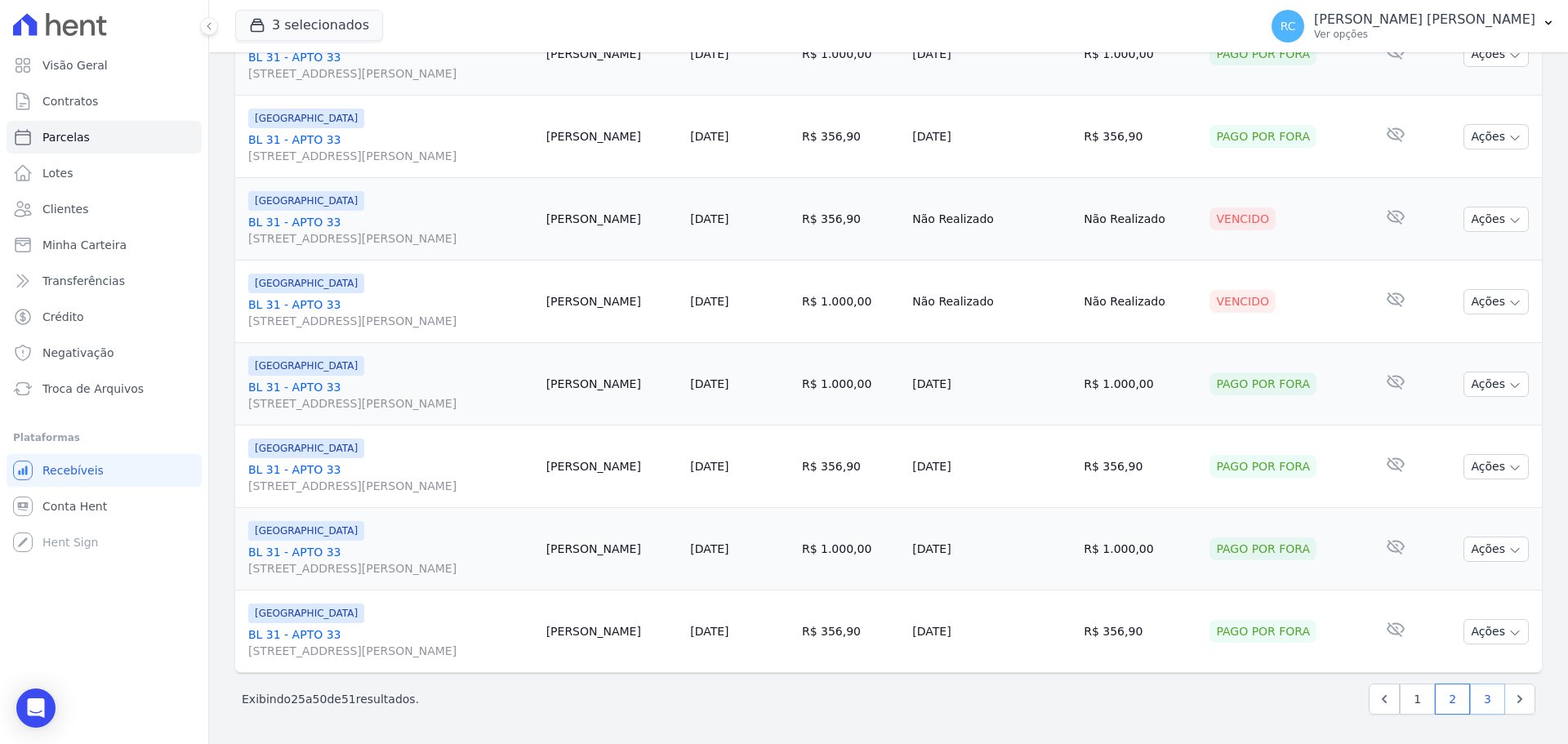
click at [1480, 707] on link "3" at bounding box center [1488, 698] width 35 height 31
select select
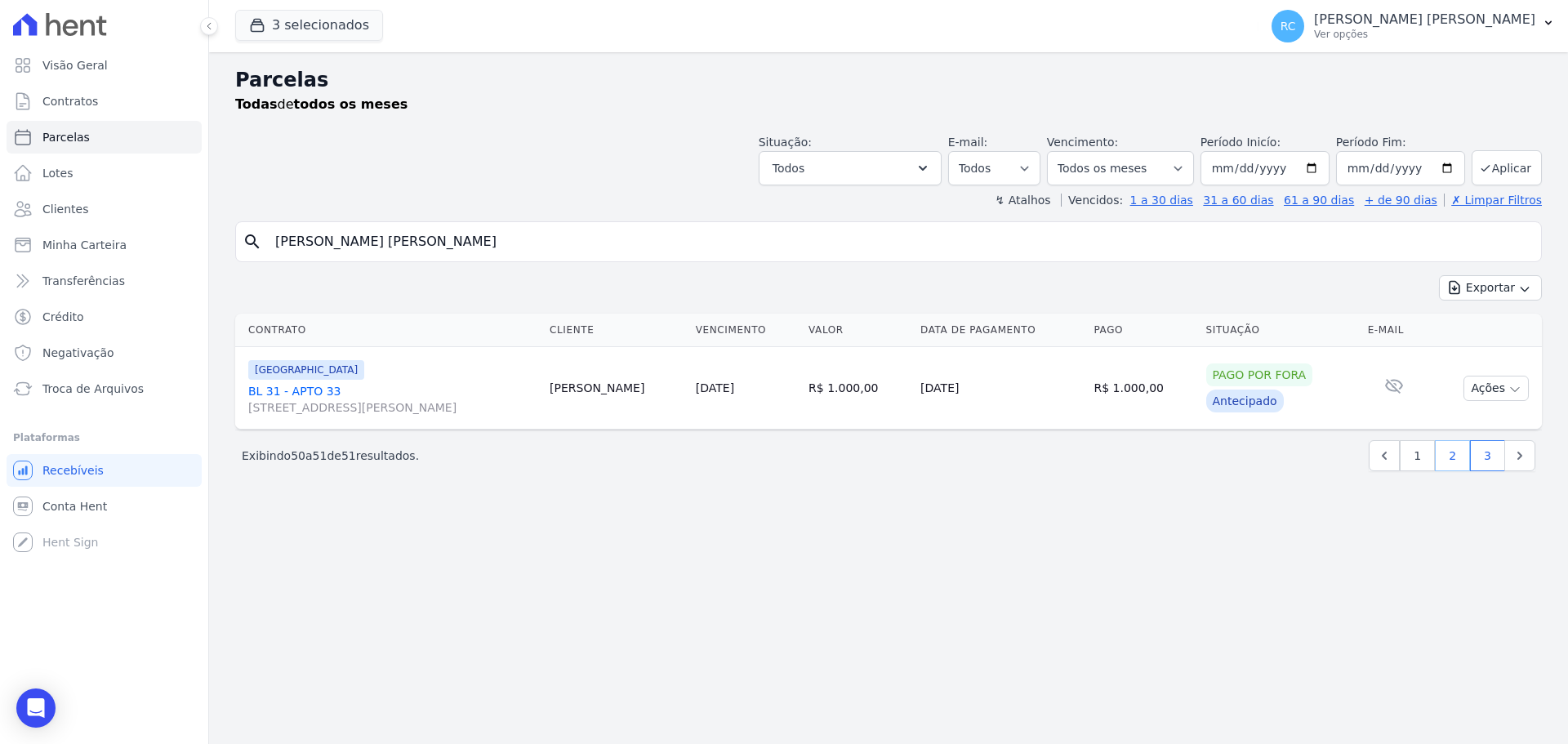
click at [1457, 450] on link "2" at bounding box center [1453, 455] width 35 height 31
select select
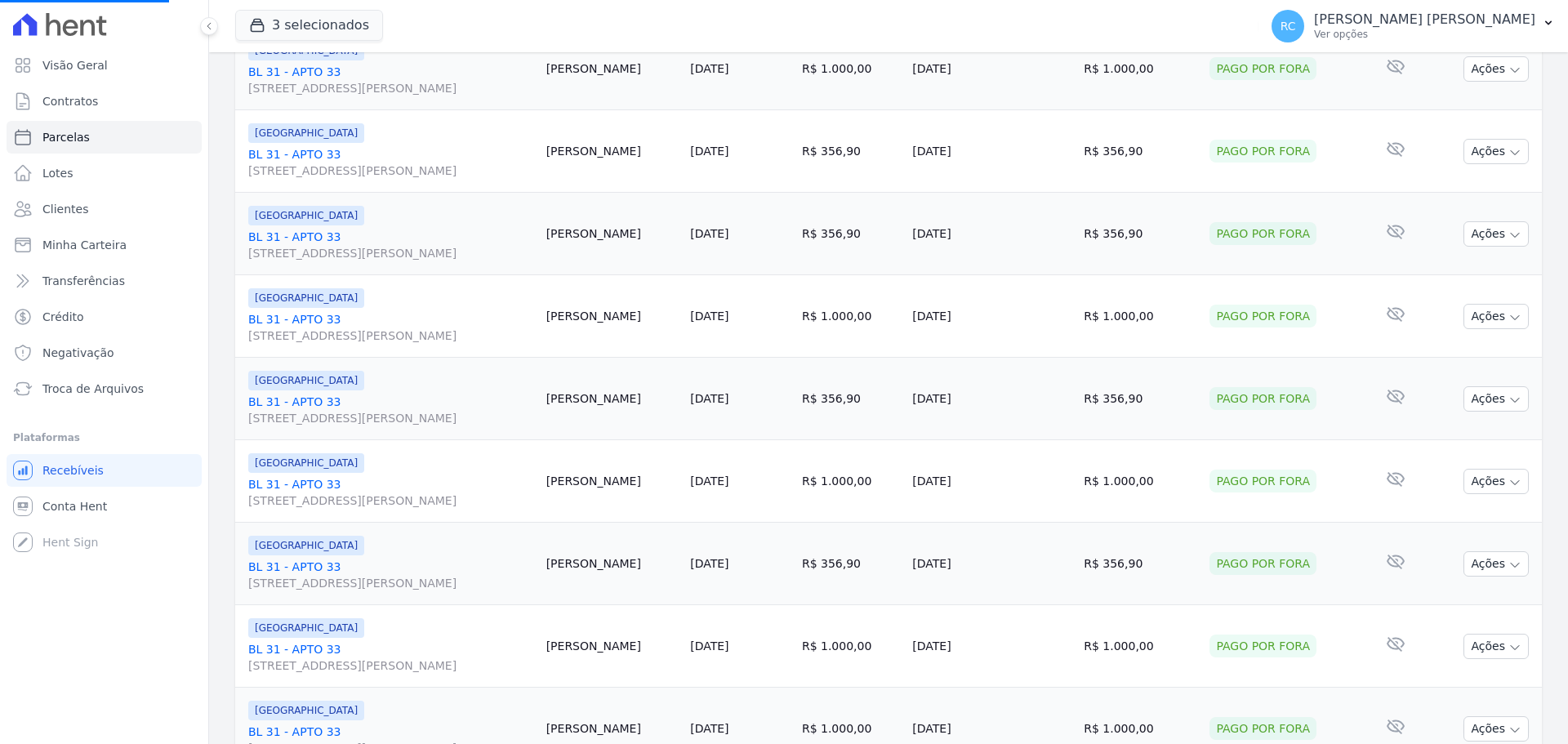
scroll to position [1551, 0]
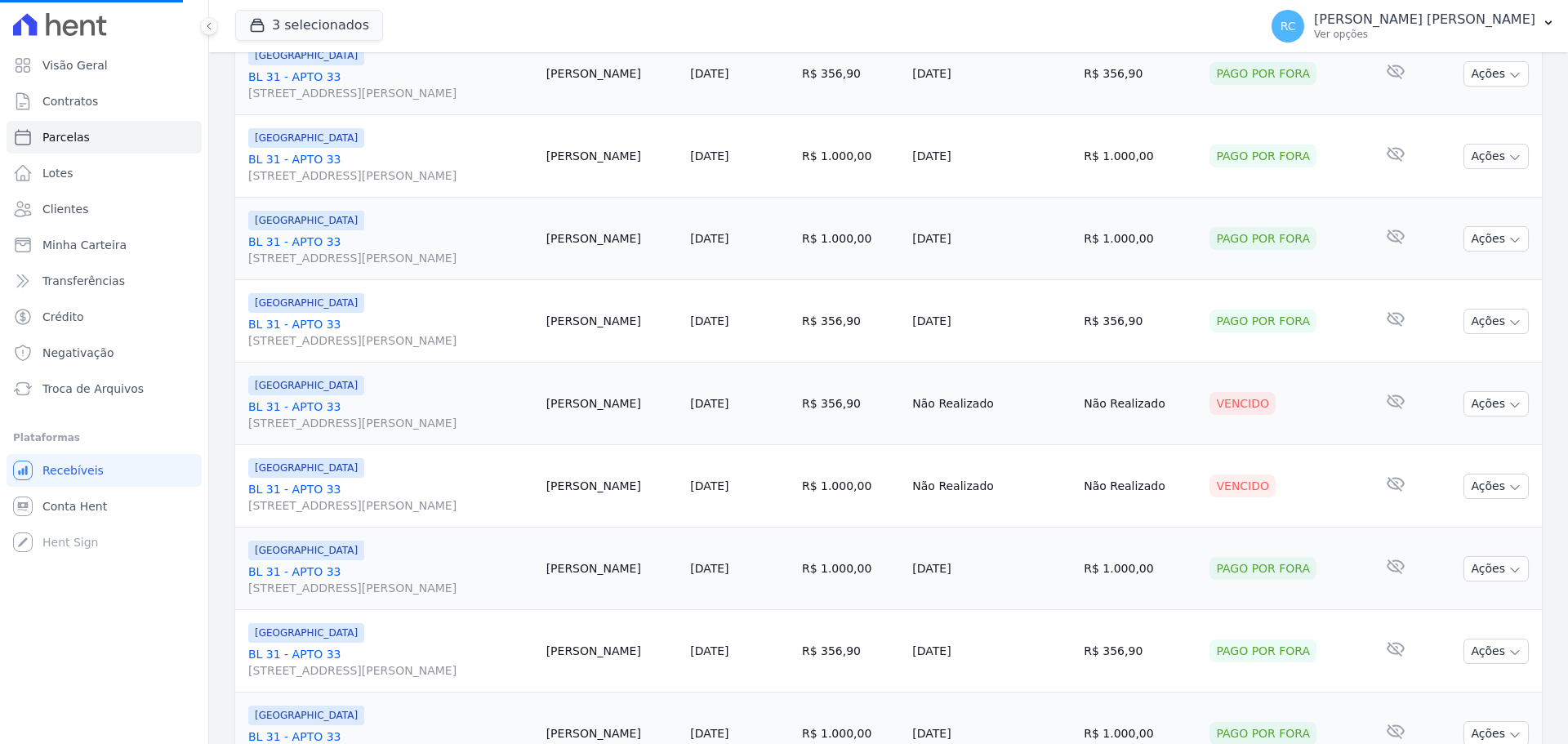
select select
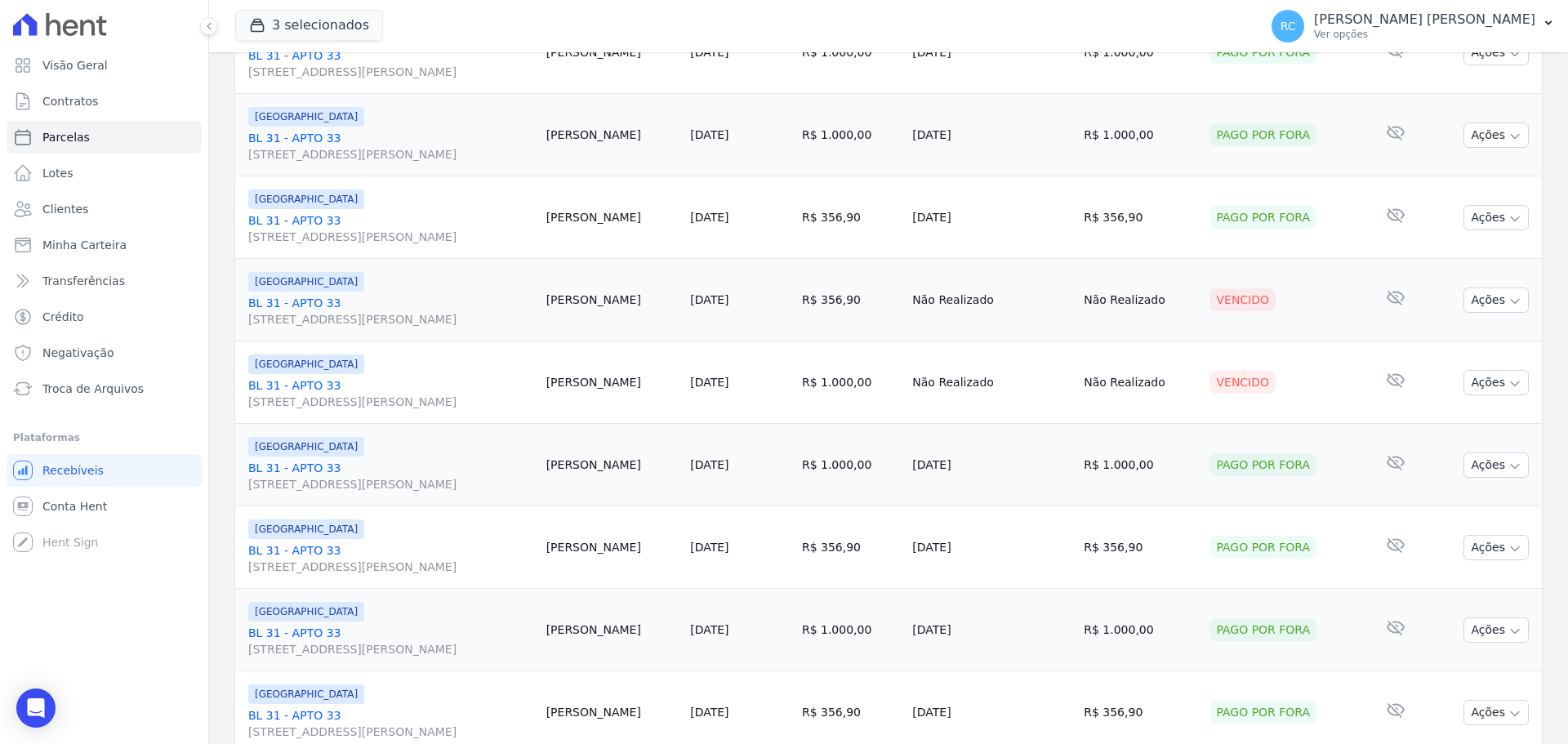
scroll to position [1735, 0]
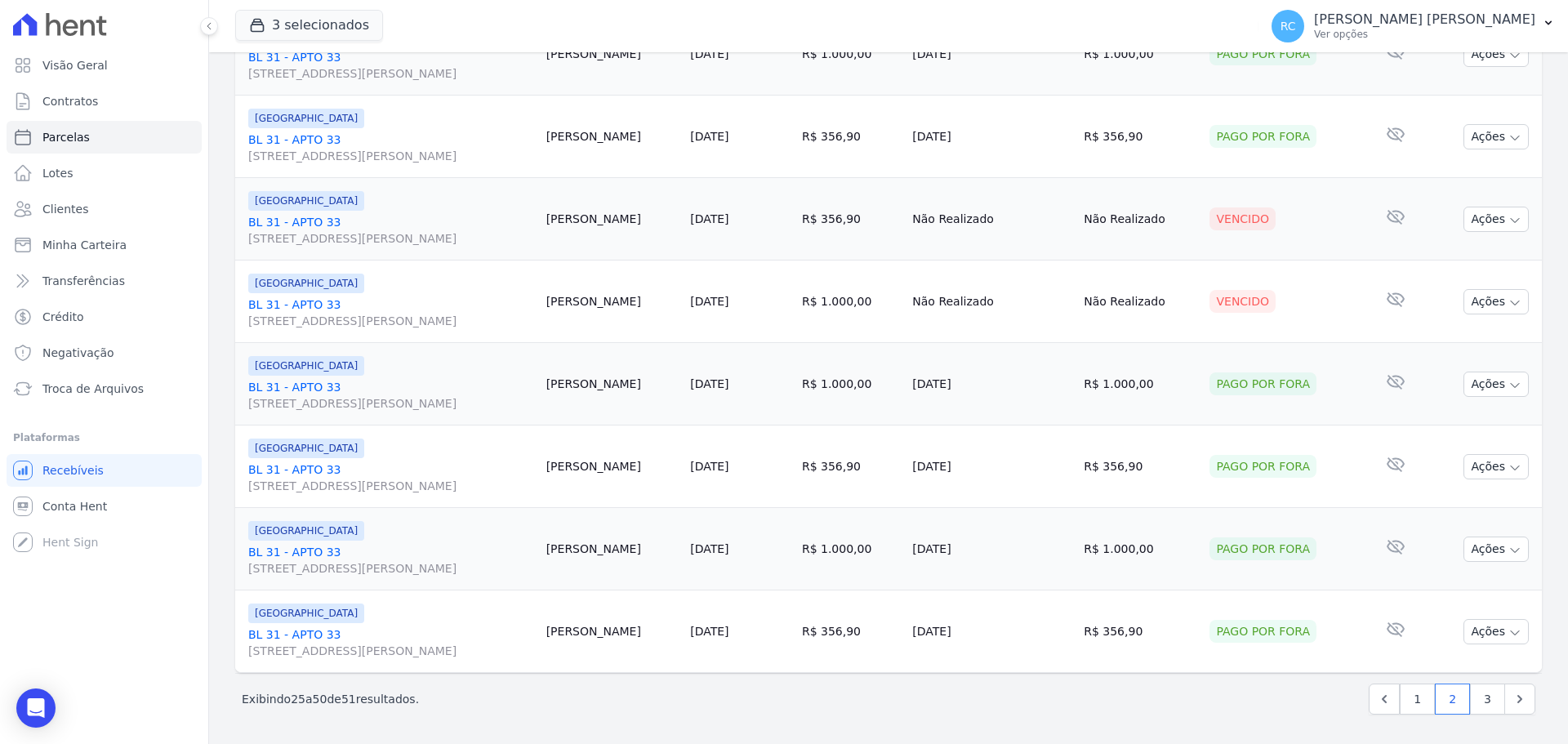
click at [65, 522] on ul "Você não possui Hent Sign ativado. Para saber mais, fale com a equipe Hent. Rec…" at bounding box center [104, 505] width 195 height 104
click at [78, 511] on span "Conta Hent" at bounding box center [75, 506] width 65 height 17
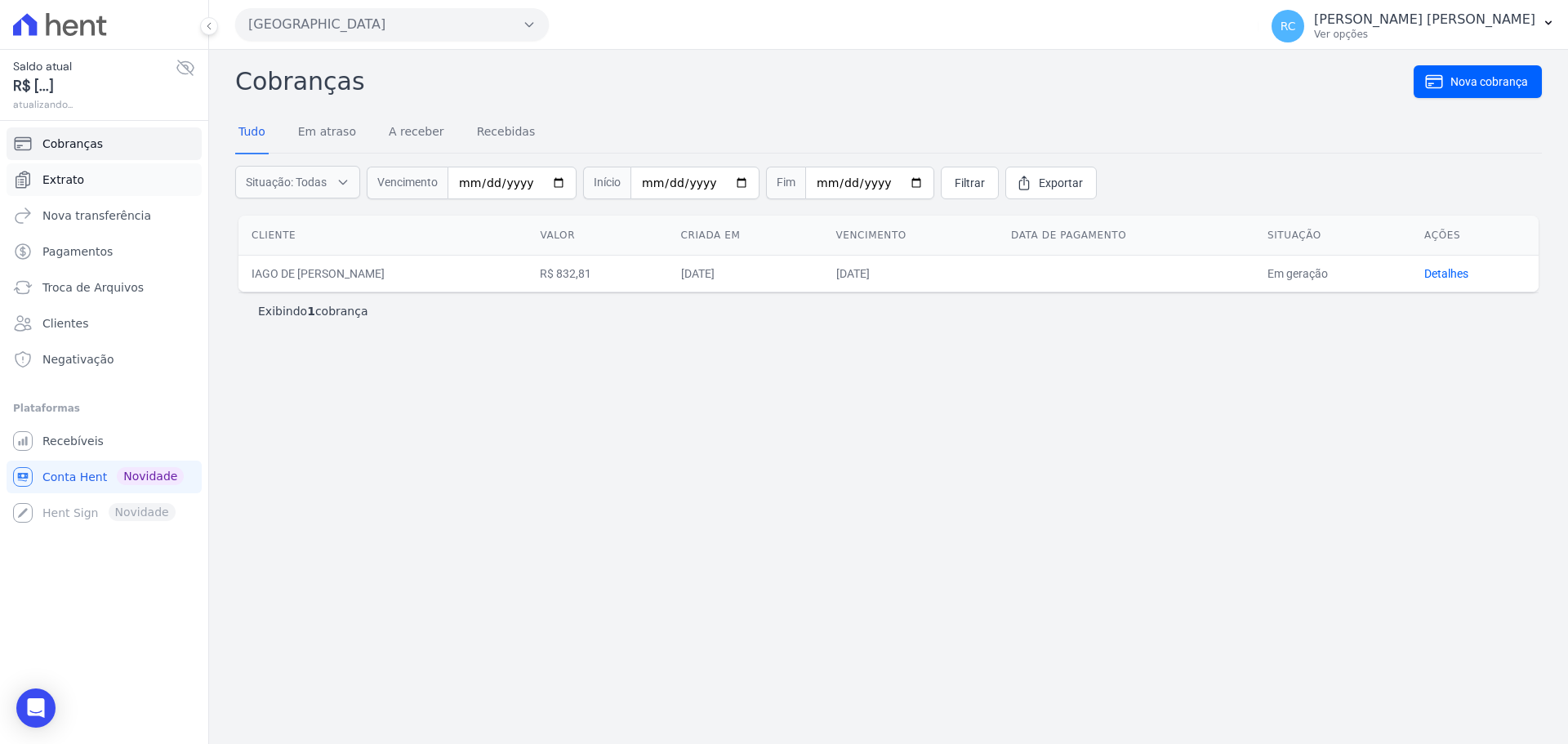
click at [103, 180] on link "Extrato" at bounding box center [104, 179] width 195 height 32
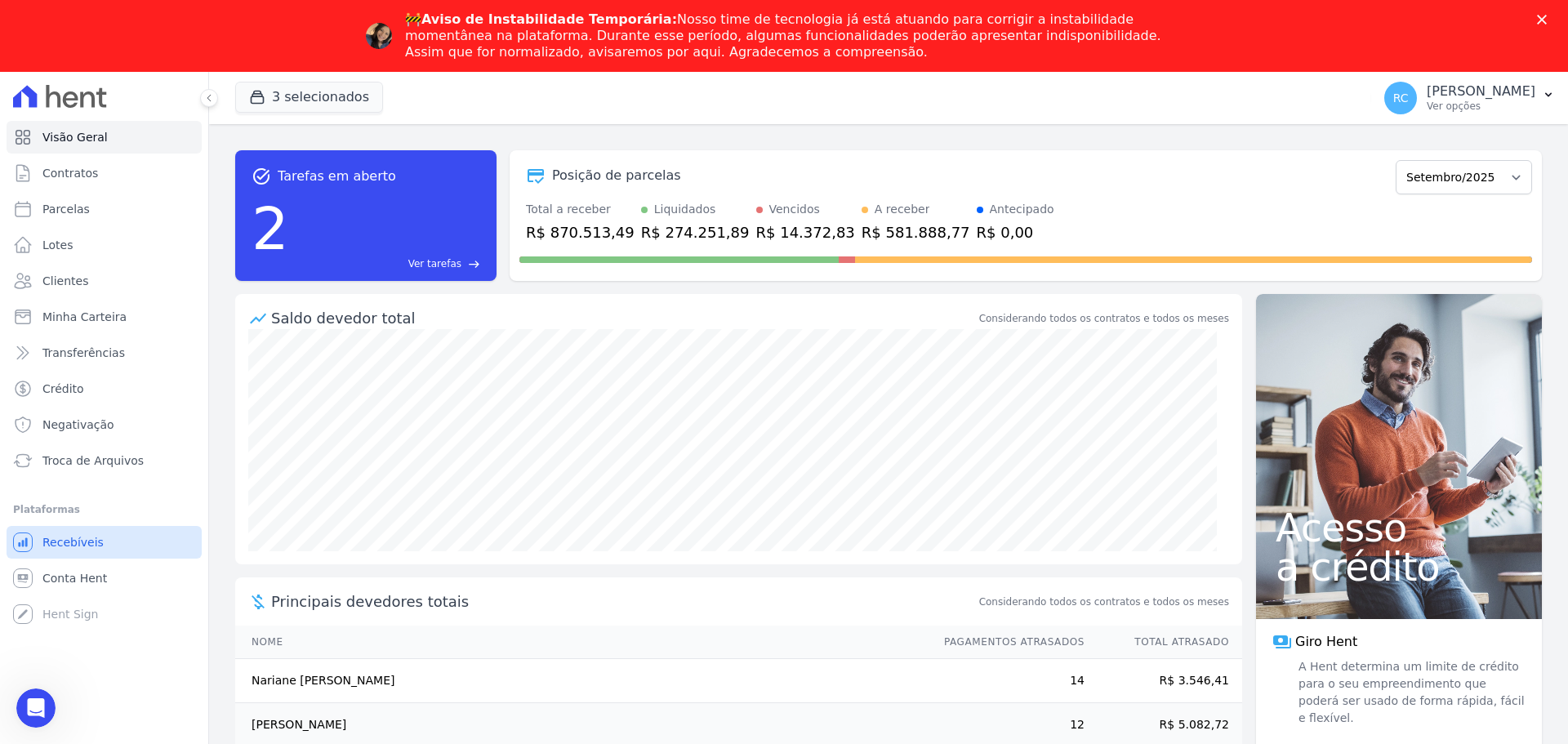
click at [96, 509] on li "Plataformas Você não possui Hent Sign ativado. Para saber mais, fale com a equi…" at bounding box center [104, 564] width 182 height 131
click at [98, 590] on link "Conta Hent" at bounding box center [104, 577] width 195 height 32
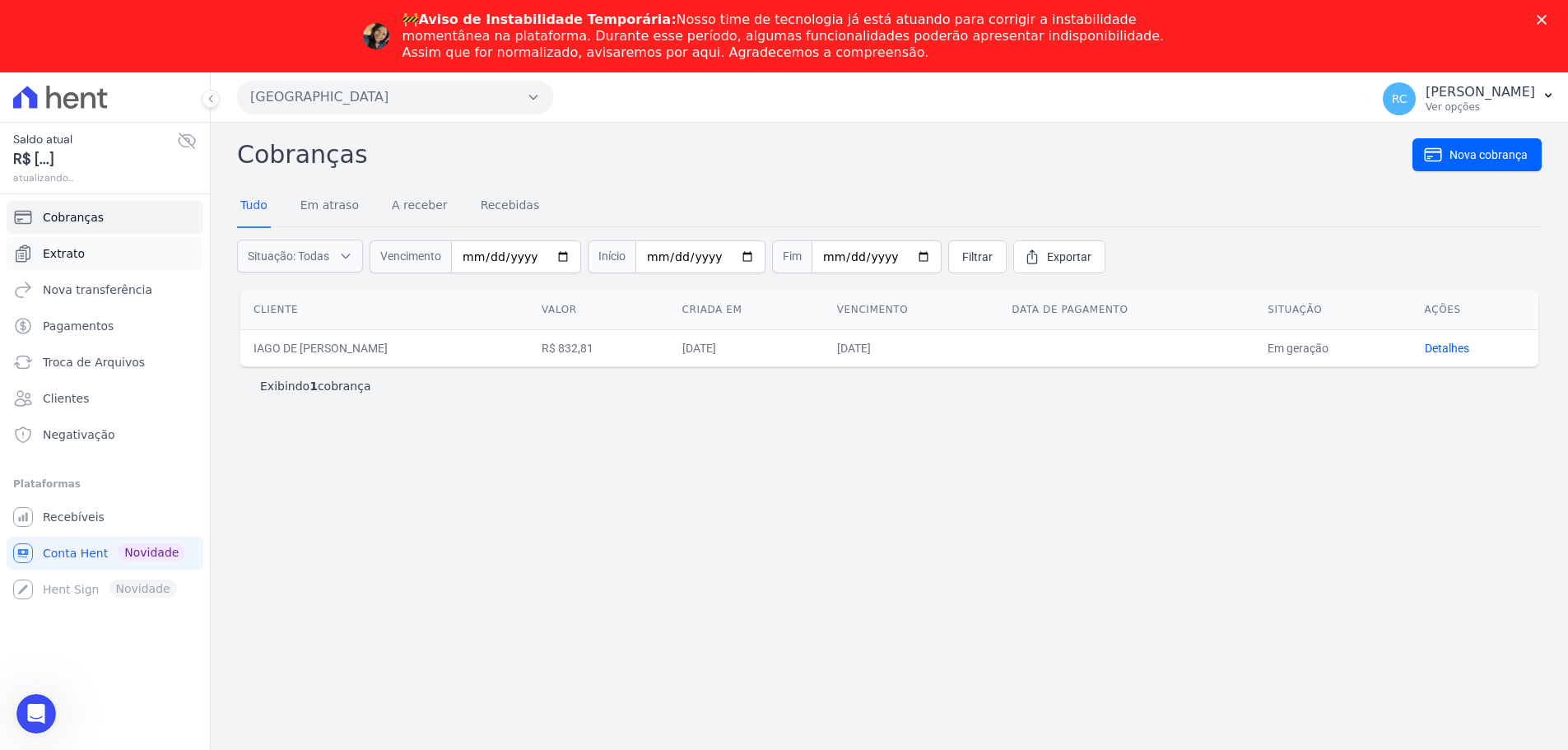
click at [77, 201] on ul "Cobranças Extrato Nova transferência Pagamentos Troca de [GEOGRAPHIC_DATA] Clie…" at bounding box center [104, 325] width 196 height 250
click at [69, 269] on link "Extrato" at bounding box center [104, 253] width 196 height 33
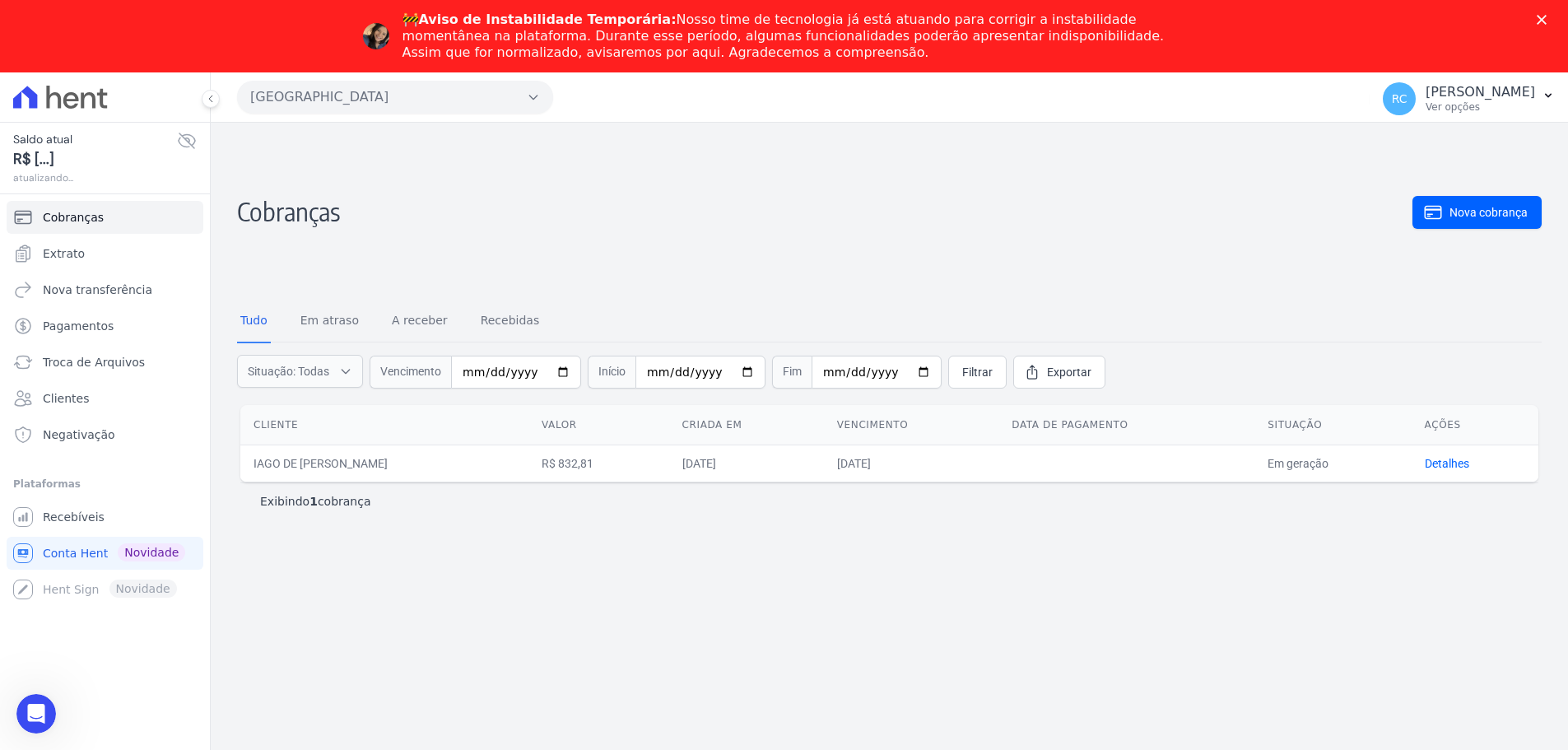
click at [802, 39] on div "🚧 Aviso de Instabilidade Temporária: Nosso time de tecnologia já está atuando p…" at bounding box center [791, 36] width 777 height 50
click at [111, 515] on link "Recebíveis" at bounding box center [104, 517] width 196 height 33
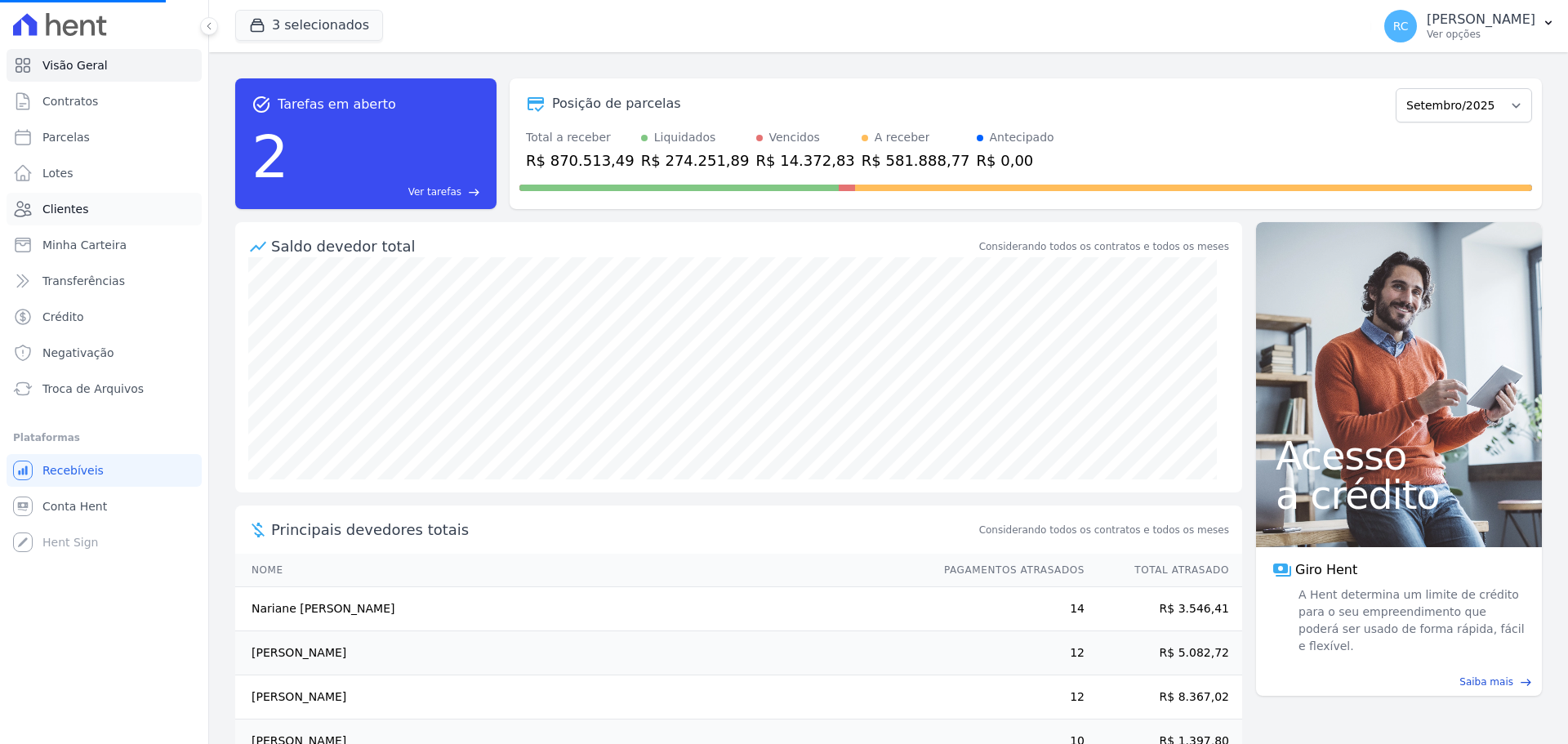
click at [109, 208] on link "Clientes" at bounding box center [104, 209] width 195 height 32
click at [105, 210] on link "Clientes" at bounding box center [104, 209] width 195 height 32
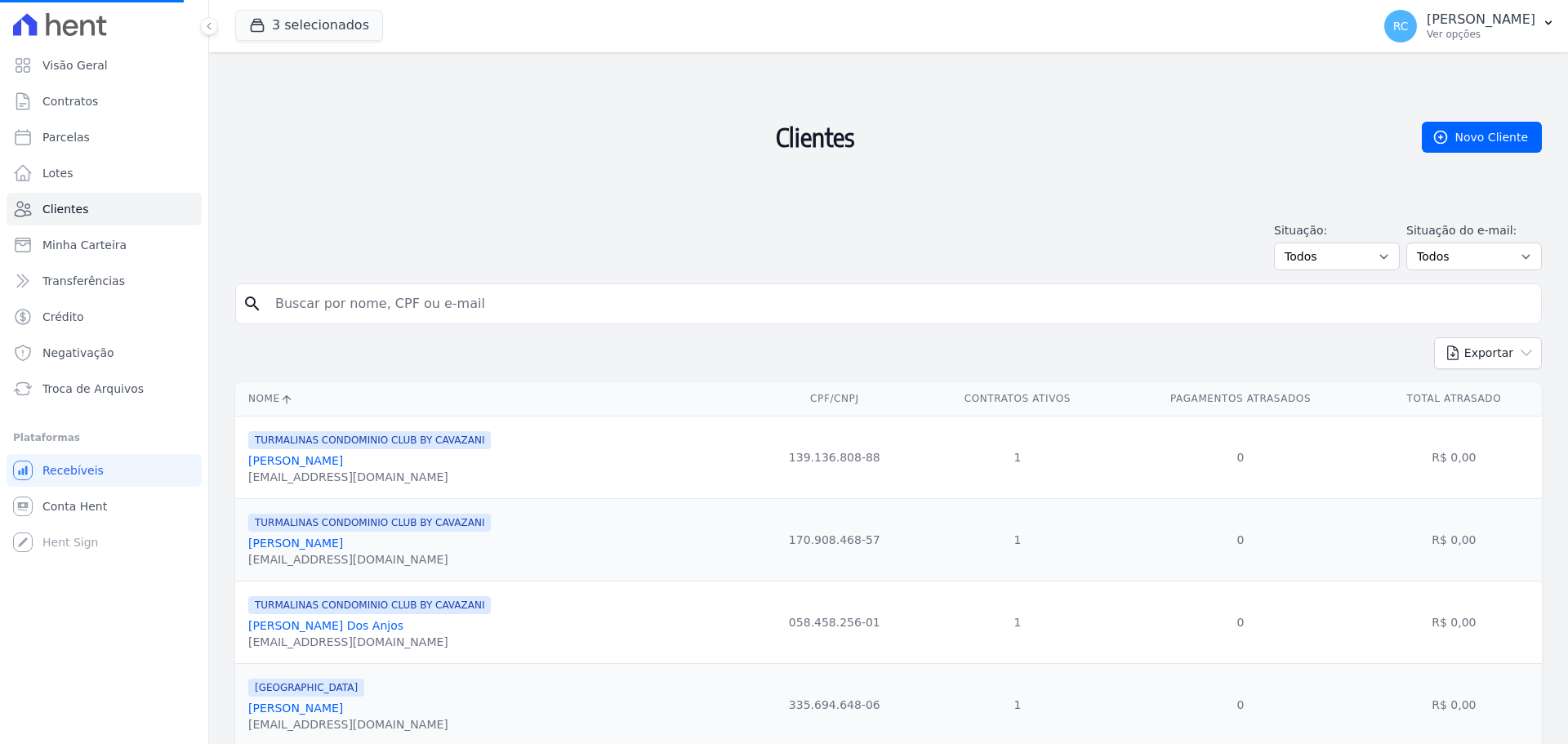
drag, startPoint x: 374, startPoint y: 322, endPoint x: 390, endPoint y: 310, distance: 20.0
click at [376, 320] on div "search" at bounding box center [888, 304] width 1307 height 41
drag, startPoint x: 439, startPoint y: 288, endPoint x: 448, endPoint y: 289, distance: 9.1
click at [448, 289] on input "search" at bounding box center [900, 304] width 1270 height 32
paste input "EMERSON GOMES SOARES"
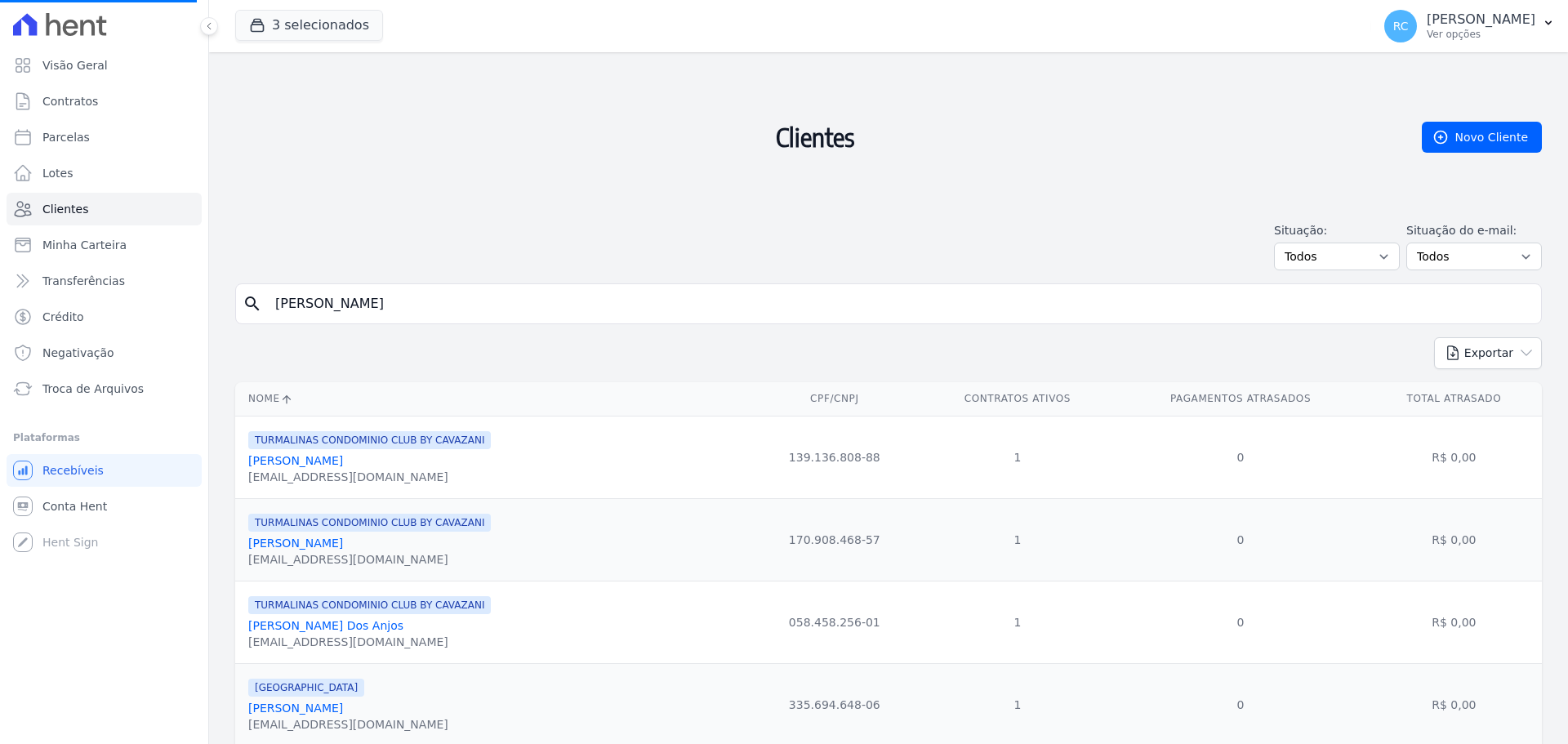
type input "EMERSON GOMES SOARES"
drag, startPoint x: 550, startPoint y: 302, endPoint x: 73, endPoint y: 383, distance: 483.8
click at [66, 388] on div "Visão Geral Contratos Parcelas Lotes Clientes Minha Carteira Transferências Cré…" at bounding box center [784, 372] width 1568 height 744
paste input "EMERSON GOMES SOARES"
type input "EMERSON GOMES SOARES"
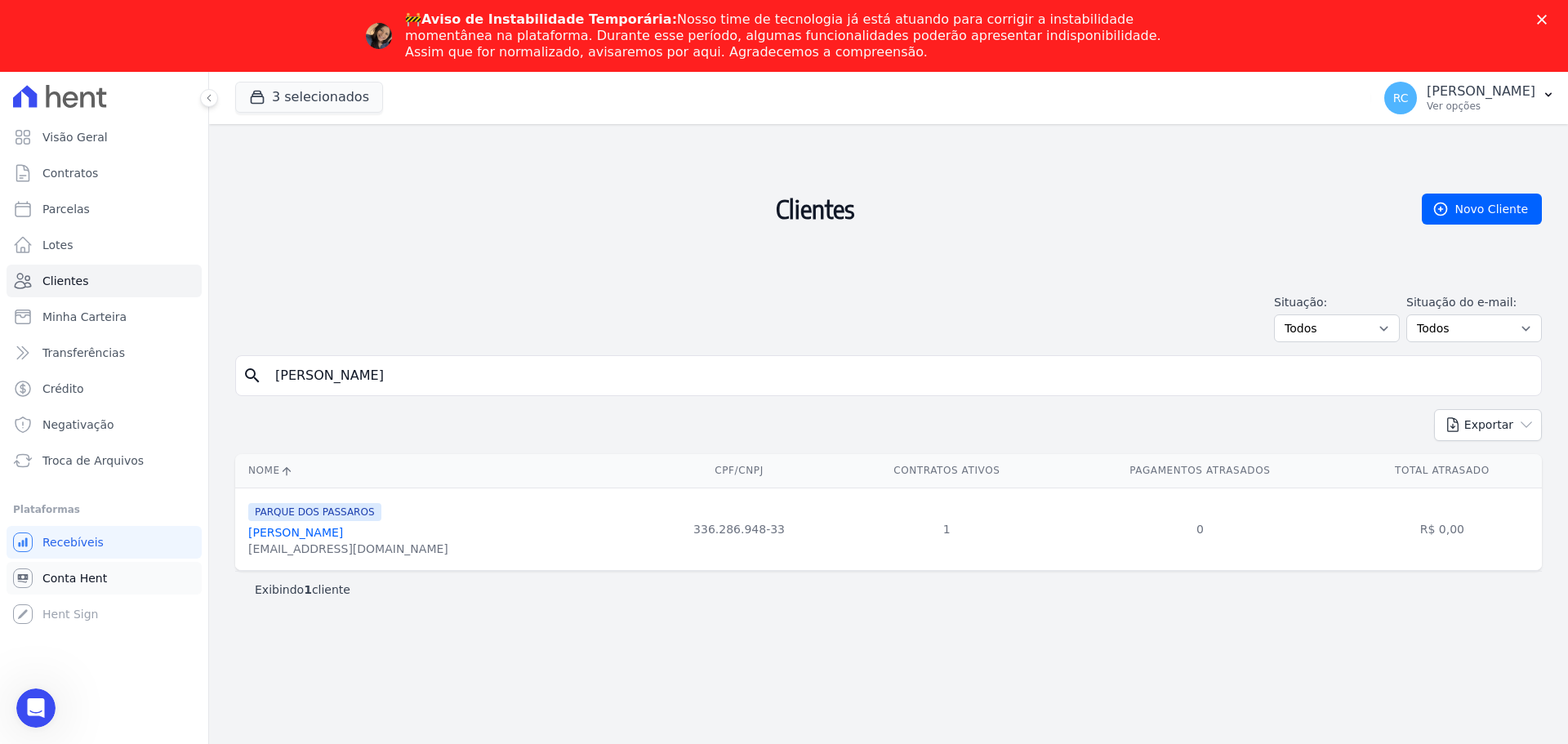
click at [90, 574] on span "Conta Hent" at bounding box center [75, 577] width 65 height 17
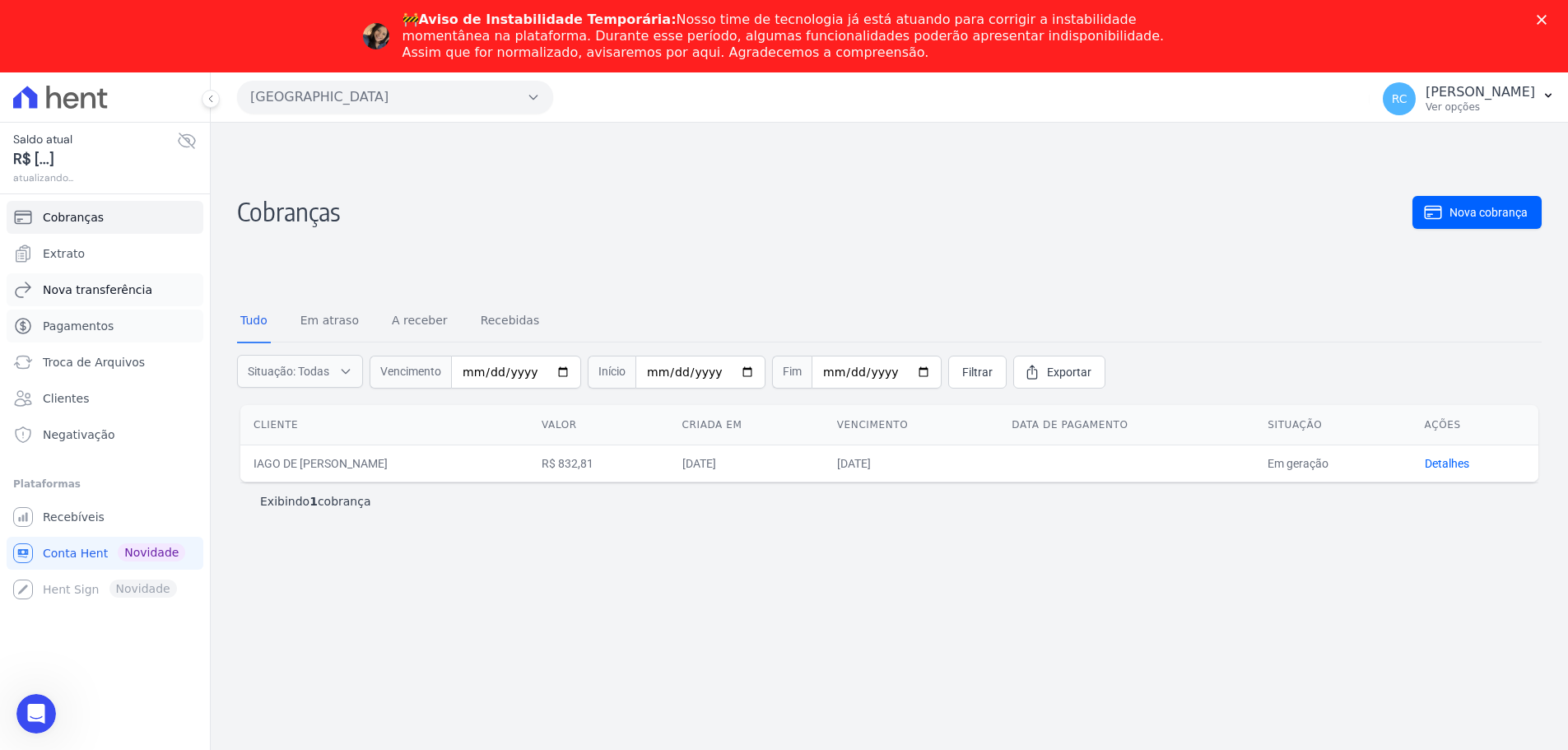
click at [115, 282] on ul "Cobranças Extrato Nova transferência Pagamentos Troca de Arquivos Clientes Nega…" at bounding box center [104, 325] width 196 height 250
click at [112, 354] on span "Troca de Arquivos" at bounding box center [93, 362] width 102 height 17
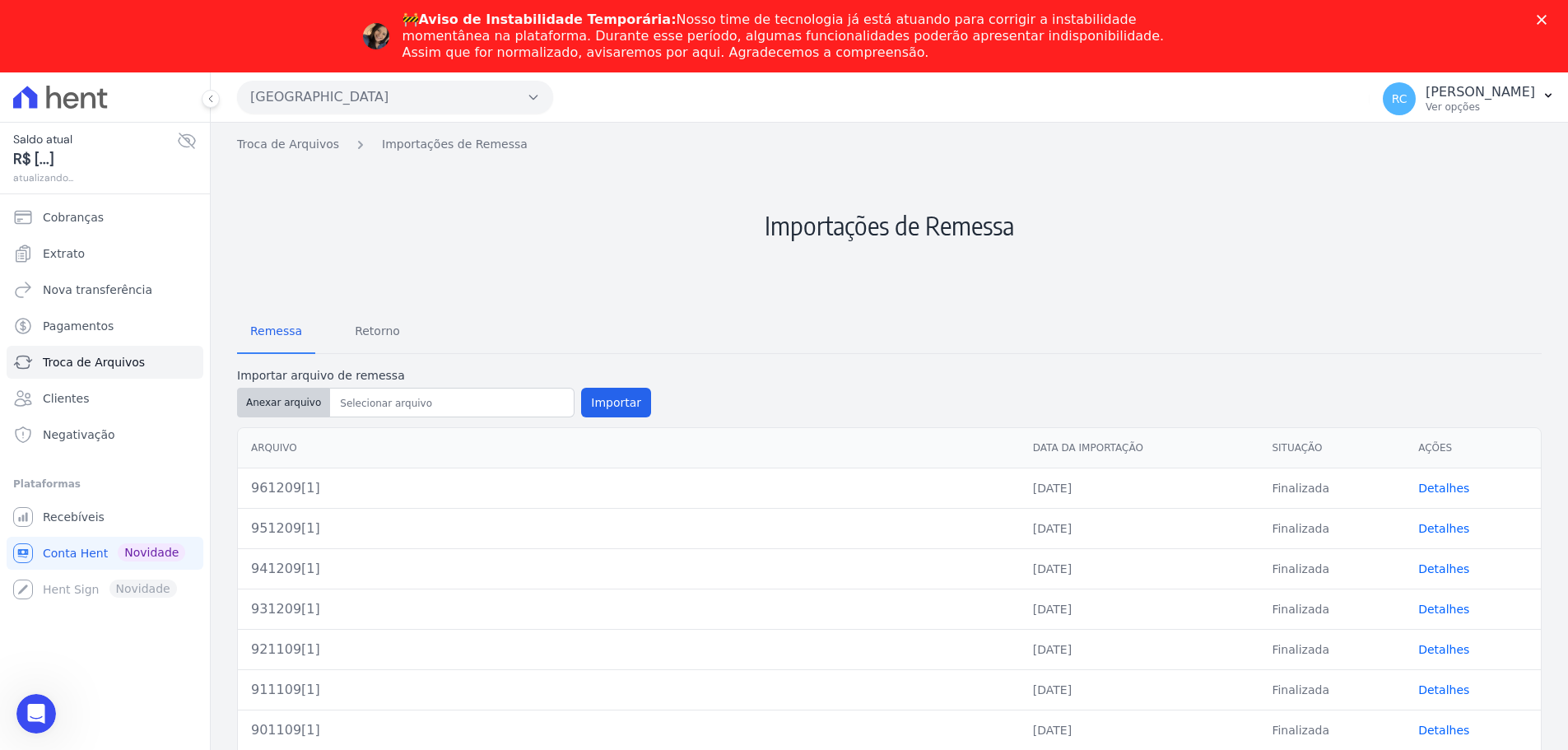
click at [270, 411] on button "Anexar arquivo" at bounding box center [283, 402] width 93 height 29
type input "971509[1]"
click at [631, 409] on button "Importar" at bounding box center [616, 402] width 70 height 29
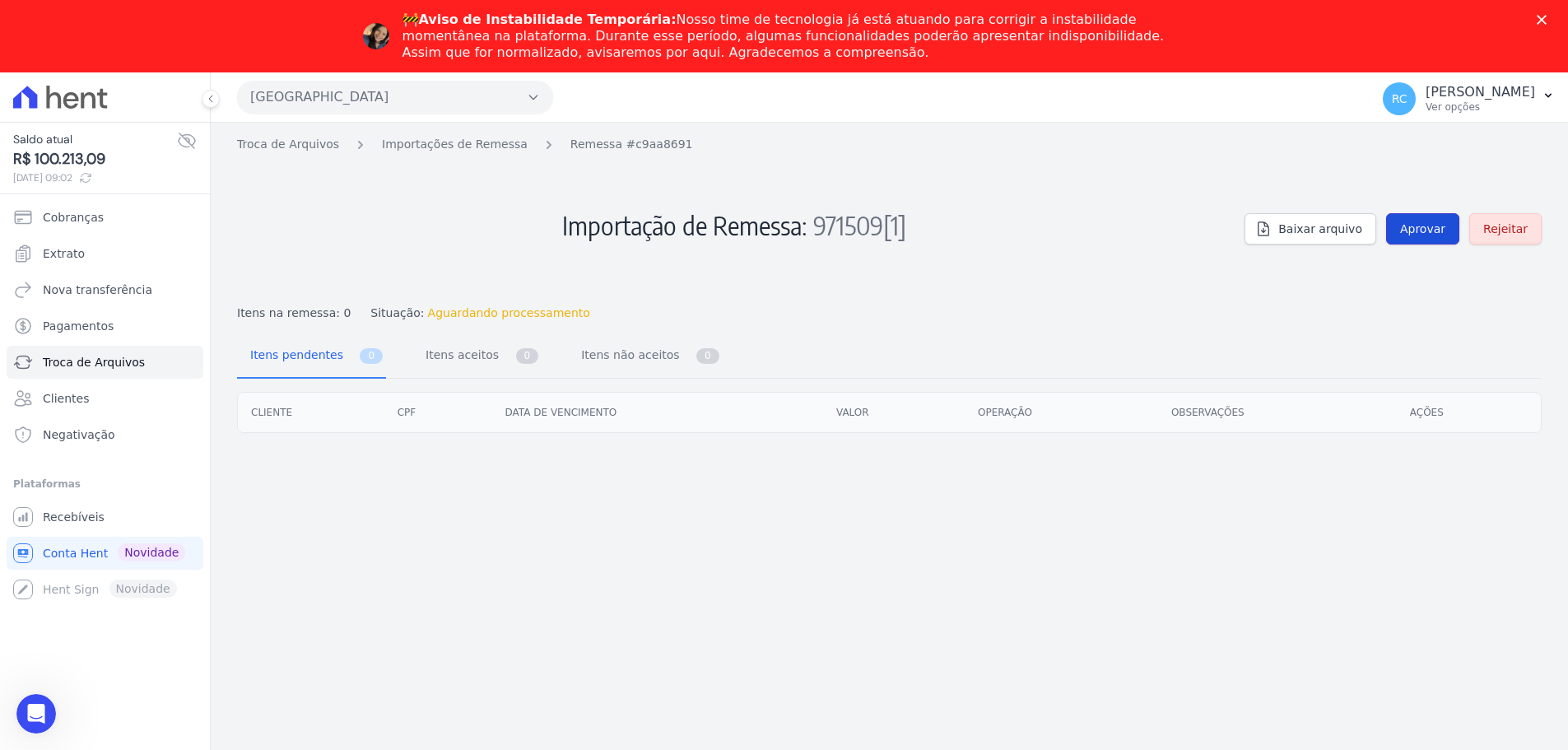
click at [1424, 223] on span "Aprovar" at bounding box center [1423, 228] width 45 height 17
click at [1426, 231] on span "Aprovar" at bounding box center [1423, 228] width 45 height 17
click at [1433, 222] on span "Aprovar" at bounding box center [1423, 228] width 45 height 17
click at [295, 147] on link "Troca de Arquivos" at bounding box center [288, 145] width 102 height 18
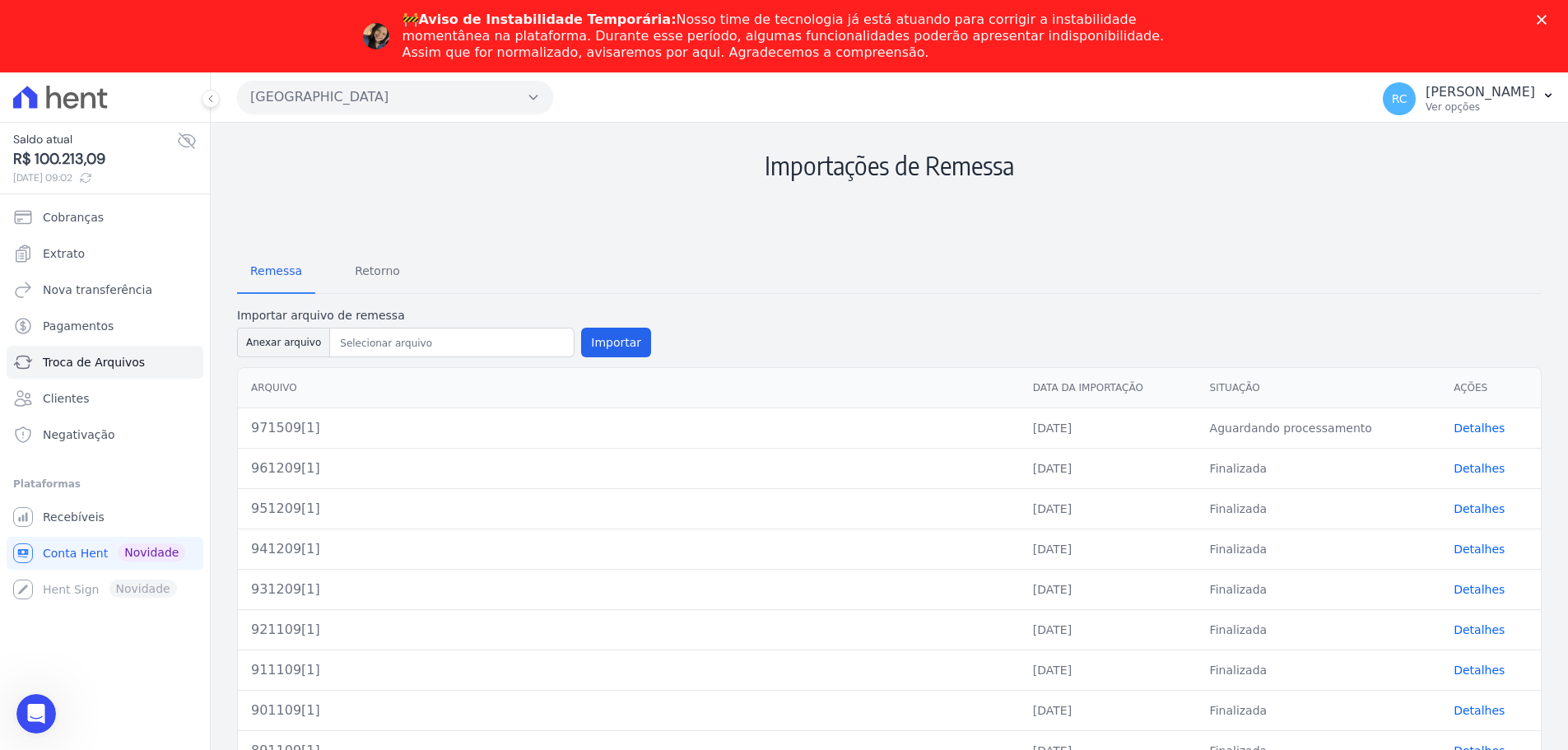
scroll to position [121, 0]
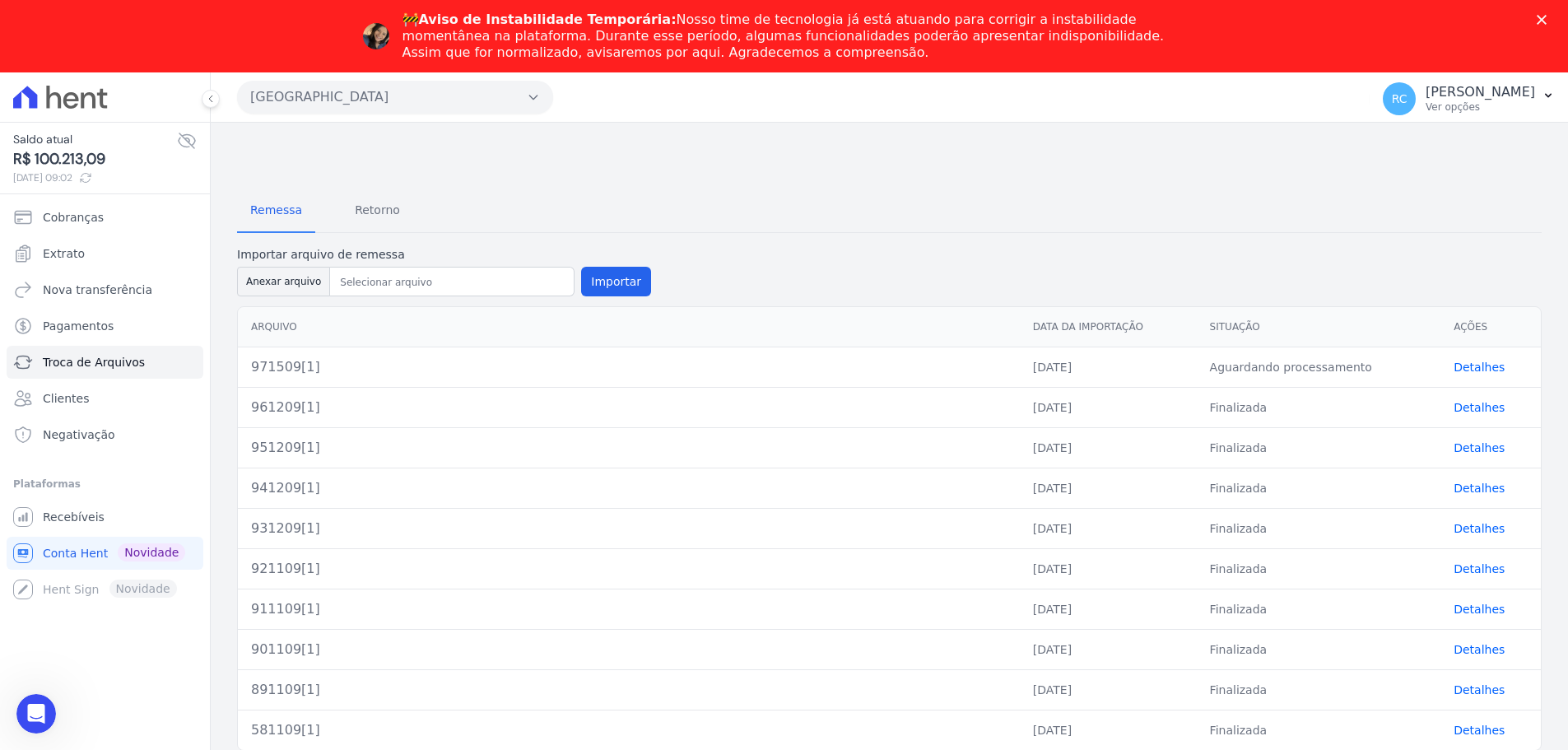
click at [1547, 23] on icon "Fechar" at bounding box center [1541, 19] width 10 height 10
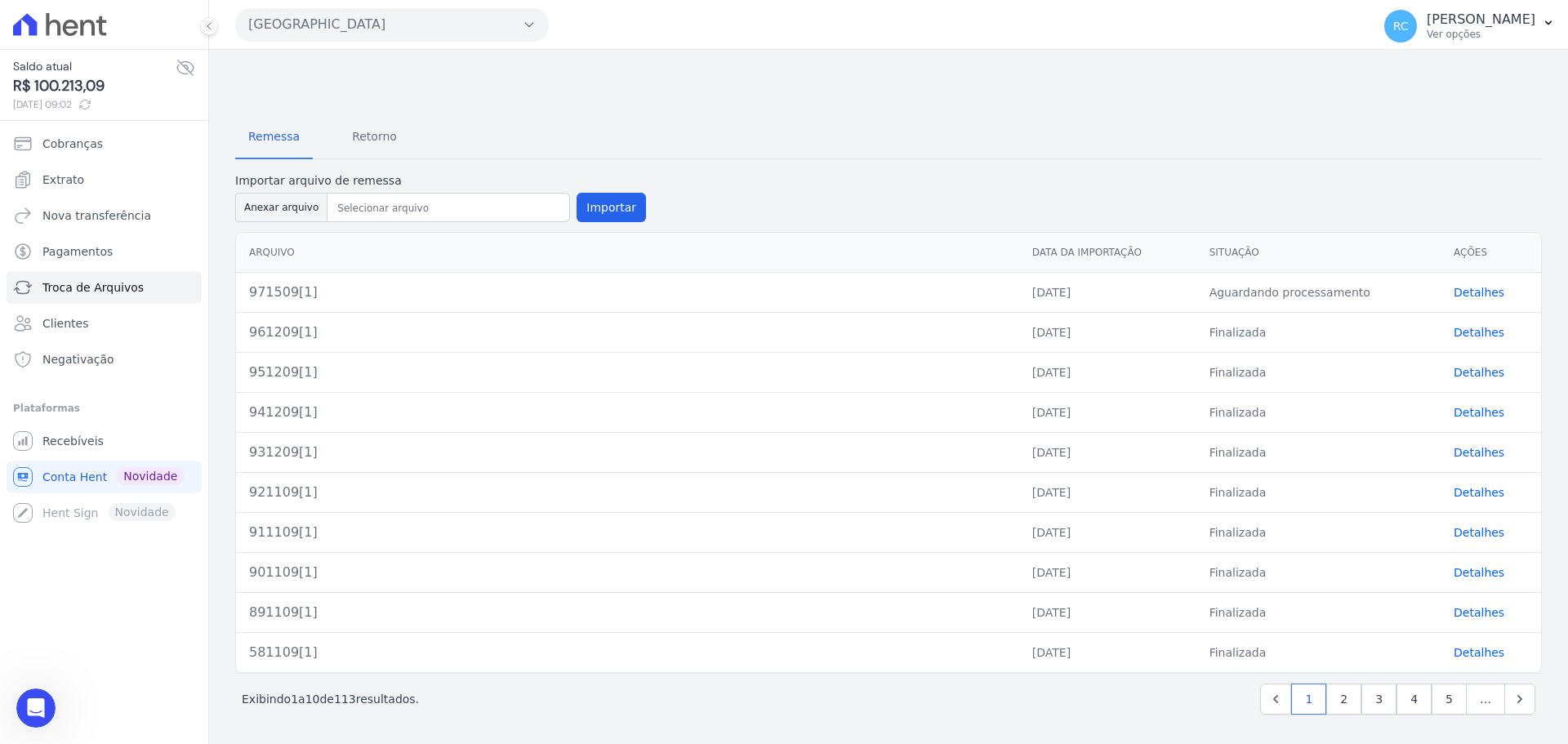
click at [1462, 294] on link "Detalhes" at bounding box center [1479, 292] width 51 height 13
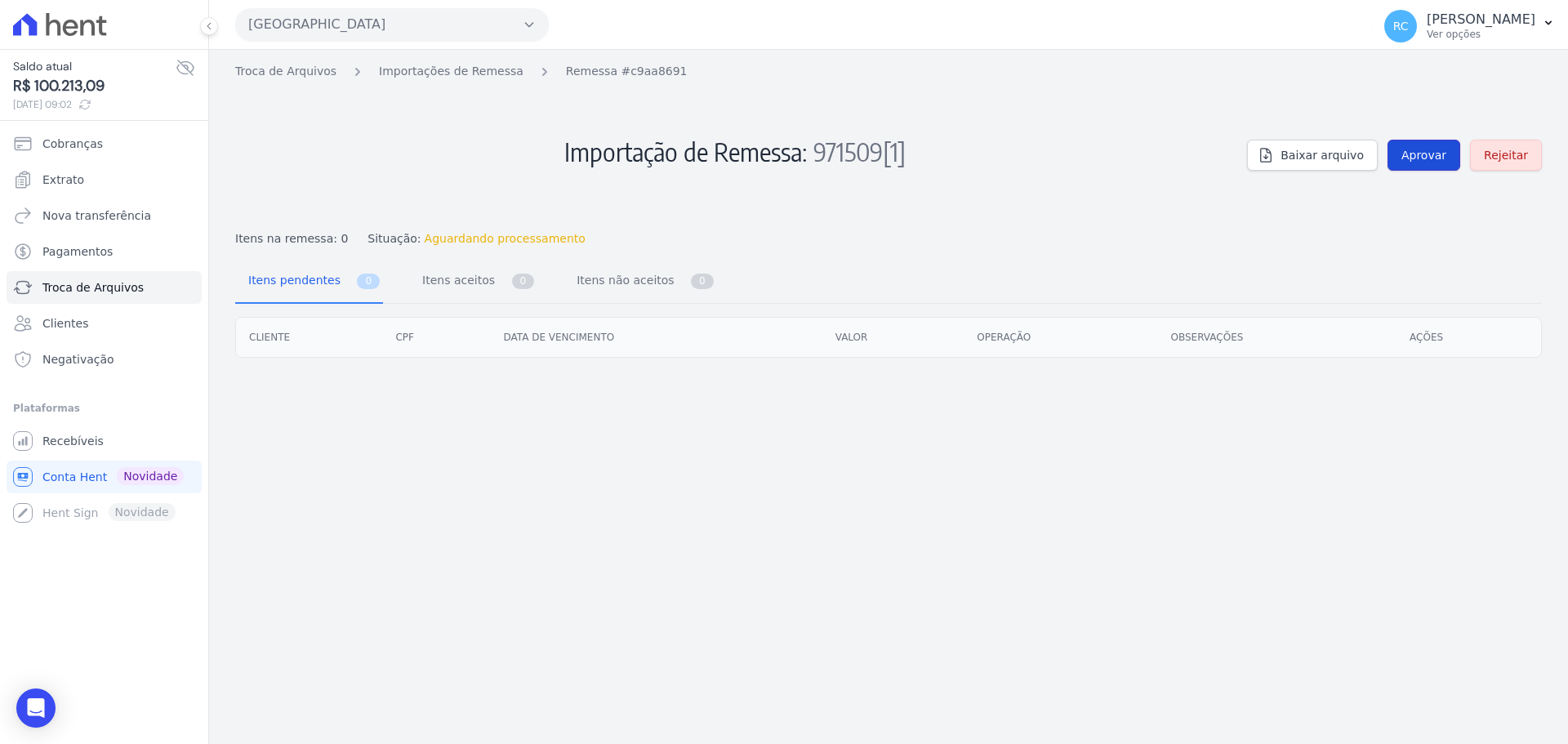
click at [1439, 152] on span "Aprovar" at bounding box center [1424, 154] width 45 height 17
click at [1424, 157] on span "Aprovar" at bounding box center [1424, 154] width 45 height 17
click at [101, 440] on link "Recebíveis" at bounding box center [104, 440] width 195 height 32
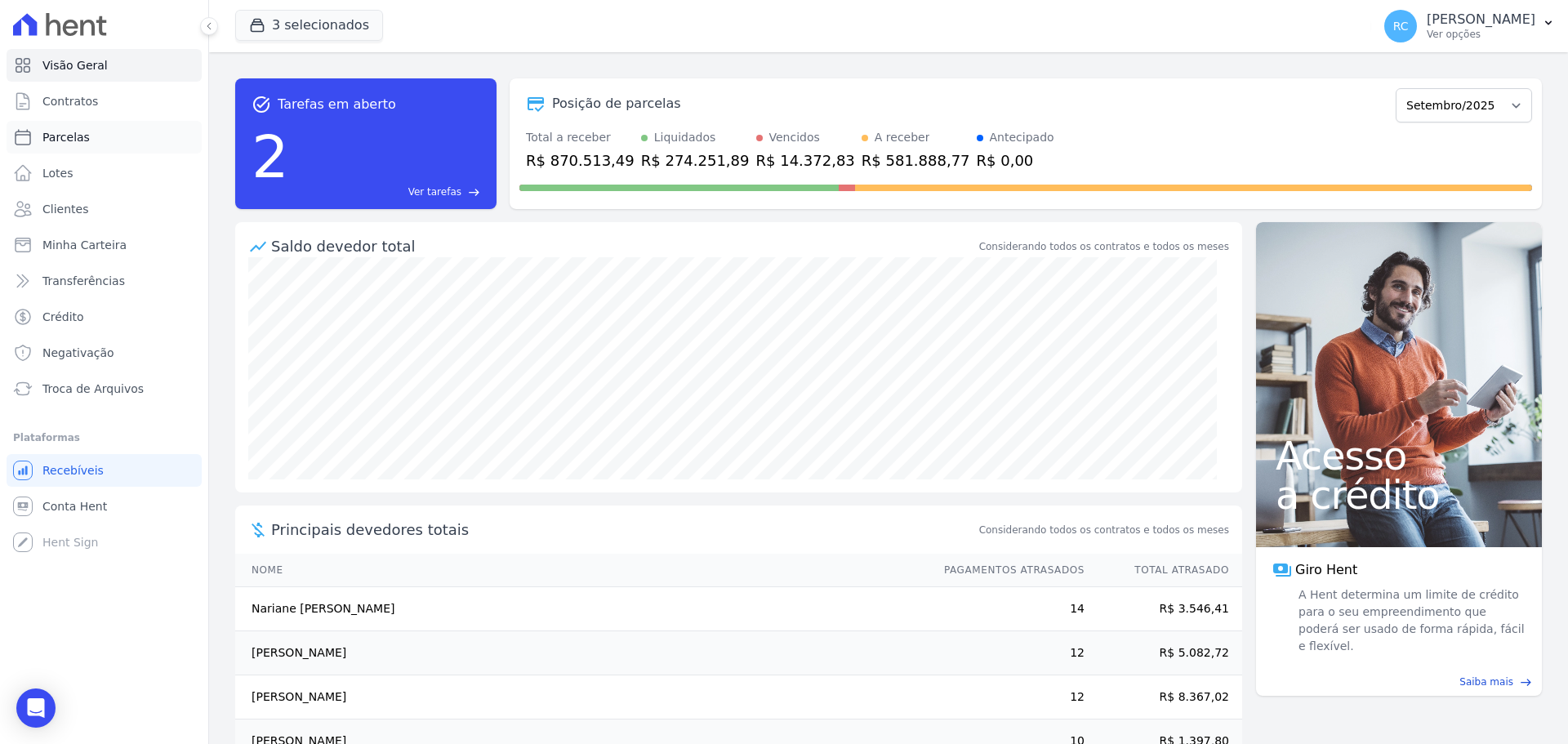
click at [135, 146] on link "Parcelas" at bounding box center [104, 137] width 195 height 32
select select
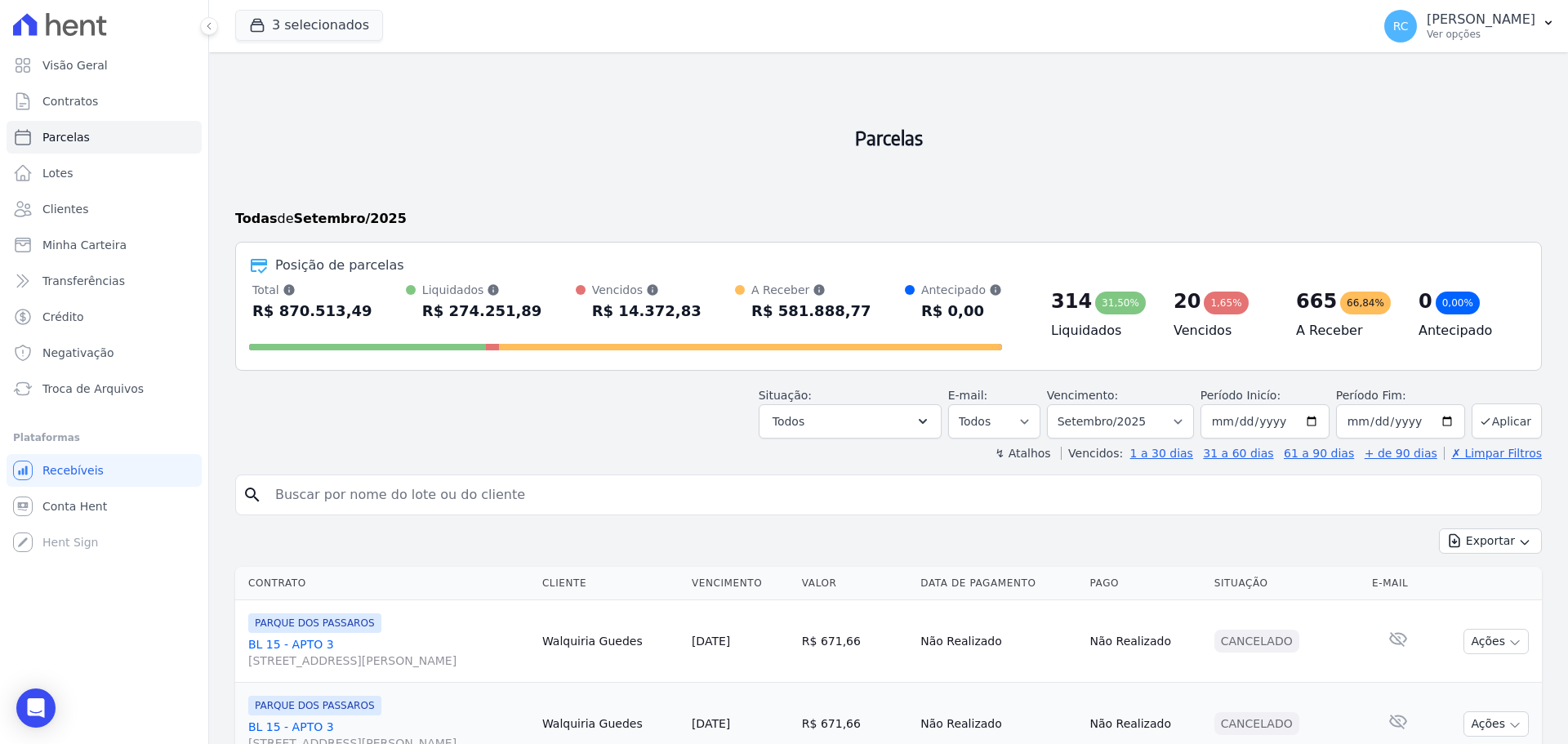
click at [414, 485] on input "search" at bounding box center [900, 494] width 1270 height 32
paste input "[PERSON_NAME] [PERSON_NAME]"
type input "[PERSON_NAME] [PERSON_NAME]"
select select
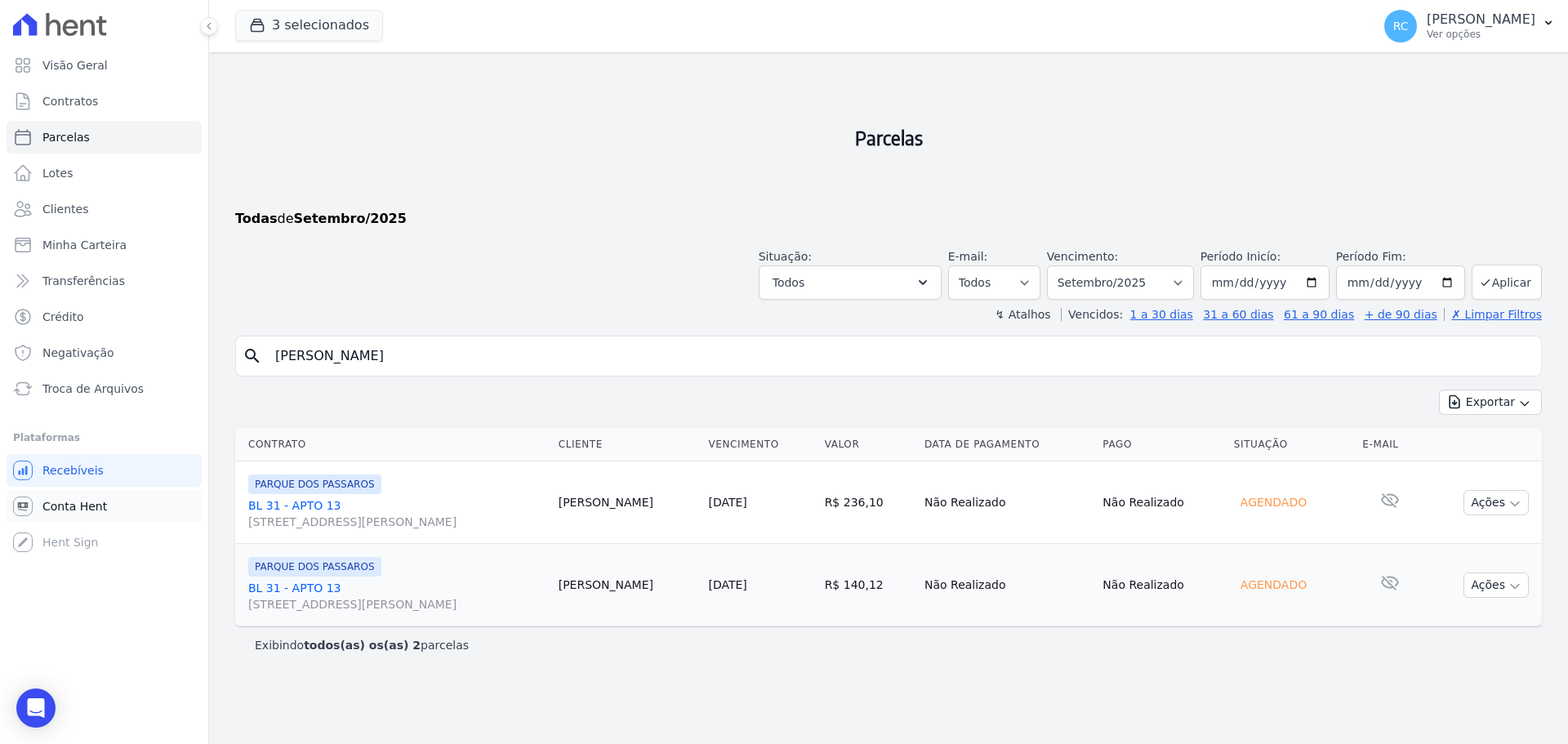
click at [100, 508] on span "Conta Hent" at bounding box center [75, 506] width 65 height 17
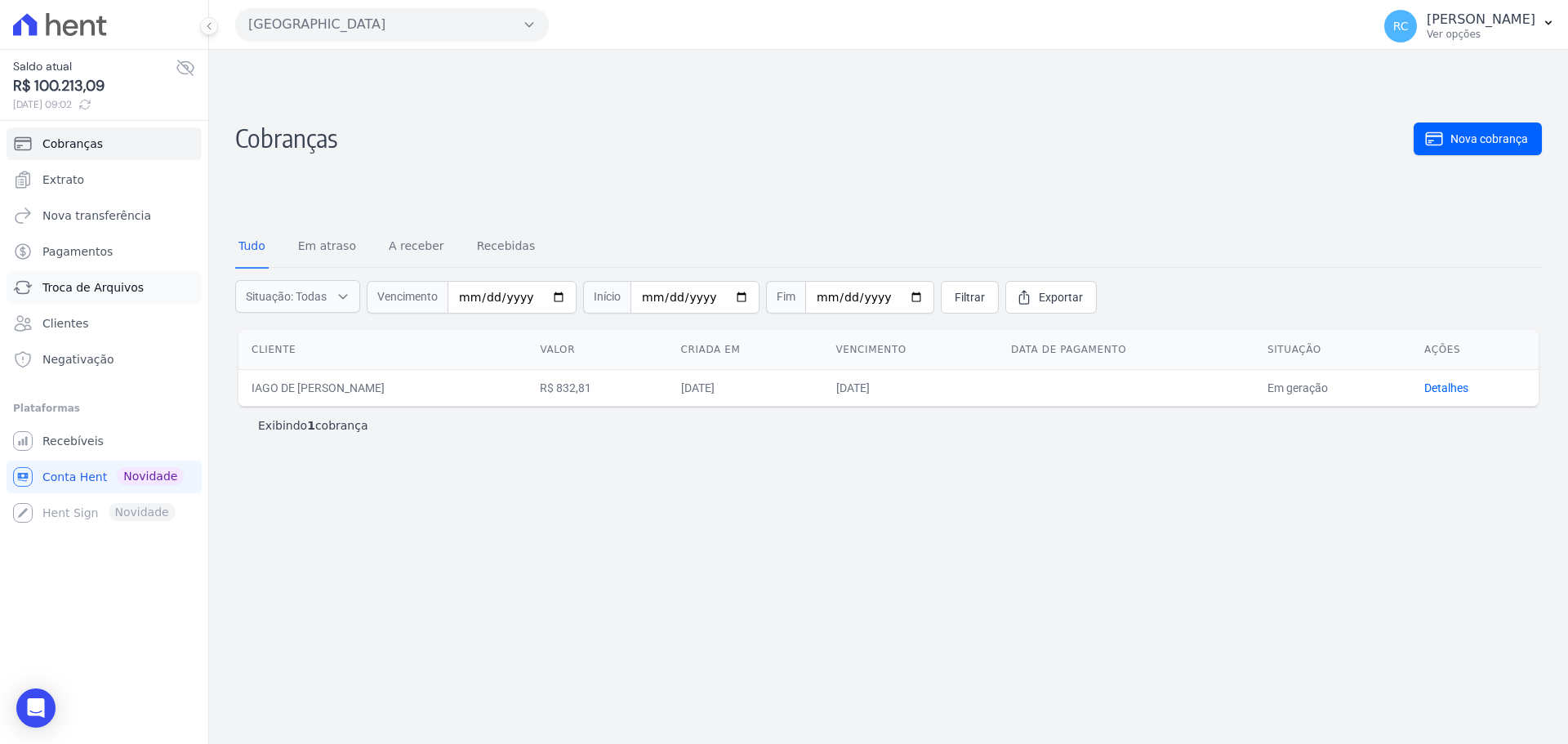
click at [90, 288] on span "Troca de Arquivos" at bounding box center [92, 287] width 101 height 17
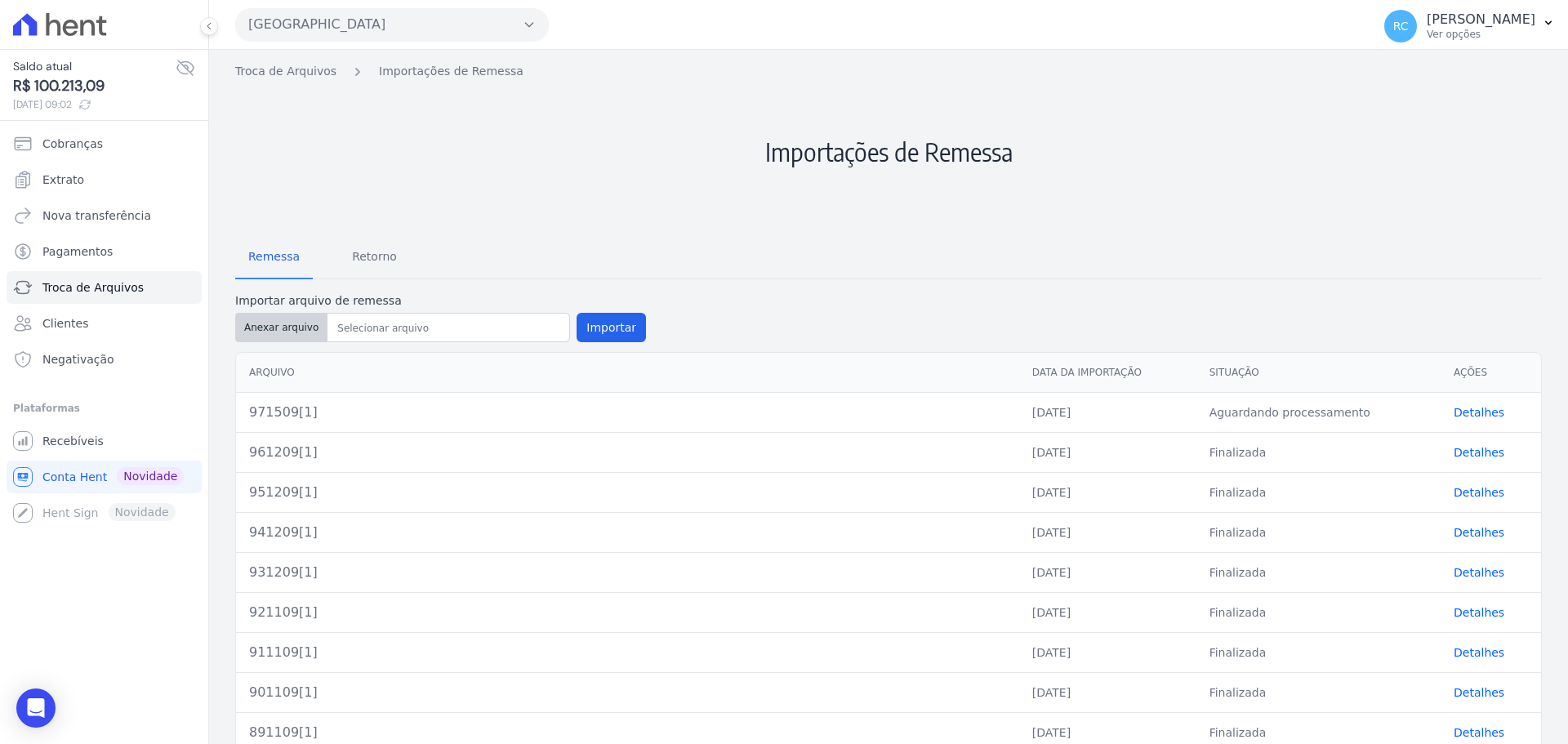
click at [271, 329] on button "Anexar arquivo" at bounding box center [281, 326] width 92 height 29
type input "981509[2]"
click at [604, 318] on button "Importar" at bounding box center [611, 326] width 69 height 29
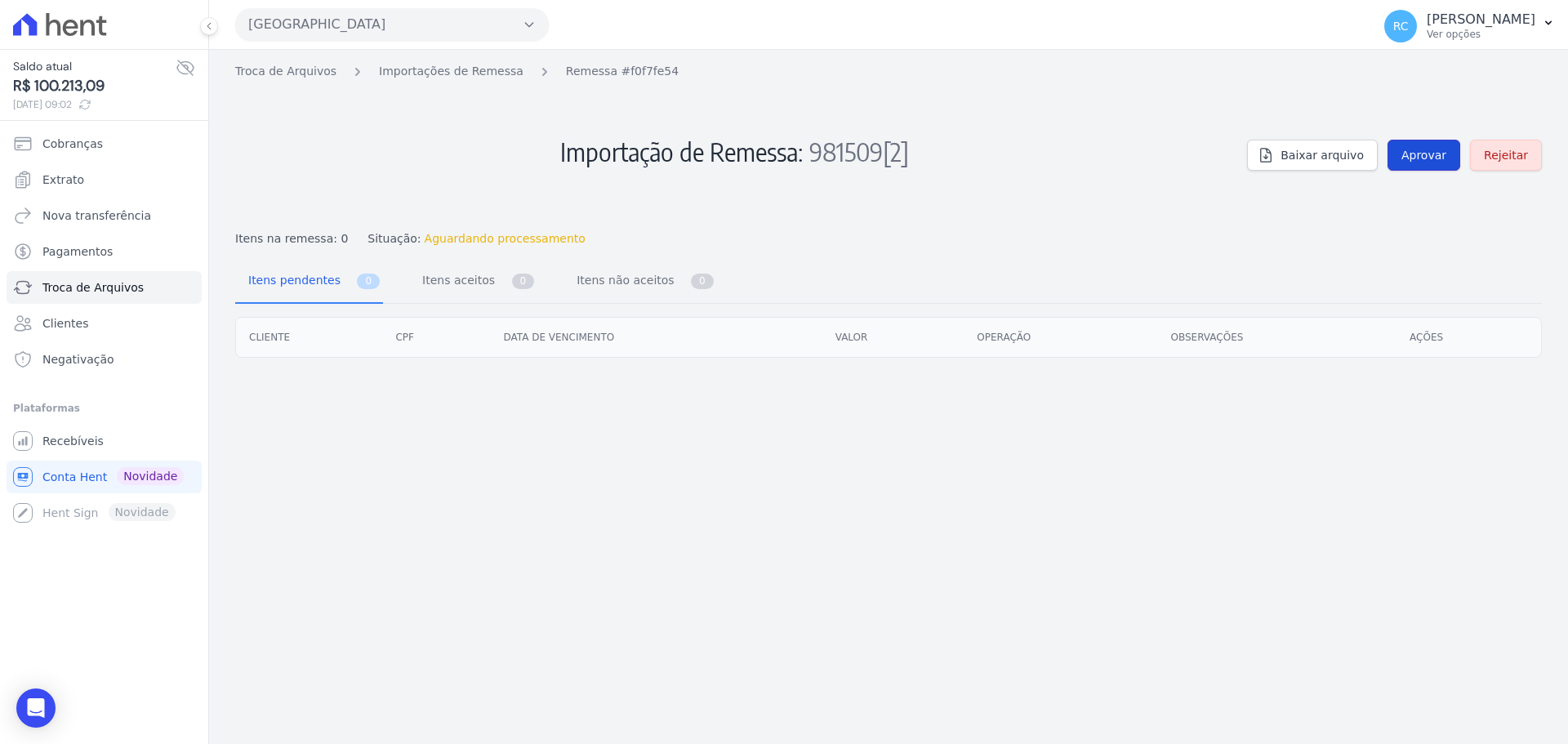
click at [1439, 140] on link "Aprovar" at bounding box center [1424, 154] width 73 height 31
click at [1436, 143] on link "Aprovar" at bounding box center [1424, 154] width 73 height 31
click at [1428, 154] on span "Aprovar" at bounding box center [1424, 154] width 45 height 17
click at [288, 67] on link "Troca de Arquivos" at bounding box center [285, 72] width 101 height 18
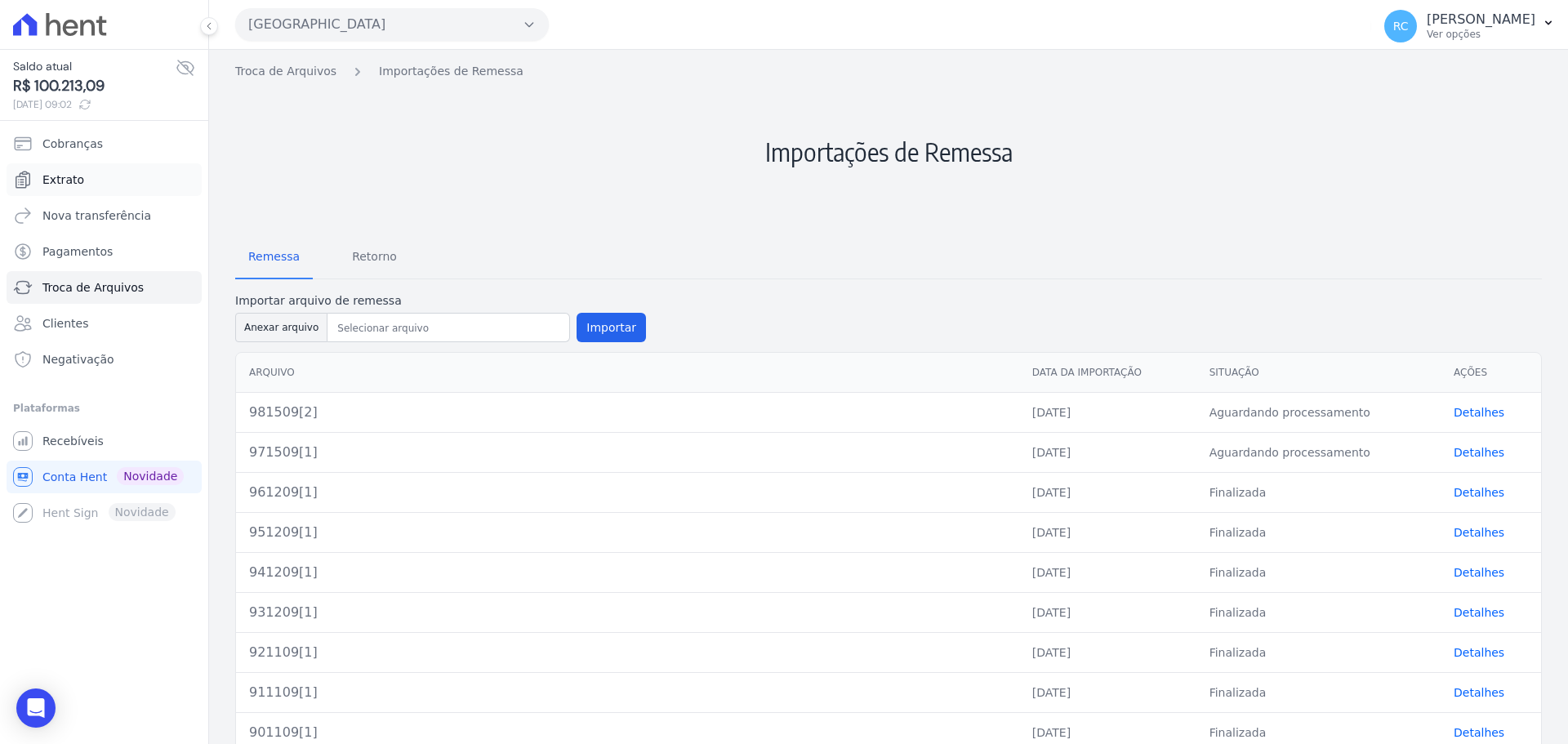
click at [112, 168] on link "Extrato" at bounding box center [104, 179] width 195 height 32
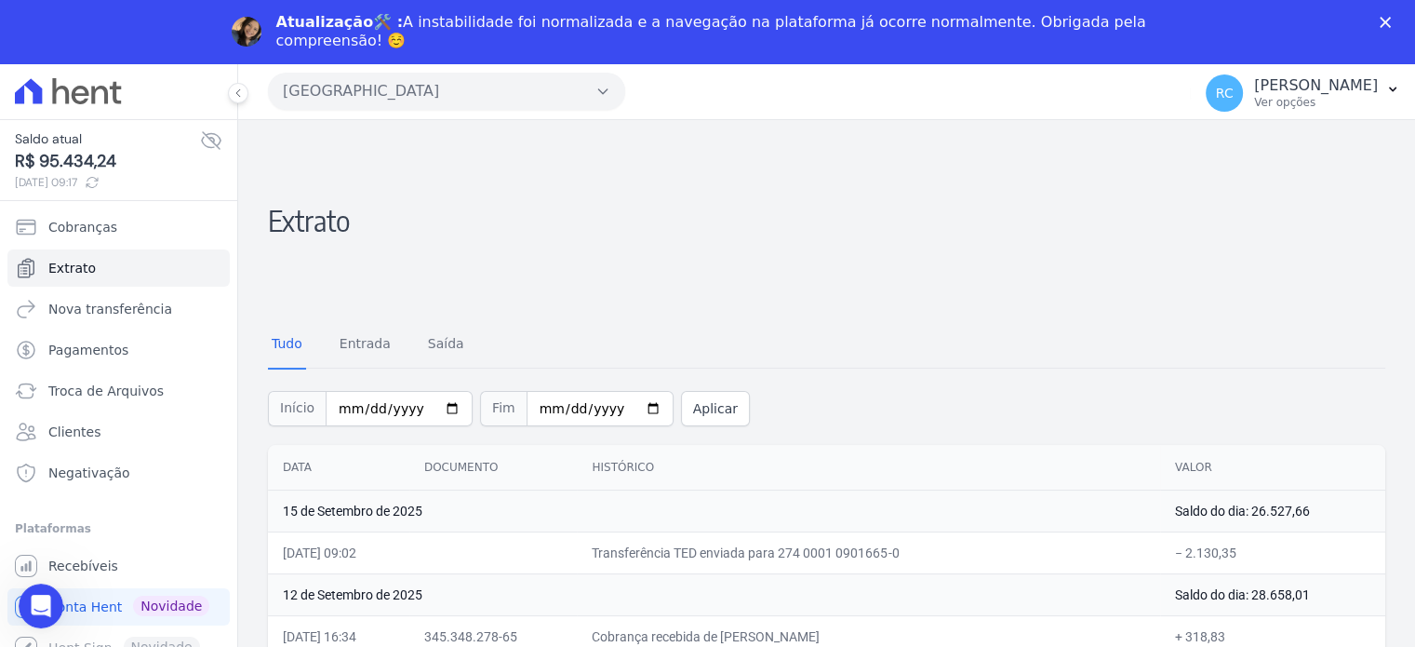
click at [1391, 17] on icon "Fechar" at bounding box center [1385, 22] width 11 height 11
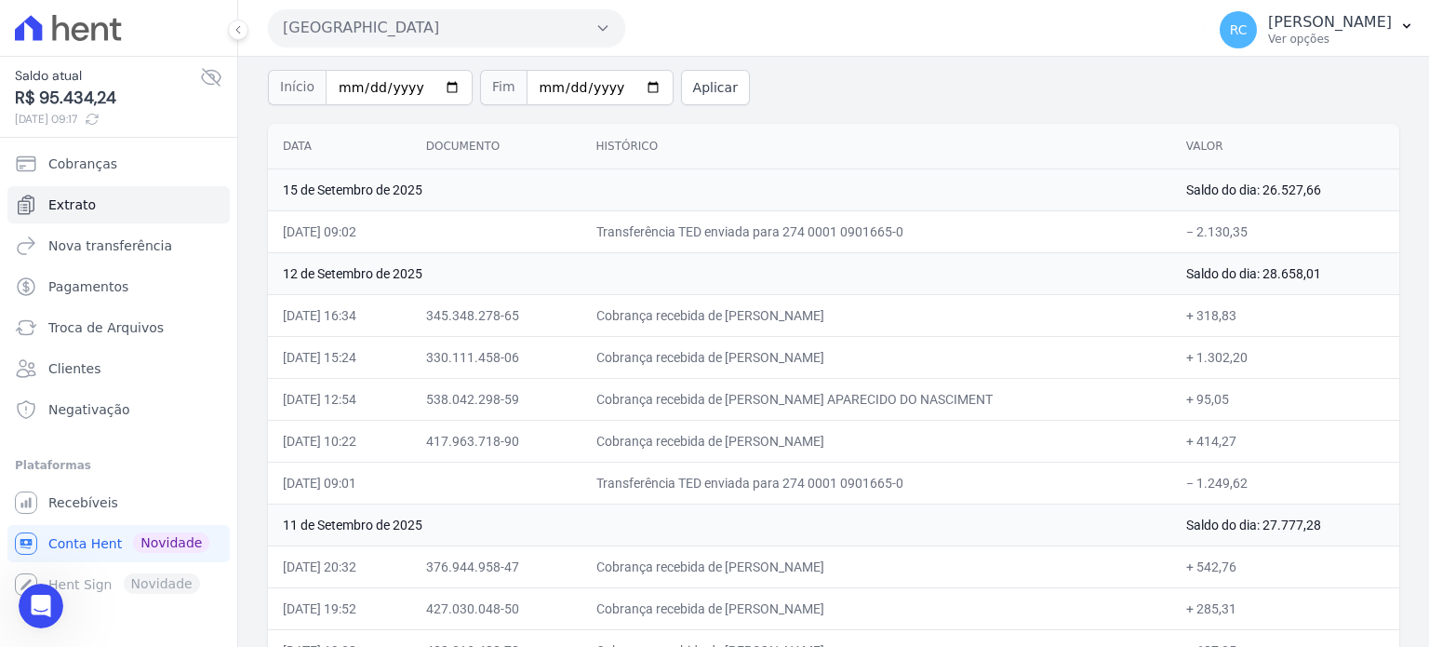
scroll to position [279, 0]
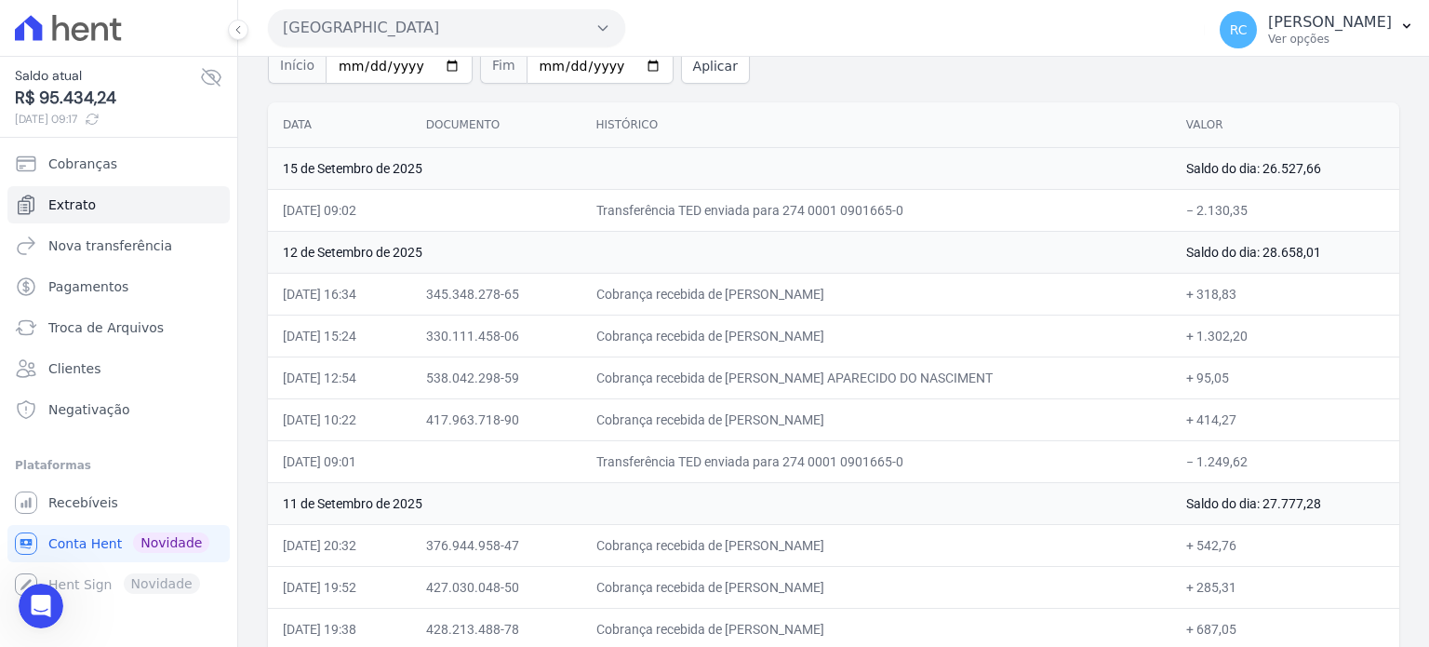
drag, startPoint x: 1259, startPoint y: 453, endPoint x: 1186, endPoint y: 468, distance: 74.1
click at [1186, 468] on td "− 1.249,62" at bounding box center [1285, 461] width 228 height 42
copy td "1.249,62"
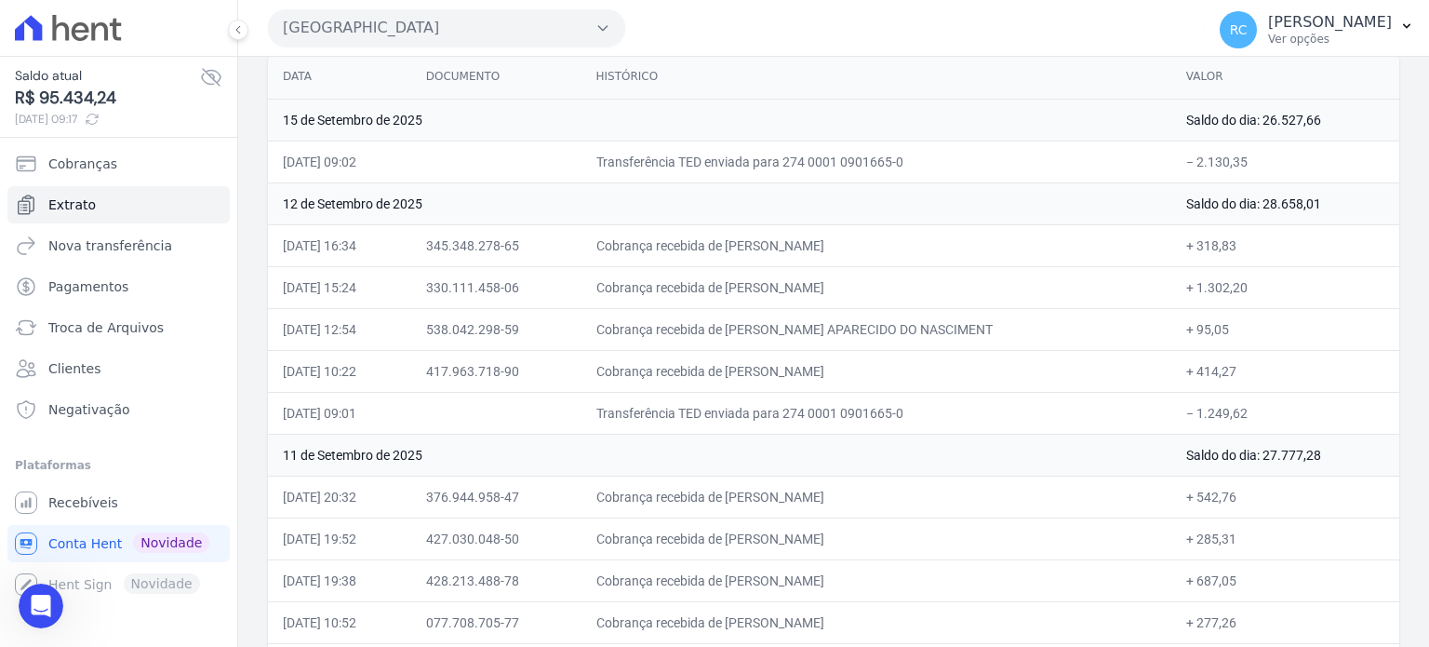
scroll to position [372, 0]
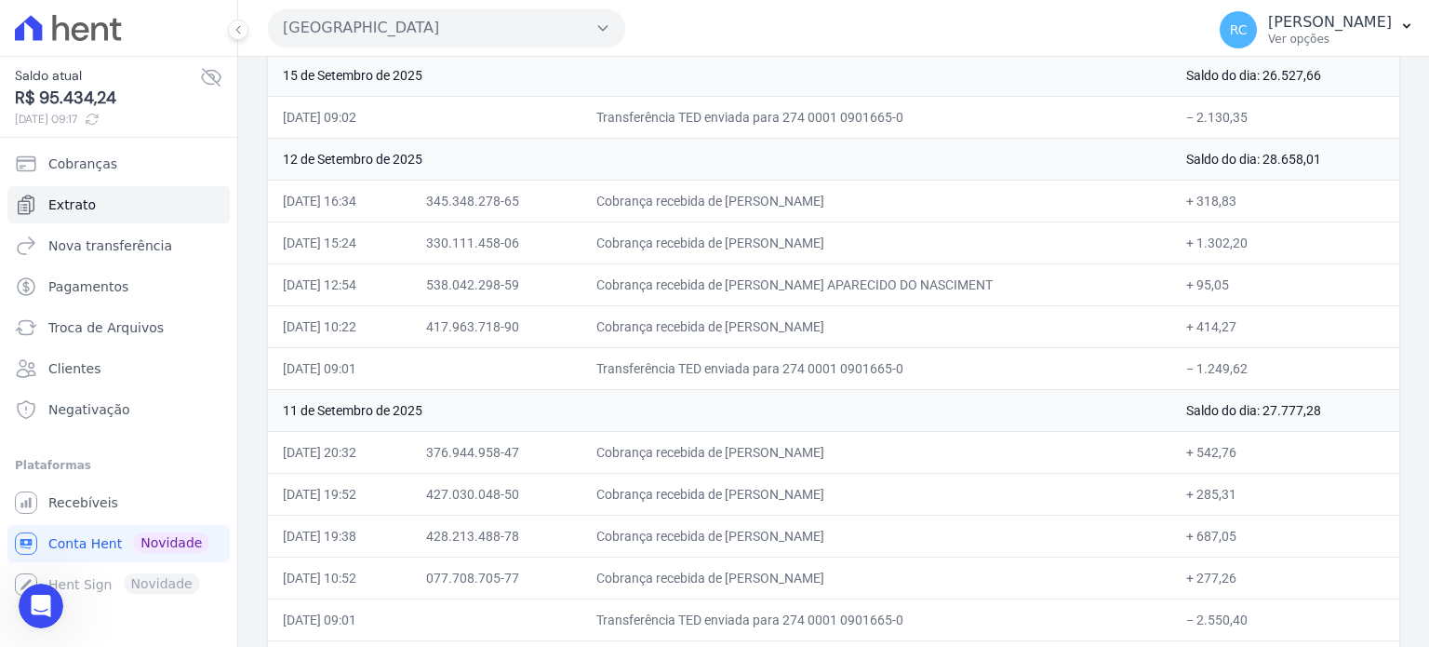
click at [1102, 515] on td "Cobrança recebida de MARCOS DE ASSIS FERREIRA" at bounding box center [877, 536] width 590 height 42
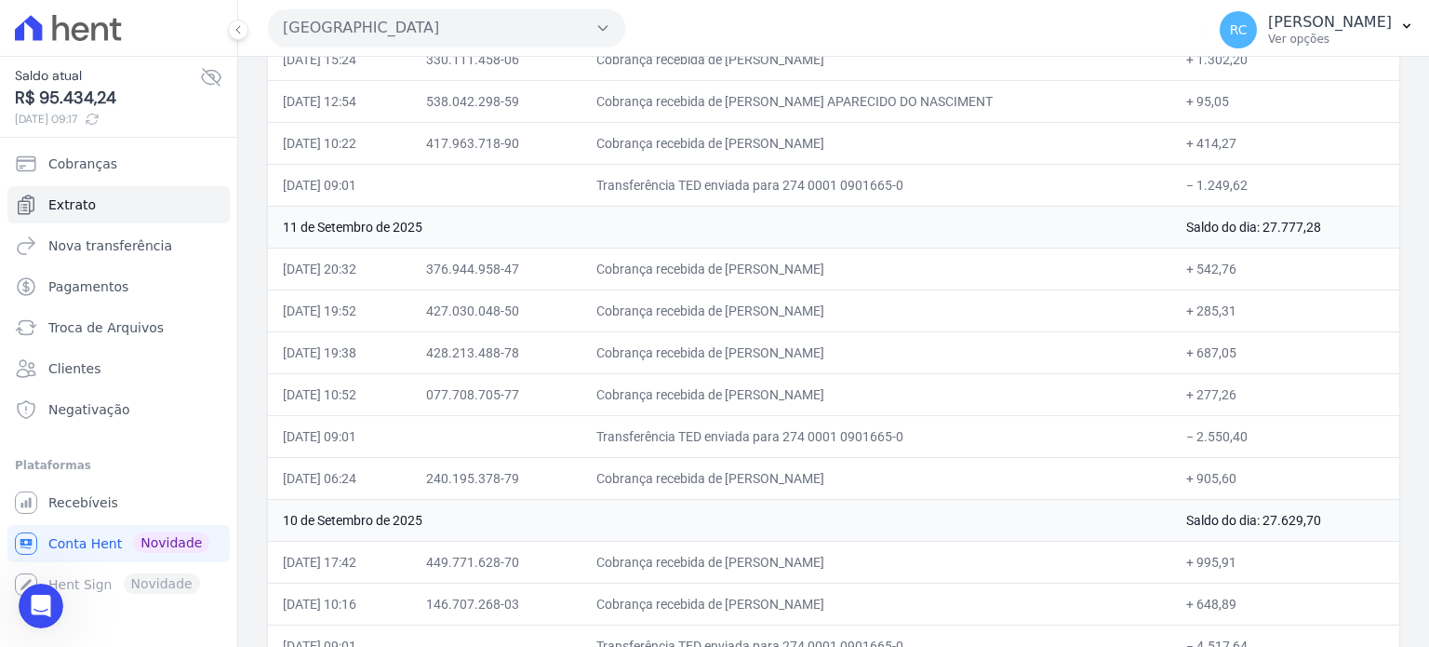
scroll to position [558, 0]
drag, startPoint x: 1223, startPoint y: 432, endPoint x: 1182, endPoint y: 441, distance: 42.0
click at [1182, 441] on td "− 2.550,40" at bounding box center [1285, 433] width 228 height 42
copy td "2.550,40"
drag, startPoint x: 970, startPoint y: 258, endPoint x: 768, endPoint y: 272, distance: 202.4
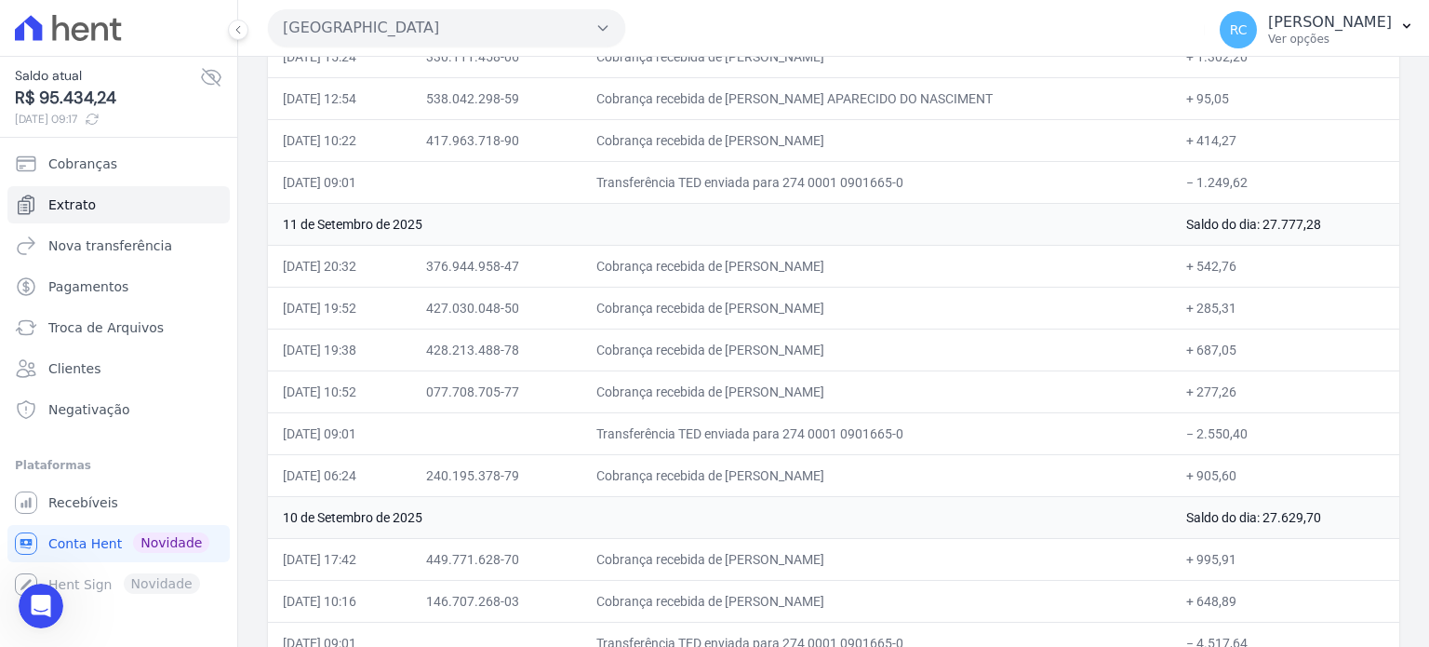
click at [768, 272] on td "Cobrança recebida de BRUNO CESAR ANDRADE NOGUEIRA" at bounding box center [877, 266] width 590 height 42
copy td "BRUNO CESAR ANDRADE NOGUEIR"
drag, startPoint x: 946, startPoint y: 304, endPoint x: 773, endPoint y: 314, distance: 173.3
click at [770, 313] on td "Cobrança recebida de CAROLINE CRISTINA DOS SANTOS V" at bounding box center [877, 308] width 590 height 42
copy td "CAROLINE CRISTINA DOS SANT"
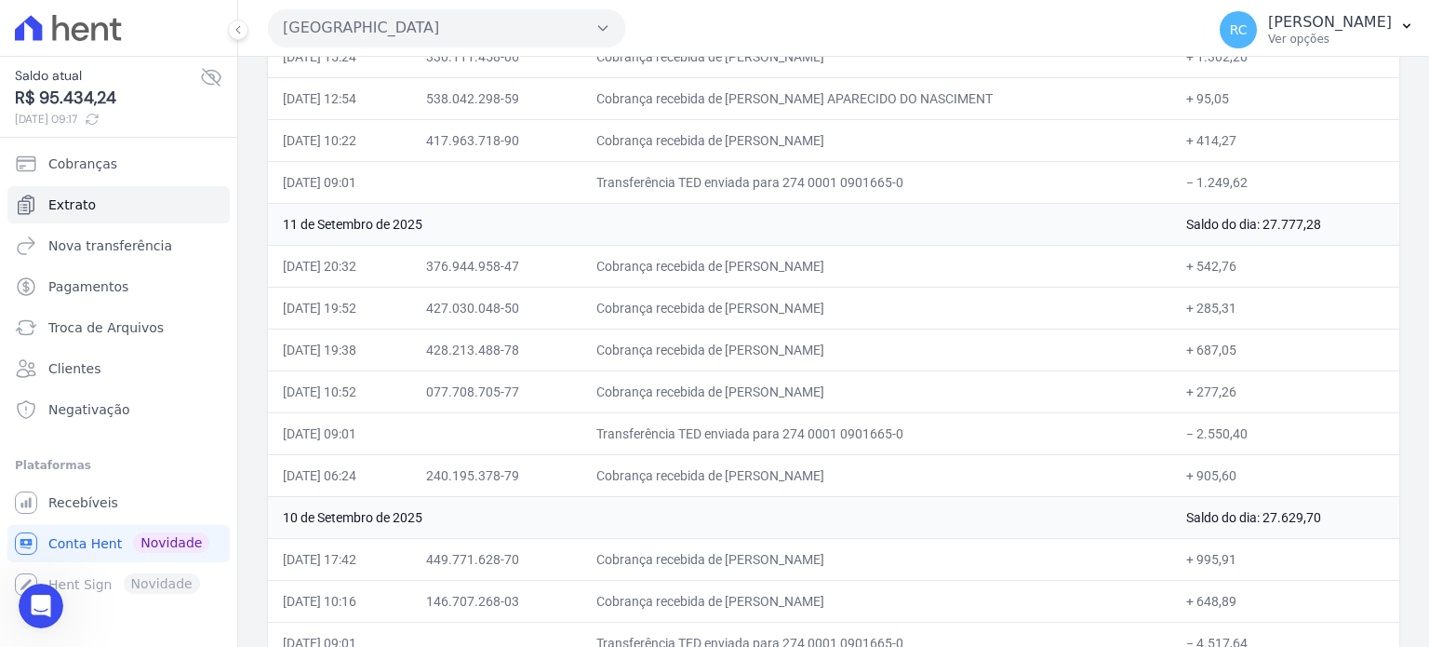
drag, startPoint x: 901, startPoint y: 344, endPoint x: 769, endPoint y: 353, distance: 132.4
click at [769, 353] on td "Cobrança recebida de MARCOS DE ASSIS FERREIRA" at bounding box center [877, 349] width 590 height 42
copy td "MARCOS DE ASSIS FER"
drag, startPoint x: 891, startPoint y: 379, endPoint x: 768, endPoint y: 386, distance: 124.0
click at [768, 386] on td "Cobrança recebida de GEOVAN PEREIRA SILVA" at bounding box center [877, 391] width 590 height 42
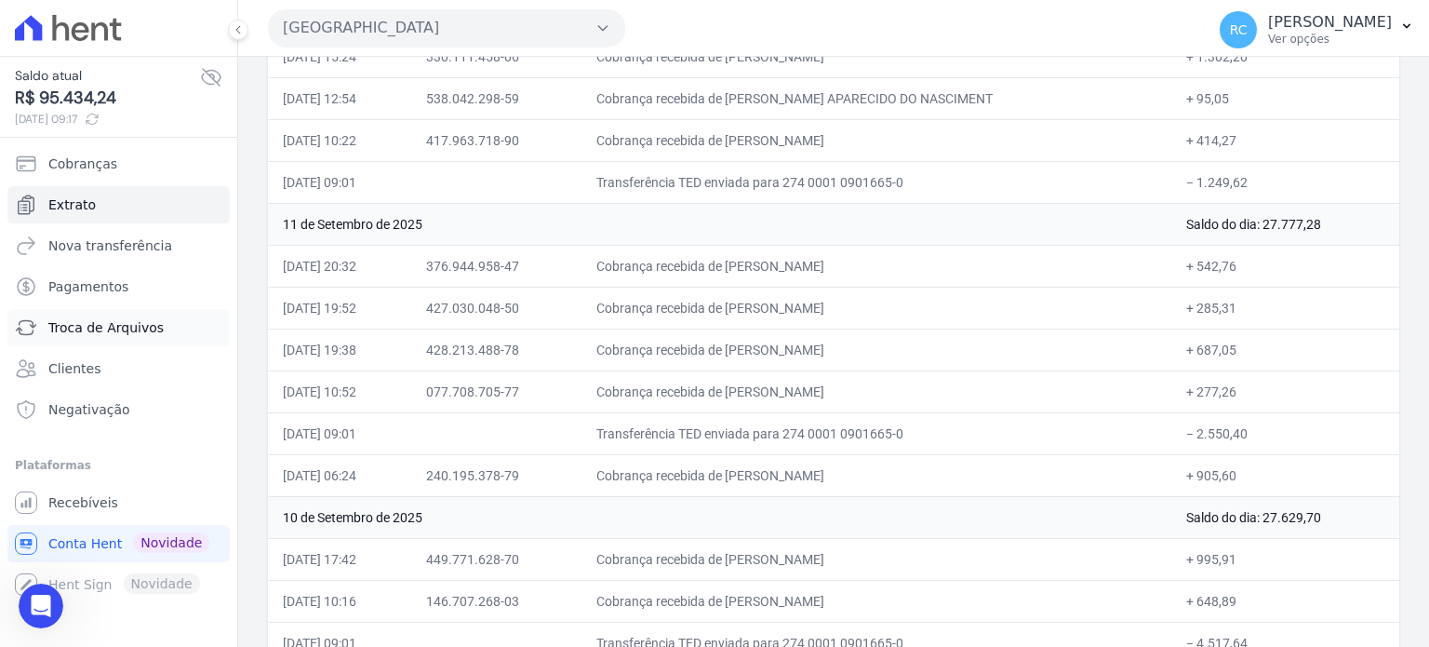
copy td "GEOVAN PEREIRA SILV"
drag, startPoint x: 869, startPoint y: 470, endPoint x: 769, endPoint y: 462, distance: 99.8
click at [769, 462] on td "Cobrança recebida de LUCAS SANTOS SILVA" at bounding box center [877, 475] width 590 height 42
copy td "LUCAS SANTOS S"
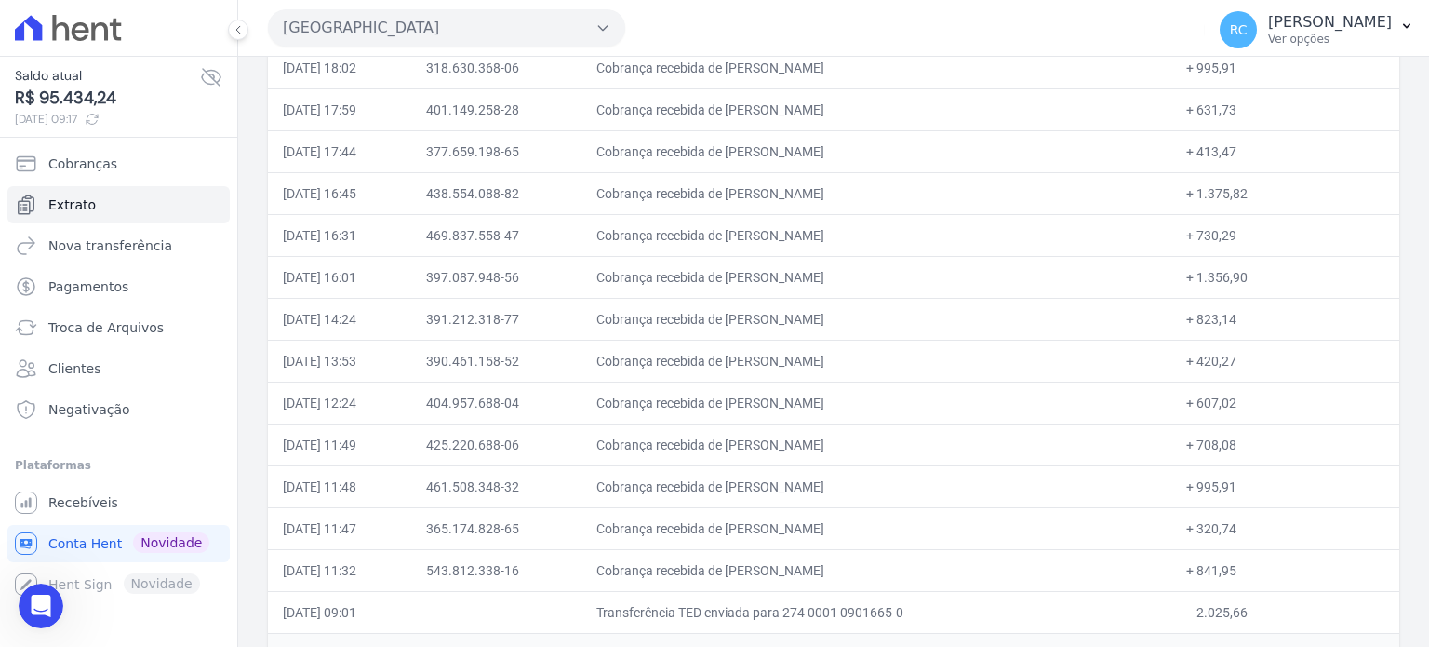
scroll to position [2698, 0]
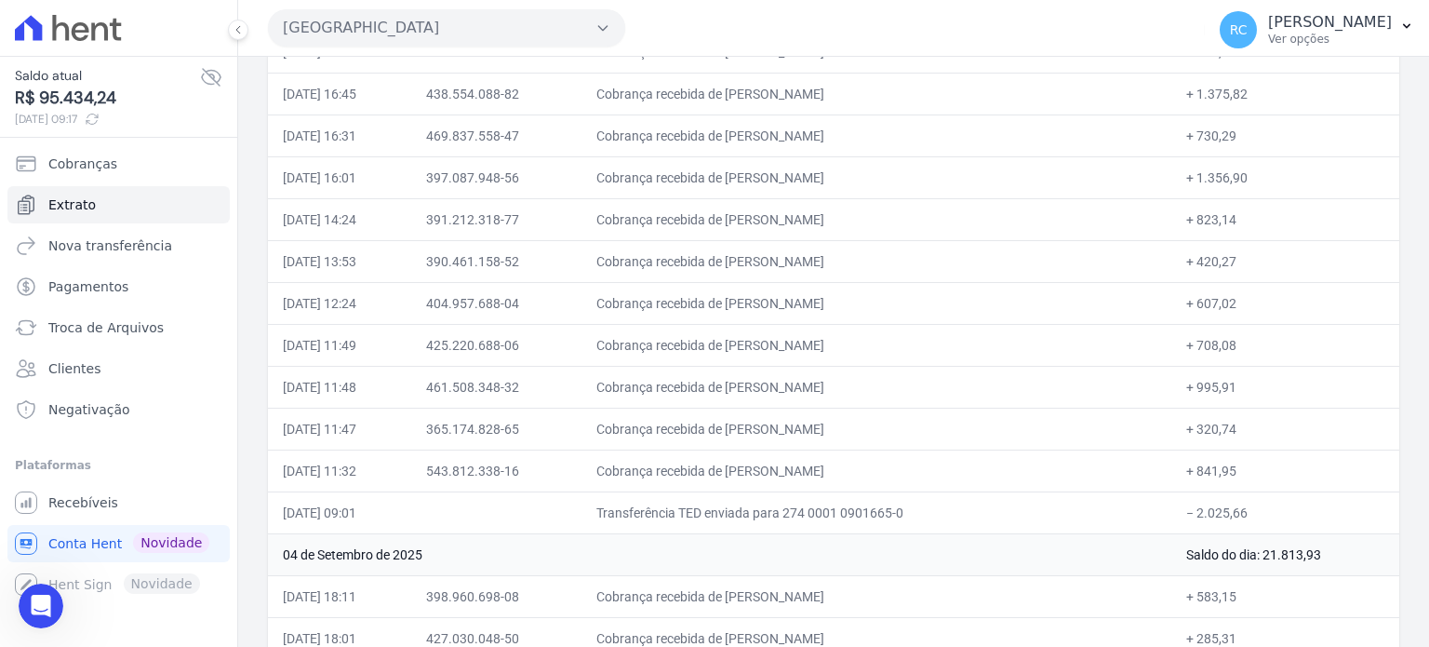
drag, startPoint x: 879, startPoint y: 457, endPoint x: 804, endPoint y: 452, distance: 75.5
click at [800, 454] on td "Cobrança recebida de MARAYA QUEIROZ DE SOUZA" at bounding box center [877, 470] width 590 height 42
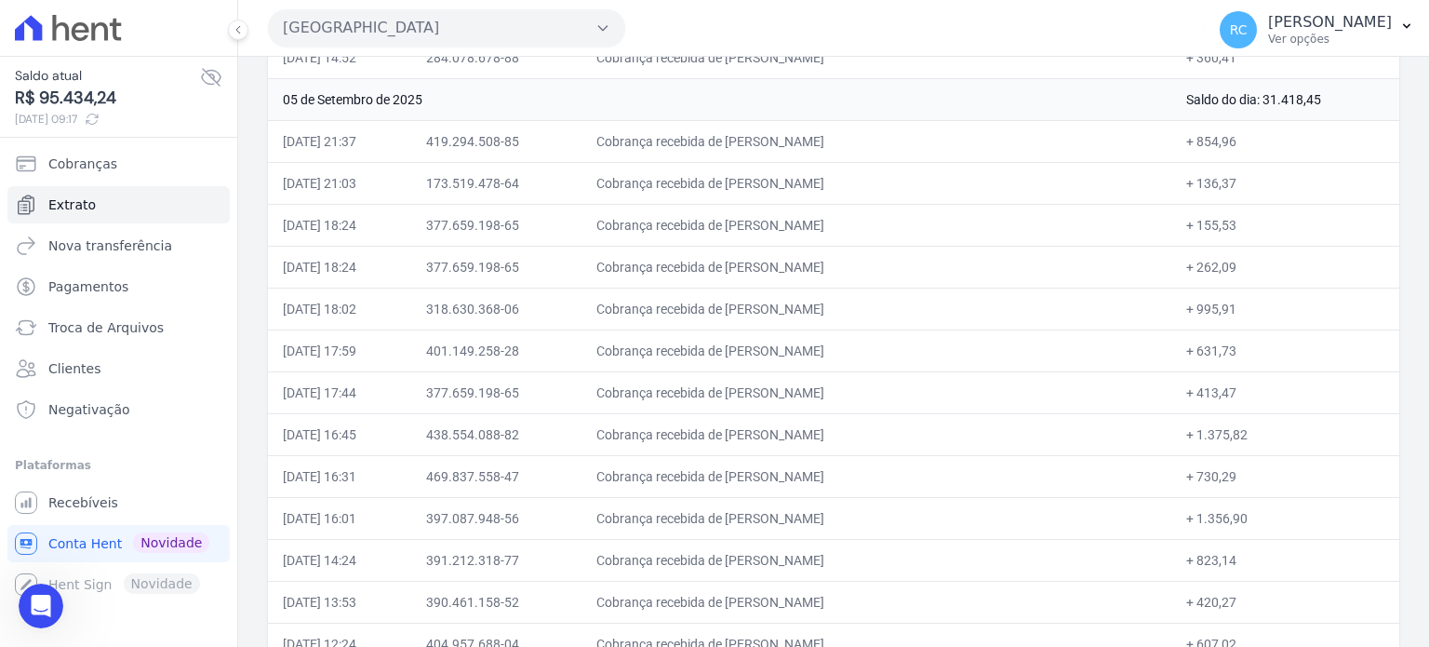
scroll to position [2326, 0]
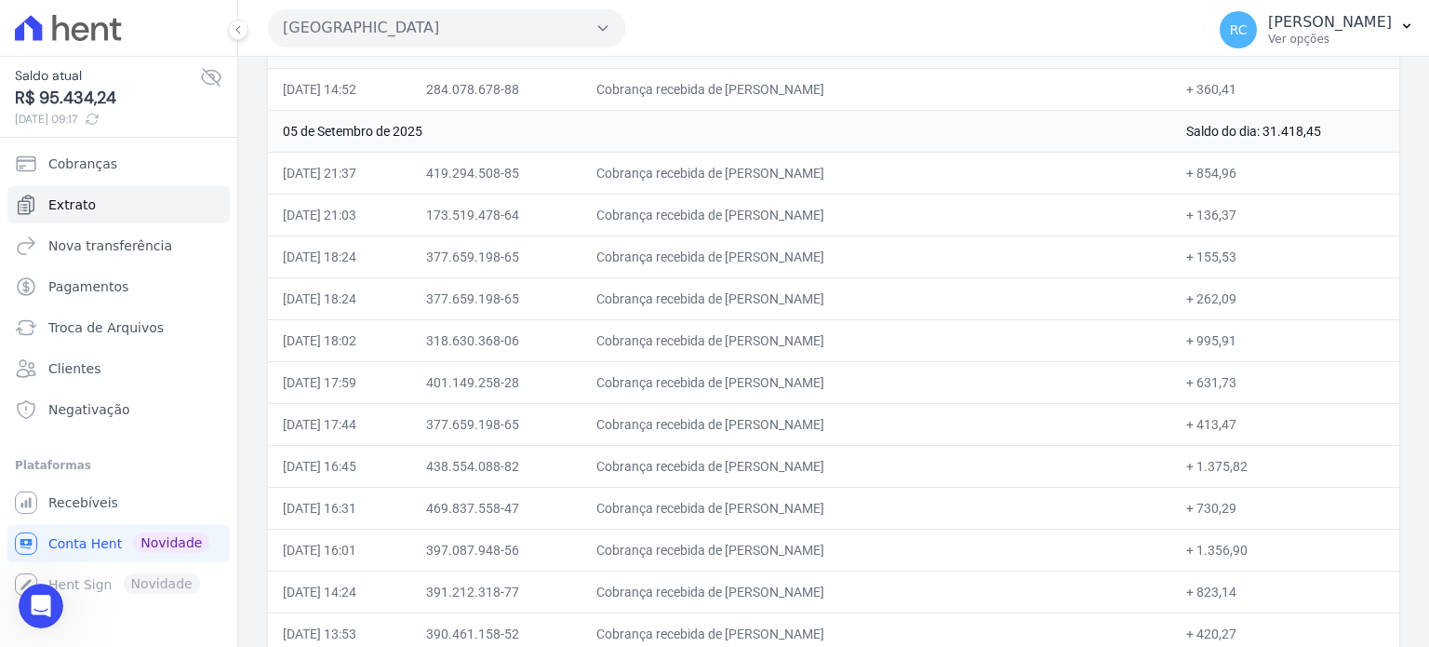
drag, startPoint x: 886, startPoint y: 160, endPoint x: 769, endPoint y: 175, distance: 118.2
click at [769, 175] on td "Cobrança recebida de DAVID DANA FLORINDO" at bounding box center [877, 173] width 590 height 42
copy td "DAVID DANA FLORIN"
drag, startPoint x: 903, startPoint y: 207, endPoint x: 766, endPoint y: 220, distance: 138.2
click at [766, 220] on td "Cobrança recebida de VIVIANE MARIANO DE OLIVEIRA" at bounding box center [877, 215] width 590 height 42
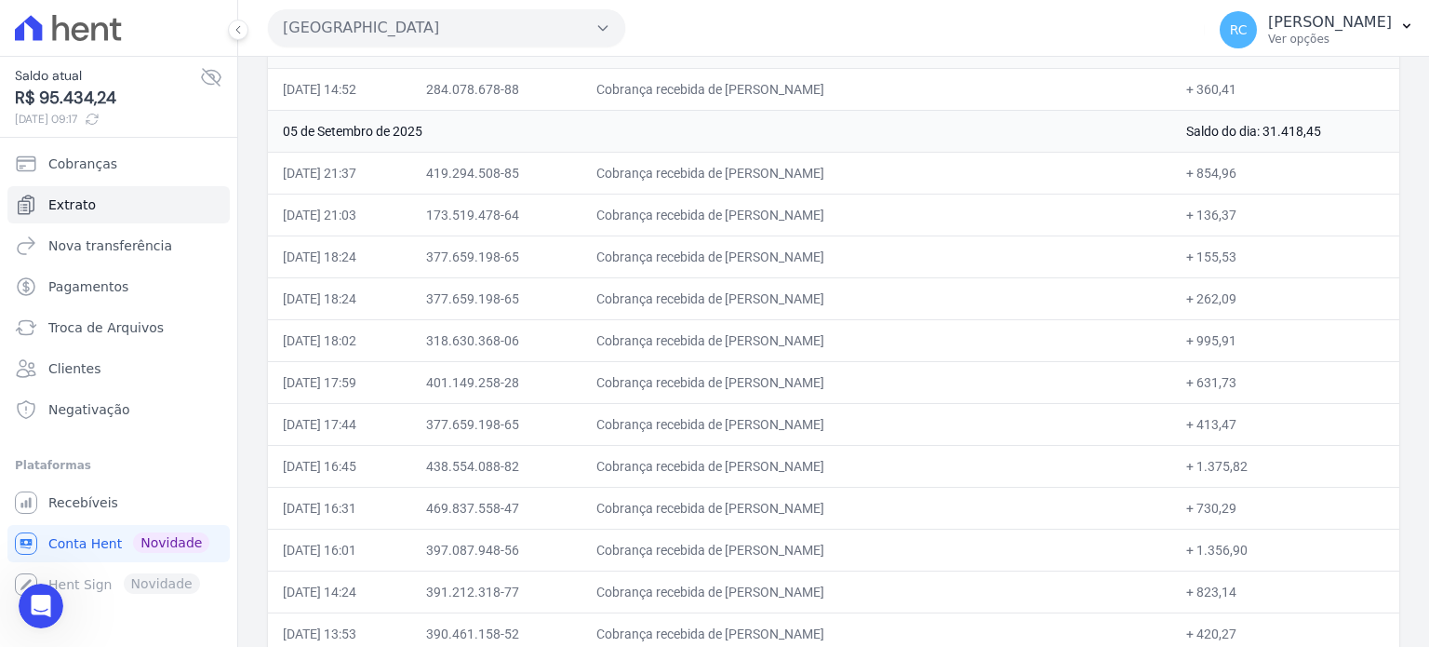
copy td "VIVIANE MARIANO DE OLIVE"
drag, startPoint x: 907, startPoint y: 234, endPoint x: 62, endPoint y: 200, distance: 845.5
click at [769, 257] on td "Cobrança recebida de LUCAS GOMES DA SILVA" at bounding box center [877, 256] width 590 height 42
copy td "LUCAS GOMES DA SILV"
drag, startPoint x: 923, startPoint y: 326, endPoint x: 771, endPoint y: 340, distance: 152.3
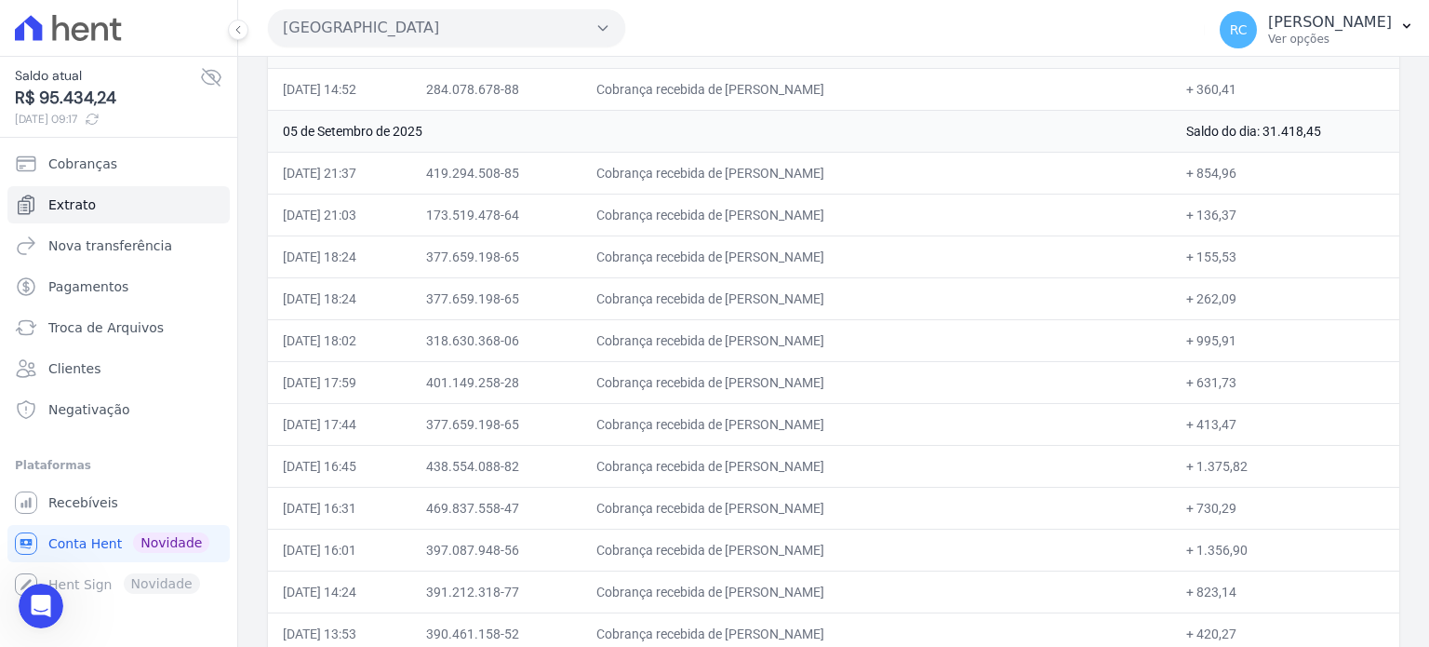
click at [771, 338] on td "Cobrança recebida de BRUNO SOARES DOS SANTOS" at bounding box center [877, 340] width 590 height 42
drag, startPoint x: 898, startPoint y: 371, endPoint x: 767, endPoint y: 383, distance: 131.7
click at [767, 383] on td "Cobrança recebida de Ingridy Marchesano da Silva" at bounding box center [877, 382] width 590 height 42
drag, startPoint x: 886, startPoint y: 412, endPoint x: 887, endPoint y: 438, distance: 26.1
click at [809, 426] on td "Cobrança recebida de LUCAS GOMES DA SILVA" at bounding box center [877, 424] width 590 height 42
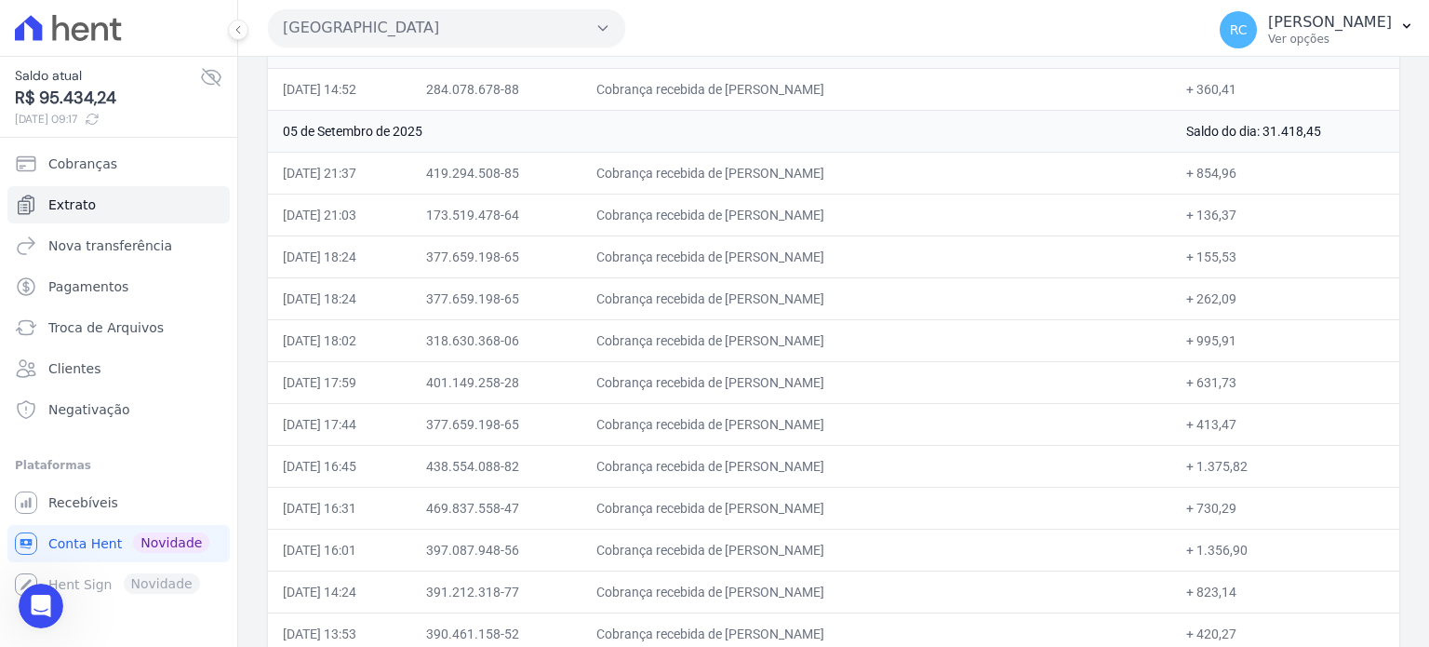
drag, startPoint x: 919, startPoint y: 444, endPoint x: 766, endPoint y: 469, distance: 155.6
click at [766, 469] on td "Cobrança recebida de BRUNO DE ASSIS OLIVEIRA" at bounding box center [877, 466] width 590 height 42
drag, startPoint x: 920, startPoint y: 491, endPoint x: 769, endPoint y: 506, distance: 152.4
click at [769, 506] on td "Cobrança recebida de Alvaro Ferreira de Melo Montei" at bounding box center [877, 508] width 590 height 42
drag, startPoint x: 870, startPoint y: 542, endPoint x: 523, endPoint y: 521, distance: 347.7
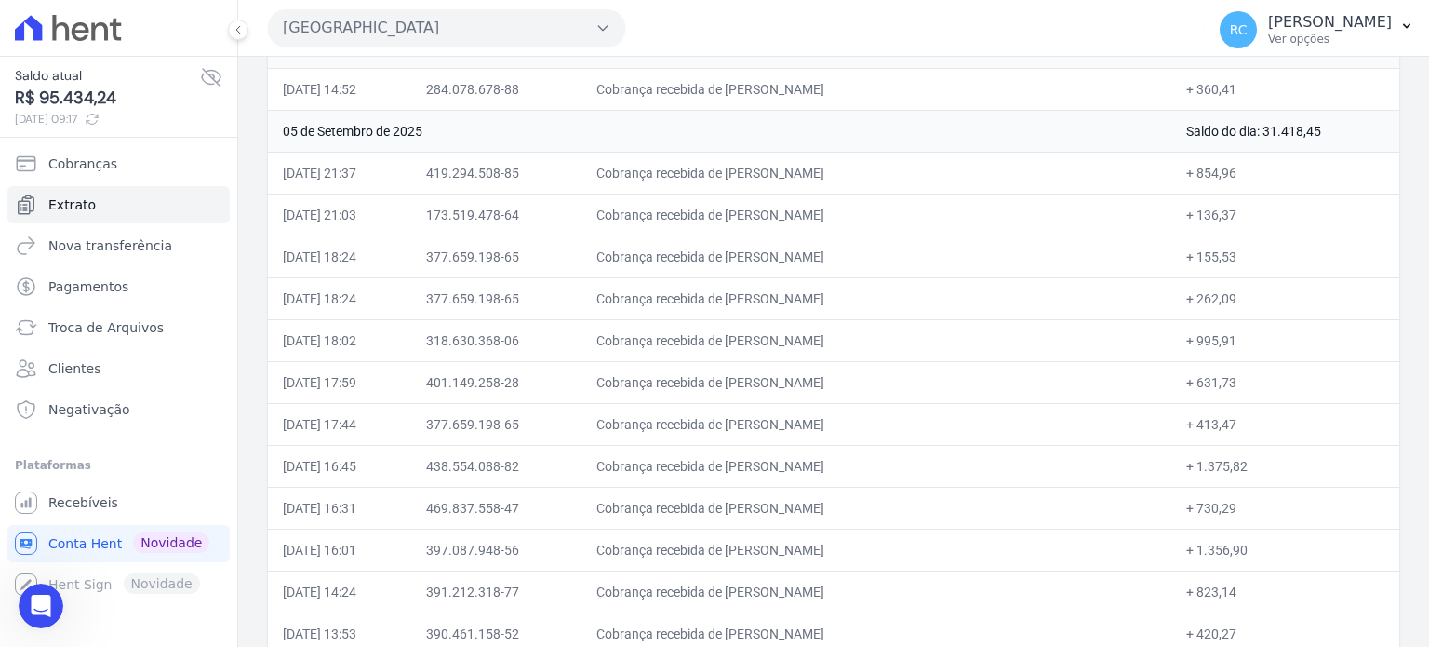
click at [767, 549] on td "Cobrança recebida de Tais Soares Bastos" at bounding box center [877, 549] width 590 height 42
drag, startPoint x: 908, startPoint y: 580, endPoint x: 772, endPoint y: 600, distance: 137.4
click at [770, 591] on td "Cobrança recebida de DANILO CARLOS DE ARAUJO" at bounding box center [877, 591] width 590 height 42
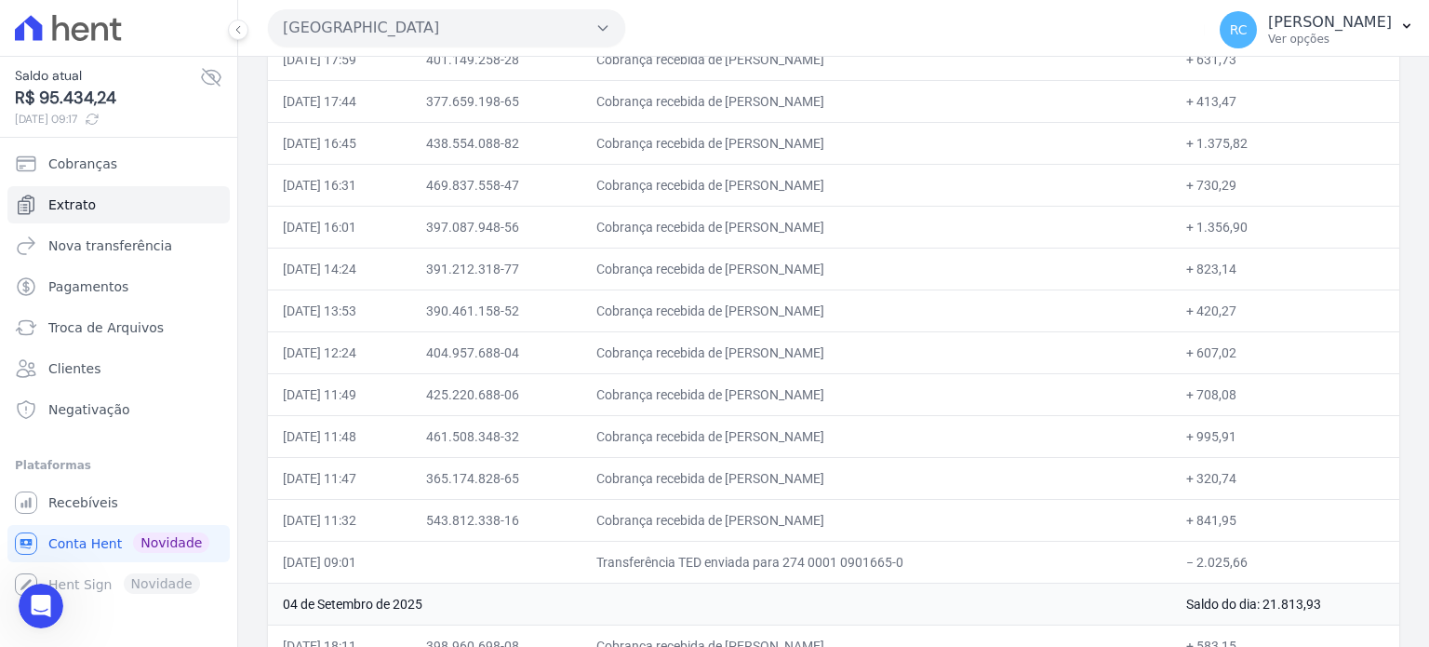
scroll to position [2698, 0]
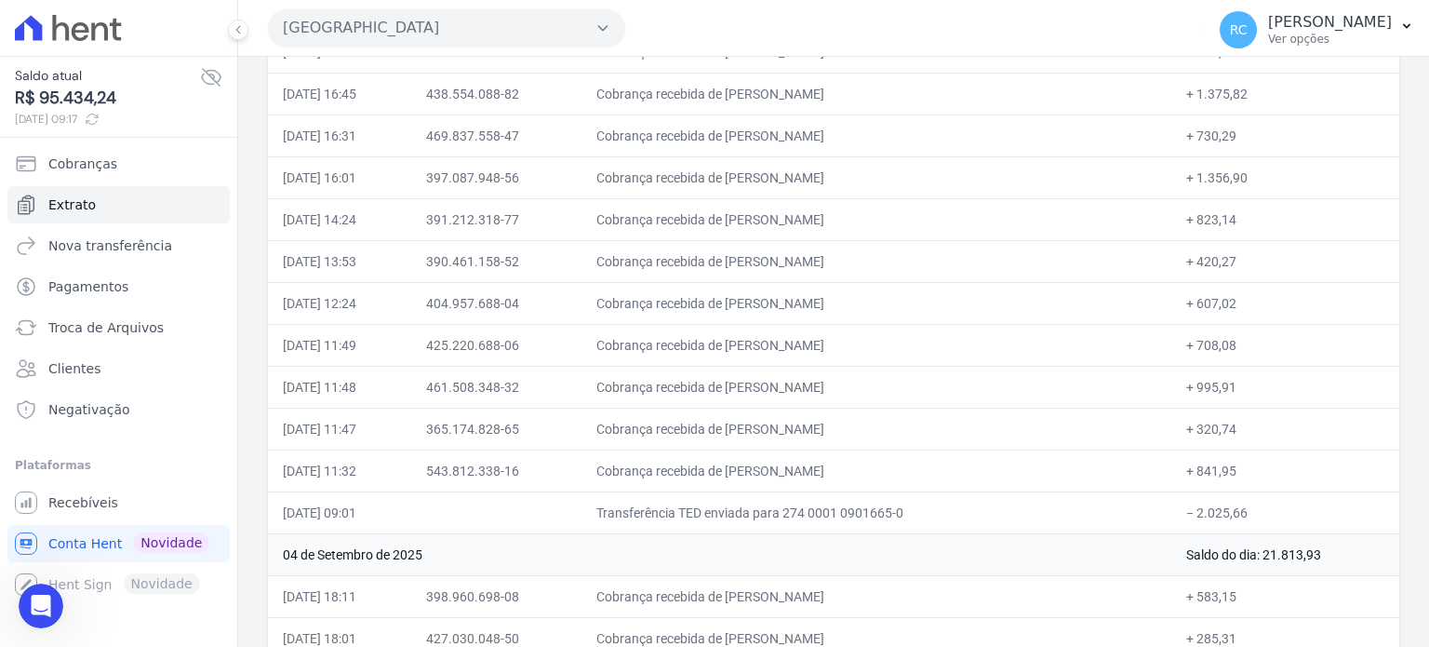
drag, startPoint x: 935, startPoint y: 252, endPoint x: 770, endPoint y: 253, distance: 164.7
click at [769, 253] on td "Cobrança recebida de LEONARDO GOMES CARVALHO" at bounding box center [877, 261] width 590 height 42
drag, startPoint x: 943, startPoint y: 287, endPoint x: 769, endPoint y: 310, distance: 175.5
click at [769, 310] on td "Cobrança recebida de MARCIO REGIS ALMEIDA SANTOS" at bounding box center [877, 303] width 590 height 42
drag, startPoint x: 897, startPoint y: 330, endPoint x: 770, endPoint y: 342, distance: 127.1
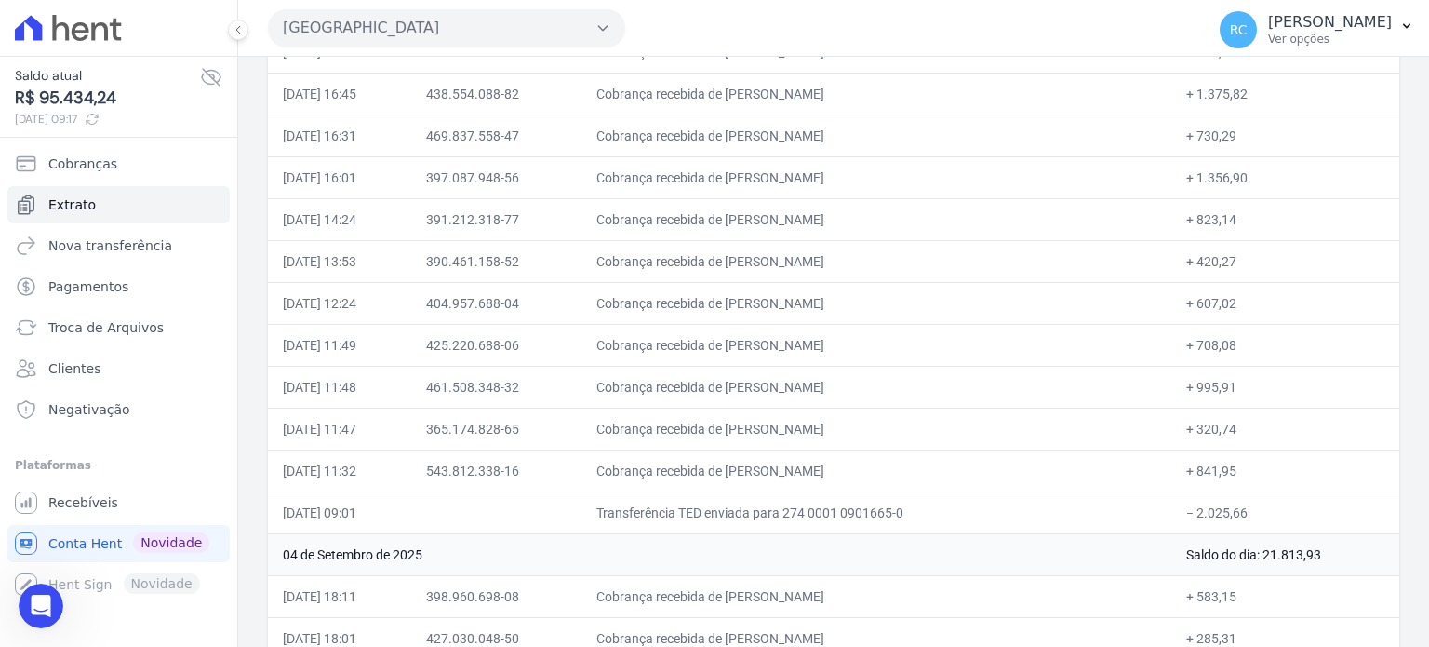
click at [770, 342] on td "Cobrança recebida de Raniery pinheiro de oliveira" at bounding box center [877, 345] width 590 height 42
drag, startPoint x: 869, startPoint y: 379, endPoint x: 786, endPoint y: 381, distance: 82.9
click at [773, 380] on td "Cobrança recebida de MAITER MUNIZ DE ALMEIDA" at bounding box center [877, 387] width 590 height 42
drag, startPoint x: 896, startPoint y: 409, endPoint x: 767, endPoint y: 416, distance: 129.5
click at [767, 416] on td "Cobrança recebida de FABIANA REGINA SOARES" at bounding box center [877, 429] width 590 height 42
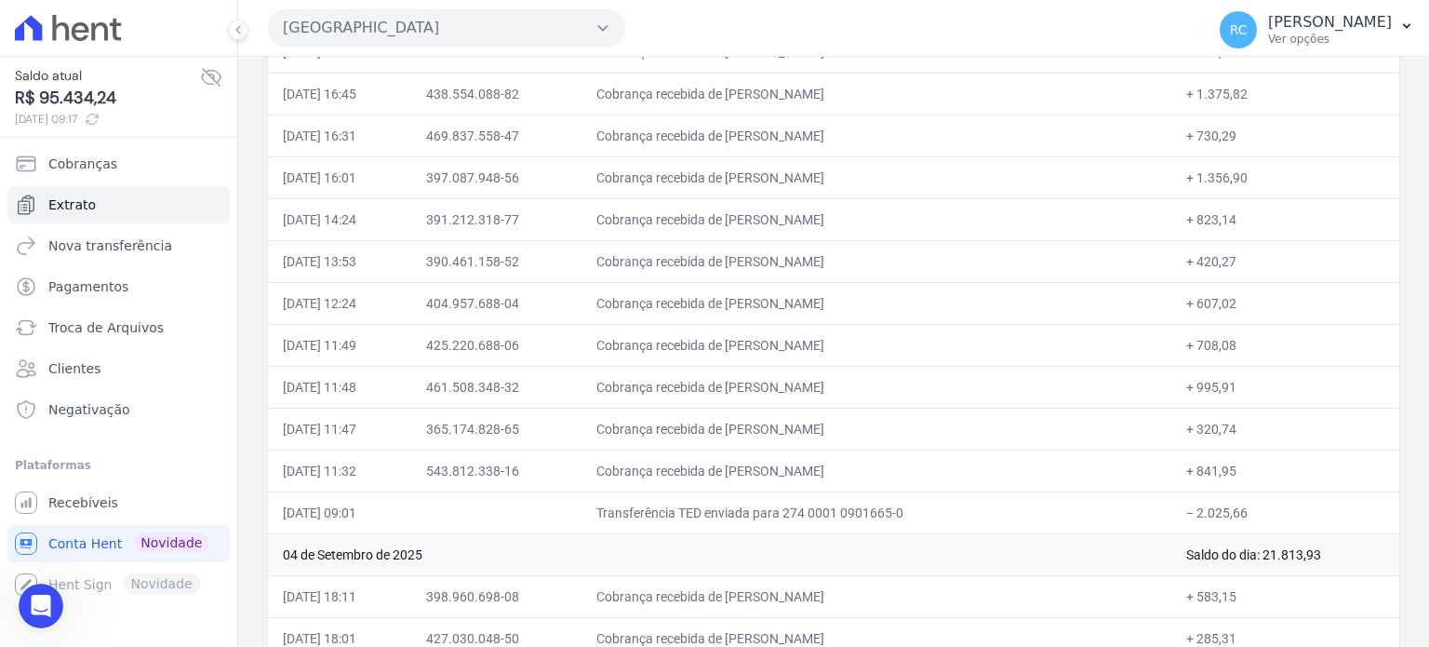
drag, startPoint x: 930, startPoint y: 453, endPoint x: 769, endPoint y: 467, distance: 160.6
click at [768, 468] on td "Cobrança recebida de MARAYA QUEIROZ DE SOUZA" at bounding box center [877, 470] width 590 height 42
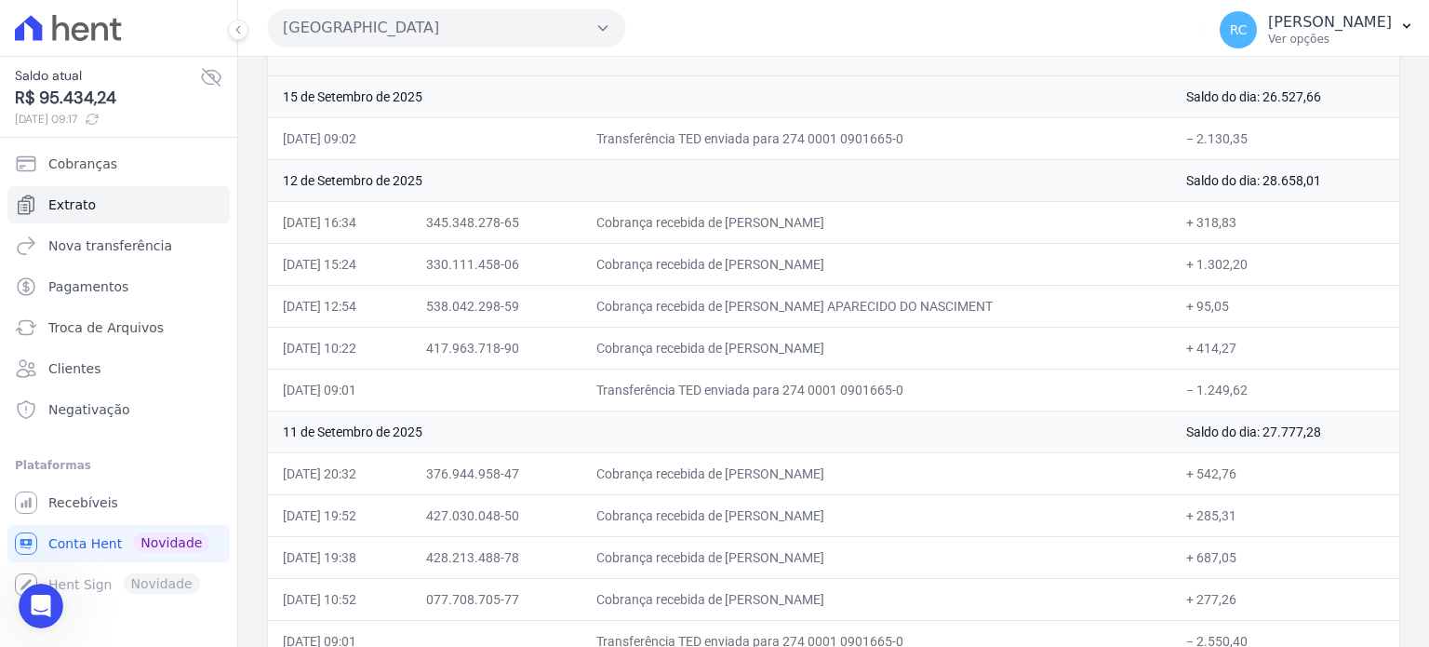
scroll to position [320, 0]
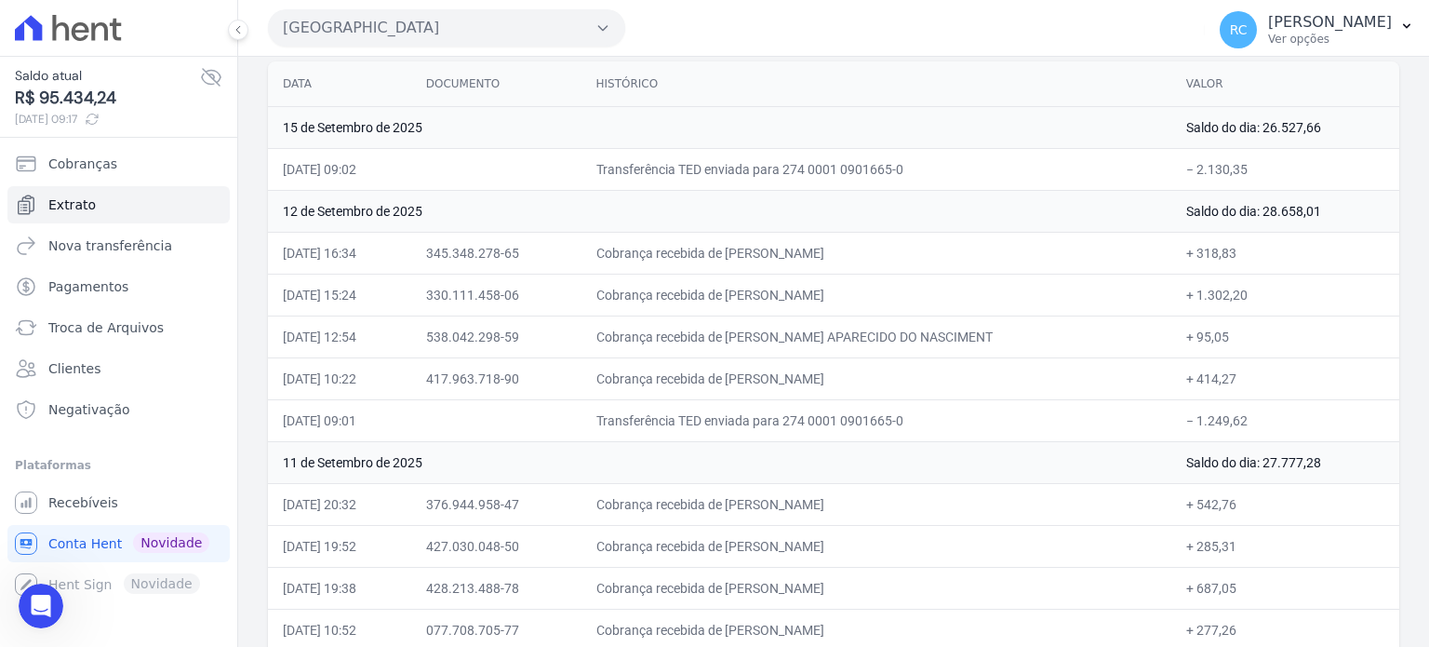
drag, startPoint x: 875, startPoint y: 247, endPoint x: 851, endPoint y: 335, distance: 91.4
drag, startPoint x: 851, startPoint y: 335, endPoint x: 157, endPoint y: 385, distance: 695.9
click at [850, 335] on td "Cobrança recebida de MARCELO APARECIDO DO NASCIMENT" at bounding box center [877, 336] width 590 height 42
drag, startPoint x: 465, startPoint y: 53, endPoint x: 475, endPoint y: 33, distance: 22.9
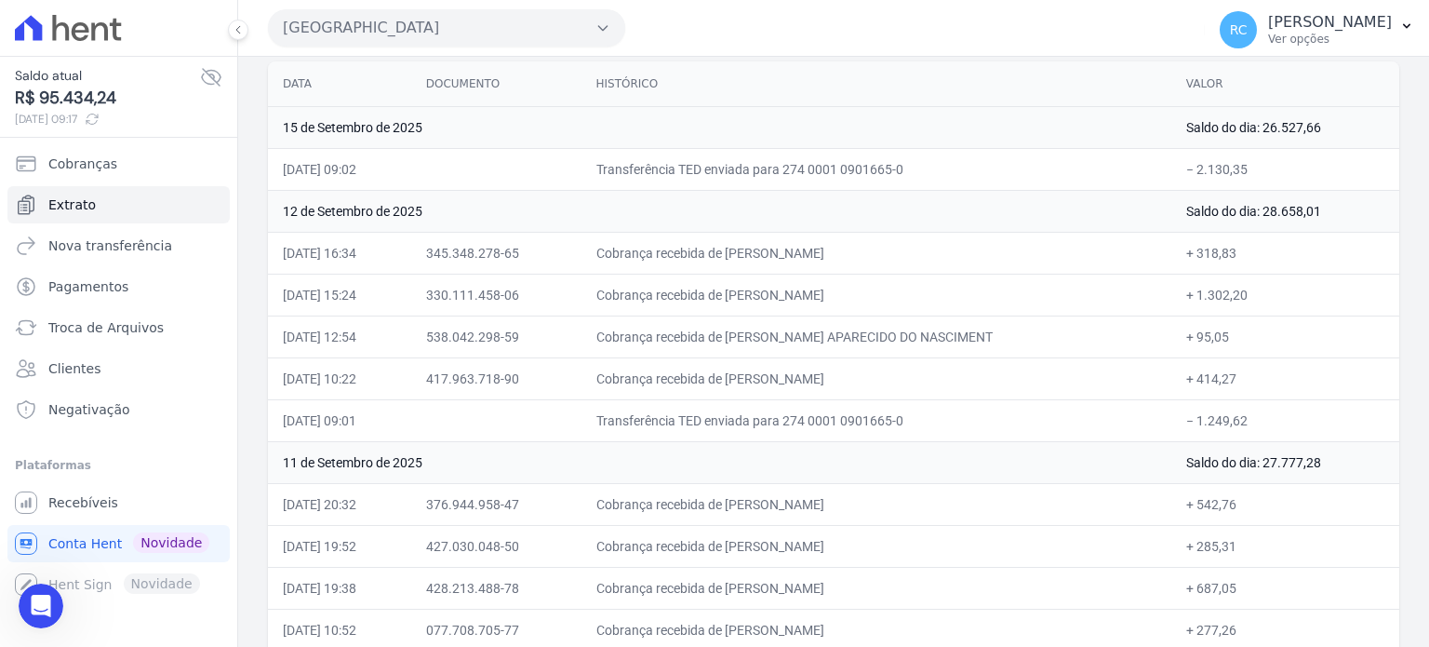
click at [466, 47] on div "Parque Dos Passaros CAVAZANI EMPREENDIMENTOS IMOBILIARIOS PARQUE DAS FLORES PAR…" at bounding box center [733, 28] width 930 height 58
click at [476, 29] on button "[GEOGRAPHIC_DATA]" at bounding box center [446, 27] width 357 height 37
click at [436, 40] on button "[GEOGRAPHIC_DATA]" at bounding box center [446, 27] width 357 height 37
click at [457, 17] on button "[GEOGRAPHIC_DATA]" at bounding box center [446, 27] width 357 height 37
drag, startPoint x: 590, startPoint y: 36, endPoint x: 599, endPoint y: 33, distance: 10.0
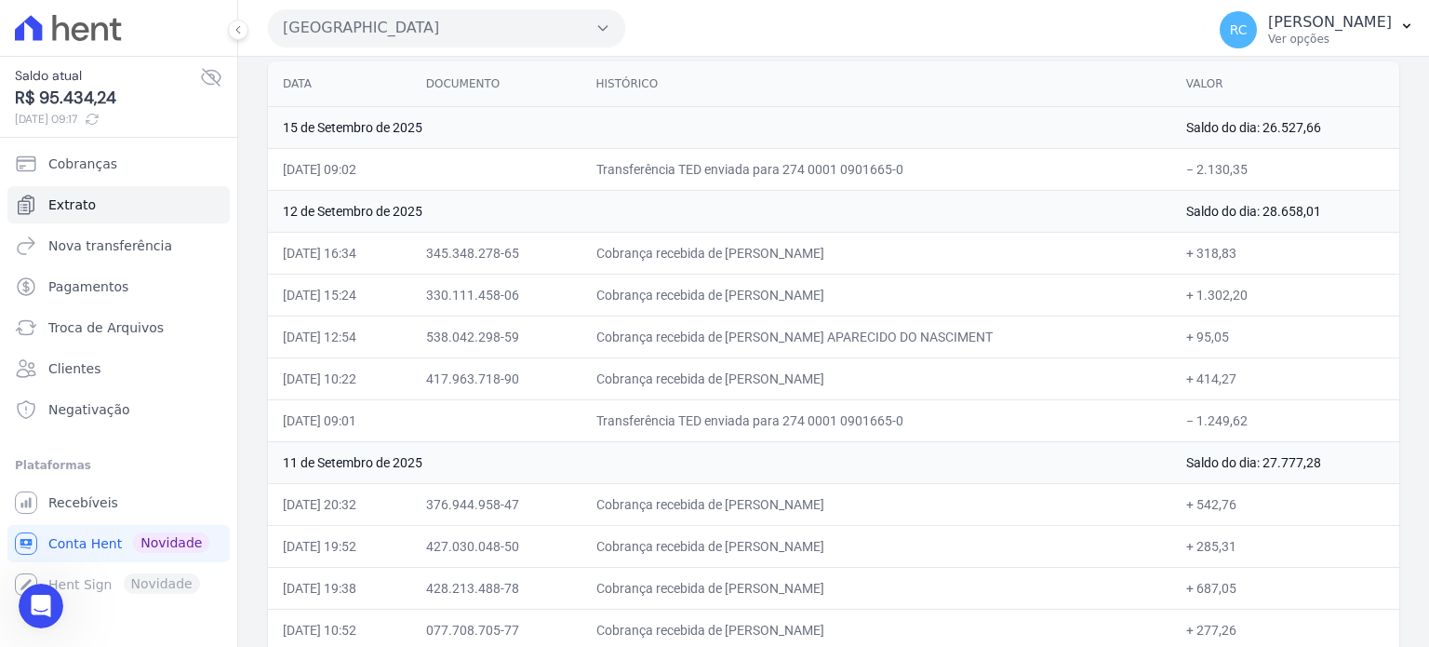
click at [591, 36] on button "[GEOGRAPHIC_DATA]" at bounding box center [446, 27] width 357 height 37
click at [599, 33] on icon "button" at bounding box center [602, 27] width 15 height 15
click at [132, 198] on link "Extrato" at bounding box center [118, 204] width 222 height 37
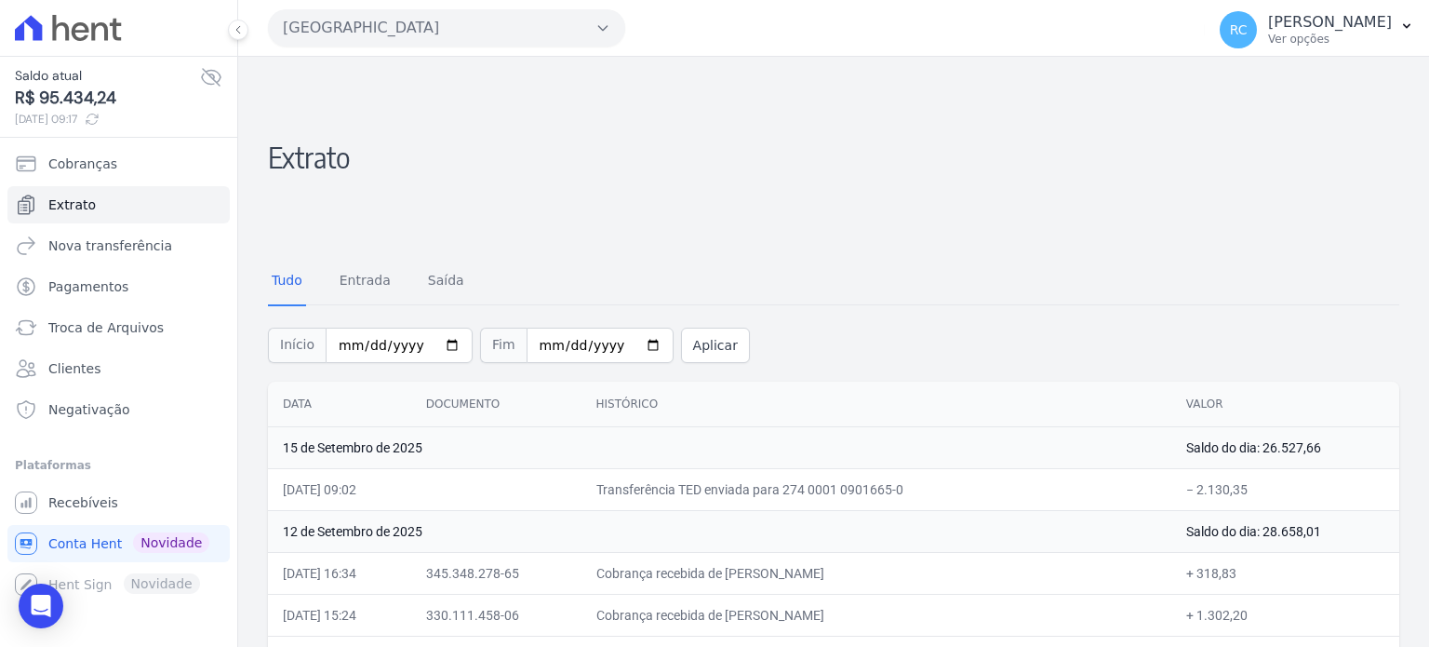
click at [462, 51] on div "Parque Dos Passaros CAVAZANI EMPREENDIMENTOS IMOBILIARIOS PARQUE DAS FLORES PAR…" at bounding box center [733, 28] width 930 height 58
click at [466, 36] on button "[GEOGRAPHIC_DATA]" at bounding box center [446, 27] width 357 height 37
click at [428, 21] on button "[GEOGRAPHIC_DATA]" at bounding box center [446, 27] width 357 height 37
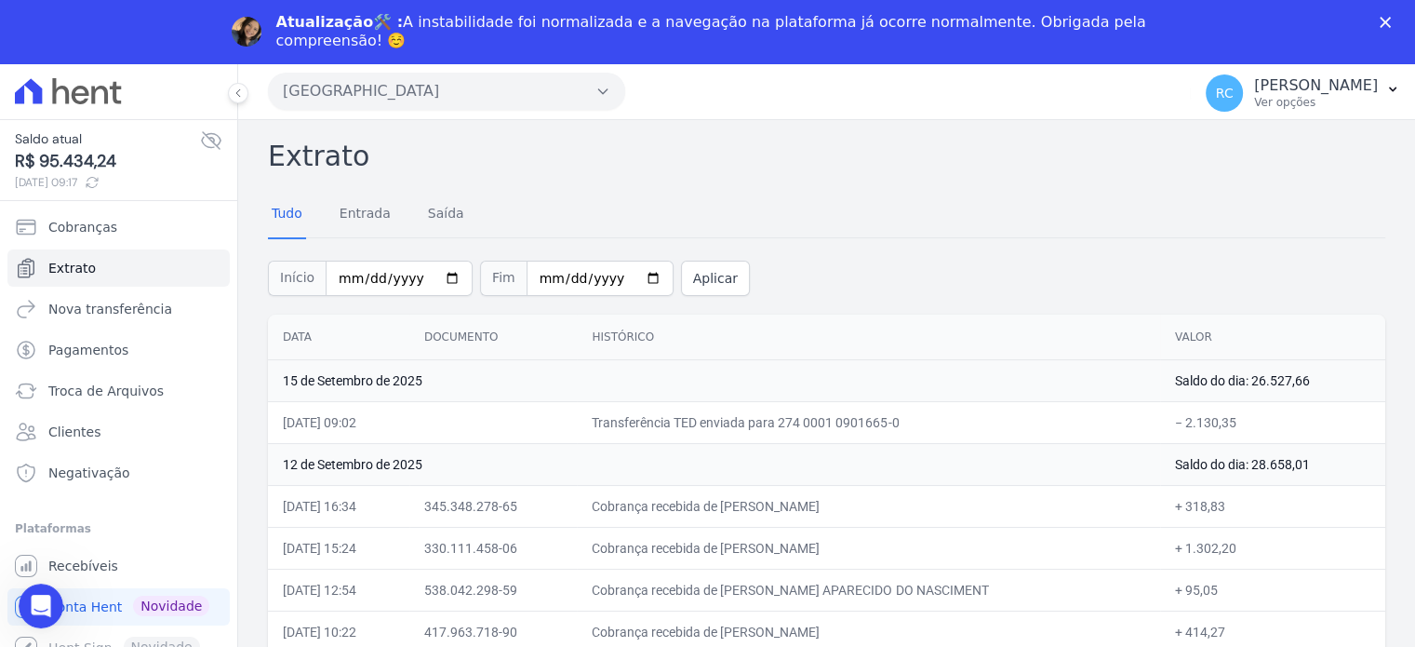
click at [1391, 20] on icon "Fechar" at bounding box center [1385, 22] width 11 height 11
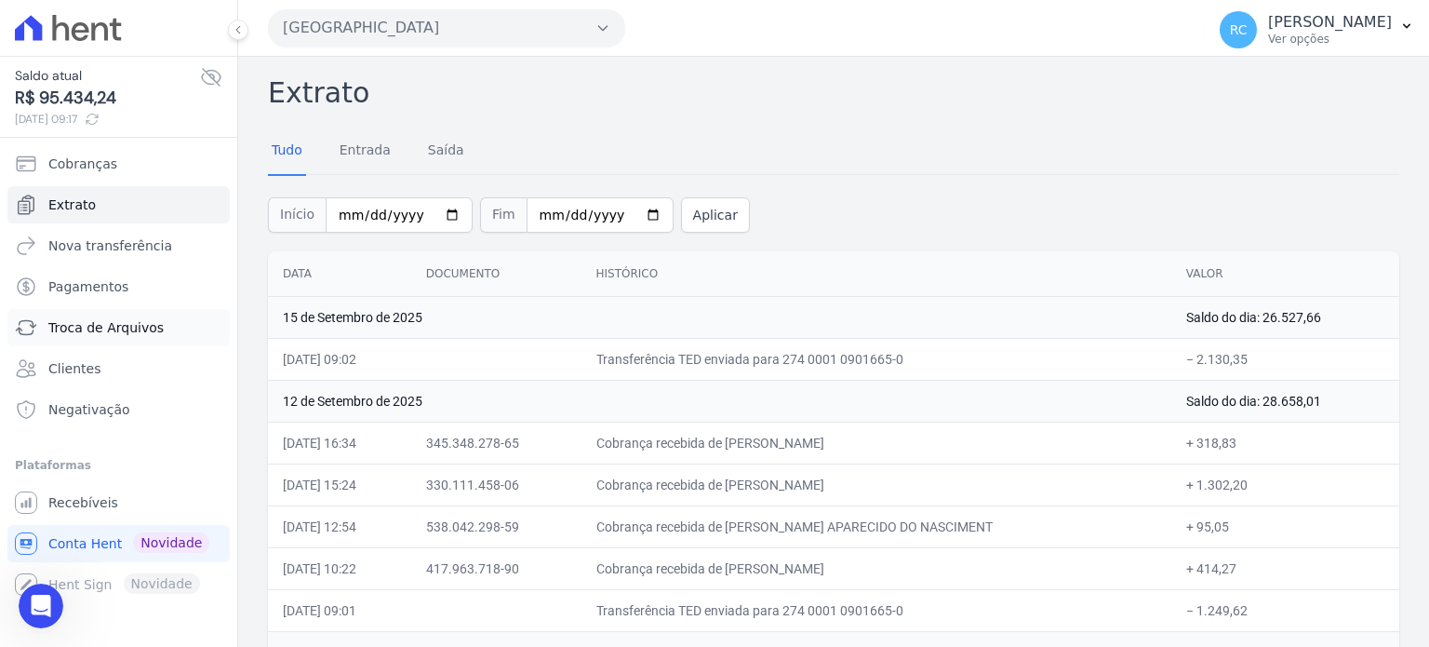
click at [123, 329] on span "Troca de Arquivos" at bounding box center [105, 327] width 115 height 19
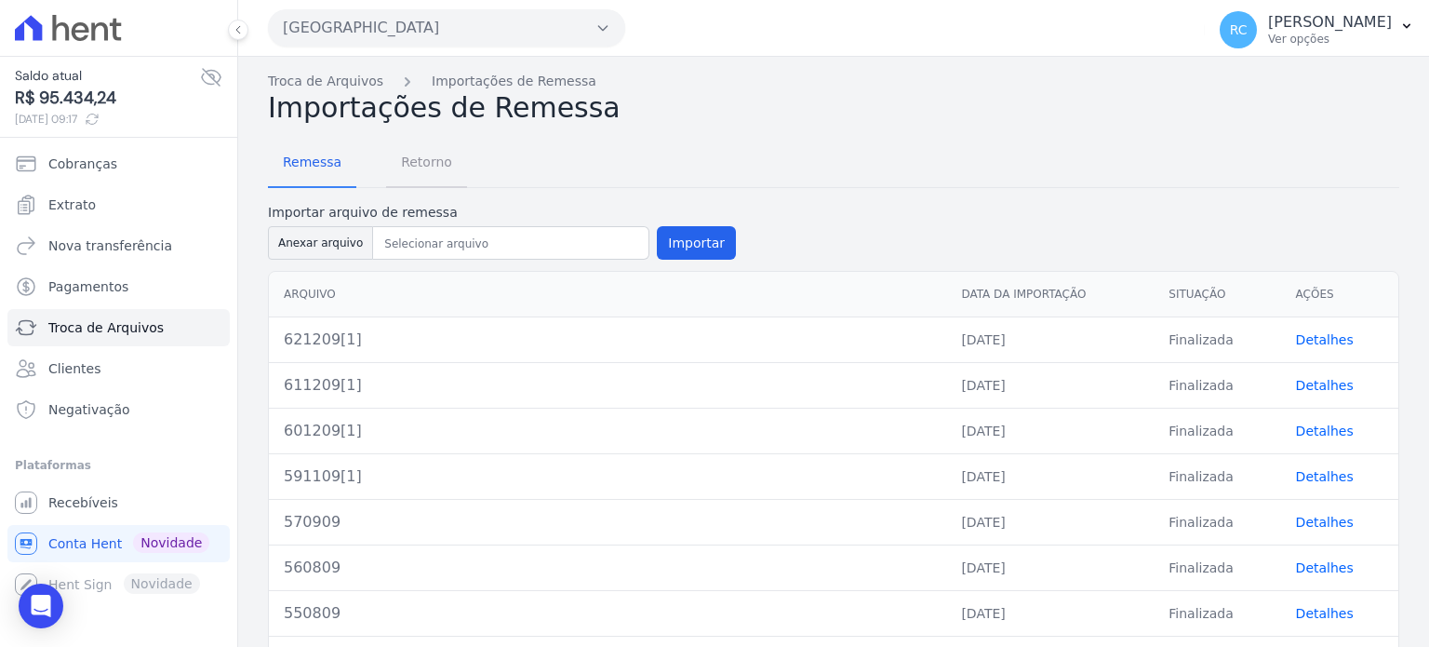
click at [431, 163] on span "Retorno" at bounding box center [427, 161] width 74 height 37
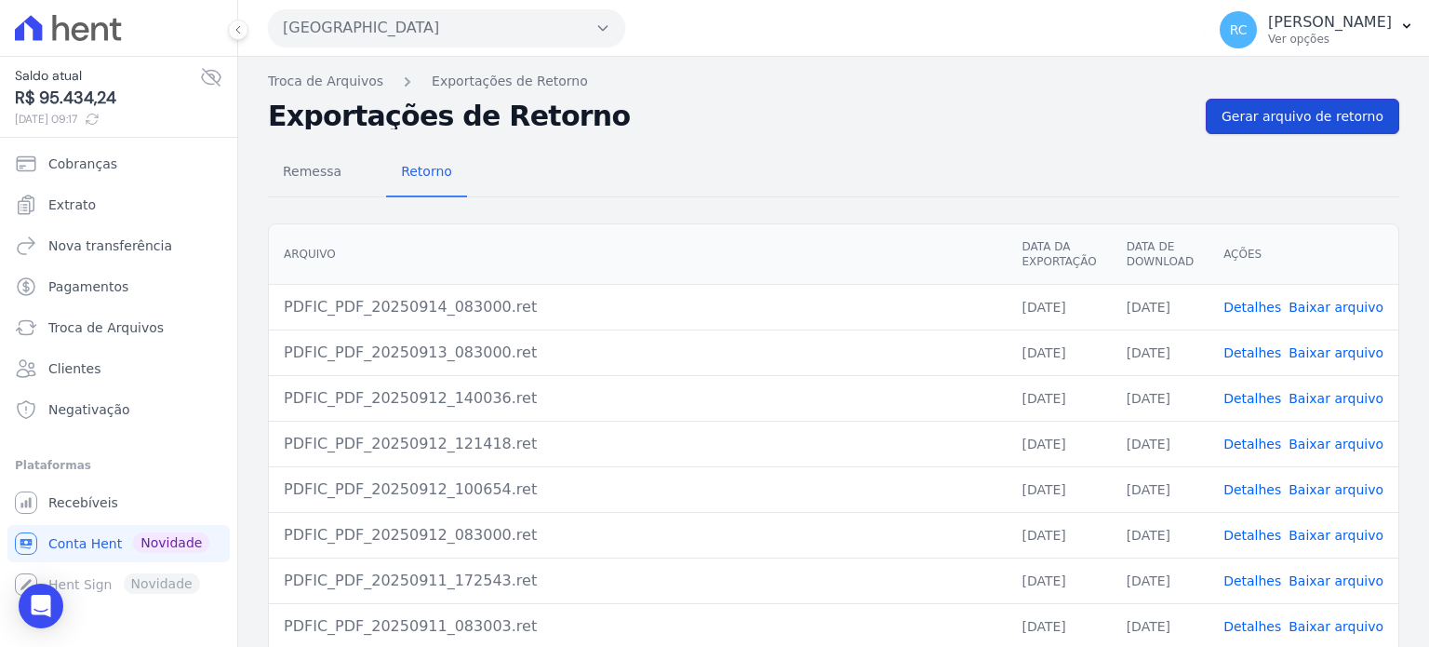
click at [1286, 118] on span "Gerar arquivo de retorno" at bounding box center [1303, 116] width 162 height 19
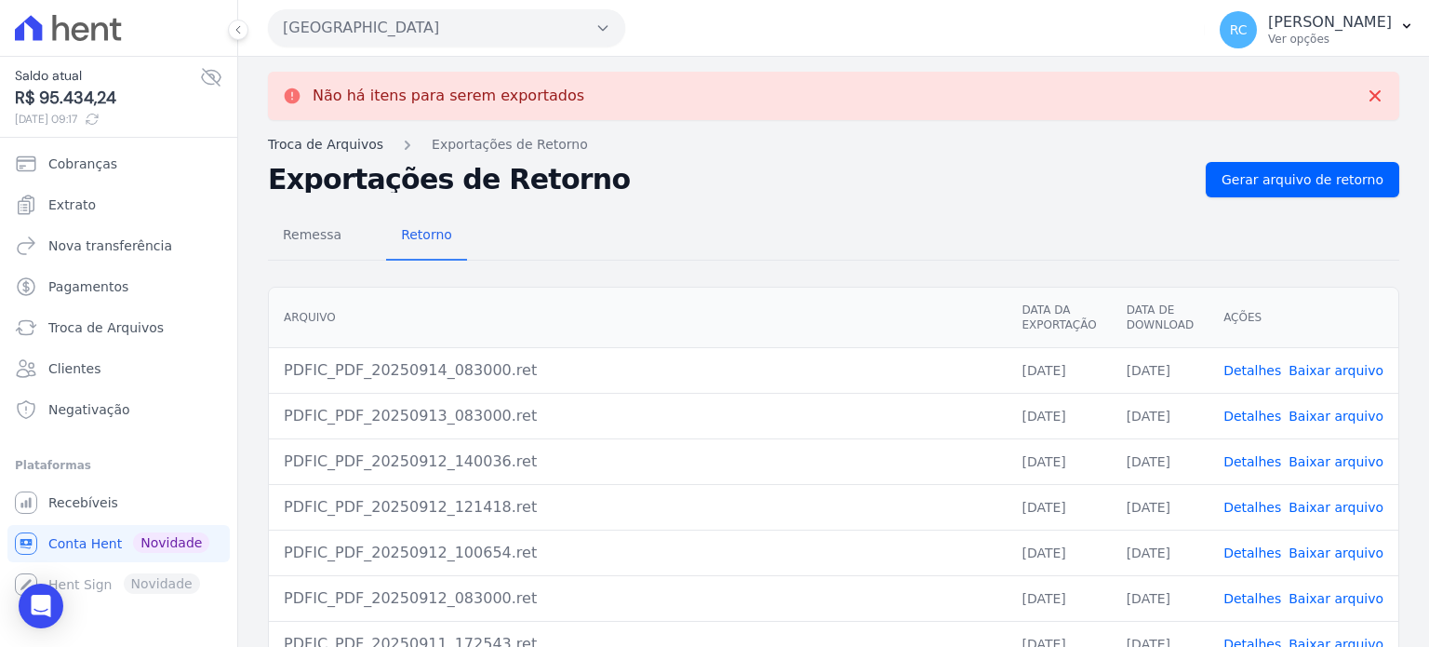
click at [327, 154] on div "Não há itens para serem exportados Troca de Arquivos Exportações de Retorno Exp…" at bounding box center [833, 471] width 1191 height 828
click at [327, 152] on link "Troca de Arquivos" at bounding box center [325, 145] width 115 height 20
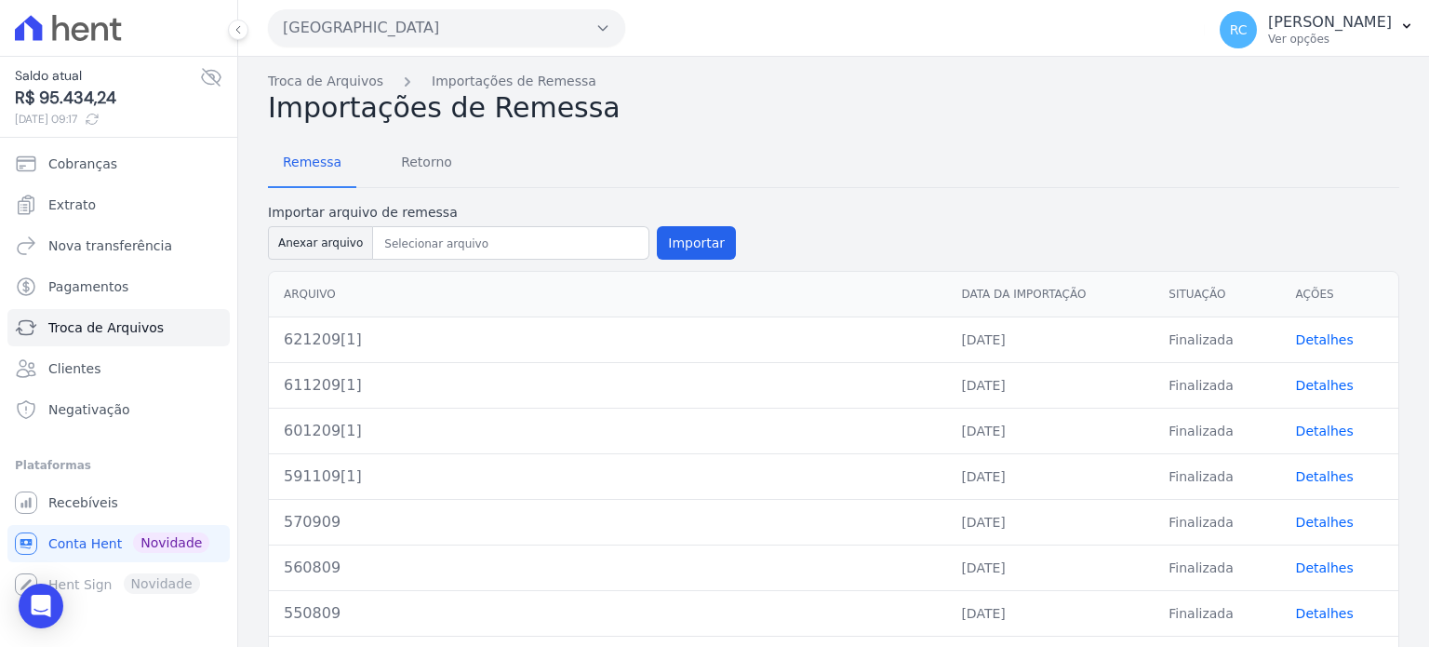
drag, startPoint x: 448, startPoint y: 13, endPoint x: 406, endPoint y: 20, distance: 43.3
click at [441, 12] on button "Parque Das Flores" at bounding box center [446, 27] width 357 height 37
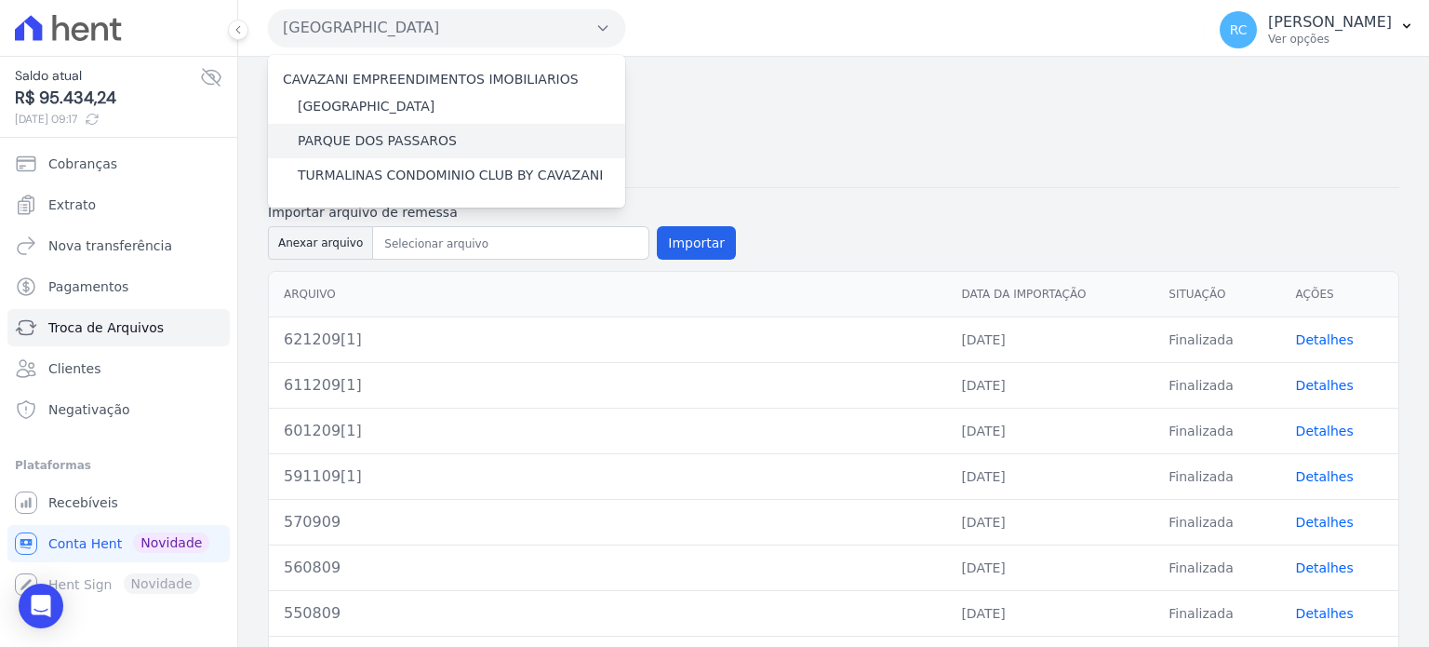
click at [395, 141] on label "PARQUE DOS PASSAROS" at bounding box center [377, 141] width 159 height 20
click at [0, 0] on input "PARQUE DOS PASSAROS" at bounding box center [0, 0] width 0 height 0
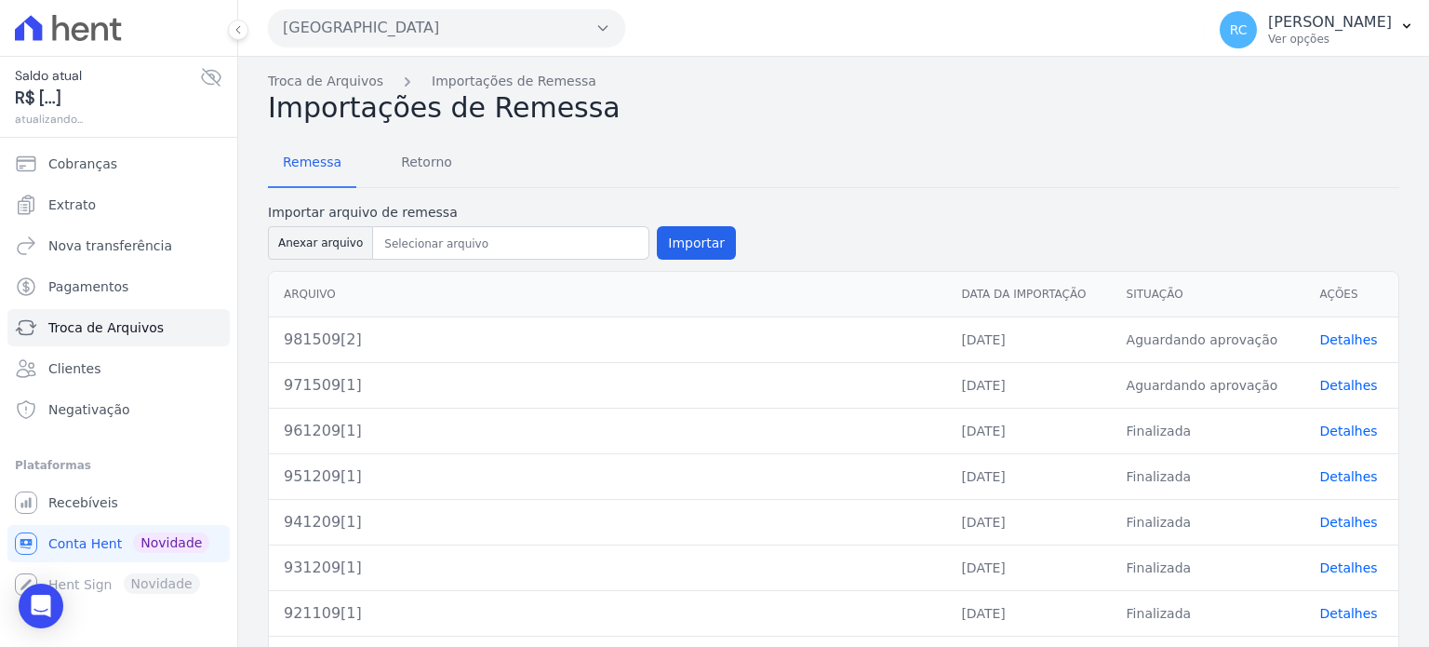
click at [1347, 342] on link "Detalhes" at bounding box center [1349, 339] width 58 height 15
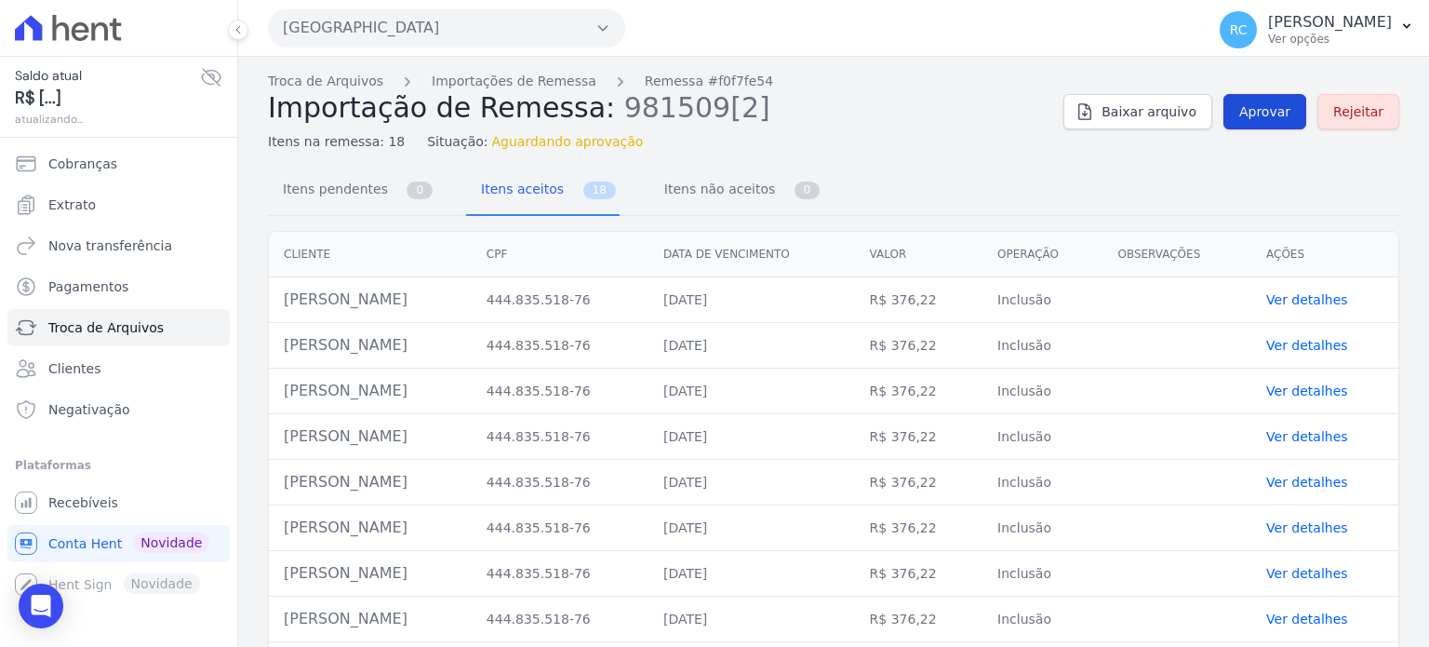
click at [1273, 116] on span "Aprovar" at bounding box center [1264, 111] width 51 height 19
click at [1269, 108] on span "Aprovar" at bounding box center [1264, 111] width 51 height 19
click at [325, 77] on link "Troca de Arquivos" at bounding box center [325, 82] width 115 height 20
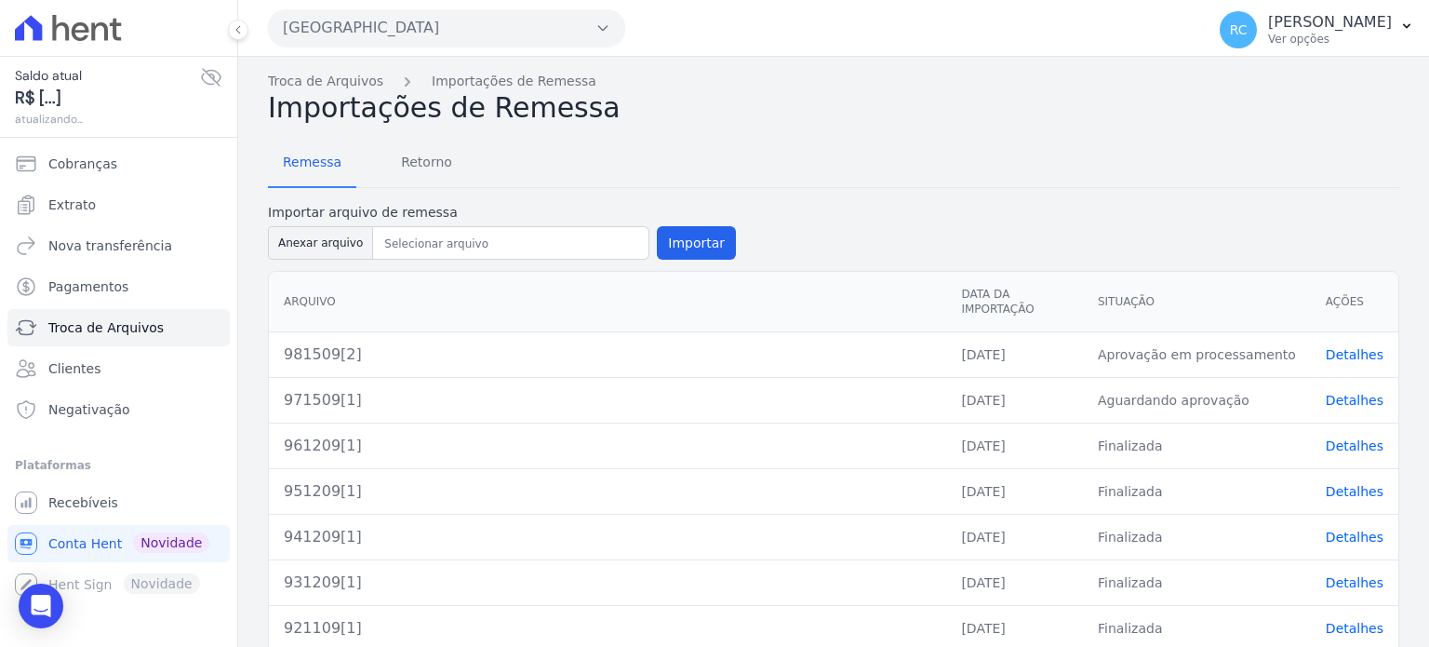
click at [1342, 393] on link "Detalhes" at bounding box center [1355, 400] width 58 height 15
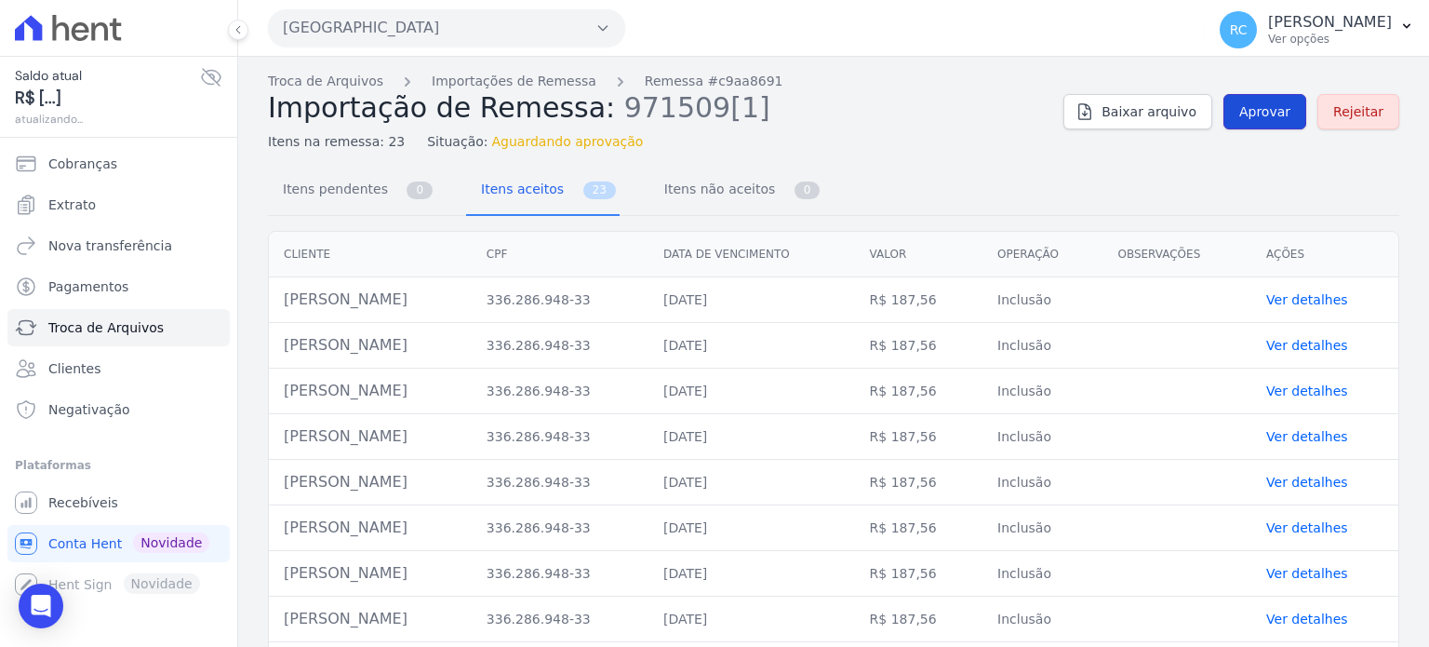
click at [1241, 122] on link "Aprovar" at bounding box center [1265, 111] width 83 height 35
click at [1257, 110] on span "Aprovar" at bounding box center [1264, 111] width 51 height 19
click at [1254, 122] on link "Aprovar" at bounding box center [1265, 111] width 83 height 35
click at [1263, 114] on span "Aprovar" at bounding box center [1264, 111] width 51 height 19
click at [1262, 117] on span "Aprovar" at bounding box center [1264, 111] width 51 height 19
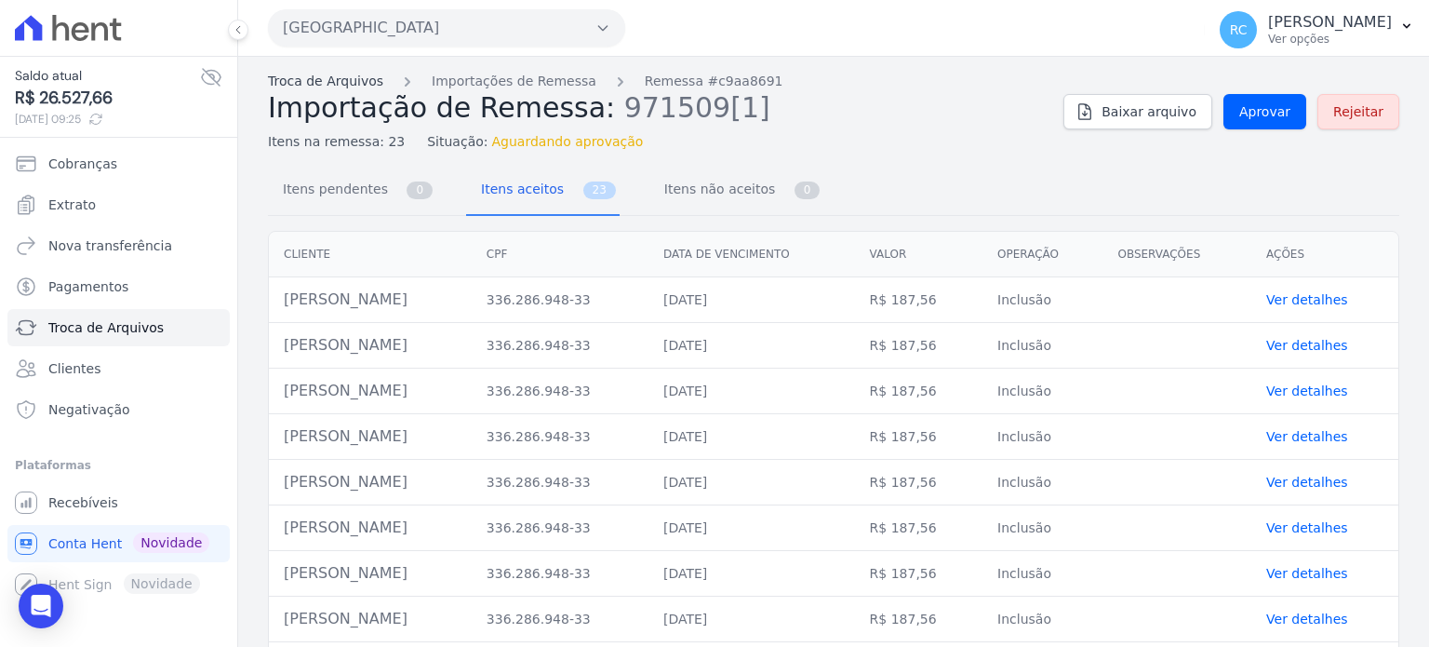
click at [316, 81] on link "Troca de Arquivos" at bounding box center [325, 82] width 115 height 20
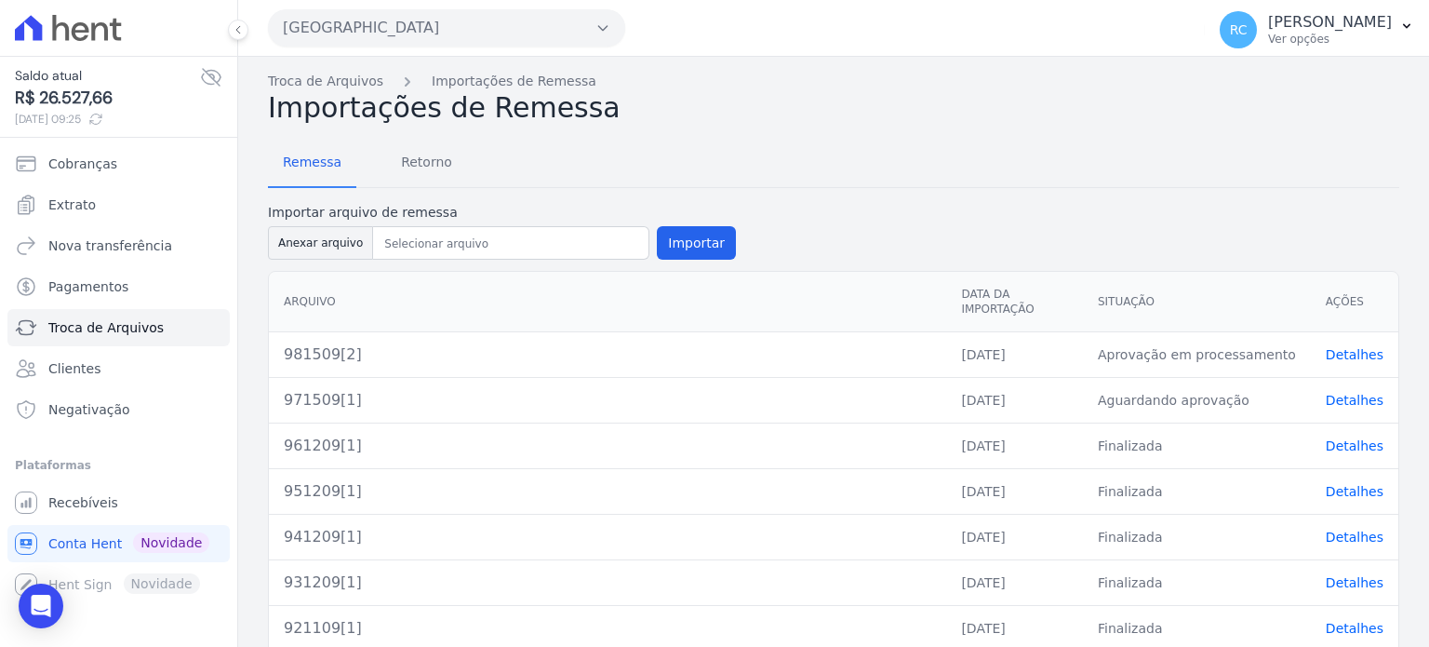
click at [1336, 393] on link "Detalhes" at bounding box center [1355, 400] width 58 height 15
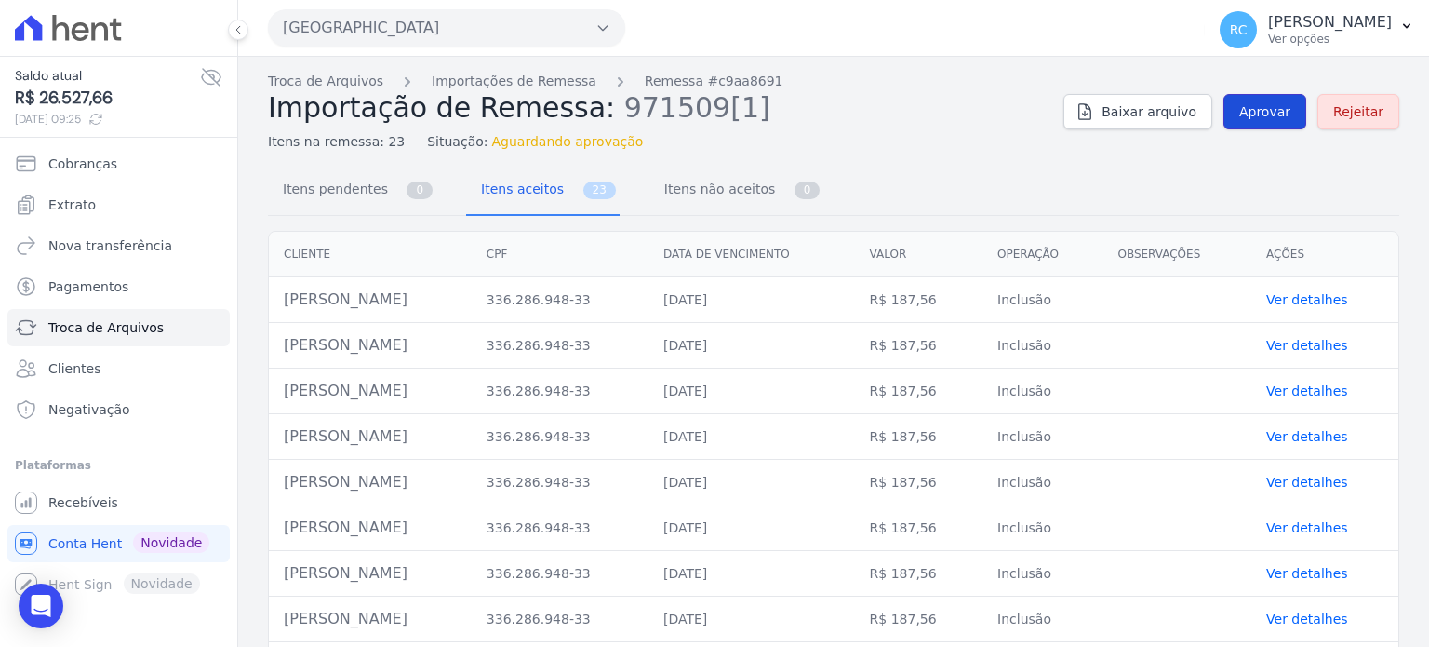
click at [1267, 114] on span "Aprovar" at bounding box center [1264, 111] width 51 height 19
click at [1262, 125] on link "Aprovar" at bounding box center [1265, 111] width 83 height 35
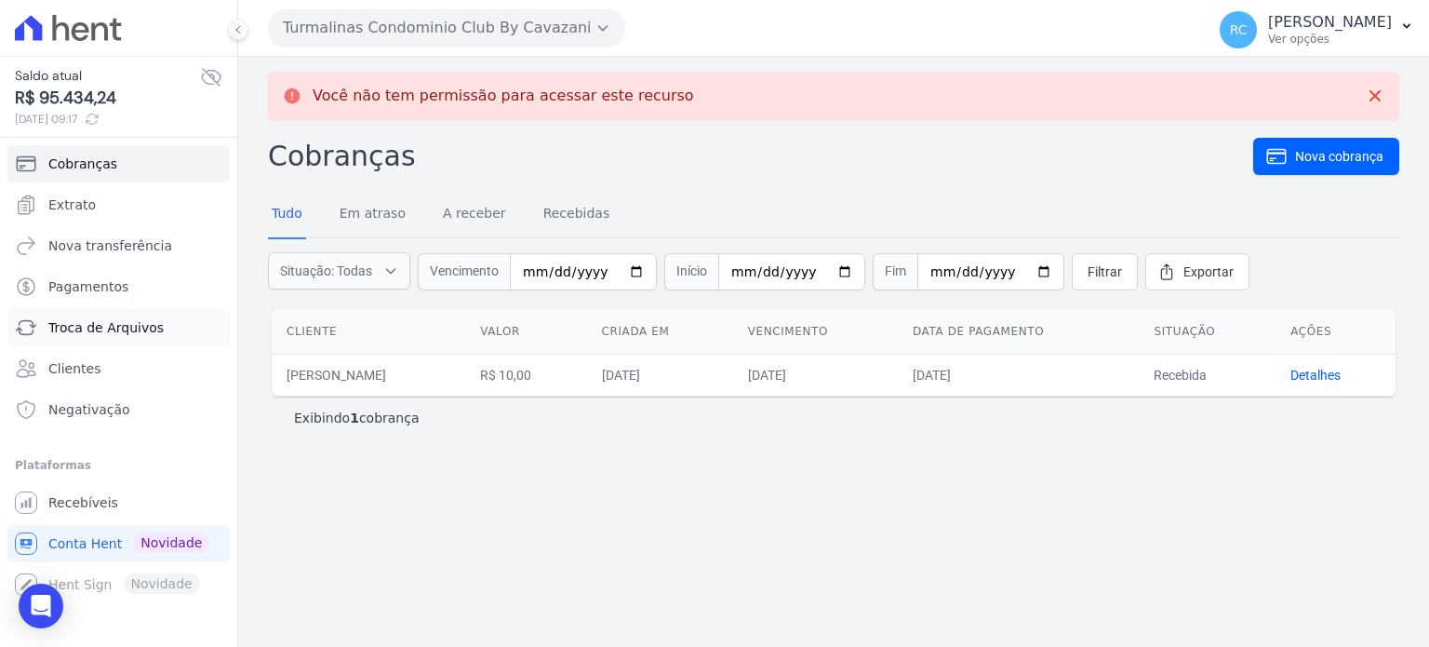
click at [108, 330] on span "Troca de Arquivos" at bounding box center [105, 327] width 115 height 19
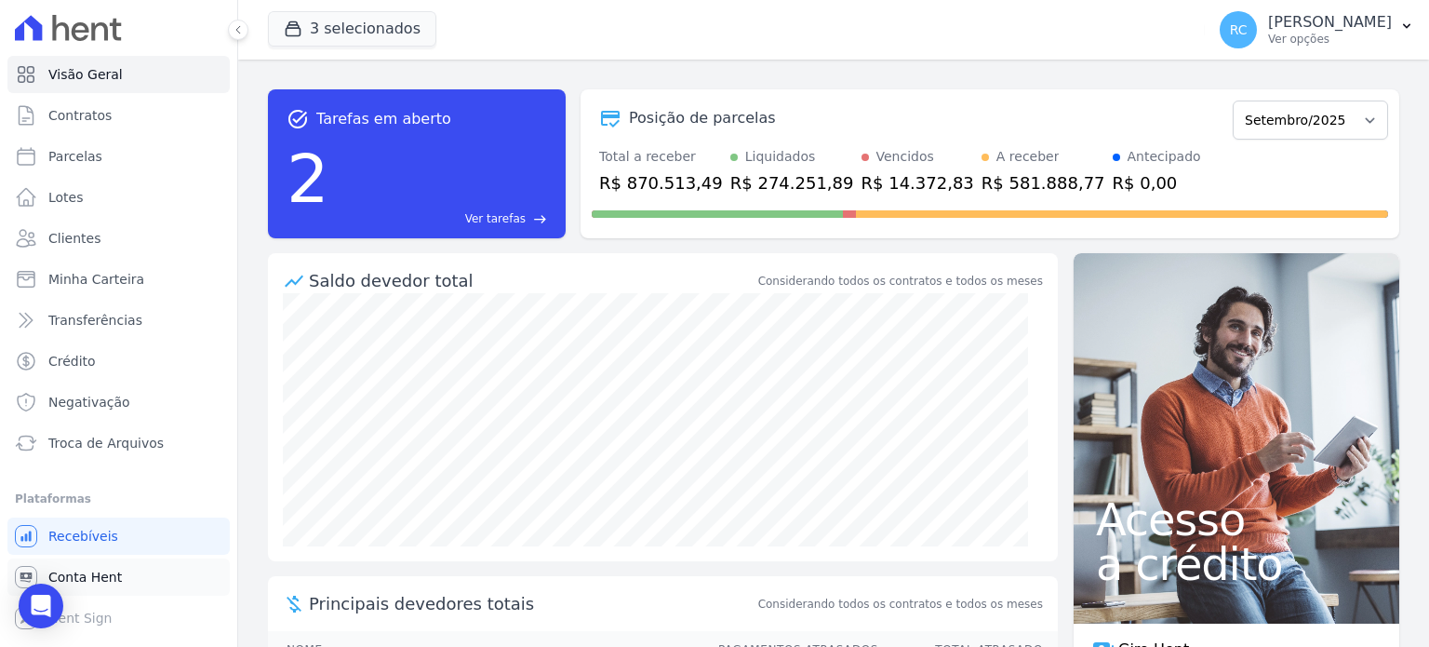
click at [108, 585] on span "Conta Hent" at bounding box center [85, 577] width 74 height 19
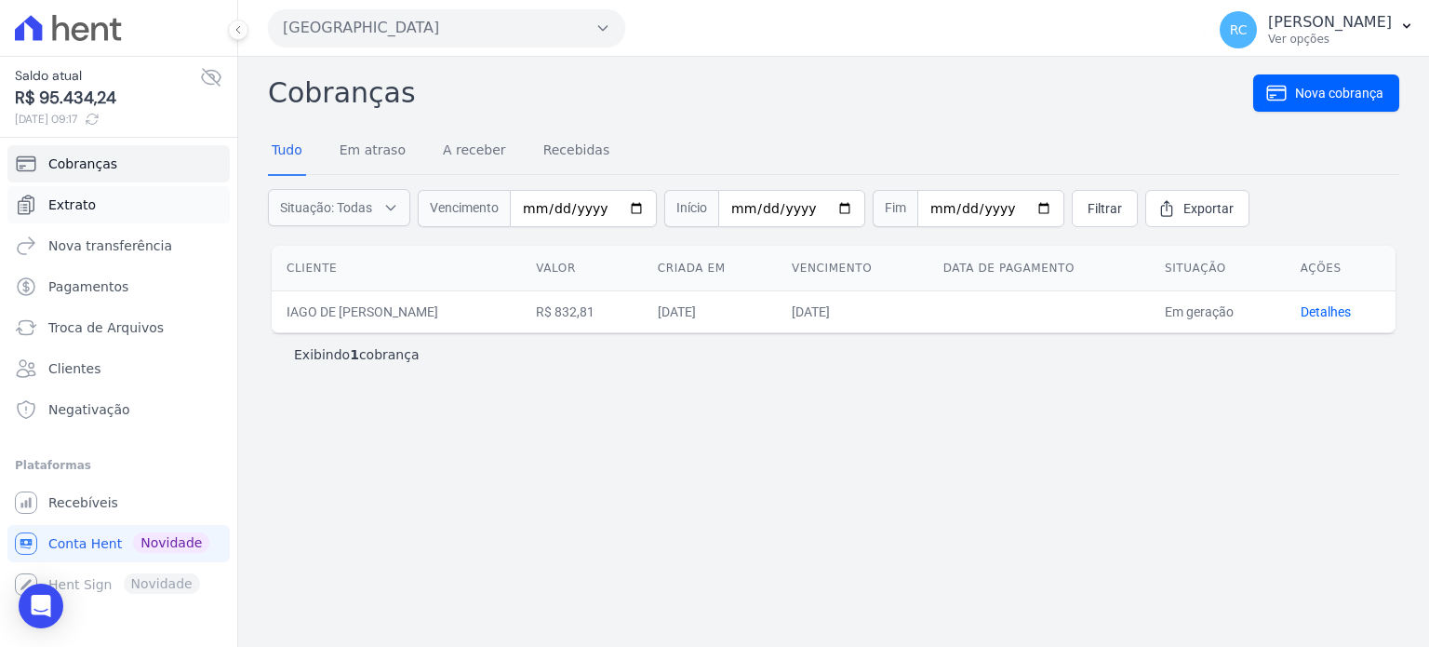
click at [81, 193] on link "Extrato" at bounding box center [118, 204] width 222 height 37
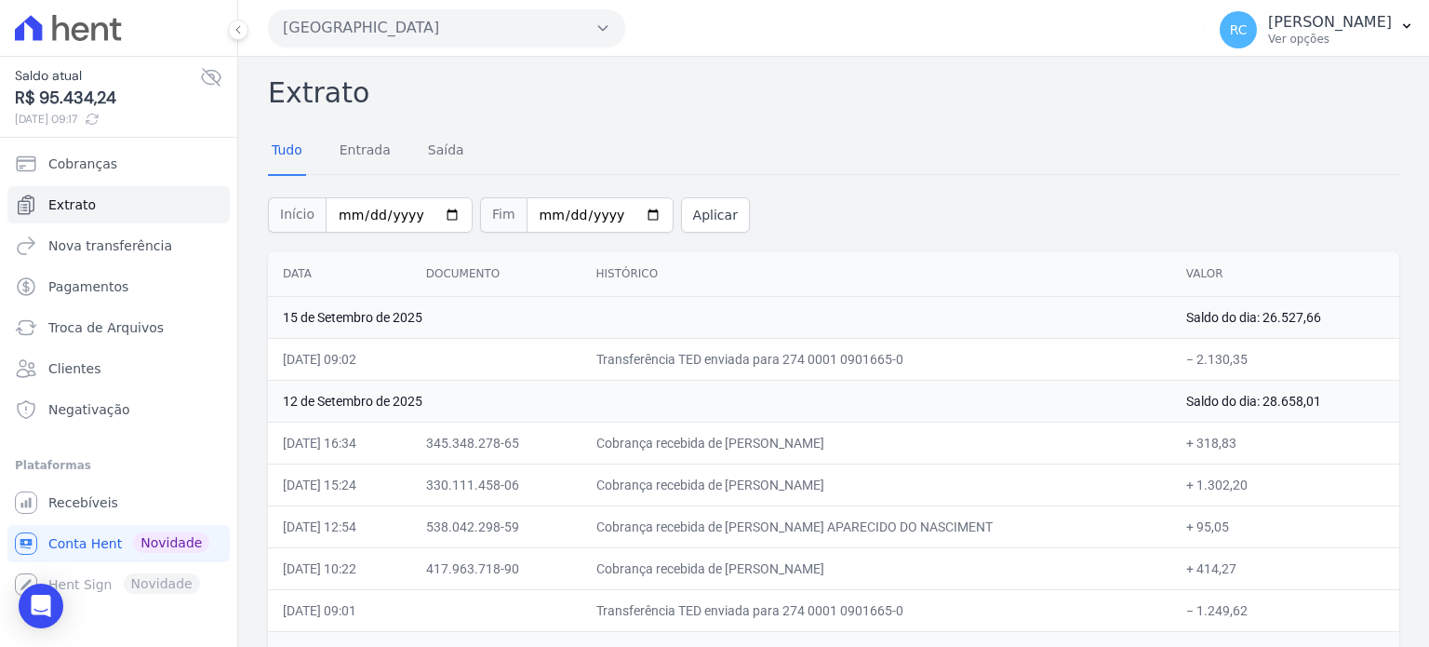
click at [488, 11] on button "[GEOGRAPHIC_DATA]" at bounding box center [446, 27] width 357 height 37
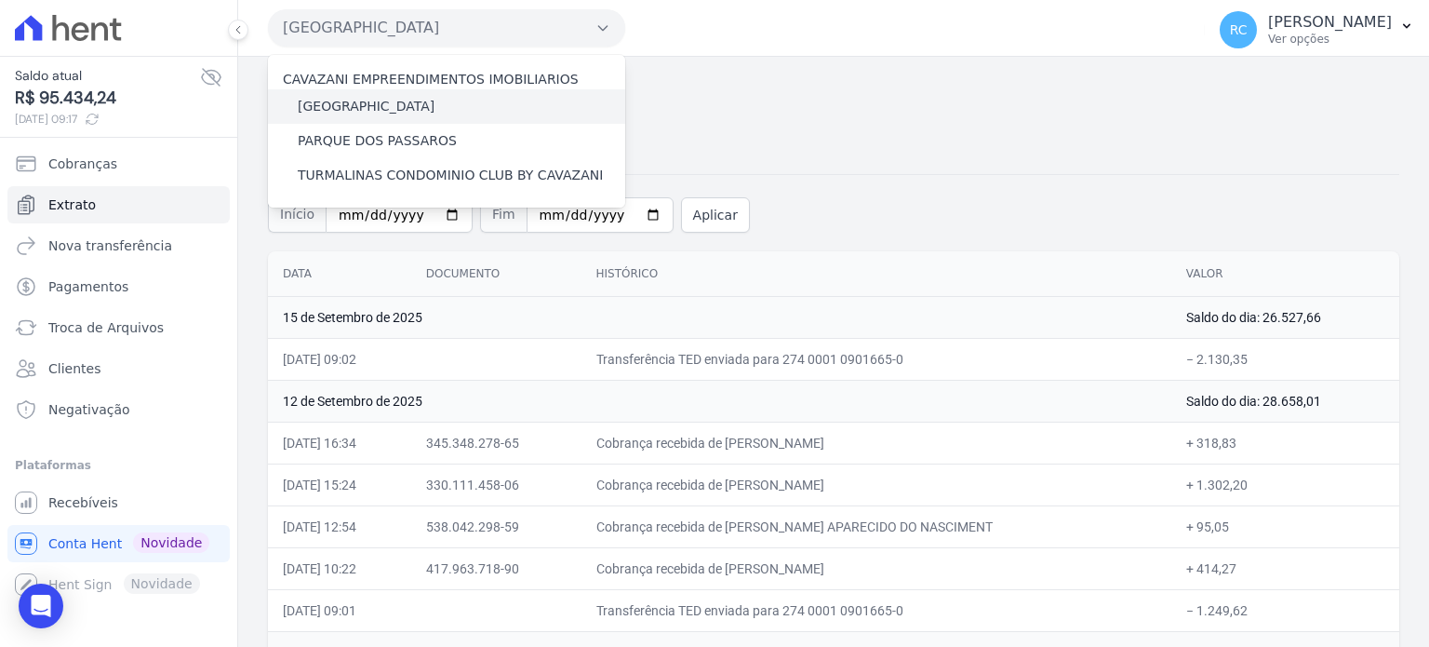
click at [395, 107] on label "[GEOGRAPHIC_DATA]" at bounding box center [366, 107] width 137 height 20
click at [0, 0] on input "[GEOGRAPHIC_DATA]" at bounding box center [0, 0] width 0 height 0
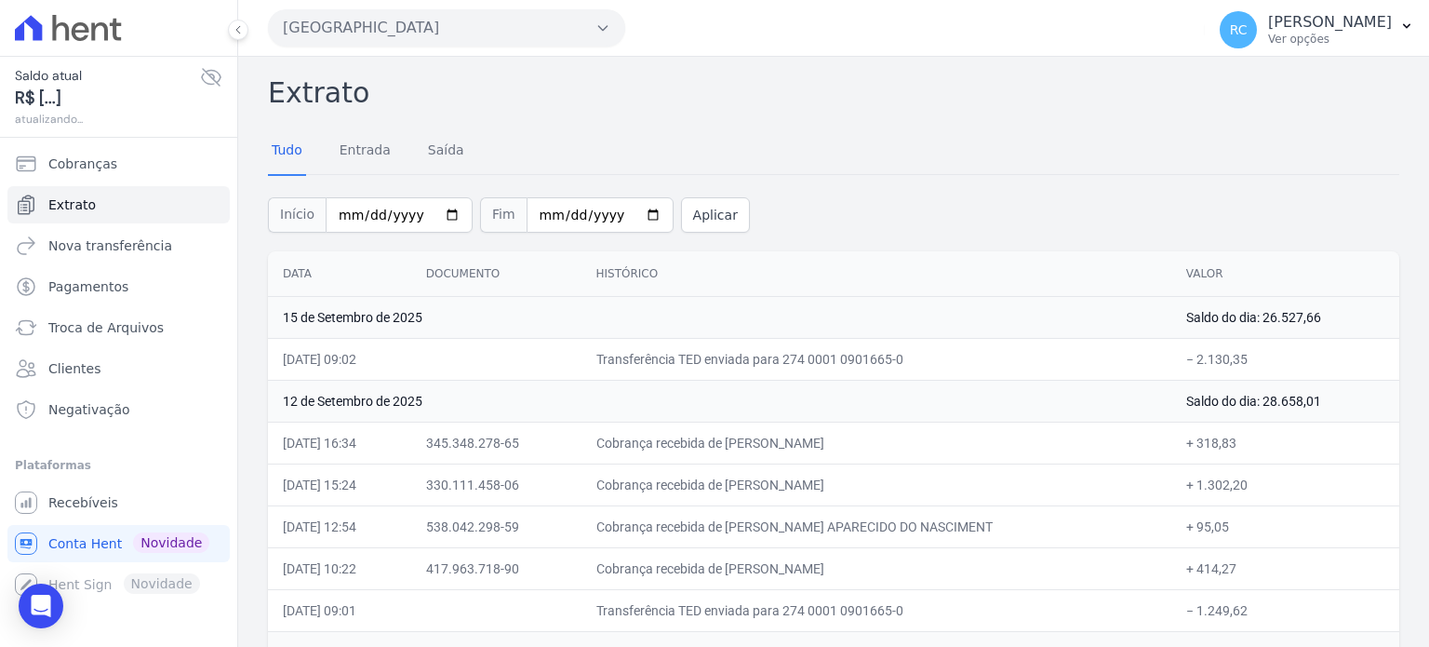
click at [531, 33] on button "[GEOGRAPHIC_DATA]" at bounding box center [446, 27] width 357 height 37
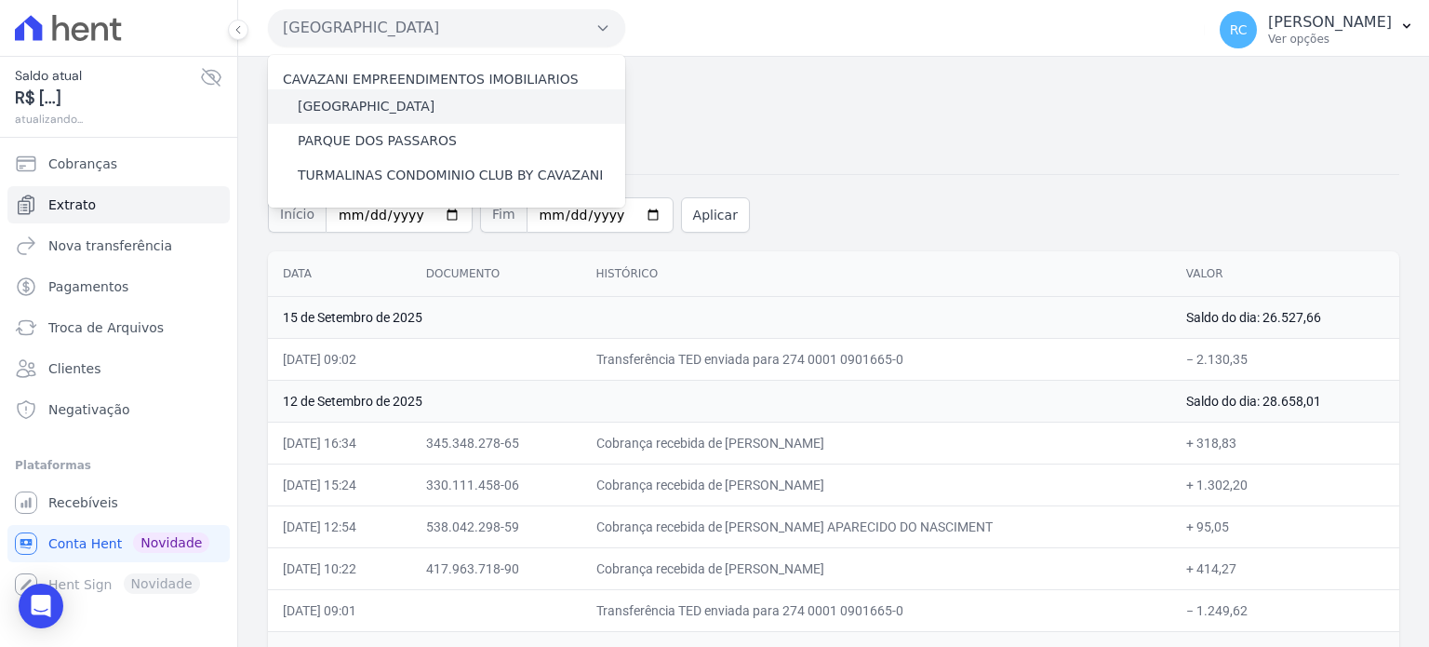
click at [376, 106] on label "[GEOGRAPHIC_DATA]" at bounding box center [366, 107] width 137 height 20
click at [0, 0] on input "[GEOGRAPHIC_DATA]" at bounding box center [0, 0] width 0 height 0
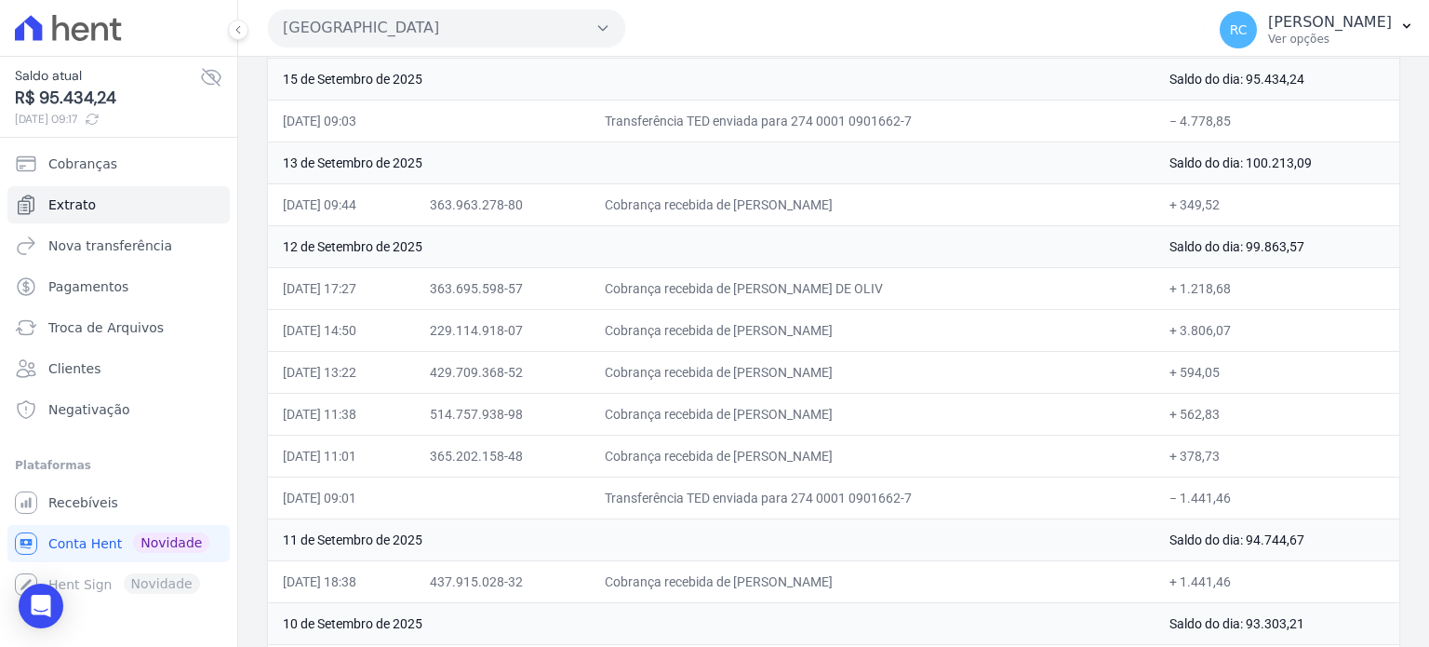
scroll to position [279, 0]
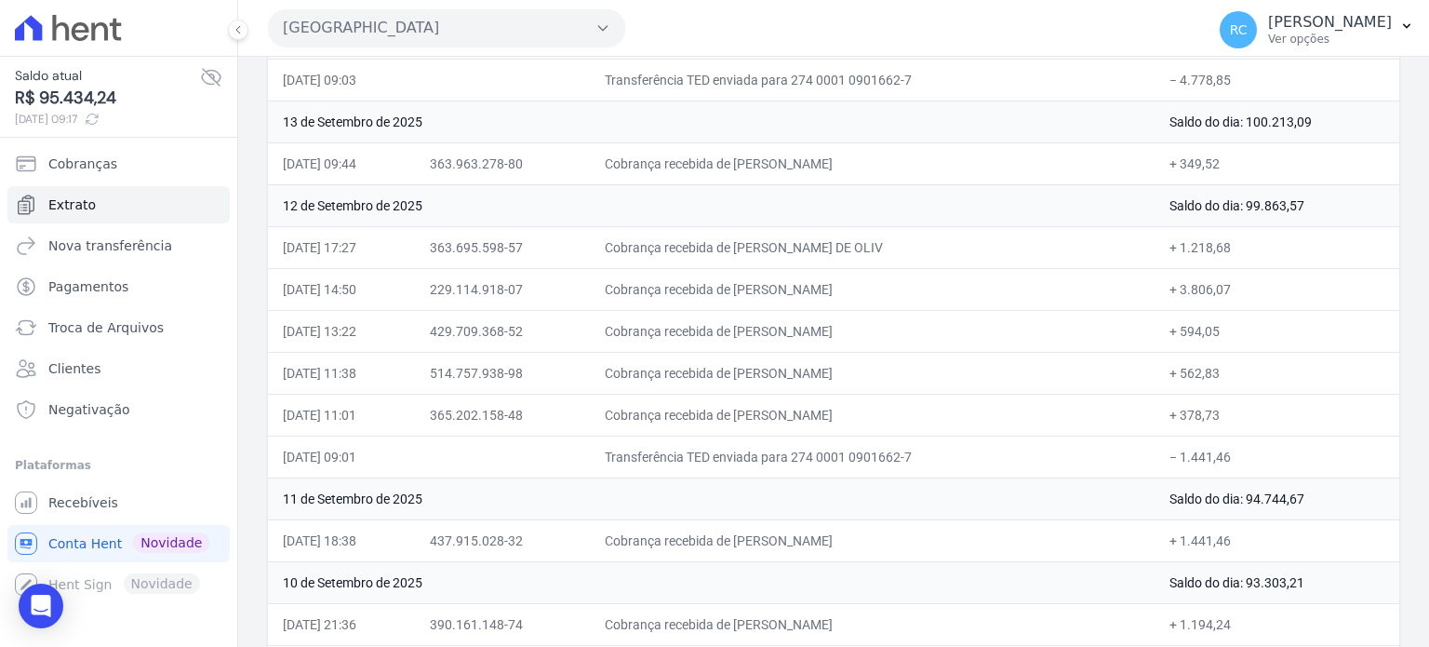
drag, startPoint x: 1232, startPoint y: 461, endPoint x: 1180, endPoint y: 475, distance: 54.2
click at [1179, 464] on td "− 1.441,46" at bounding box center [1277, 456] width 245 height 42
copy td "1.441,46"
drag, startPoint x: 937, startPoint y: 239, endPoint x: 765, endPoint y: 245, distance: 172.2
click at [765, 245] on td "Cobrança recebida de MATHEUS AUGUSTO CANUTO DE OLIV" at bounding box center [872, 247] width 565 height 42
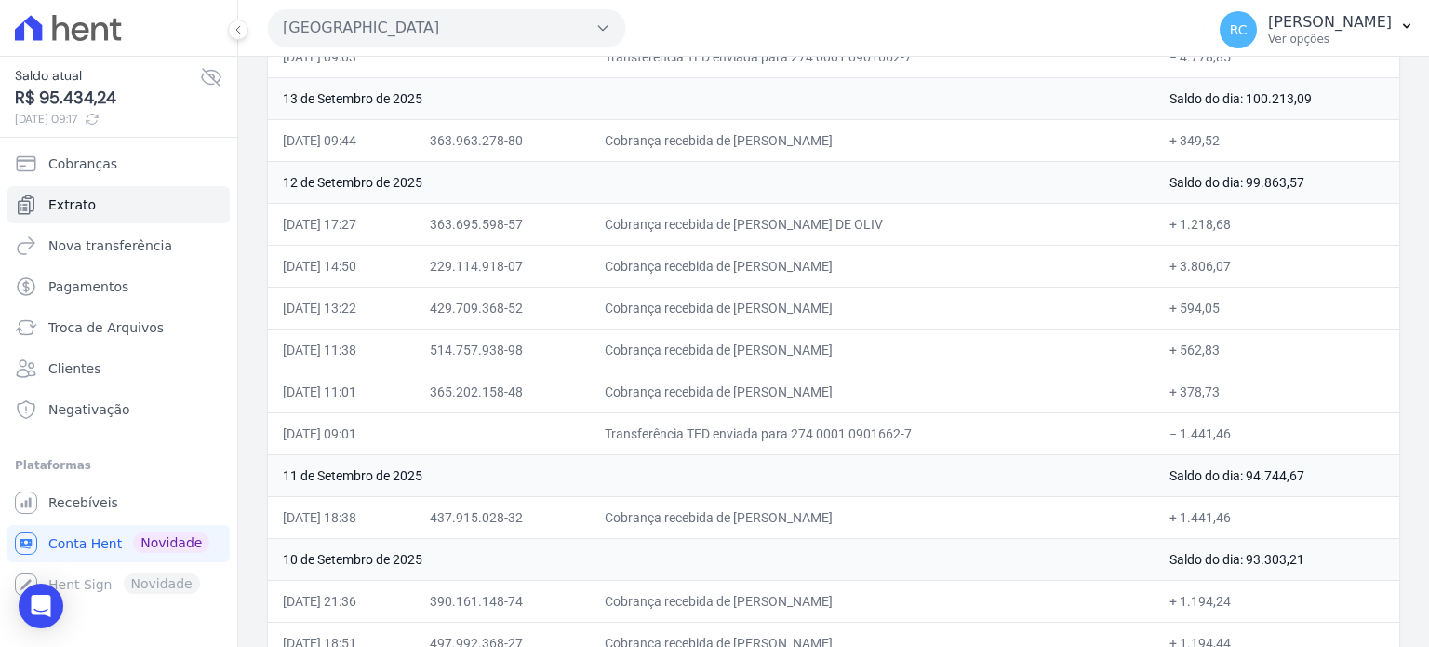
scroll to position [372, 0]
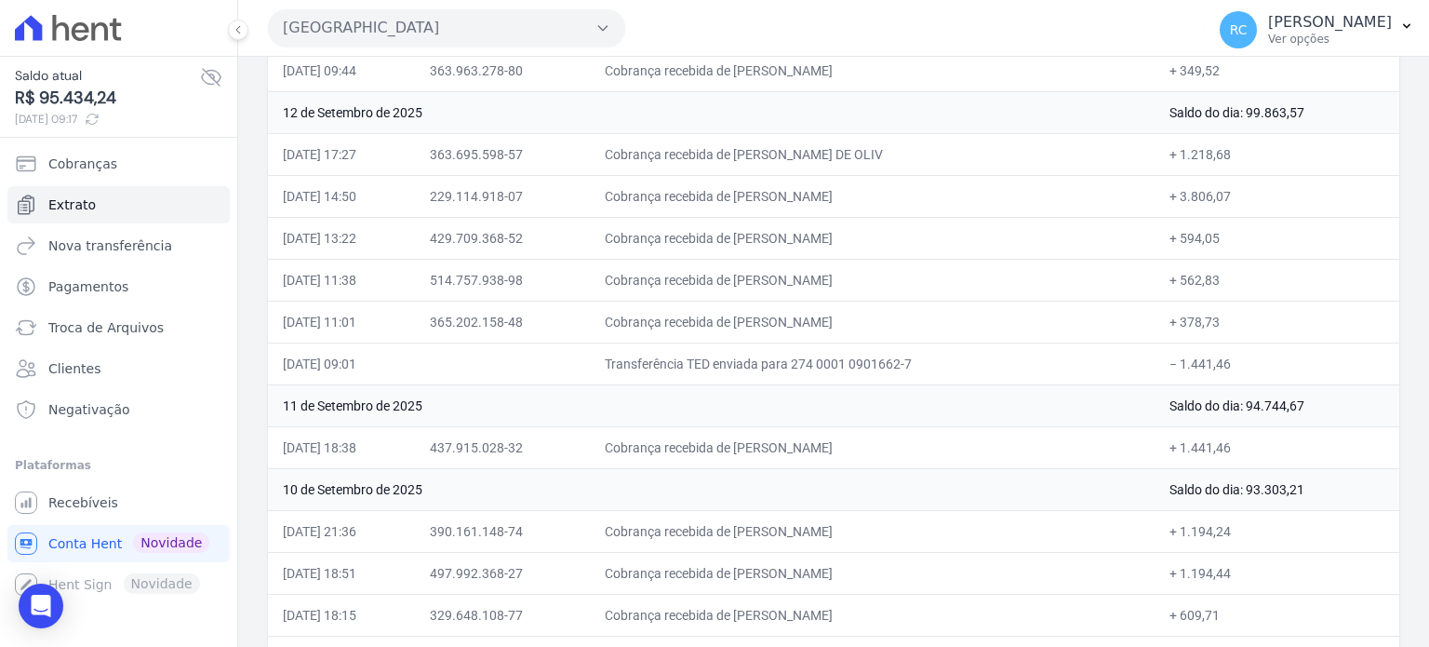
click at [964, 148] on td "Cobrança recebida de MATHEUS AUGUSTO CANUTO DE OLIV" at bounding box center [872, 154] width 565 height 42
drag, startPoint x: 972, startPoint y: 148, endPoint x: 759, endPoint y: 159, distance: 213.4
click at [759, 159] on td "Cobrança recebida de MATHEUS AUGUSTO CANUTO DE OLIV" at bounding box center [872, 154] width 565 height 42
copy td "MATHEUS AUGUSTO CANUTO DE O"
drag, startPoint x: 908, startPoint y: 189, endPoint x: 764, endPoint y: 196, distance: 144.4
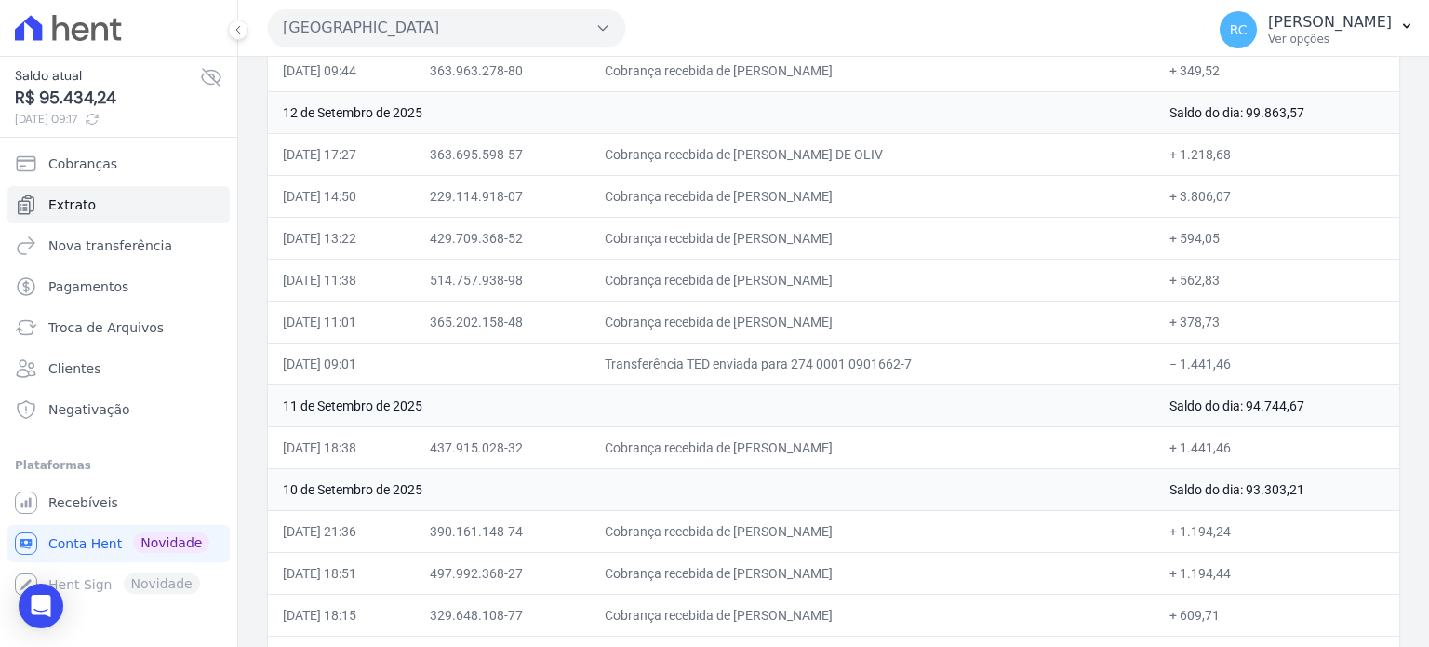
click at [764, 196] on td "Cobrança recebida de ANA CAROLINA PEREIRA MACHADO" at bounding box center [872, 196] width 565 height 42
copy td "ANA CAROLINA PEREIRA"
drag, startPoint x: 904, startPoint y: 236, endPoint x: 767, endPoint y: 240, distance: 137.8
click at [767, 240] on td "Cobrança recebida de CAROLINY BRITO RODRIGUES" at bounding box center [872, 238] width 565 height 42
copy td "CAROLINY BRITO RODRI"
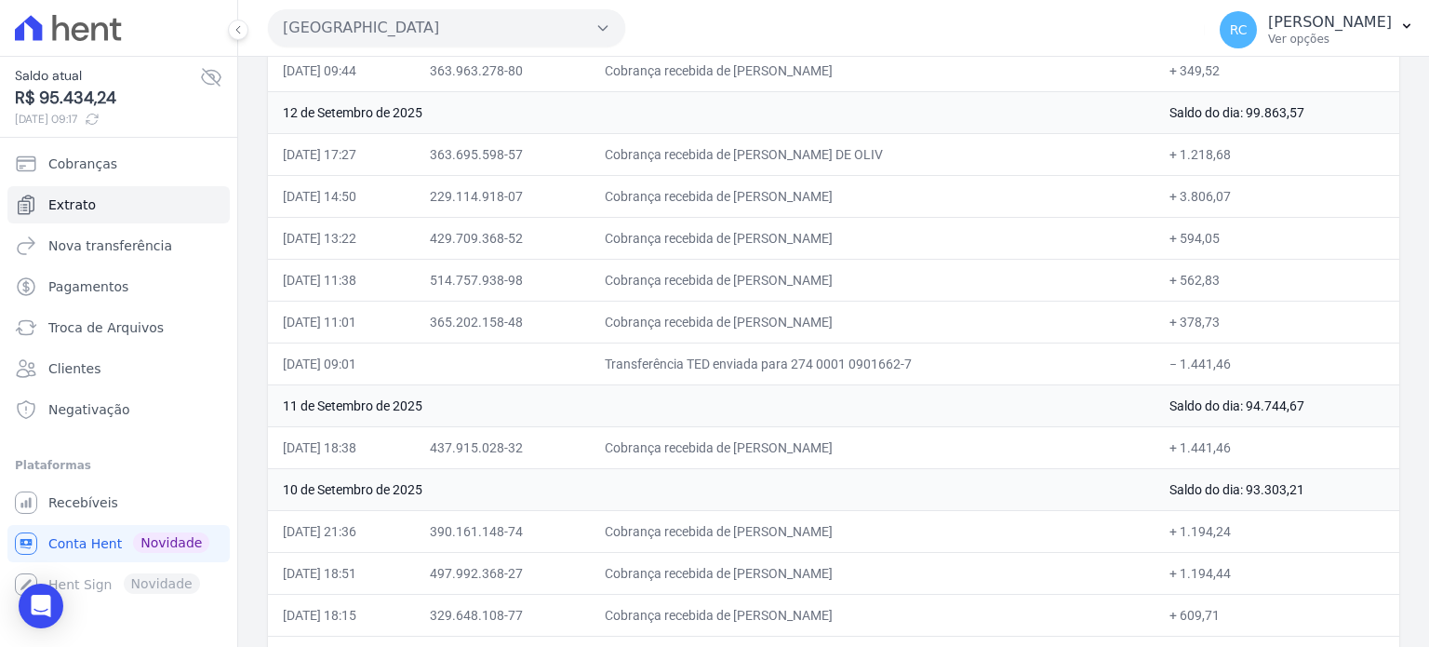
drag, startPoint x: 925, startPoint y: 261, endPoint x: 763, endPoint y: 294, distance: 165.1
click at [763, 294] on td "Cobrança recebida de CARLOS HENRIQUE MACEDO DE LIMA" at bounding box center [872, 280] width 565 height 42
copy td "CARLOS HENRIQUE MACED"
drag, startPoint x: 875, startPoint y: 327, endPoint x: 747, endPoint y: 333, distance: 127.6
click at [761, 333] on td "Cobrança recebida de VITOR DIAS DA SILVA" at bounding box center [872, 322] width 565 height 42
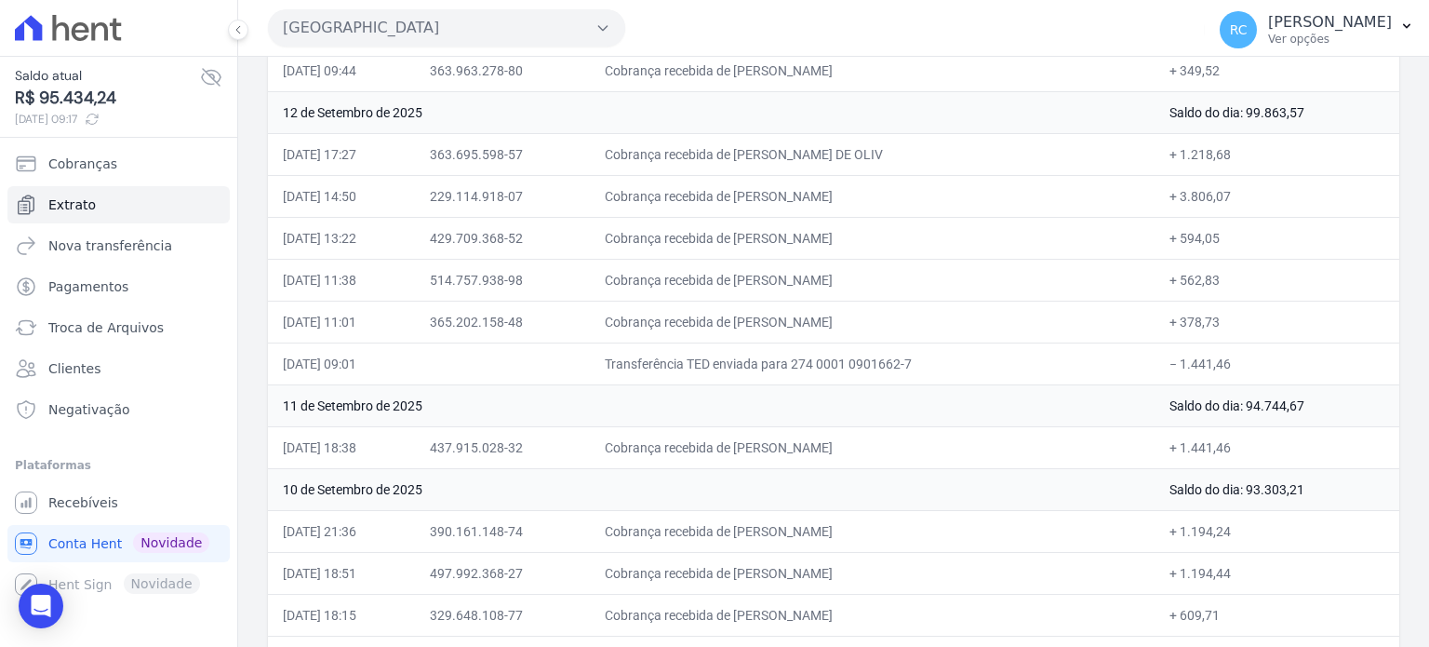
copy td "VITOR DIAS DA SIL"
click at [771, 386] on td "11 de Setembro de 2025" at bounding box center [711, 405] width 887 height 42
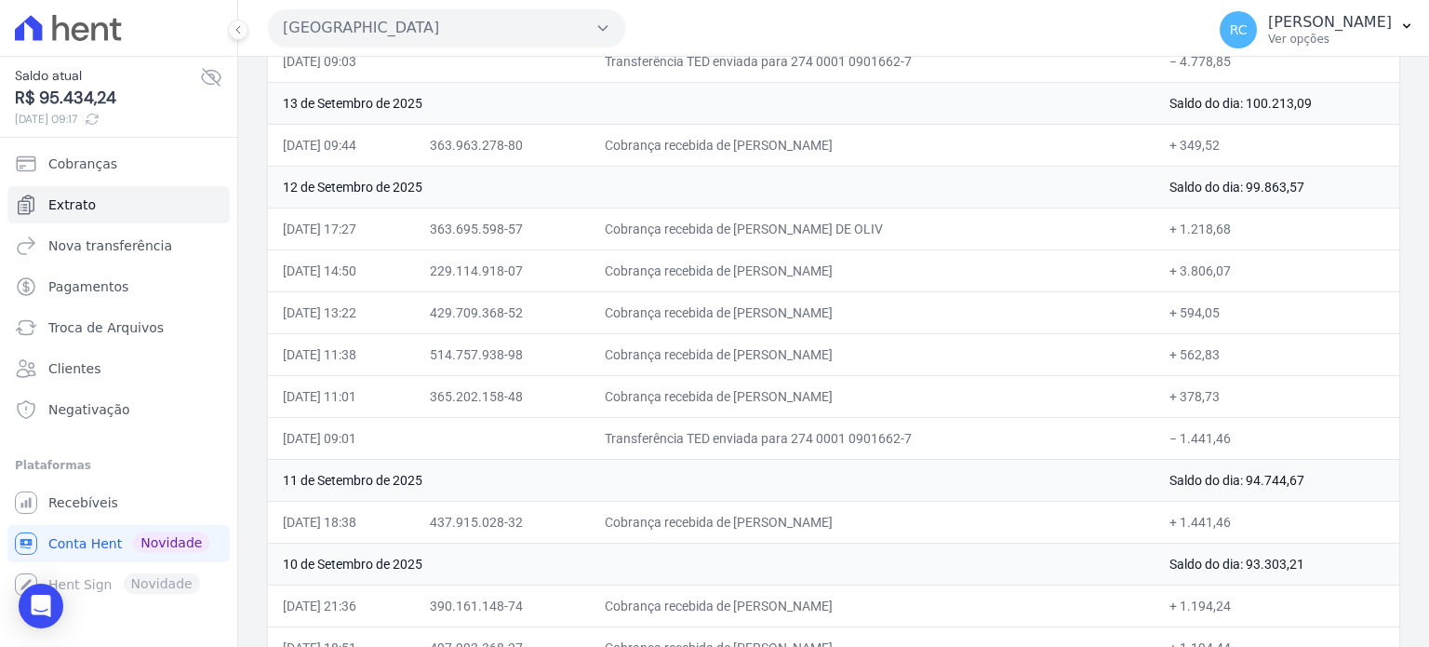
scroll to position [186, 0]
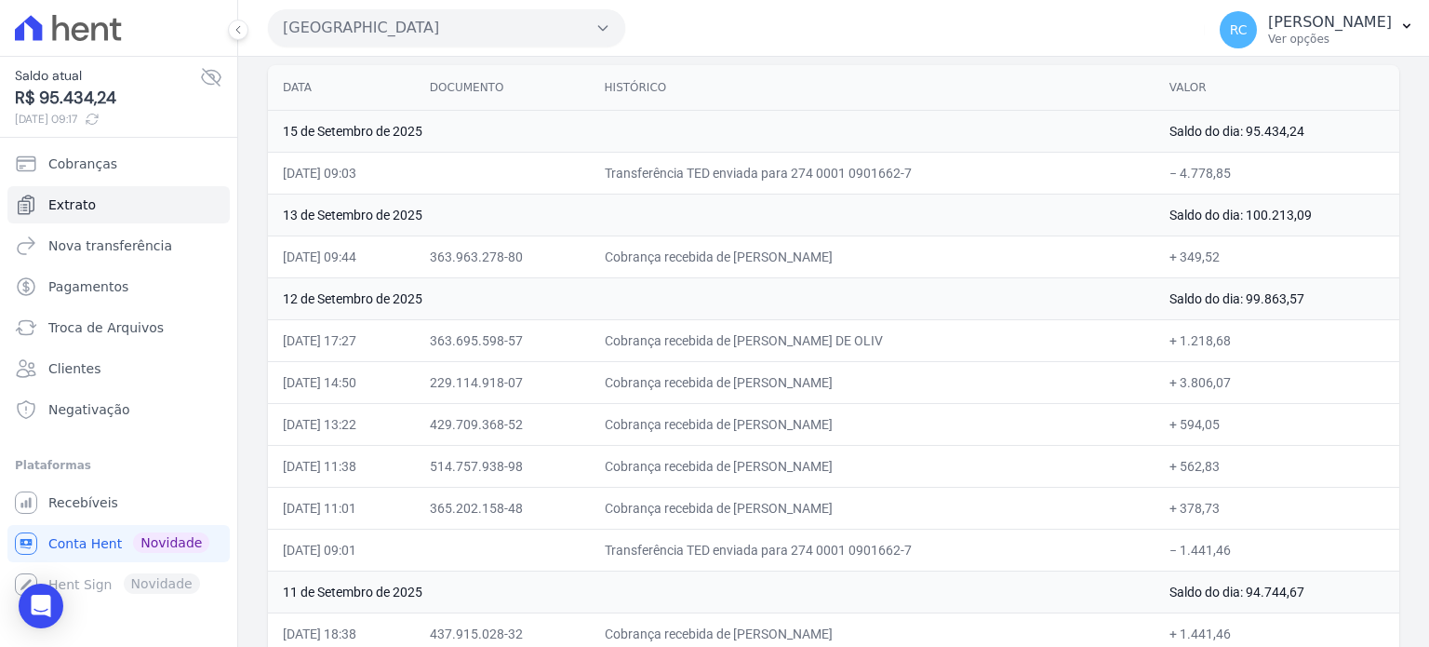
click at [463, 15] on button "Parque Das Flores" at bounding box center [446, 27] width 357 height 37
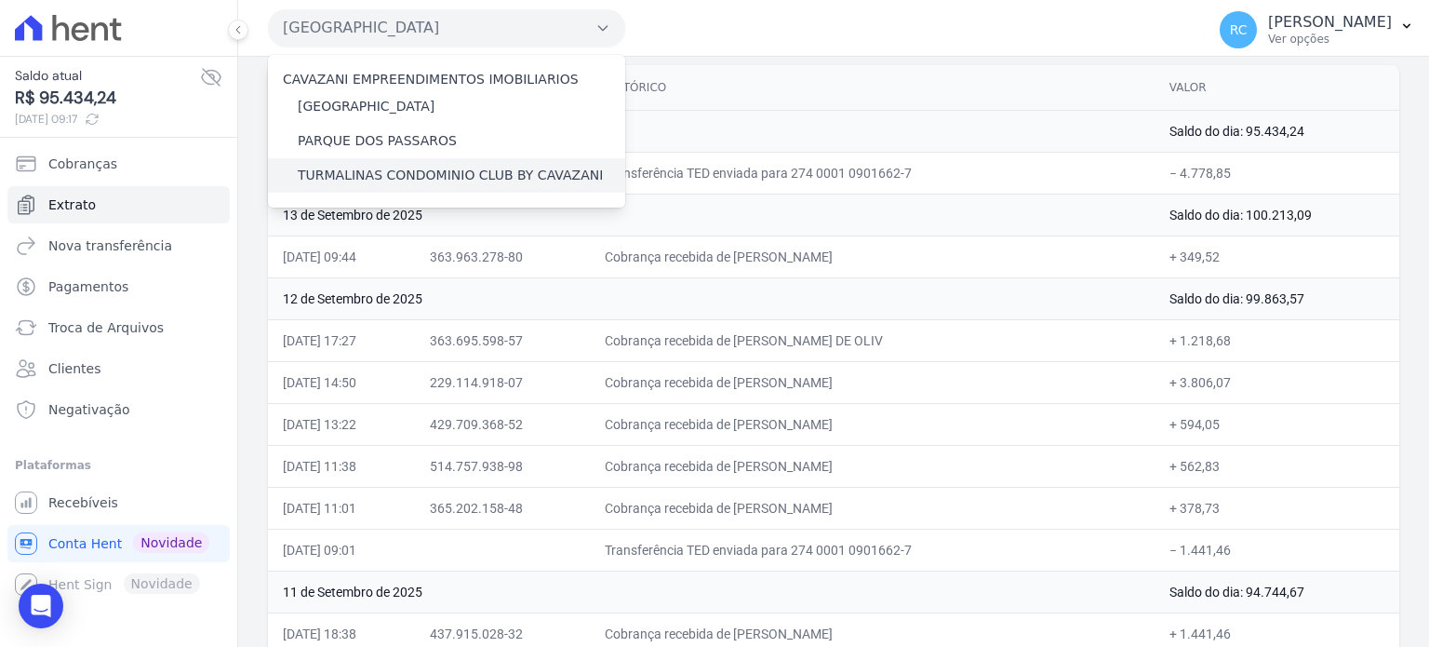
click at [328, 178] on label "TURMALINAS CONDOMINIO CLUB BY CAVAZANI" at bounding box center [450, 176] width 305 height 20
click at [0, 0] on input "TURMALINAS CONDOMINIO CLUB BY CAVAZANI" at bounding box center [0, 0] width 0 height 0
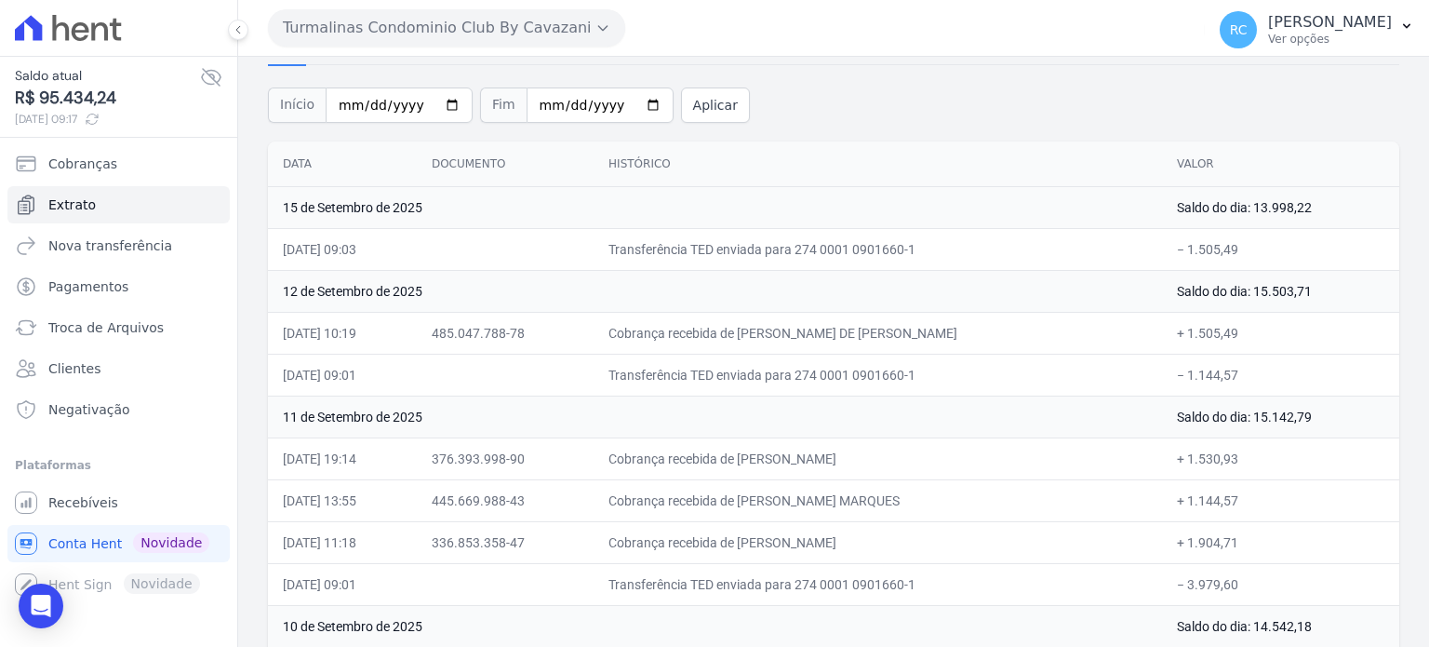
scroll to position [279, 0]
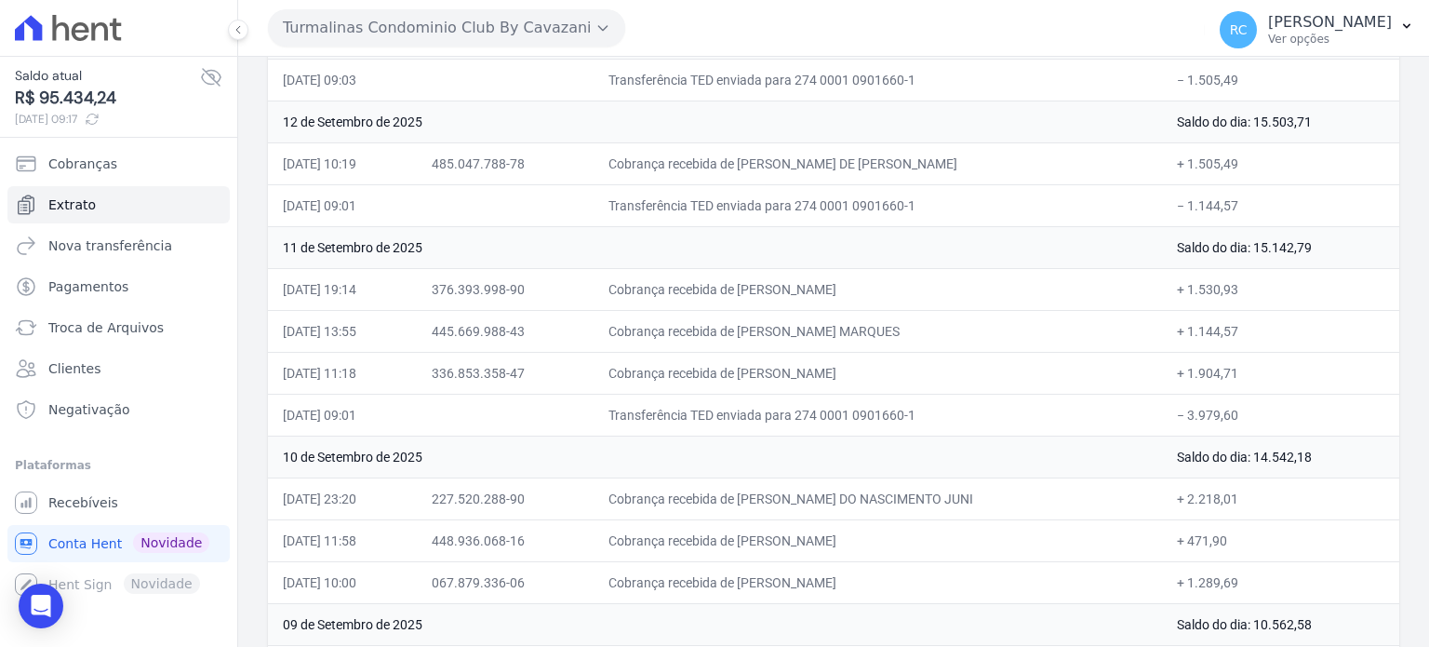
drag, startPoint x: 875, startPoint y: 165, endPoint x: 769, endPoint y: 175, distance: 106.6
click at [769, 175] on td "Cobrança recebida de KALIL OLIVEIRA DE SANTANA" at bounding box center [878, 163] width 569 height 42
copy td "KALIL OLIVEIRA DE SANTA"
drag, startPoint x: 1208, startPoint y: 211, endPoint x: 1184, endPoint y: 214, distance: 24.4
click at [1184, 214] on td "− 1.144,57" at bounding box center [1280, 205] width 237 height 42
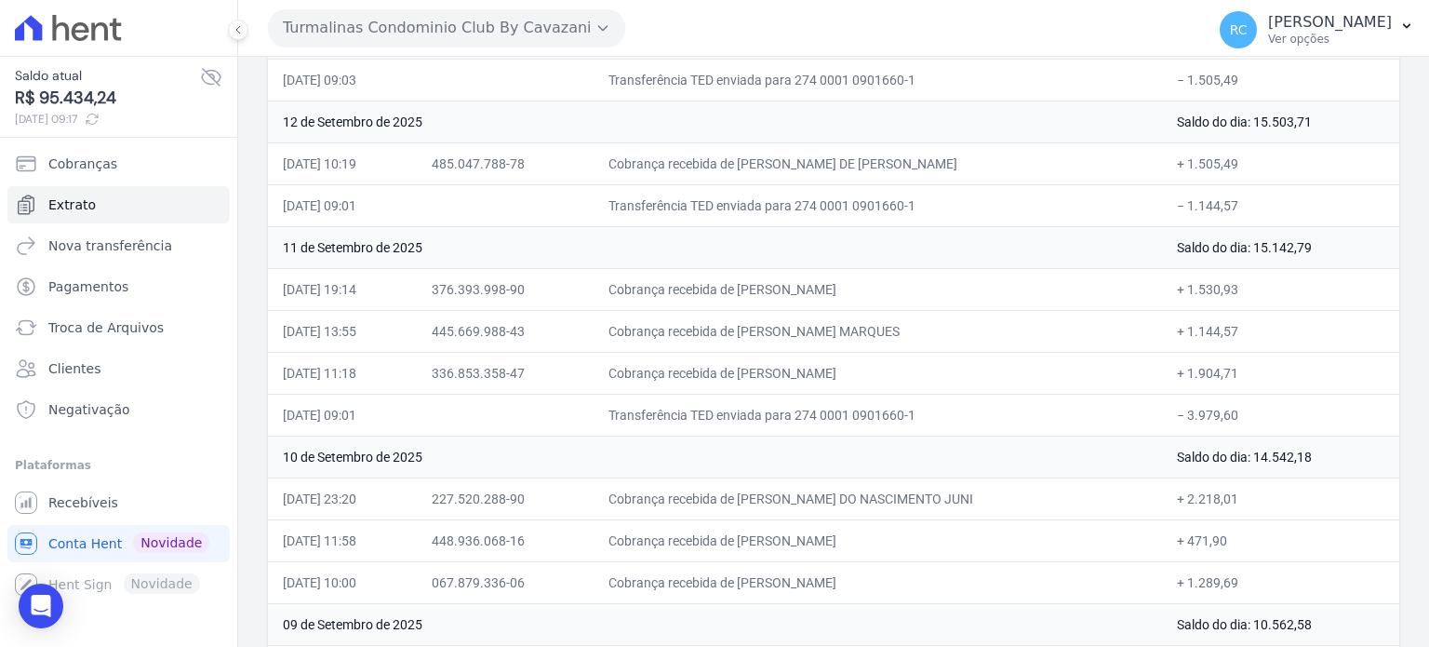
copy td "1.144,57"
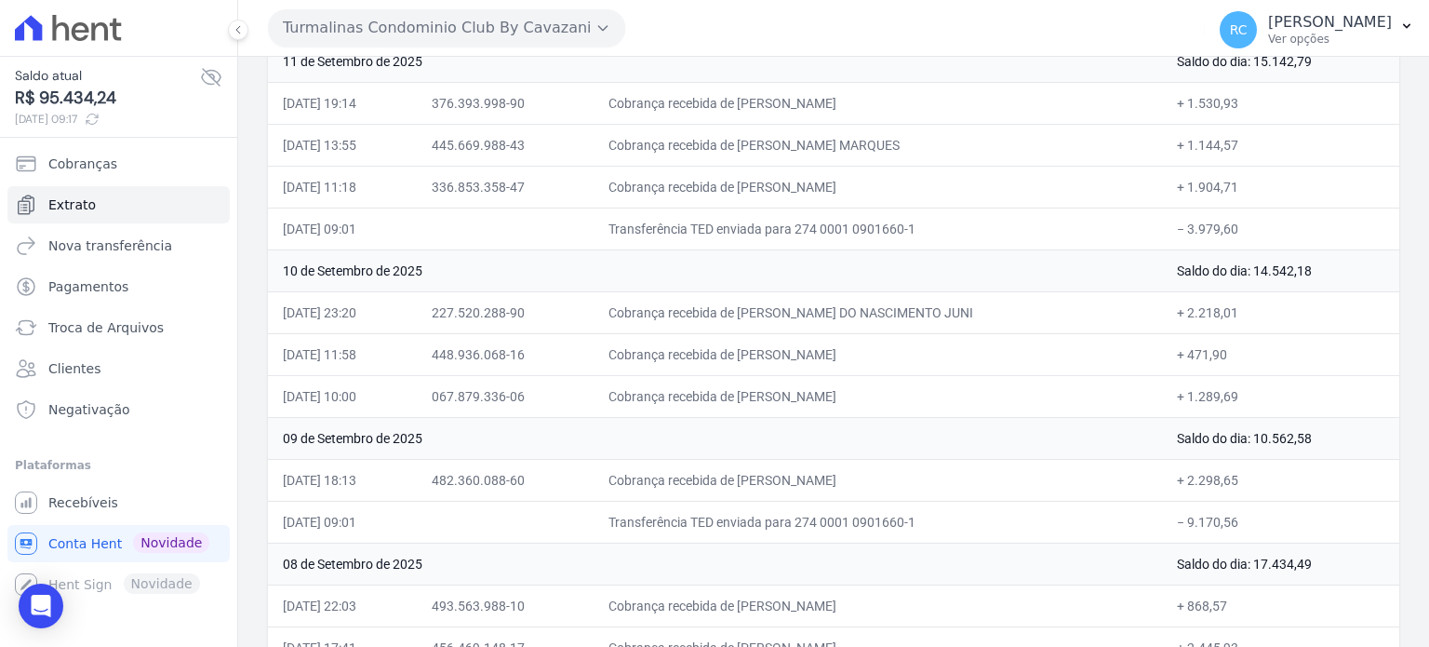
click at [1346, 279] on td "Saldo do dia: 14.542,18" at bounding box center [1280, 270] width 237 height 42
drag, startPoint x: 955, startPoint y: 186, endPoint x: 770, endPoint y: 194, distance: 184.4
click at [770, 194] on td "Cobrança recebida de ALINE MARQUES RODRIGUES VIEIRA" at bounding box center [878, 187] width 569 height 42
copy td "ALINE MARQUES RODRIGUES VIE"
drag, startPoint x: 842, startPoint y: 133, endPoint x: 769, endPoint y: 140, distance: 72.9
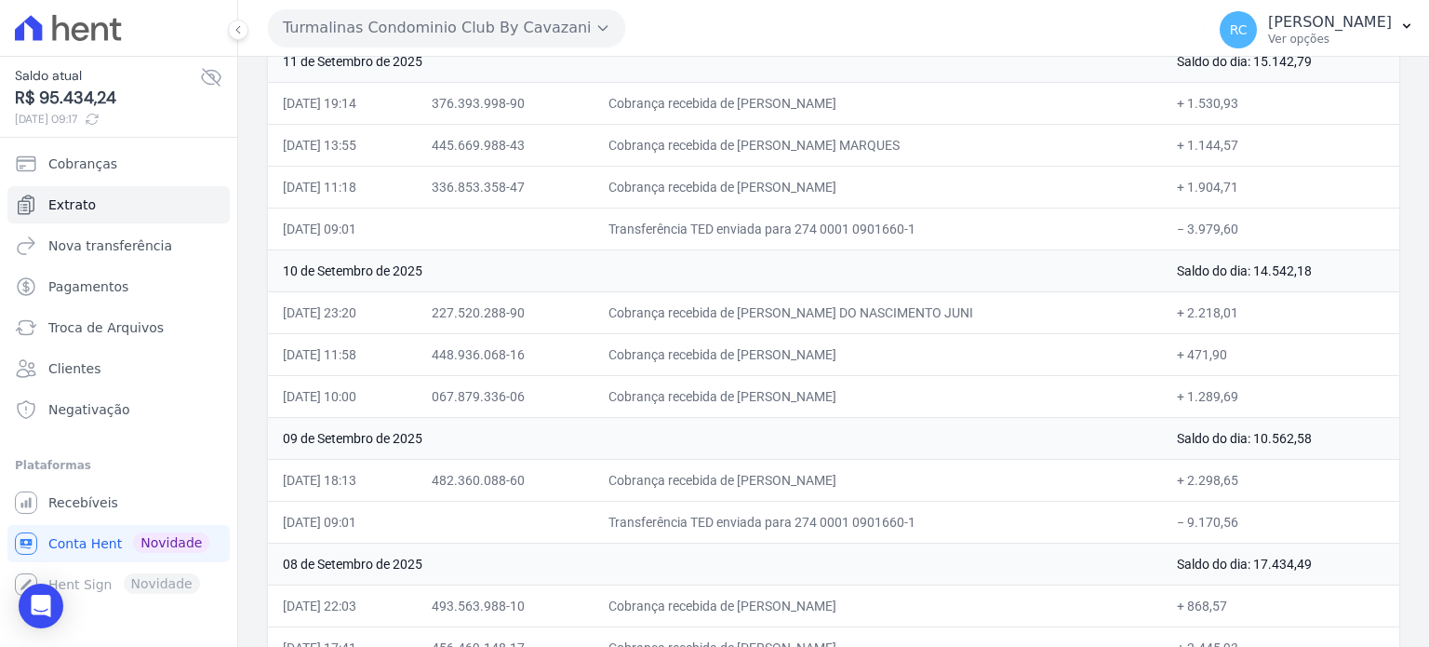
click at [769, 140] on td "Cobrança recebida de JONATA CECHINI MARQUES" at bounding box center [878, 145] width 569 height 42
copy td "JONATA CECHINI MAR"
drag, startPoint x: 949, startPoint y: 93, endPoint x: 770, endPoint y: 116, distance: 180.2
click at [771, 114] on td "Cobrança recebida de ANA LUIZA FRANCISCO DE CAMPOS" at bounding box center [878, 103] width 569 height 42
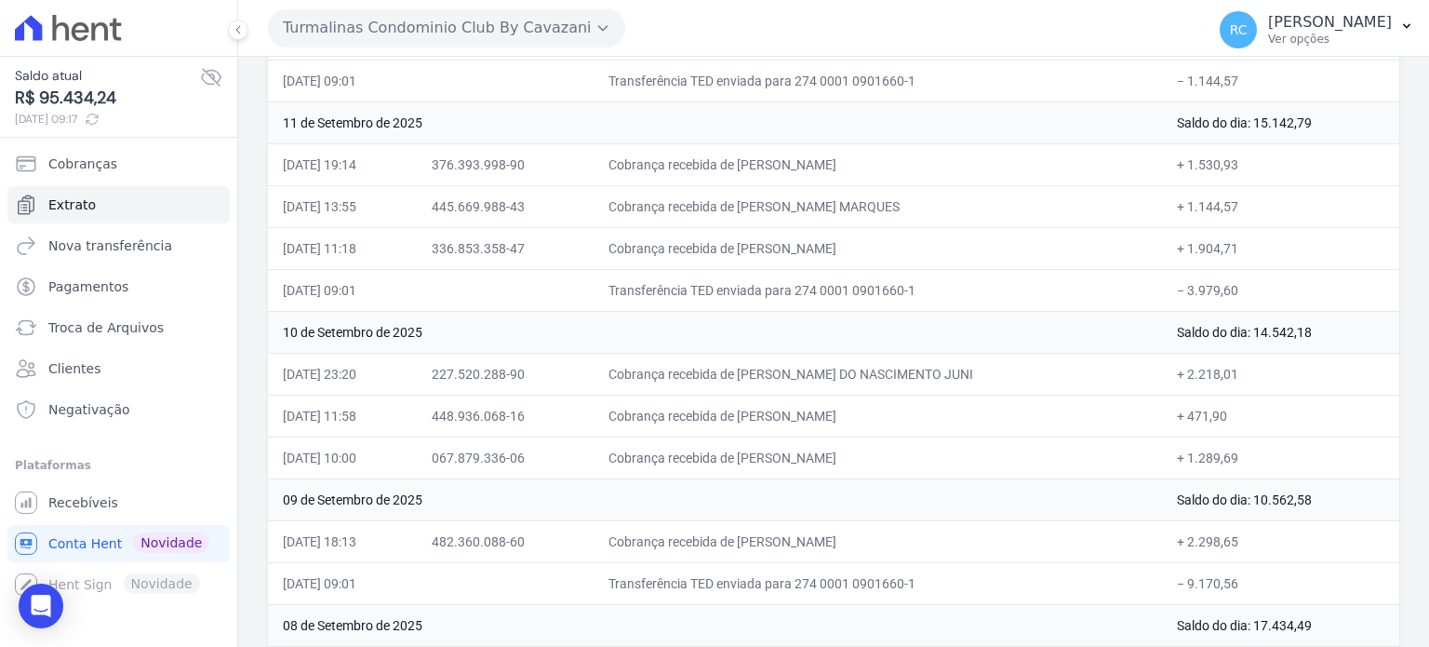
scroll to position [372, 0]
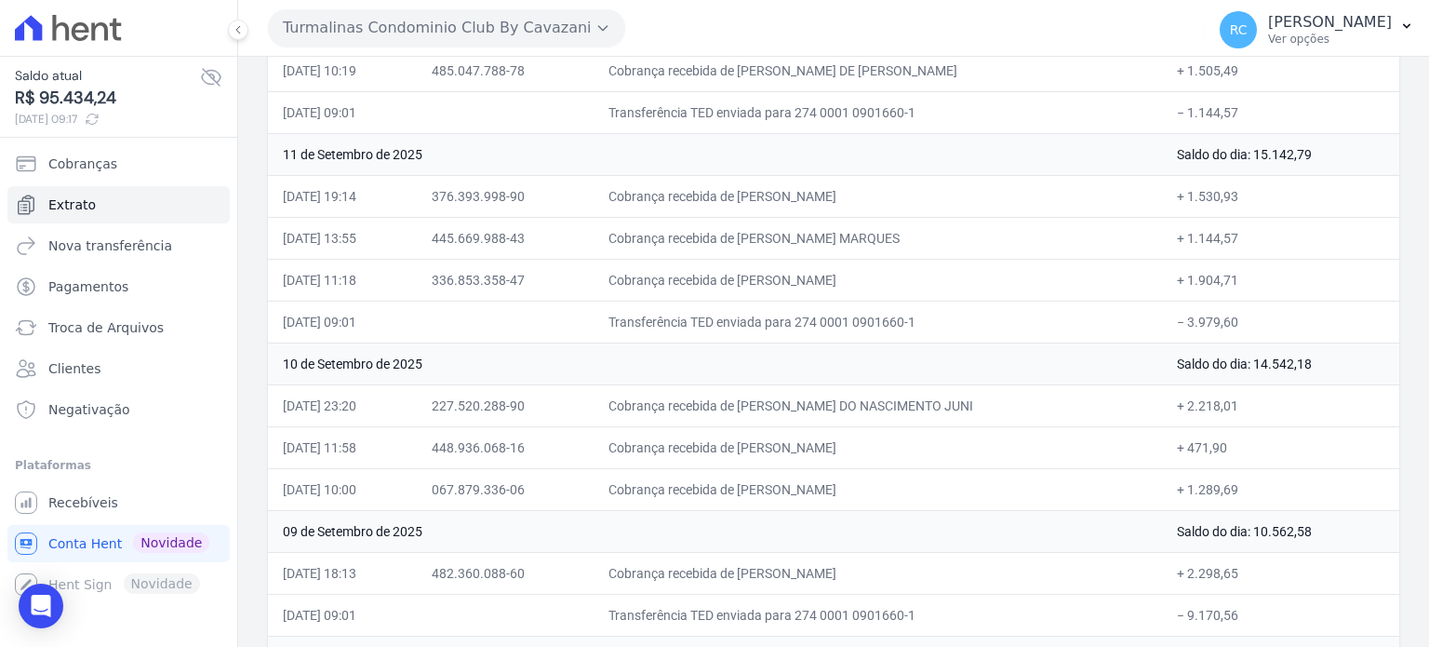
click at [930, 193] on td "Cobrança recebida de ANA LUIZA FRANCISCO DE CAMPOS" at bounding box center [878, 196] width 569 height 42
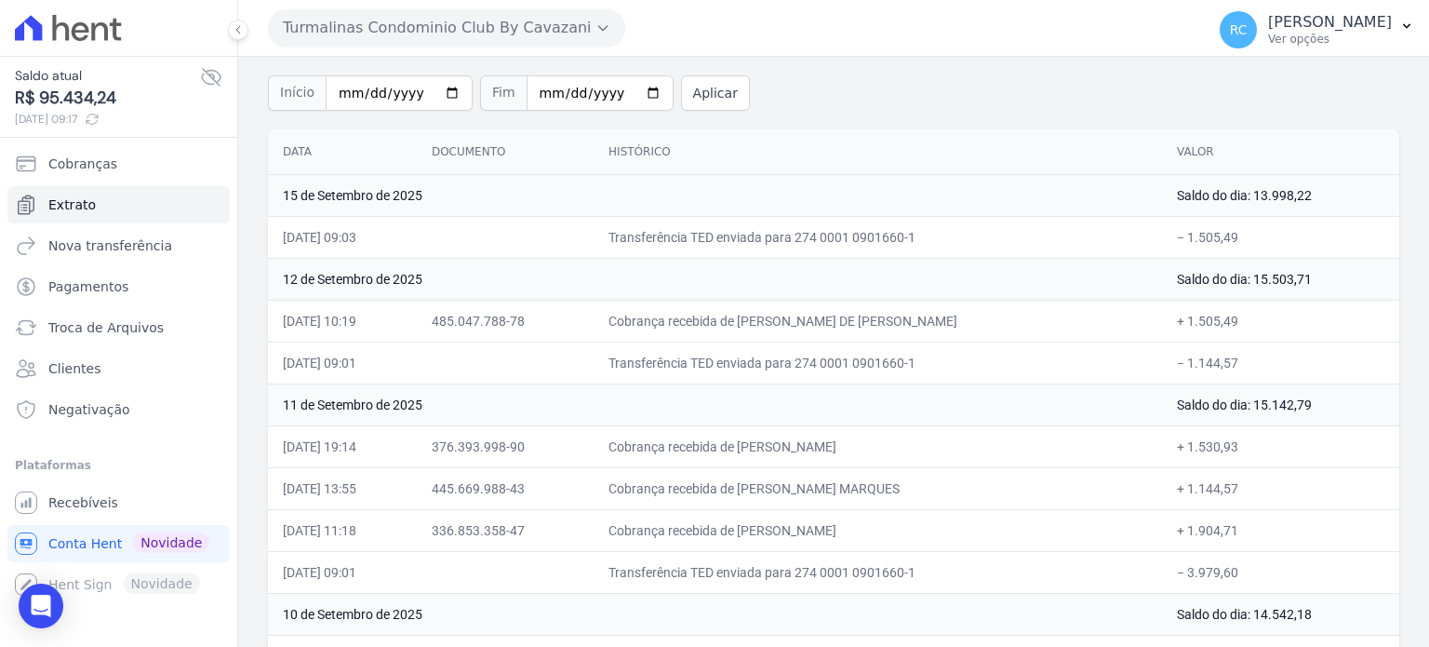
scroll to position [93, 0]
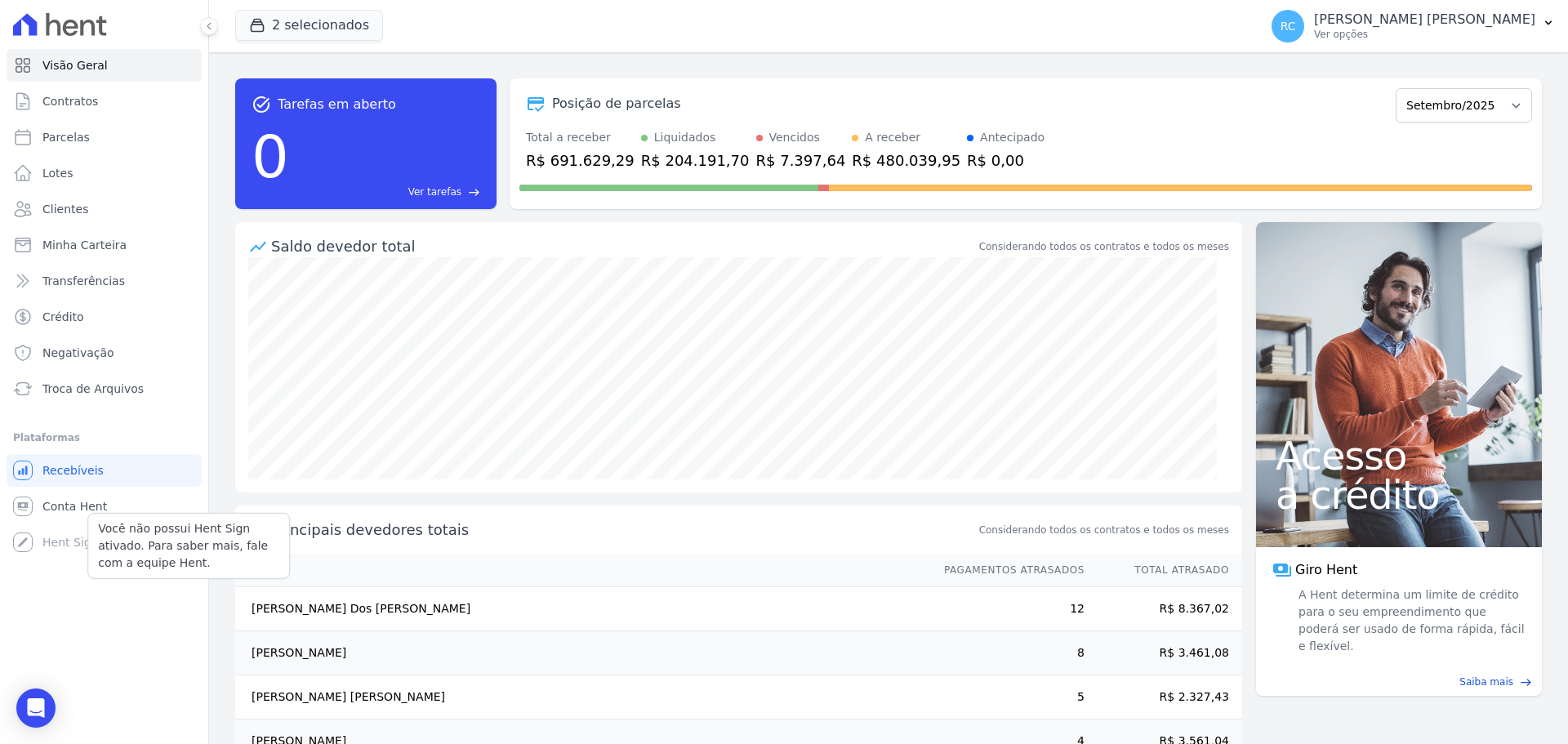
click at [93, 513] on div "Você não possui Hent Sign ativado. Para saber mais, fale com a equipe Hent." at bounding box center [189, 545] width 203 height 66
click at [94, 504] on span "Conta Hent" at bounding box center [75, 506] width 65 height 17
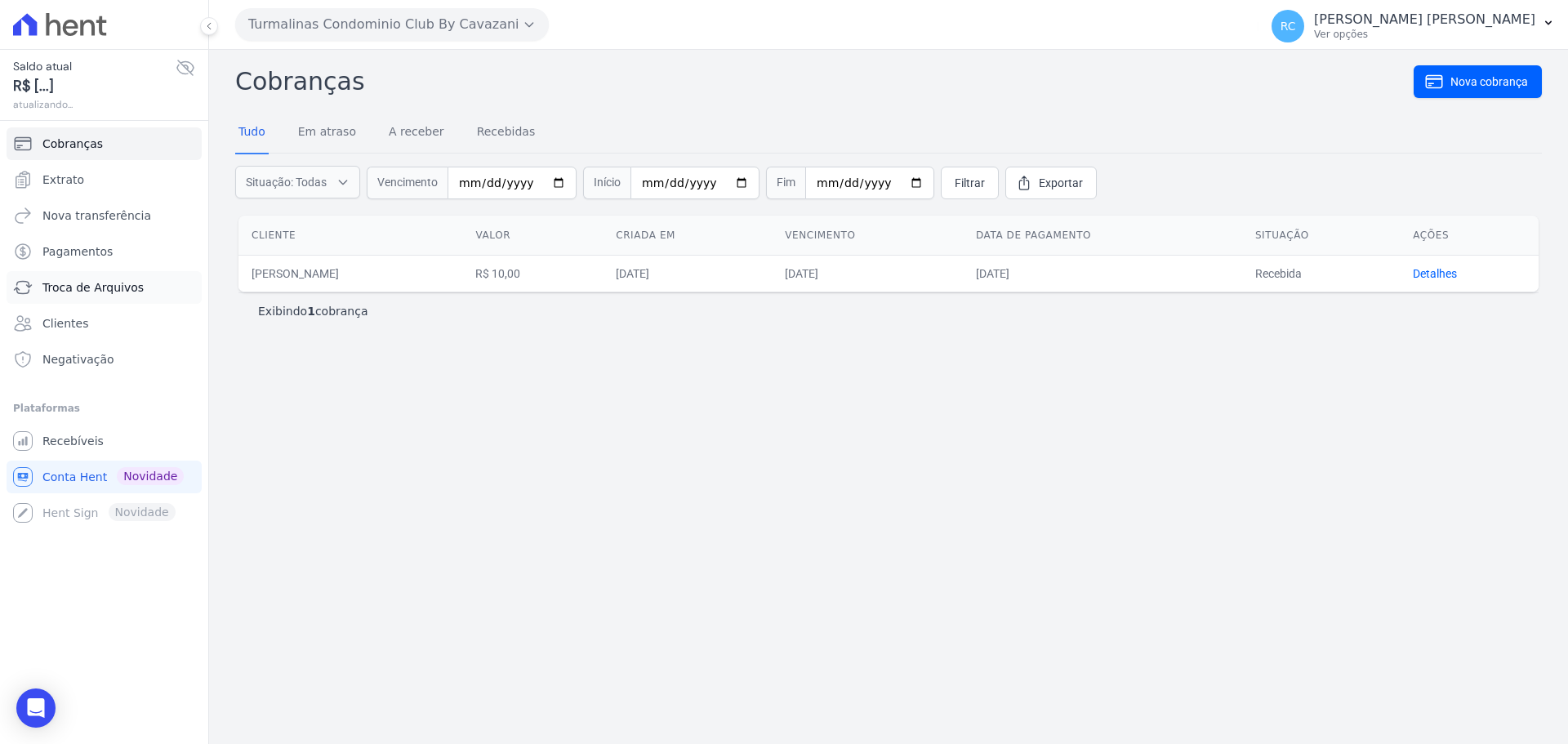
click at [113, 288] on span "Troca de Arquivos" at bounding box center [92, 287] width 101 height 17
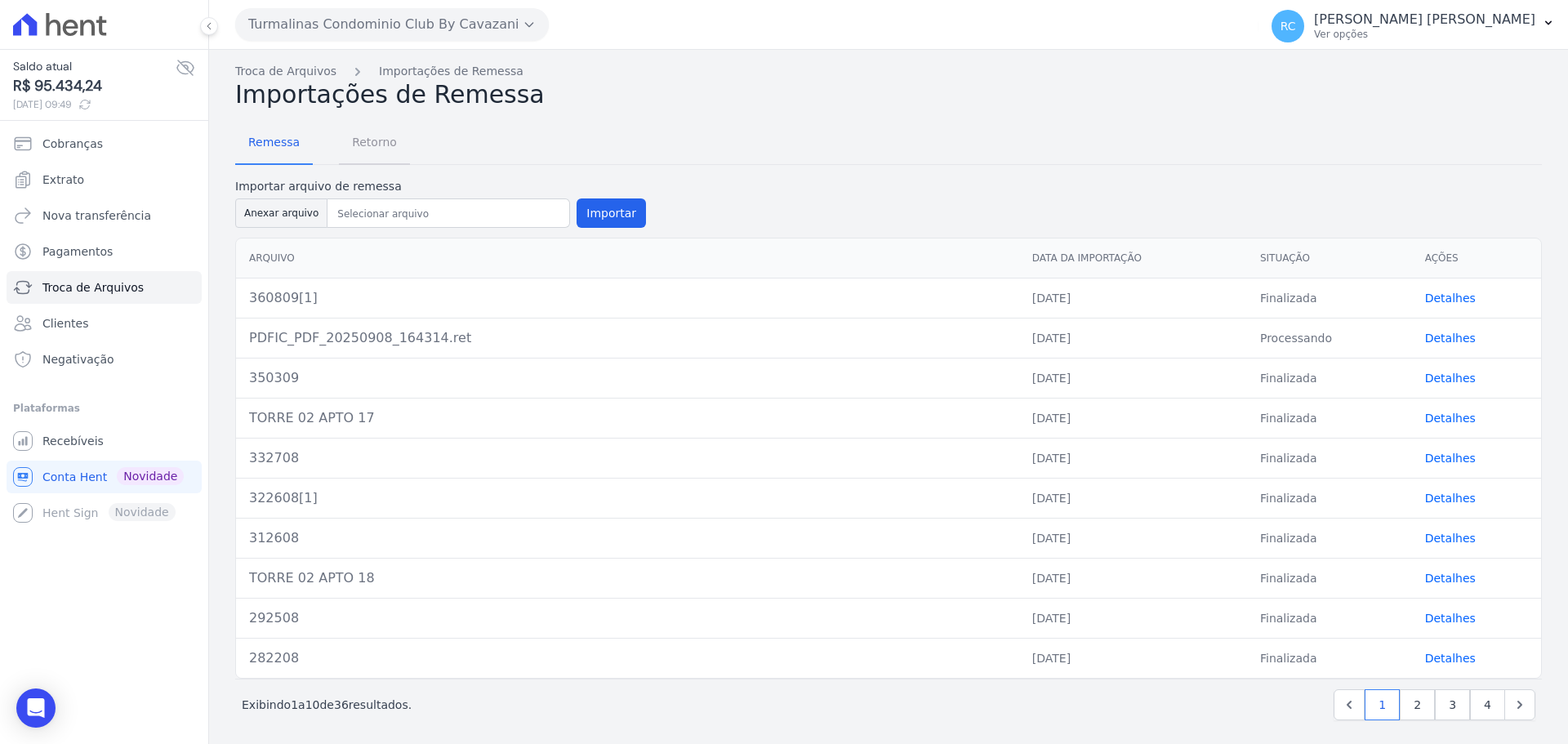
click at [375, 153] on span "Retorno" at bounding box center [375, 141] width 65 height 32
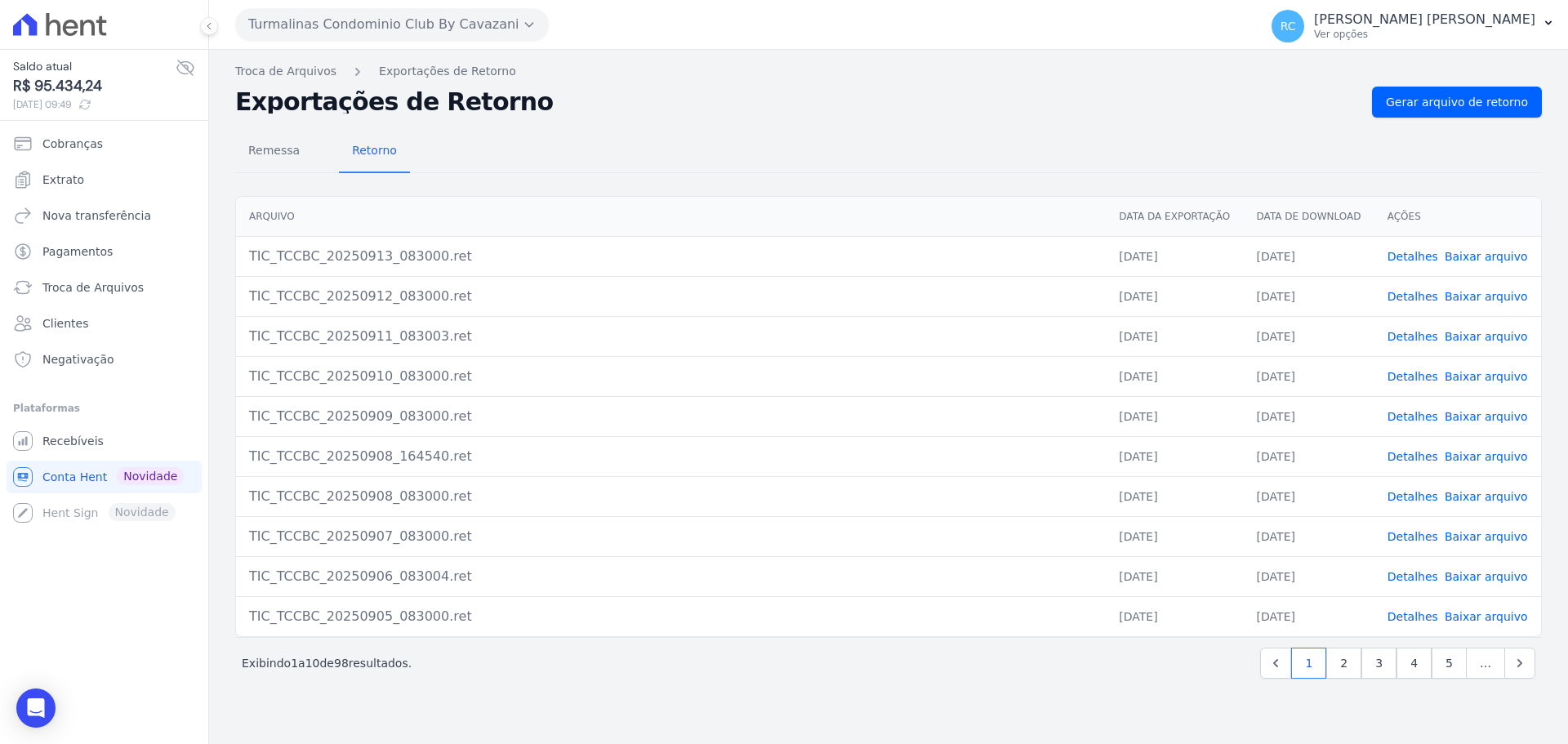
click at [433, 24] on button "Turmalinas Condominio Club By Cavazani" at bounding box center [392, 24] width 313 height 32
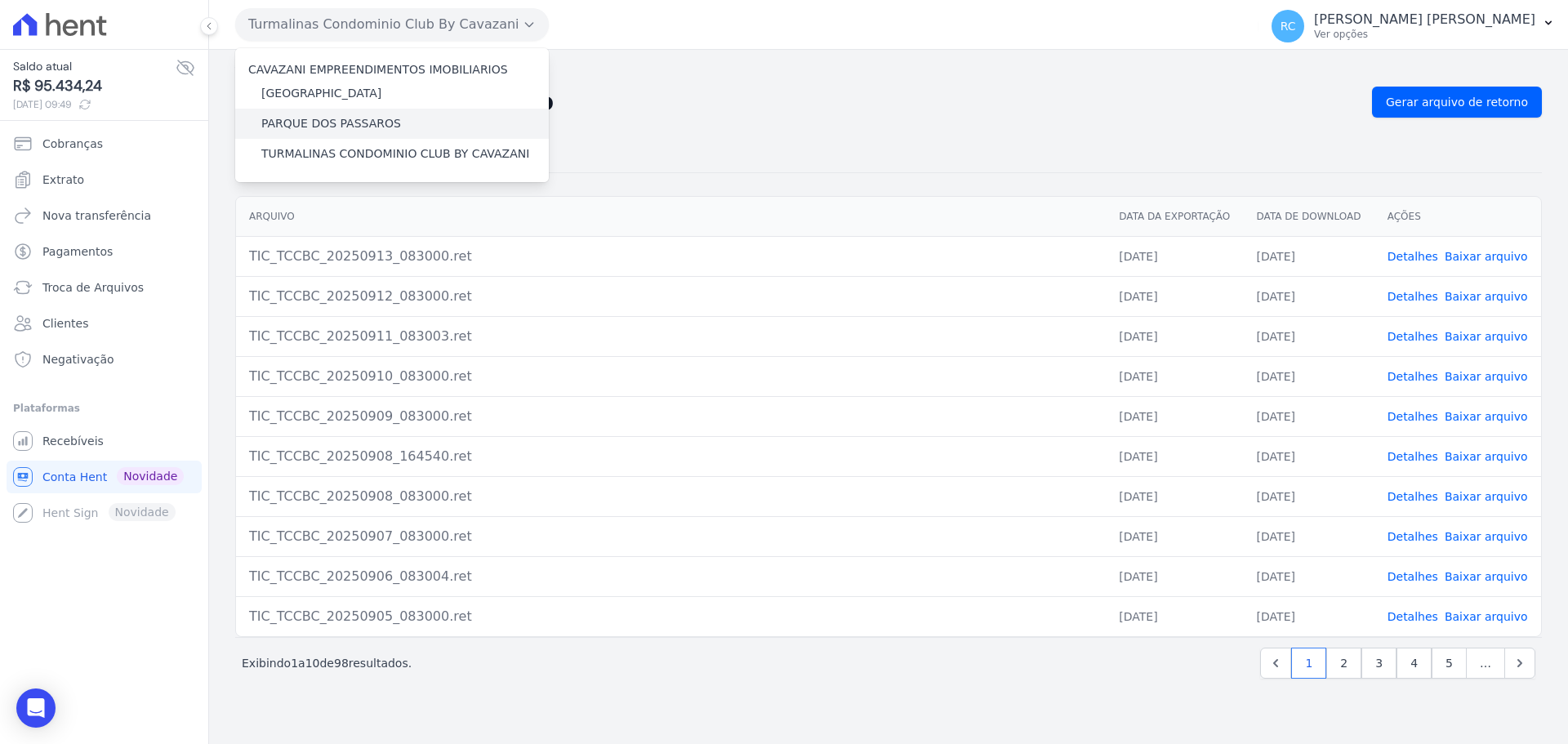
click at [319, 118] on label "PARQUE DOS PASSAROS" at bounding box center [331, 124] width 140 height 18
click at [0, 0] on input "PARQUE DOS PASSAROS" at bounding box center [0, 0] width 0 height 0
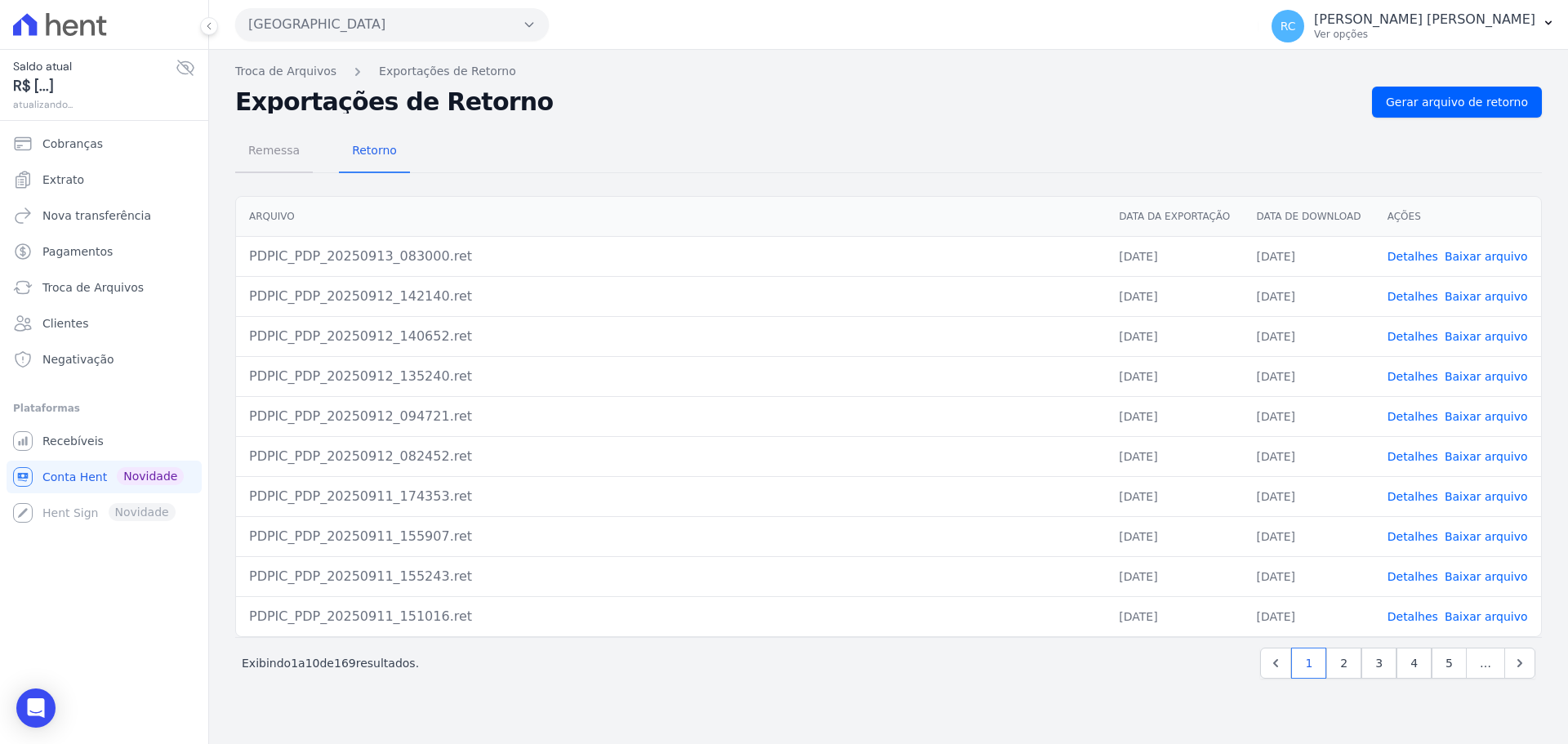
click at [289, 147] on span "Remessa" at bounding box center [274, 150] width 71 height 32
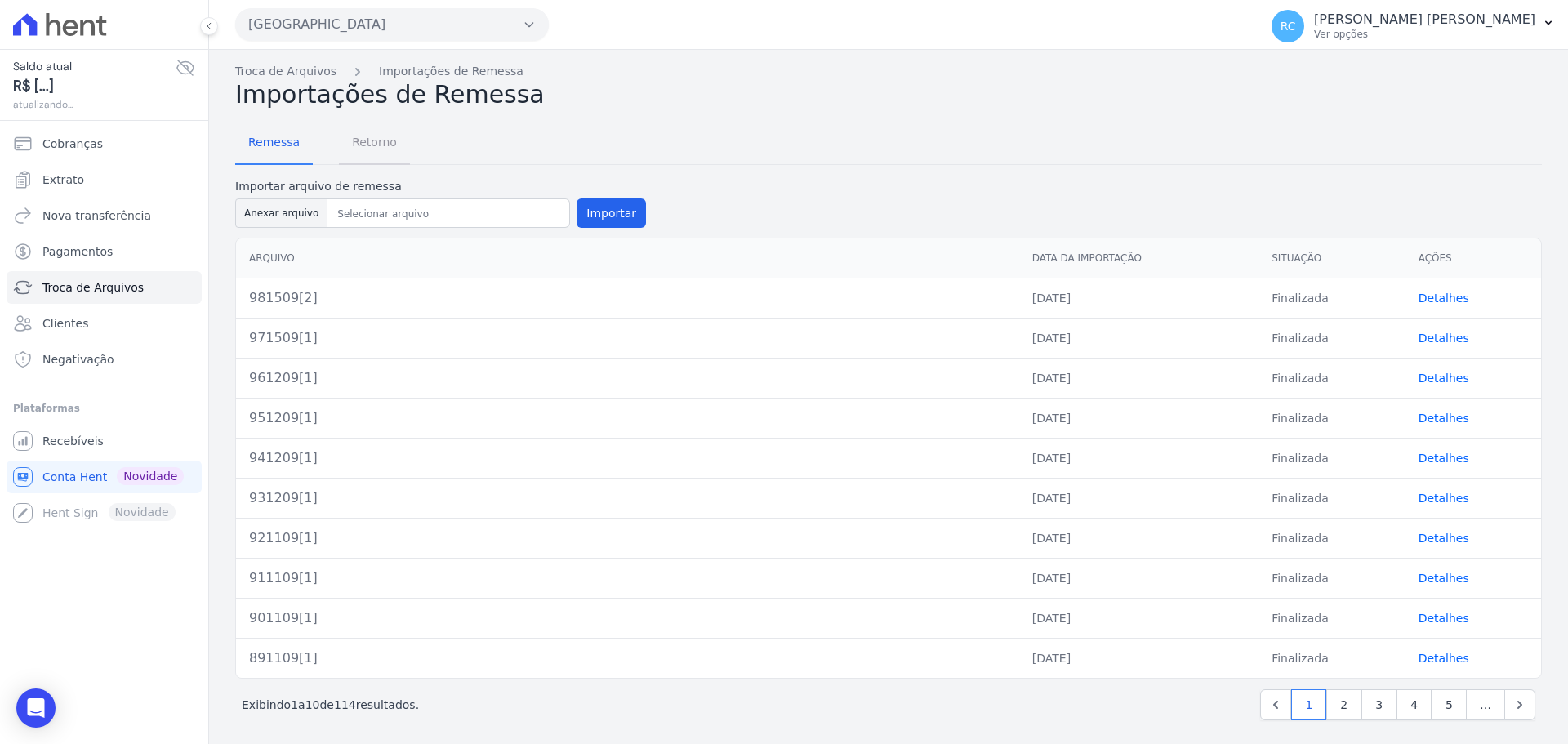
click at [363, 147] on span "Retorno" at bounding box center [375, 141] width 65 height 32
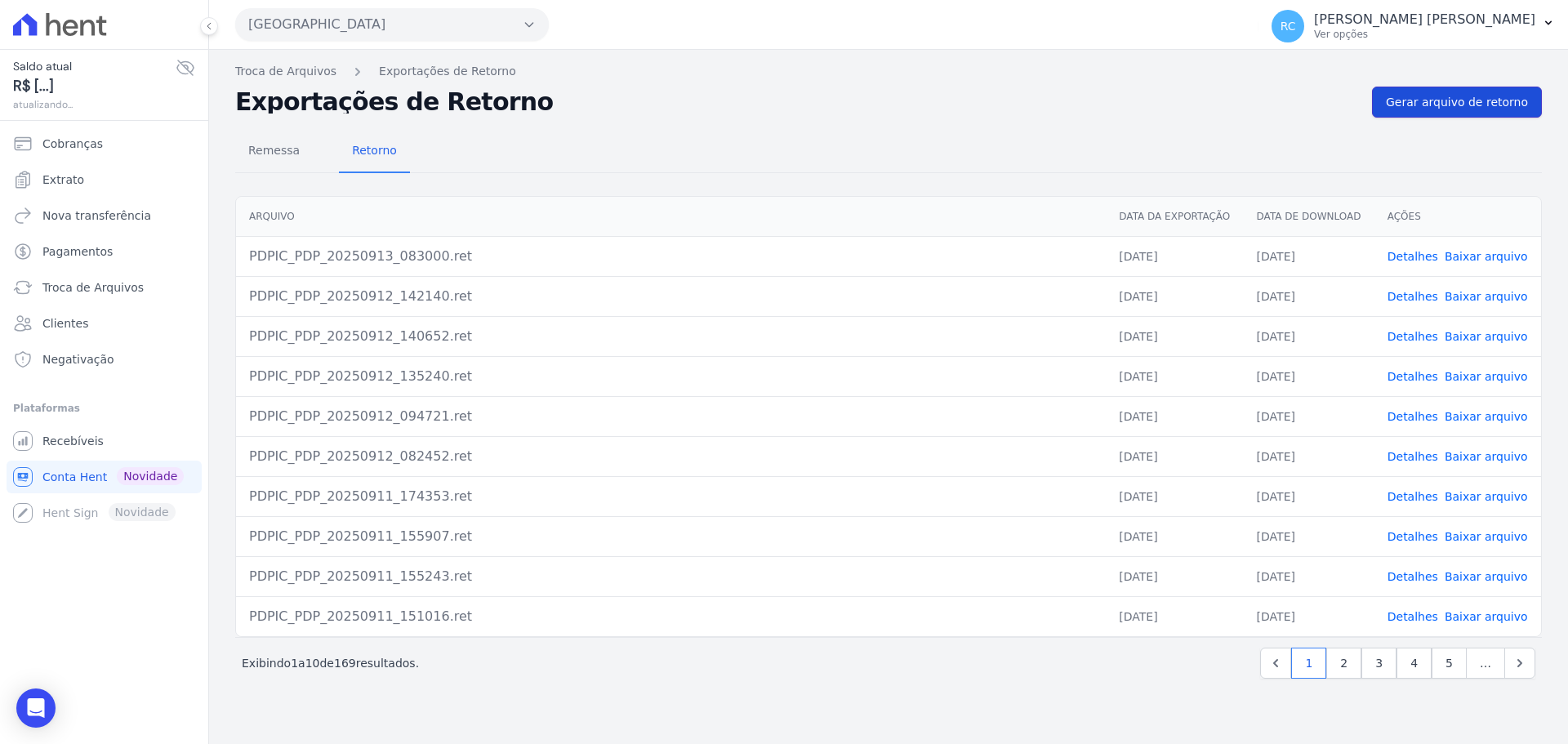
click at [1420, 111] on link "Gerar arquivo de retorno" at bounding box center [1457, 102] width 170 height 31
click at [1398, 260] on link "Detalhes" at bounding box center [1413, 256] width 51 height 13
